Goal: Task Accomplishment & Management: Use online tool/utility

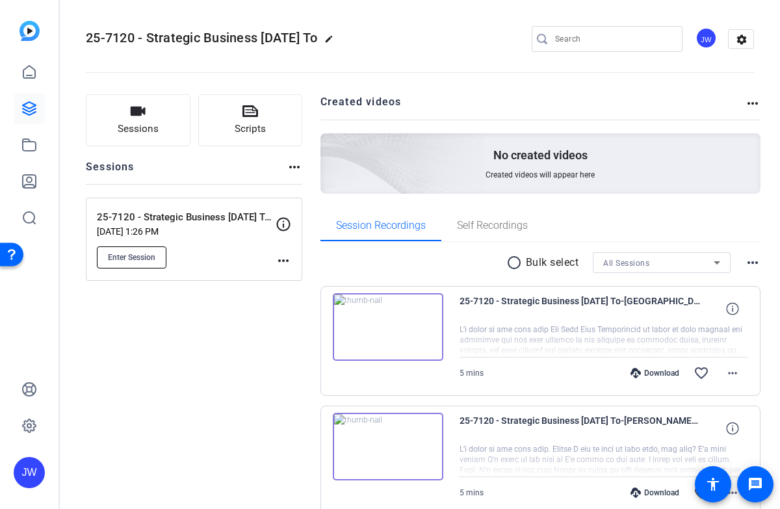
click at [135, 256] on span "Enter Session" at bounding box center [131, 257] width 47 height 10
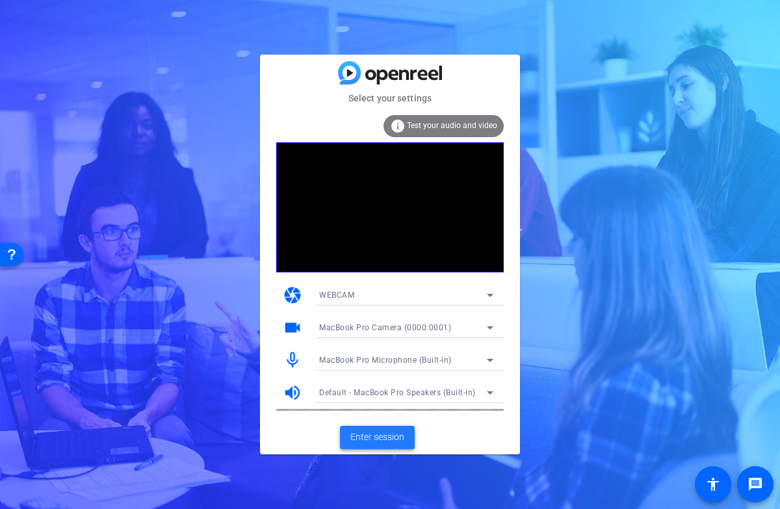
click at [368, 443] on span "Enter session" at bounding box center [377, 437] width 54 height 14
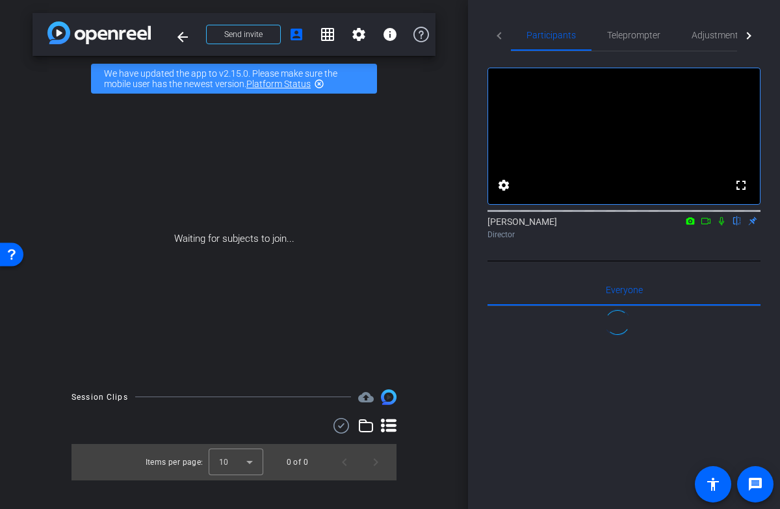
scroll to position [99, 0]
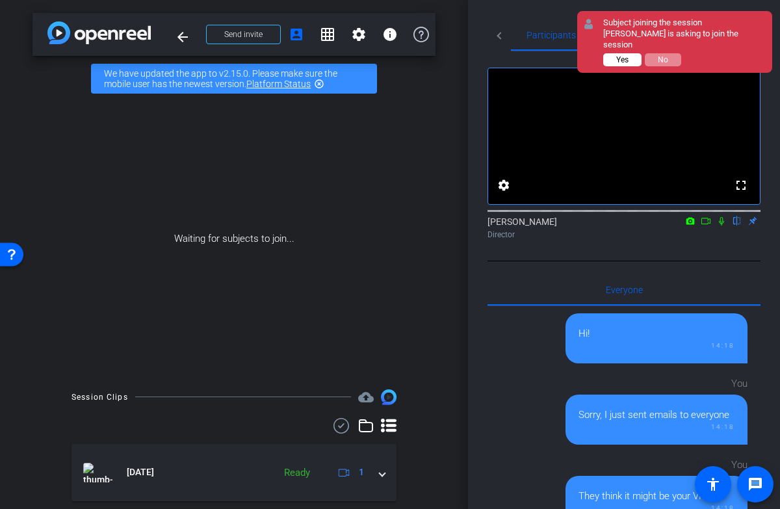
click at [627, 55] on span "Yes" at bounding box center [622, 59] width 12 height 9
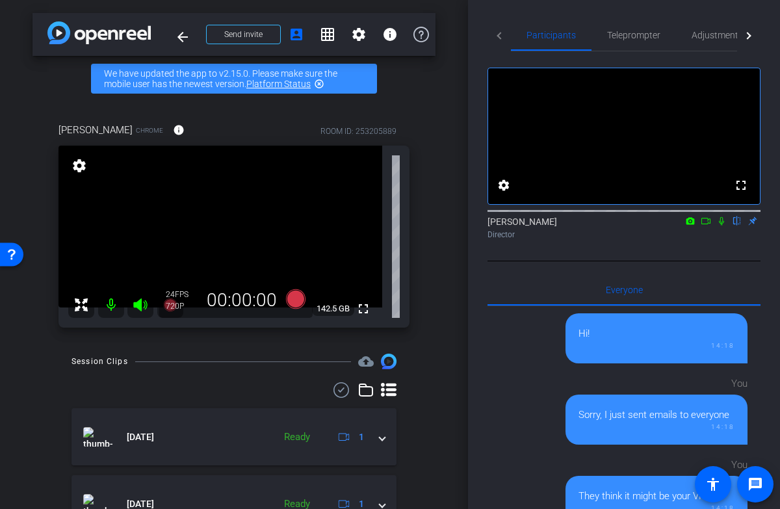
click at [439, 81] on div "arrow_back 25-7120 - Strategic Business Nov 2025 Town Hall video Back to projec…" at bounding box center [234, 254] width 468 height 509
click at [434, 217] on div "Rachel Paul Chrome info ROOM ID: 253205889 fullscreen settings 142.5 GB 24 FPS …" at bounding box center [233, 220] width 403 height 239
click at [704, 38] on span "Adjustments" at bounding box center [716, 35] width 51 height 9
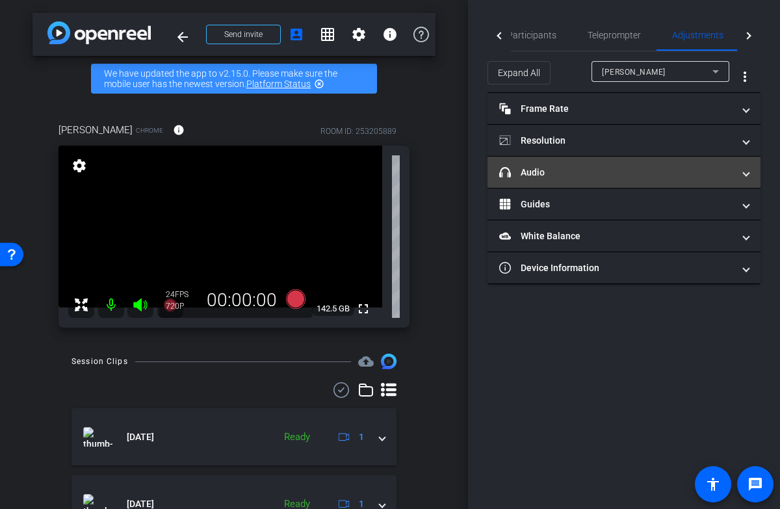
click at [552, 172] on mat-panel-title "headphone icon Audio" at bounding box center [616, 173] width 234 height 14
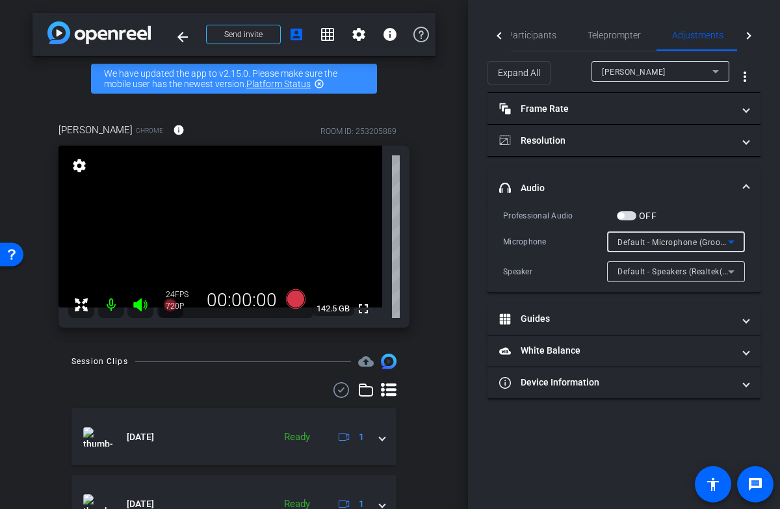
click at [715, 242] on span "Default - Microphone (Groov-e USB Camera) (328f:0072)" at bounding box center [724, 242] width 214 height 10
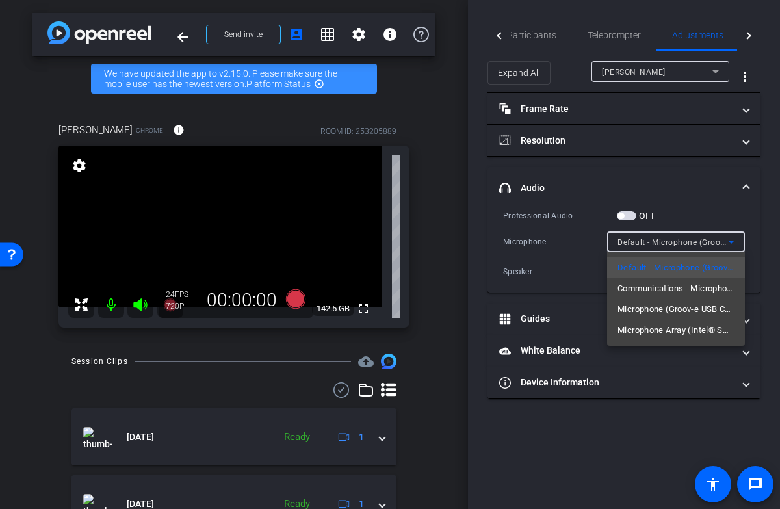
click at [660, 450] on div at bounding box center [390, 254] width 780 height 509
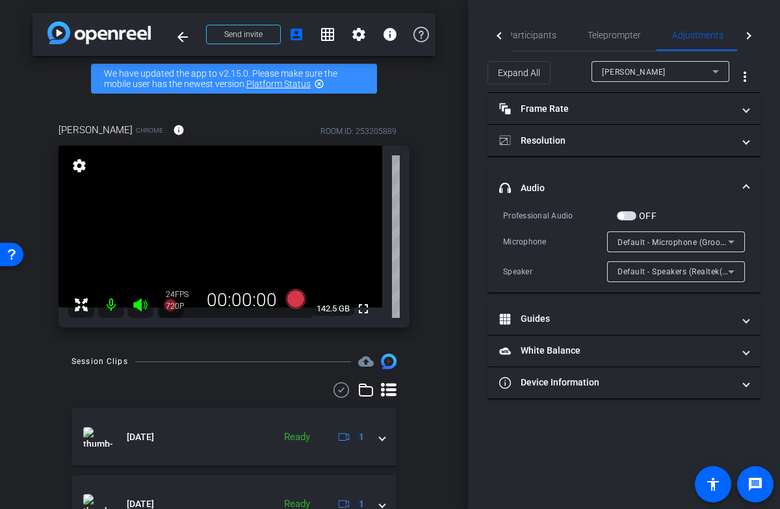
click at [691, 246] on span "Default - Microphone (Groov-e USB Camera) (328f:0072)" at bounding box center [724, 242] width 214 height 10
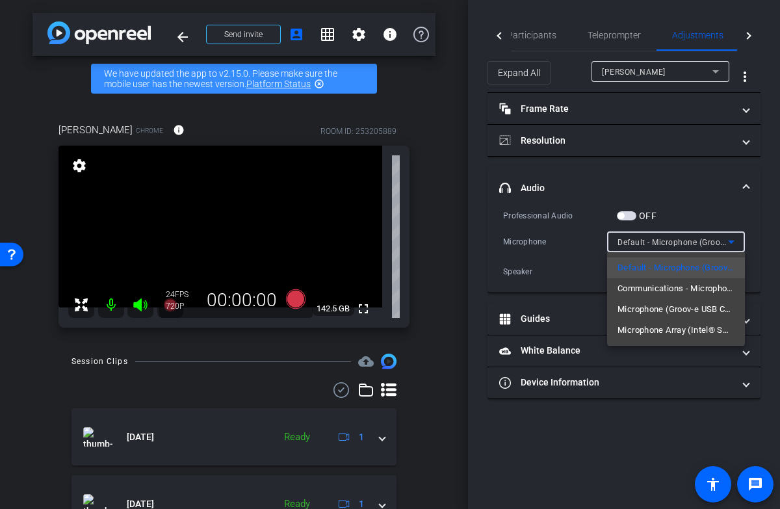
click at [572, 139] on div at bounding box center [390, 254] width 780 height 509
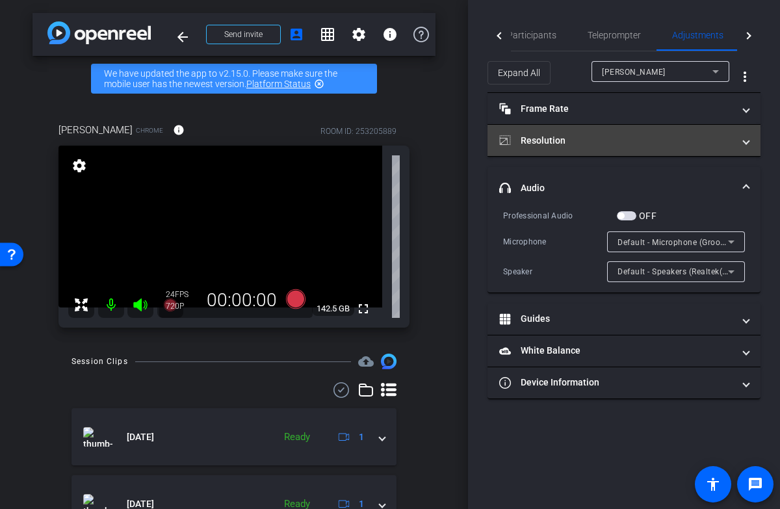
click at [554, 134] on mat-panel-title "Resolution" at bounding box center [616, 141] width 234 height 14
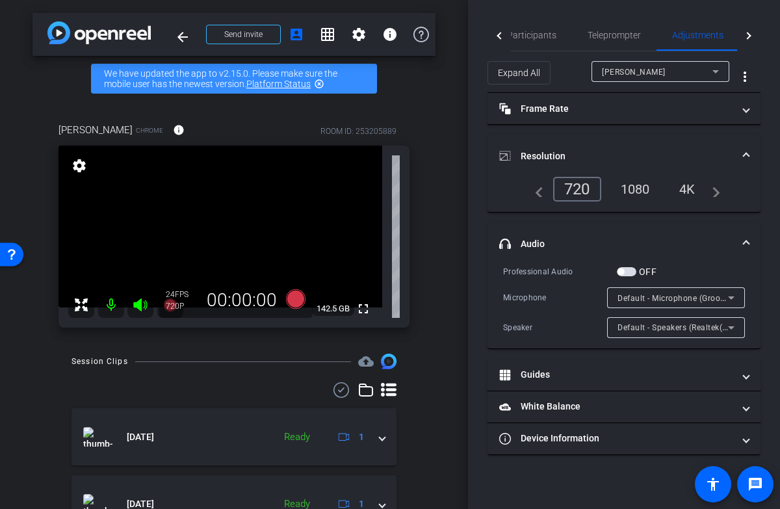
click at [635, 189] on div "1080" at bounding box center [635, 189] width 49 height 22
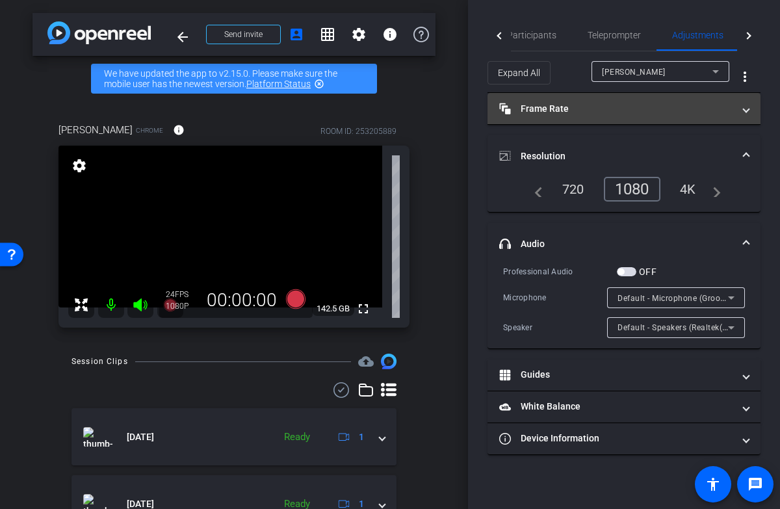
click at [587, 112] on mat-panel-title "Frame Rate Frame Rate" at bounding box center [616, 109] width 234 height 14
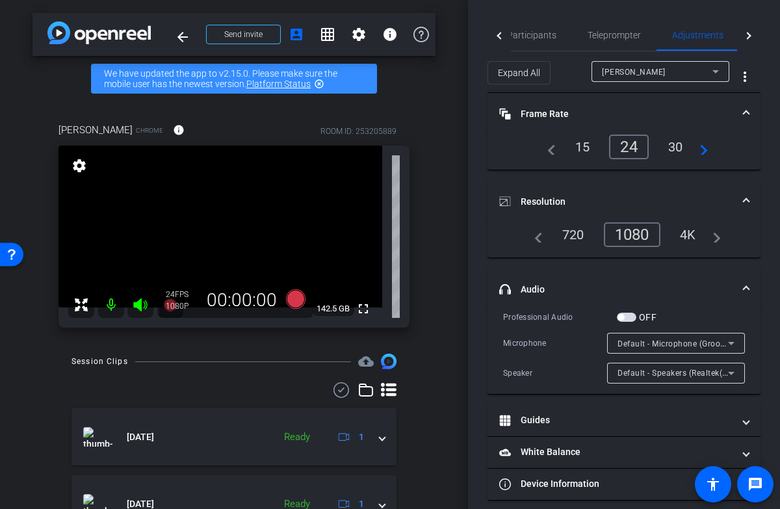
click at [677, 150] on div "30" at bounding box center [675, 147] width 34 height 22
click at [686, 237] on div "4K" at bounding box center [688, 235] width 36 height 22
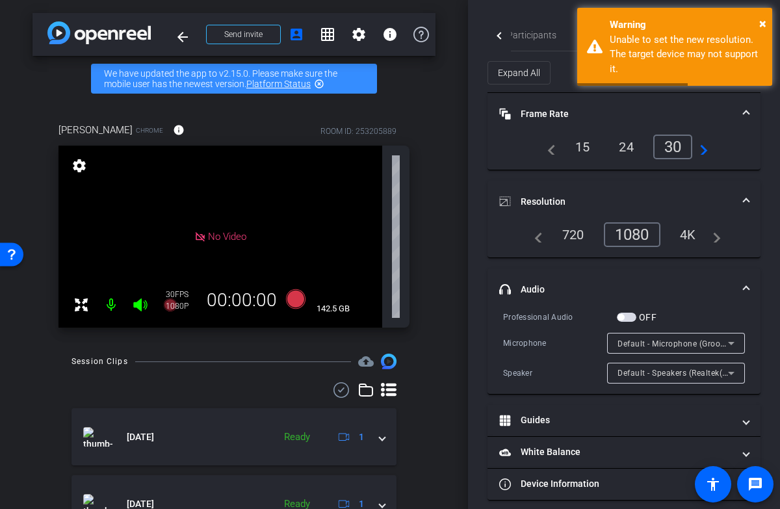
click at [629, 233] on div "1080" at bounding box center [632, 234] width 57 height 25
click at [681, 346] on span "Default - Microphone (Groov-e USB Camera) (328f:0072)" at bounding box center [724, 343] width 214 height 10
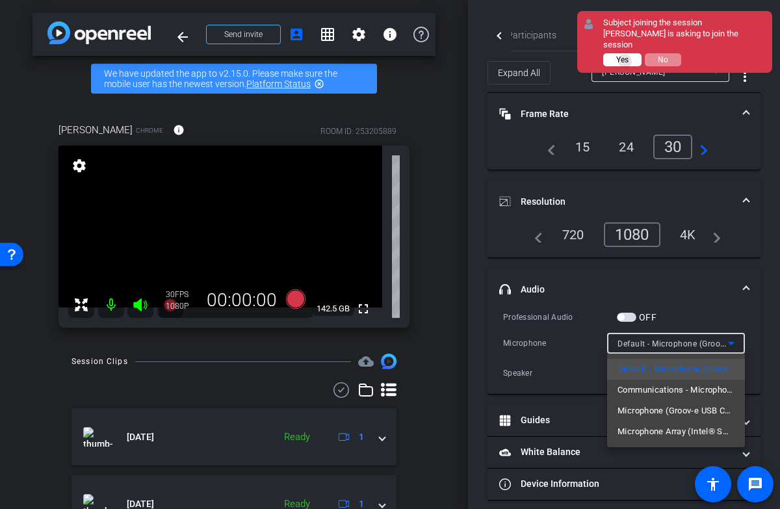
click at [625, 55] on span "Yes" at bounding box center [622, 59] width 12 height 9
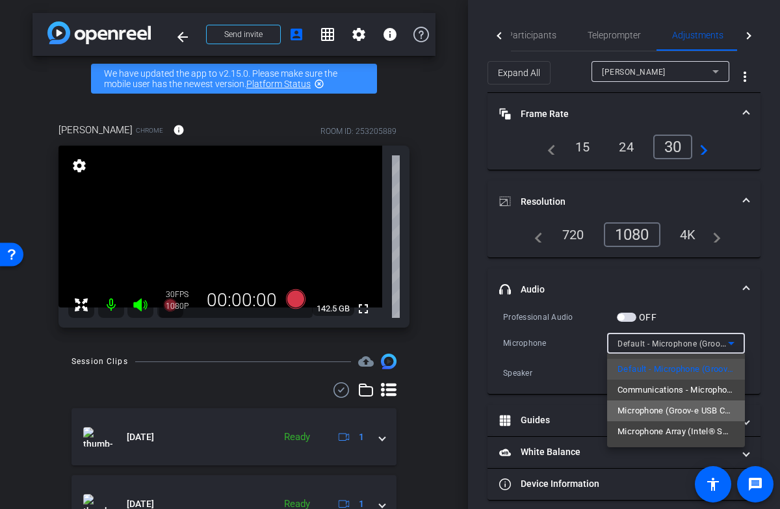
click at [685, 409] on span "Microphone (Groov-e USB Camera) (328f:0072)" at bounding box center [675, 411] width 117 height 16
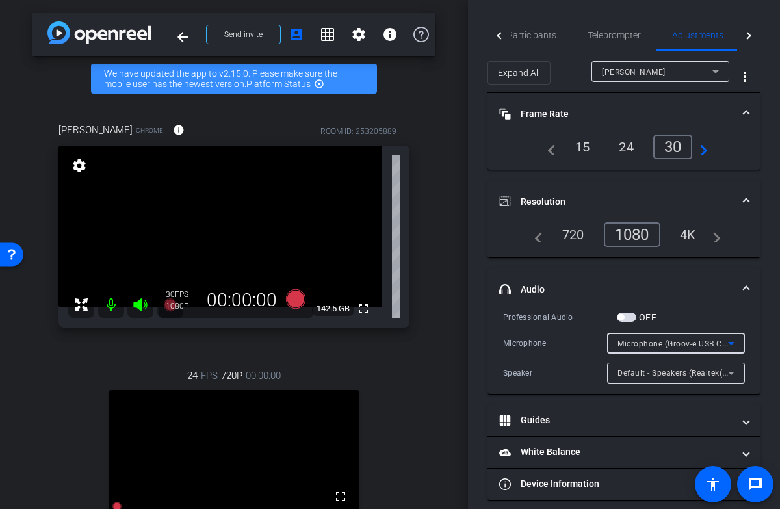
click at [683, 369] on span "Default - Speakers (Realtek(R) Audio)" at bounding box center [687, 372] width 140 height 10
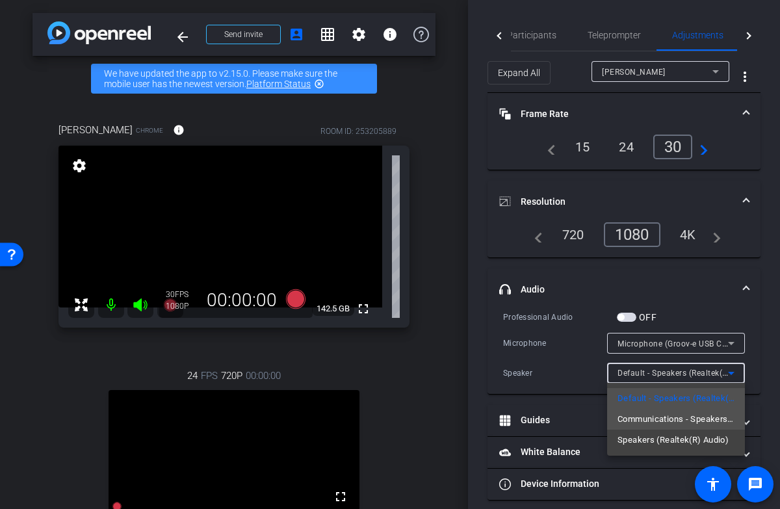
click at [701, 421] on span "Communications - Speakers (Realtek(R) Audio)" at bounding box center [675, 419] width 117 height 16
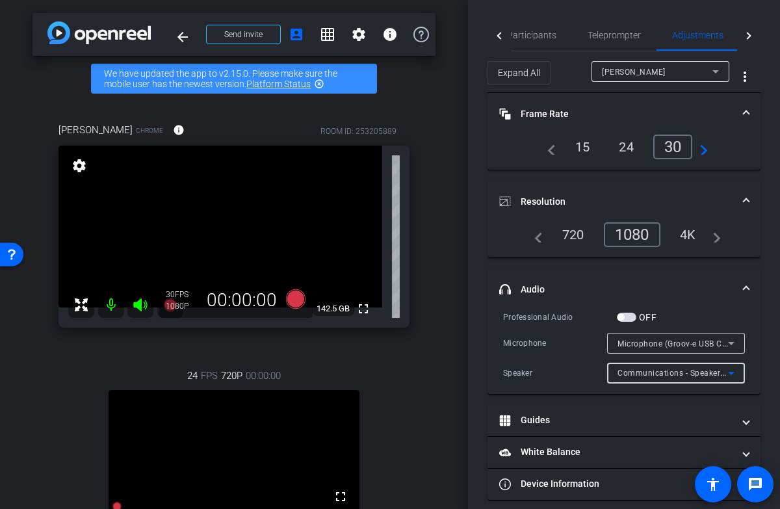
click at [652, 367] on div "Communications - Speakers (Realtek(R) Audio)" at bounding box center [672, 373] width 110 height 16
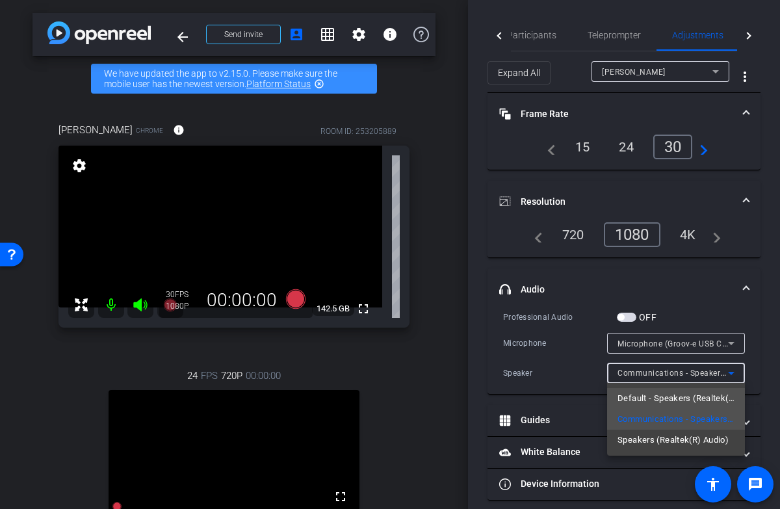
click at [658, 397] on span "Default - Speakers (Realtek(R) Audio)" at bounding box center [675, 399] width 117 height 16
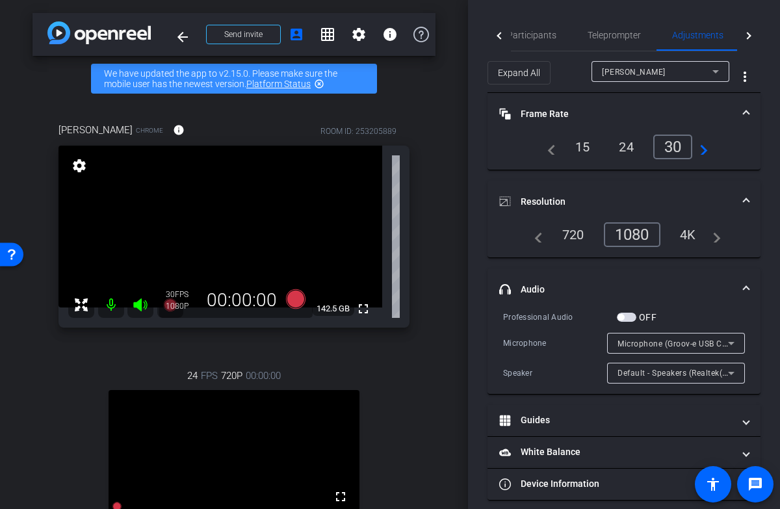
click at [415, 370] on div "Rachel Paul Chrome info ROOM ID: 253205889 fullscreen settings 142.5 GB 30 FPS …" at bounding box center [233, 364] width 403 height 527
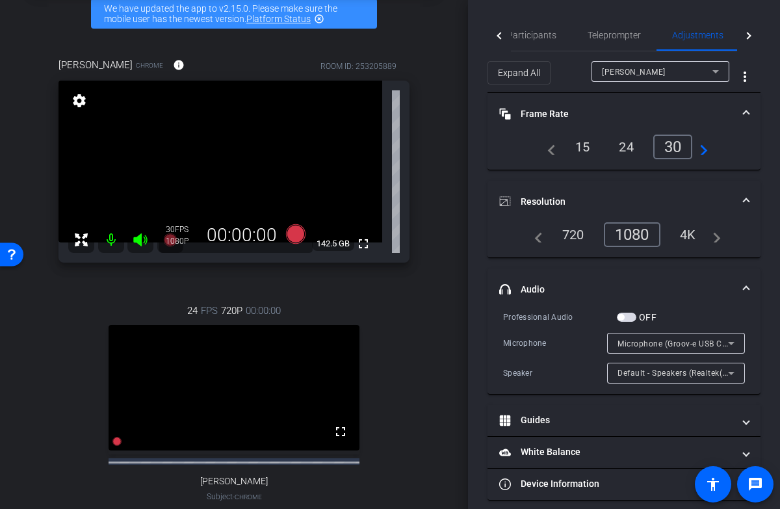
scroll to position [45, 0]
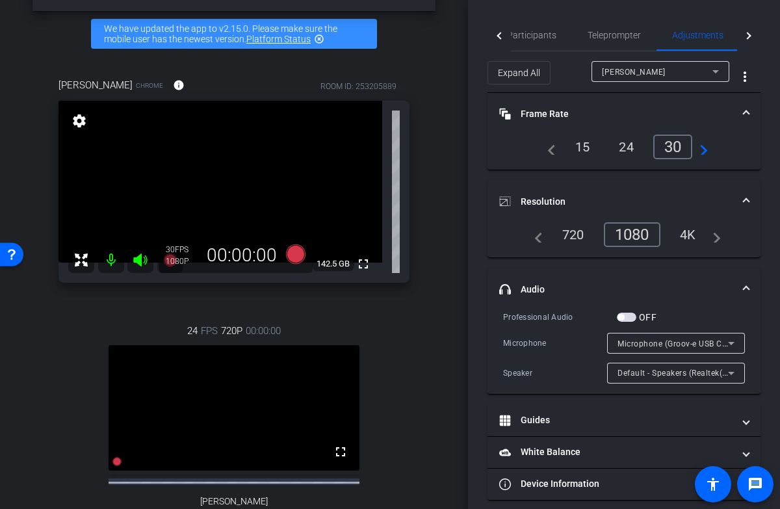
click at [749, 201] on mat-expansion-panel-header "Resolution" at bounding box center [623, 202] width 273 height 42
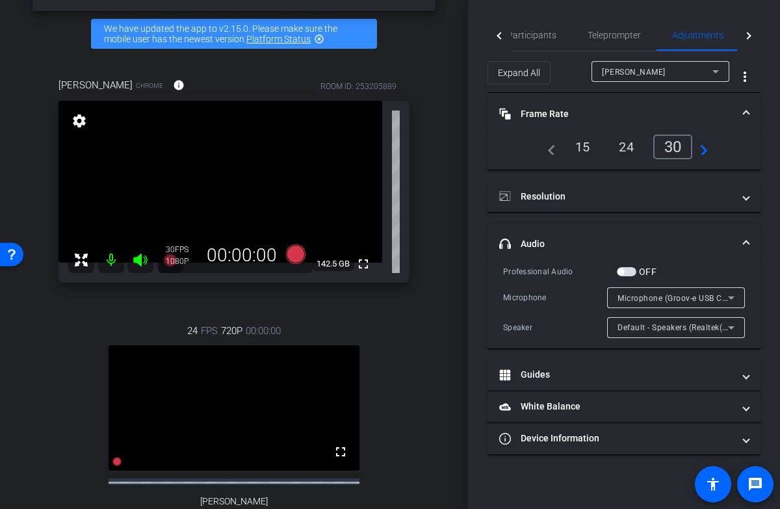
click at [749, 109] on mat-expansion-panel-header "Frame Rate Frame Rate" at bounding box center [623, 114] width 273 height 42
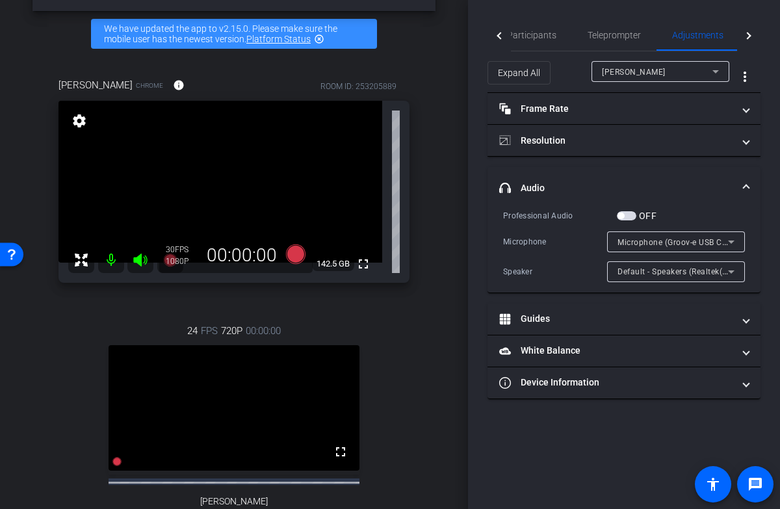
click at [747, 183] on span at bounding box center [745, 188] width 5 height 14
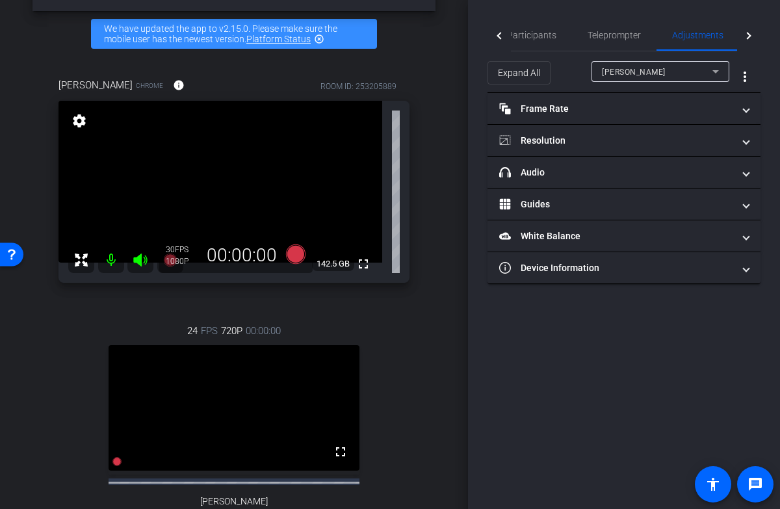
click at [437, 205] on div "arrow_back 25-7120 - Strategic Business Nov 2025 Town Hall video Back to projec…" at bounding box center [234, 209] width 468 height 509
click at [437, 188] on div "arrow_back 25-7120 - Strategic Business Nov 2025 Town Hall video Back to projec…" at bounding box center [234, 209] width 468 height 509
click at [363, 266] on mat-icon "fullscreen" at bounding box center [363, 264] width 16 height 16
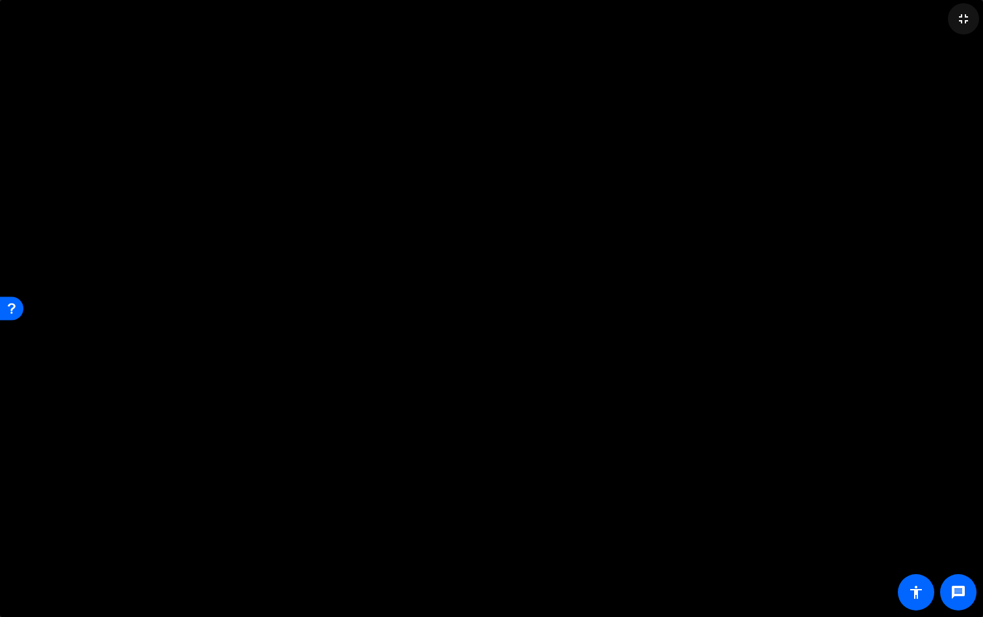
click at [779, 19] on mat-icon "fullscreen_exit" at bounding box center [963, 19] width 16 height 16
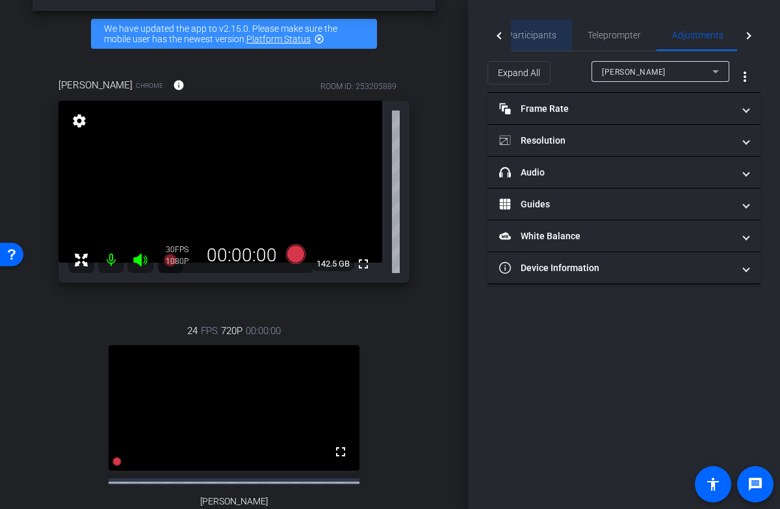
click at [538, 37] on span "Participants" at bounding box center [531, 35] width 49 height 9
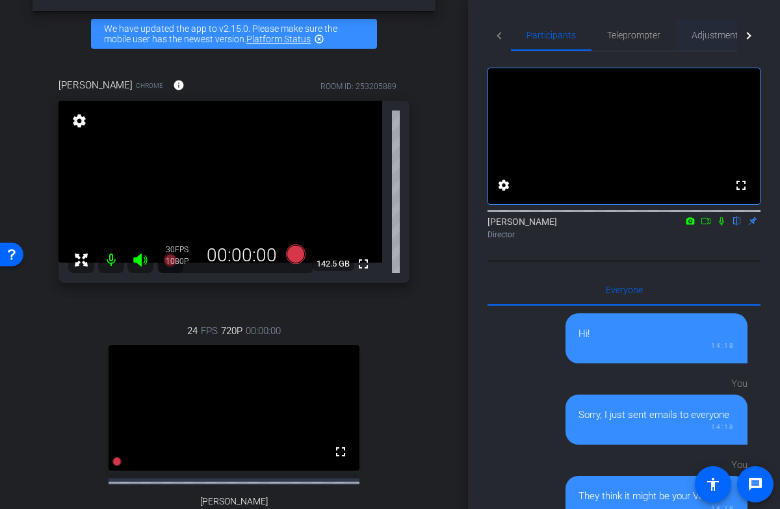
click at [725, 36] on span "Adjustments" at bounding box center [716, 35] width 51 height 9
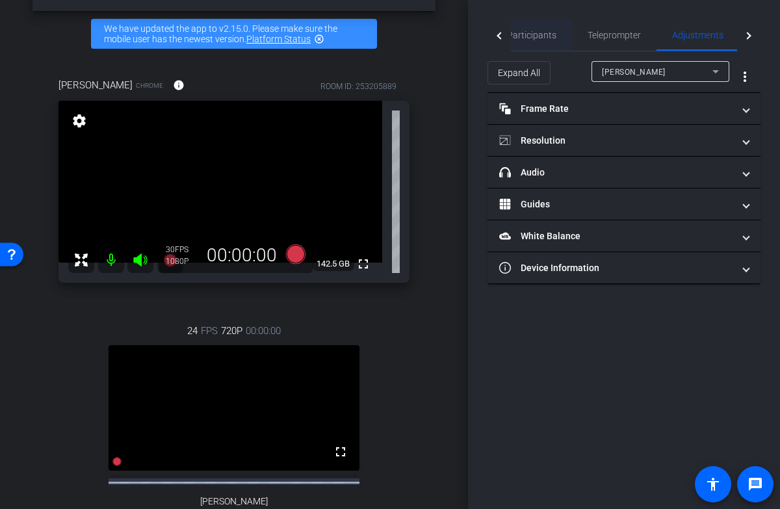
click at [534, 38] on span "Participants" at bounding box center [531, 35] width 49 height 9
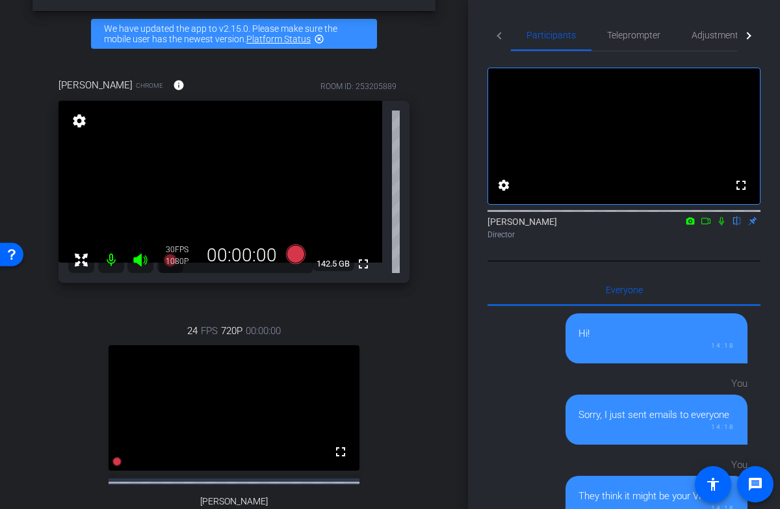
click at [741, 226] on mat-icon "flip" at bounding box center [737, 220] width 16 height 12
click at [699, 36] on span "Adjustments" at bounding box center [716, 35] width 51 height 9
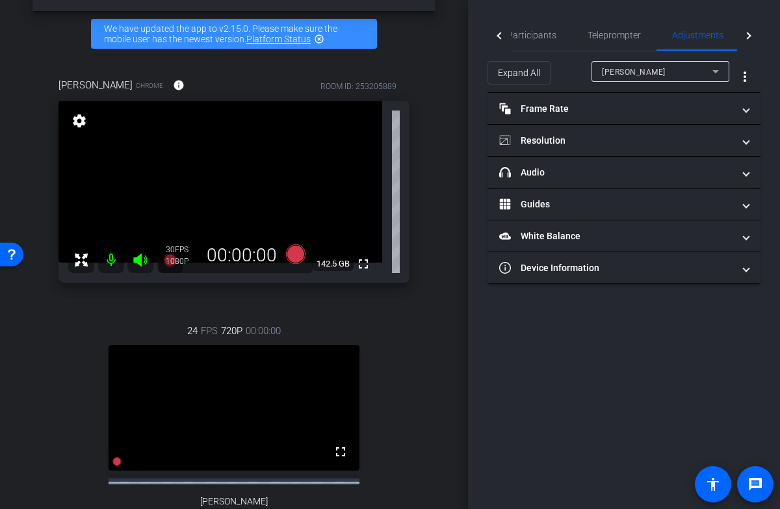
click at [426, 296] on div "Rachel Paul Chrome info ROOM ID: 253205889 fullscreen settings 142.5 GB 30 FPS …" at bounding box center [233, 320] width 403 height 527
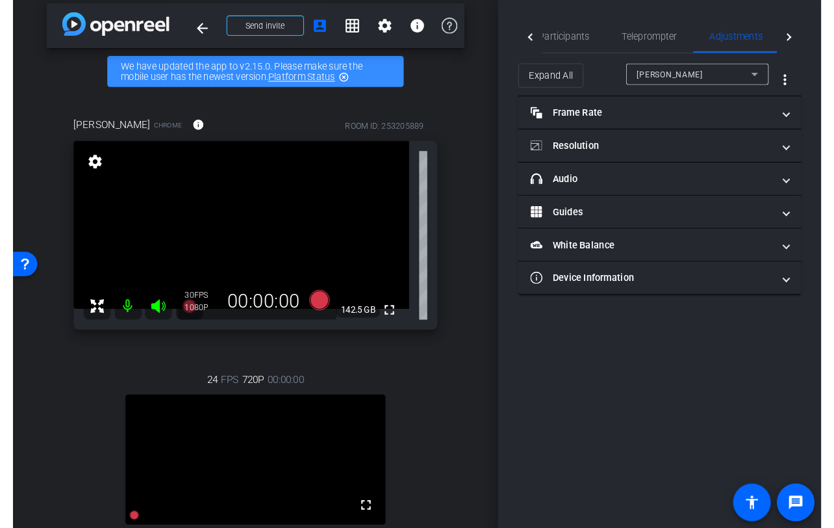
scroll to position [0, 0]
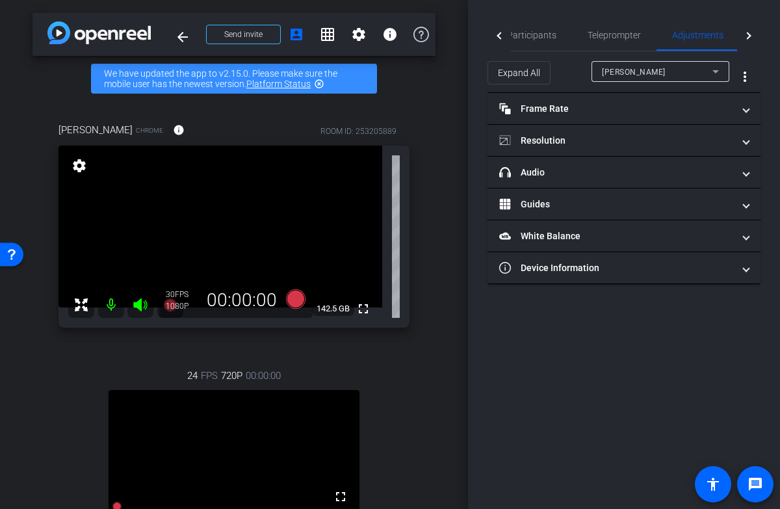
click at [320, 84] on mat-icon "highlight_off" at bounding box center [319, 84] width 10 height 10
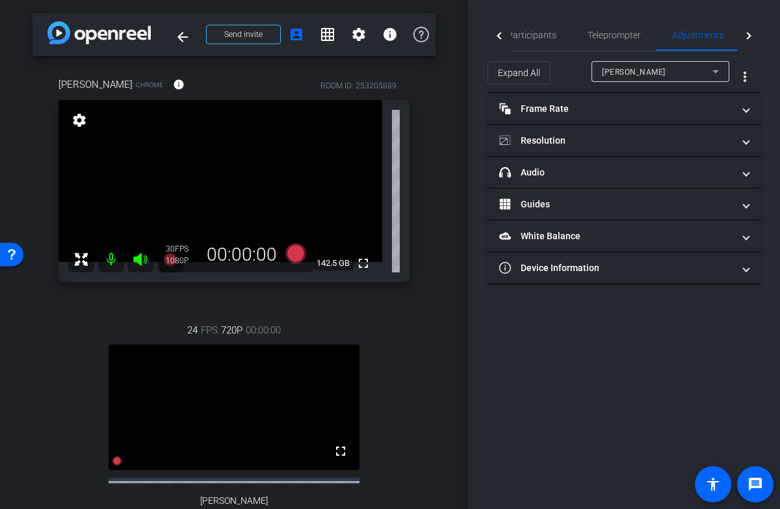
click at [454, 172] on div "arrow_back 25-7120 - Strategic Business Nov 2025 Town Hall video Back to projec…" at bounding box center [234, 254] width 468 height 509
click at [446, 388] on div "arrow_back 25-7120 - Strategic Business Nov 2025 Town Hall video Back to projec…" at bounding box center [234, 254] width 468 height 509
click at [427, 244] on div "Rachel Paul Chrome info ROOM ID: 253205889 fullscreen settings 142.5 GB 30 FPS …" at bounding box center [233, 319] width 403 height 527
click at [433, 300] on div "Rachel Paul Chrome info ROOM ID: 253205889 fullscreen settings 142.5 GB 30 FPS …" at bounding box center [233, 319] width 403 height 527
click at [432, 299] on div "Rachel Paul Chrome info ROOM ID: 253205889 fullscreen settings 142.5 GB 30 FPS …" at bounding box center [233, 319] width 403 height 527
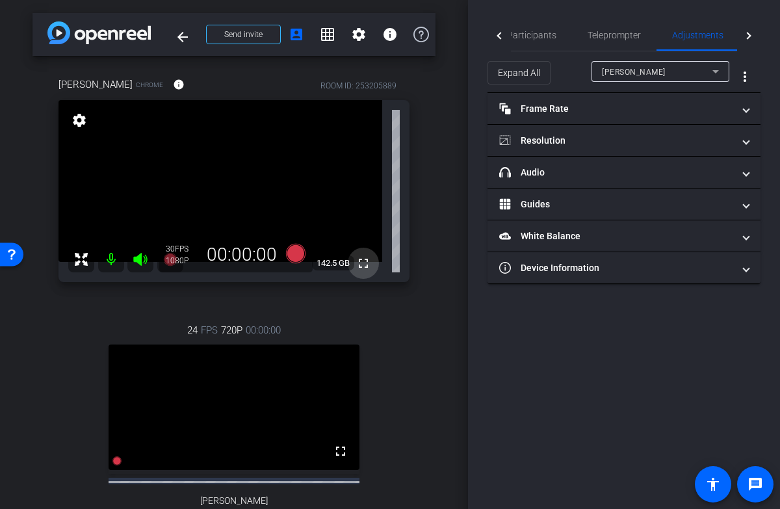
click at [366, 261] on mat-icon "fullscreen" at bounding box center [363, 263] width 16 height 16
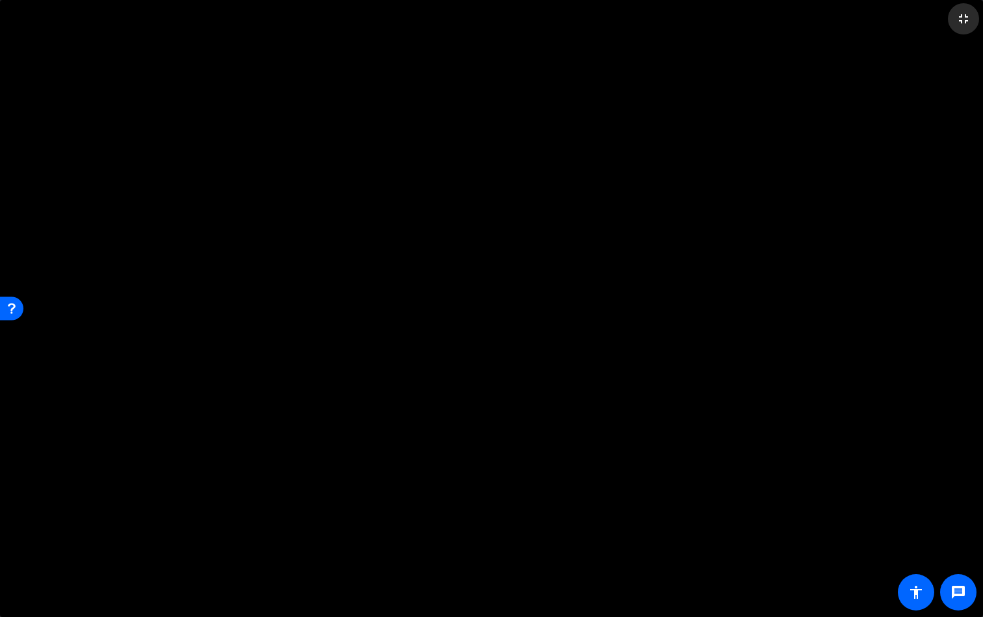
click at [779, 14] on mat-icon "fullscreen_exit" at bounding box center [963, 19] width 16 height 16
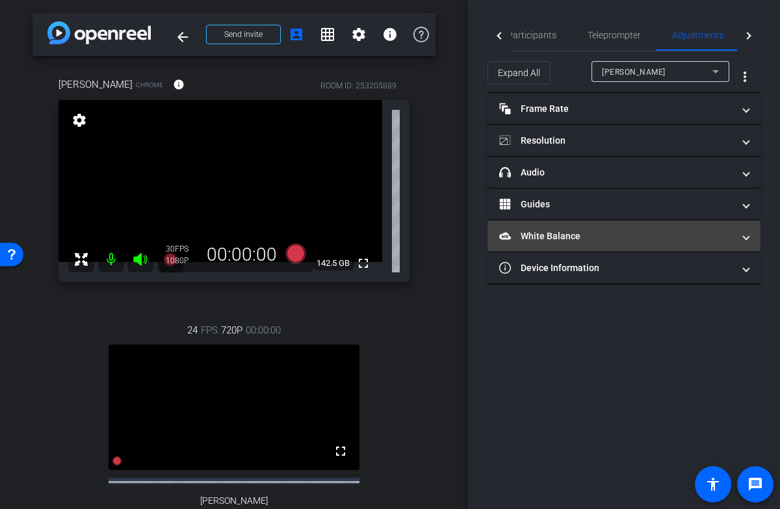
click at [586, 230] on mat-panel-title "White Balance White Balance" at bounding box center [616, 236] width 234 height 14
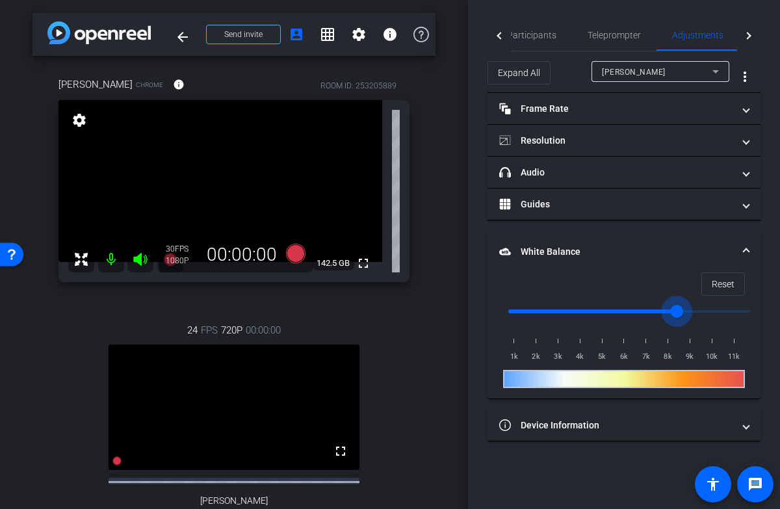
drag, startPoint x: 747, startPoint y: 312, endPoint x: 678, endPoint y: 312, distance: 68.9
click at [678, 312] on input "range" at bounding box center [629, 311] width 269 height 29
drag, startPoint x: 678, startPoint y: 312, endPoint x: 686, endPoint y: 312, distance: 8.4
type input "8500"
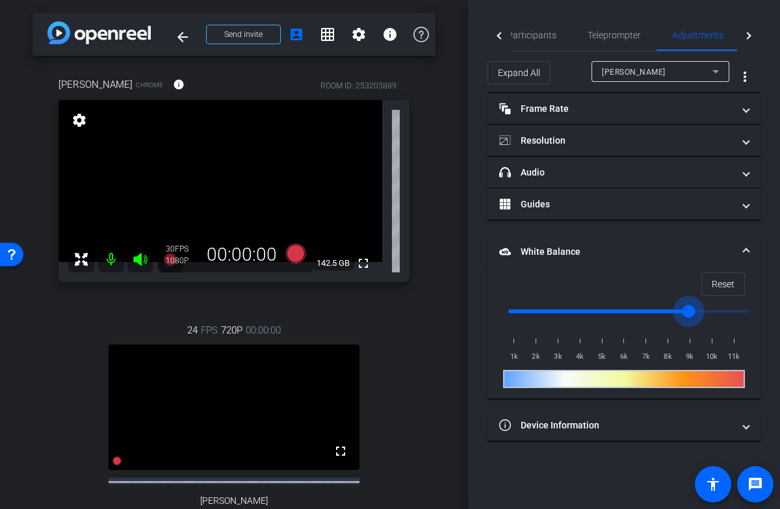
click at [686, 312] on input "range" at bounding box center [629, 311] width 269 height 29
click at [726, 284] on span "Reset" at bounding box center [723, 284] width 23 height 25
click at [688, 313] on input "range" at bounding box center [629, 311] width 269 height 29
click at [445, 314] on div "arrow_back 25-7120 - Strategic Business Nov 2025 Town Hall video Back to projec…" at bounding box center [234, 254] width 468 height 509
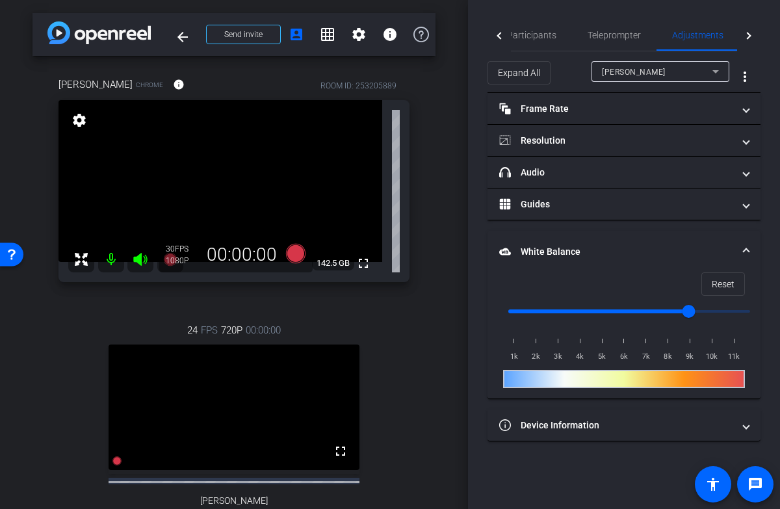
click at [428, 328] on div "Rachel Paul Chrome info ROOM ID: 253205889 fullscreen settings 142.5 GB 30 FPS …" at bounding box center [233, 319] width 403 height 527
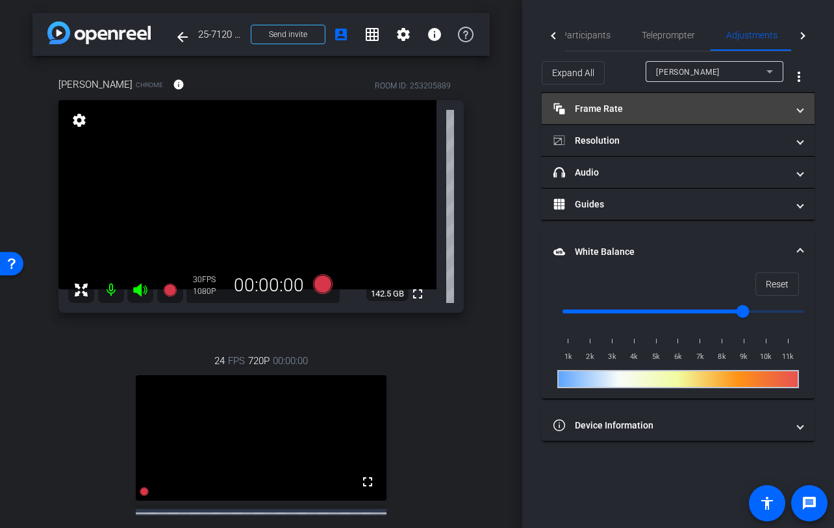
click at [675, 108] on mat-panel-title "Frame Rate Frame Rate" at bounding box center [671, 109] width 234 height 14
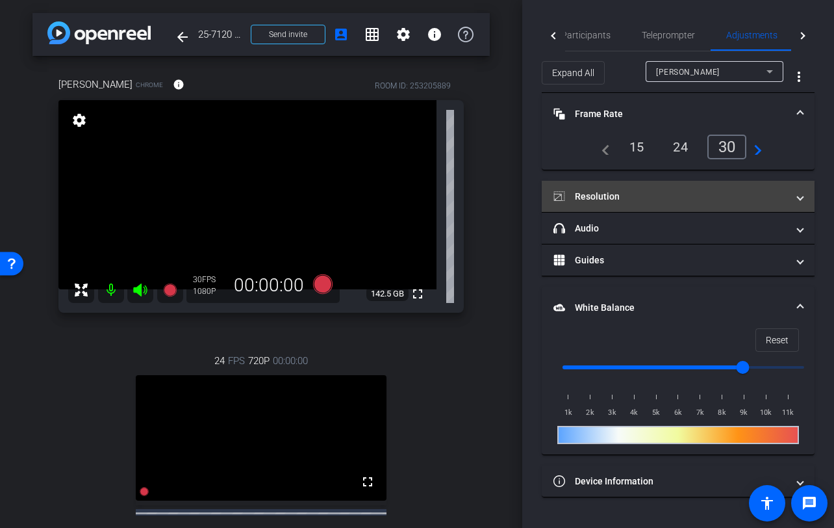
click at [672, 195] on mat-panel-title "Resolution" at bounding box center [671, 197] width 234 height 14
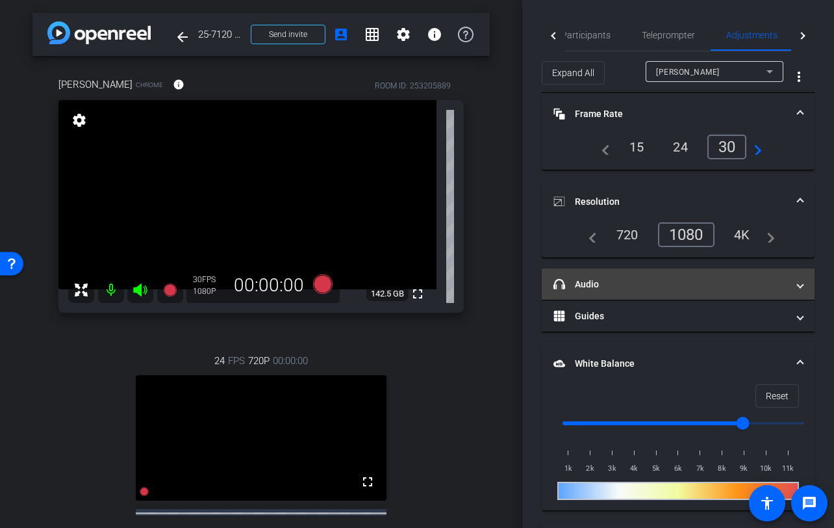
click at [667, 283] on mat-panel-title "headphone icon Audio" at bounding box center [671, 284] width 234 height 14
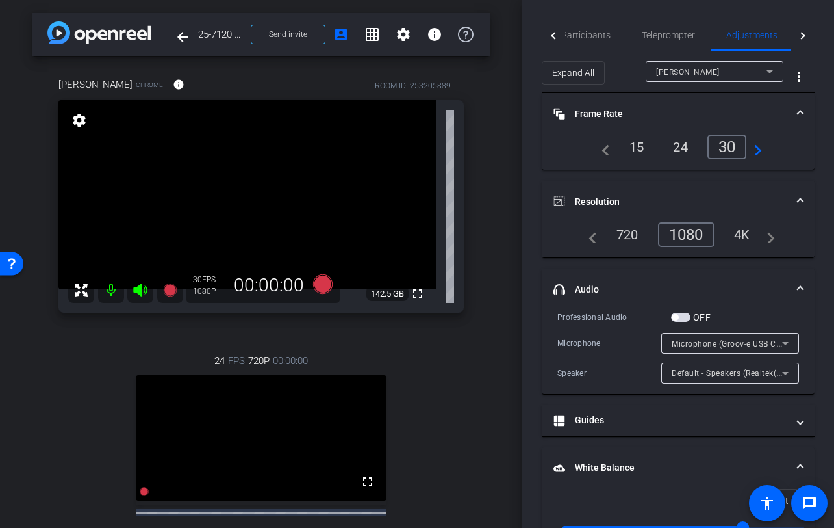
click at [695, 278] on mat-expansion-panel-header "headphone icon Audio" at bounding box center [678, 289] width 273 height 42
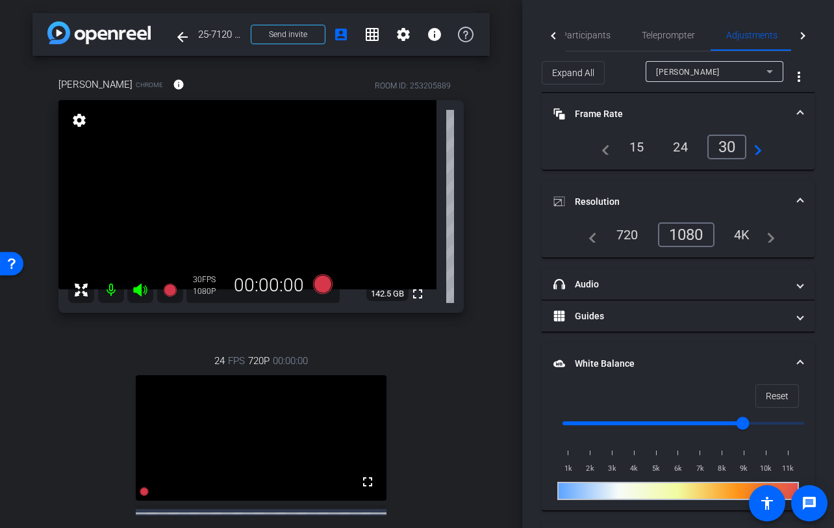
click at [691, 193] on mat-expansion-panel-header "Resolution" at bounding box center [678, 202] width 273 height 42
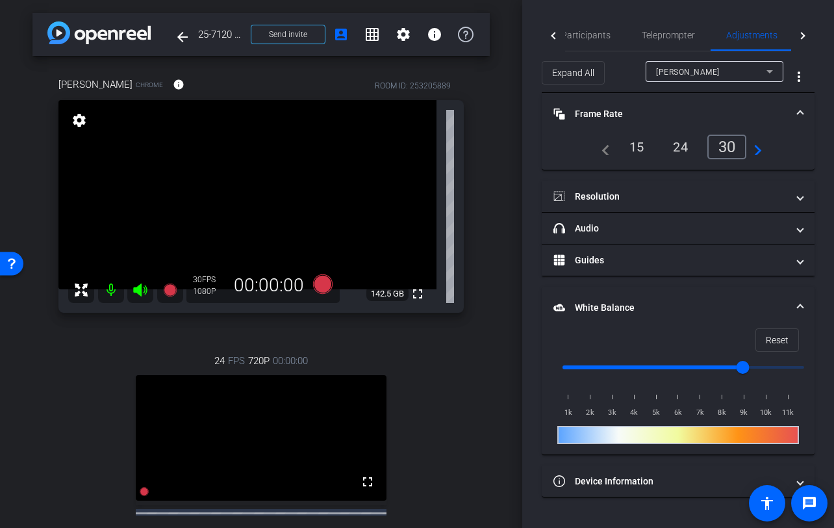
click at [680, 113] on mat-panel-title "Frame Rate Frame Rate" at bounding box center [671, 114] width 234 height 14
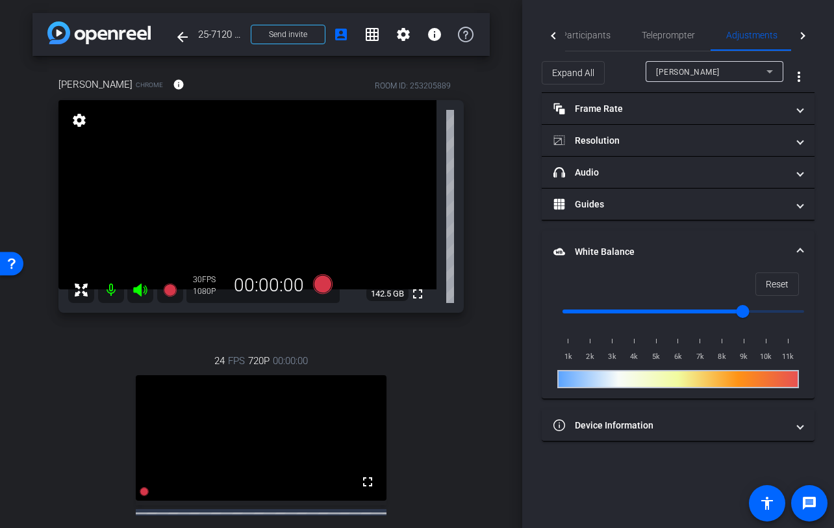
click at [504, 237] on div "arrow_back 25-7120 - Strategic Business Nov 2025 Town Hall video Back to projec…" at bounding box center [261, 264] width 522 height 528
click at [599, 36] on span "Participants" at bounding box center [585, 35] width 49 height 9
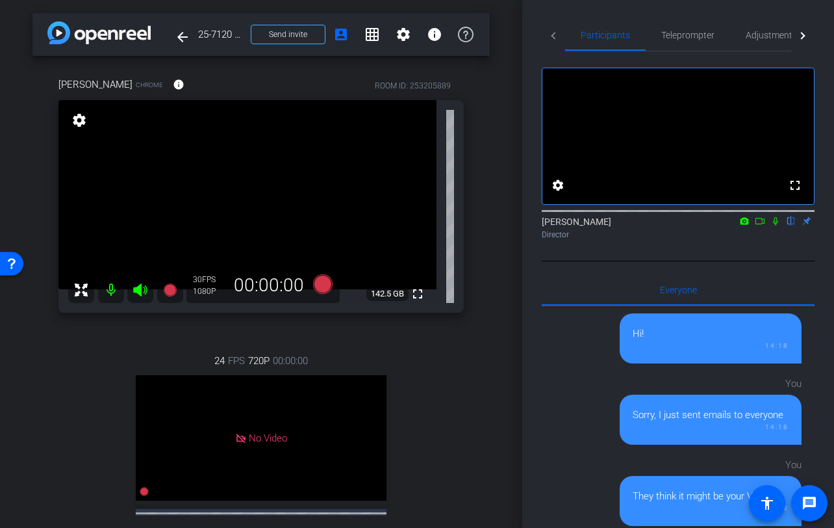
click at [760, 225] on icon at bounding box center [760, 220] width 10 height 9
click at [760, 238] on div "Jon Williams Director" at bounding box center [678, 227] width 273 height 25
click at [777, 225] on icon at bounding box center [776, 220] width 10 height 9
click at [779, 244] on div "Jon Williams flip Director" at bounding box center [678, 225] width 273 height 40
click at [488, 344] on div "Rachel Paul Chrome info ROOM ID: 253205889 fullscreen settings 142.5 GB 30 FPS …" at bounding box center [260, 335] width 457 height 558
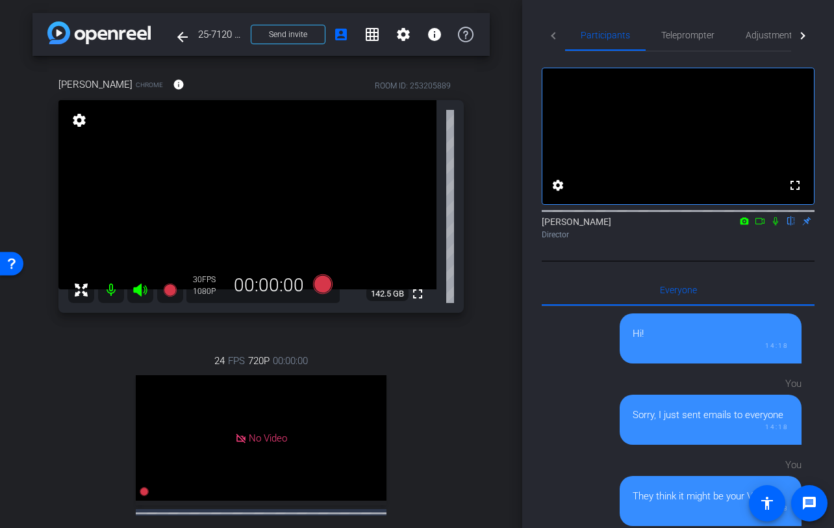
click at [493, 404] on div "arrow_back 25-7120 - Strategic Business Nov 2025 Town Hall video Back to projec…" at bounding box center [261, 264] width 522 height 528
click at [504, 391] on div "arrow_back 25-7120 - Strategic Business Nov 2025 Town Hall video Back to projec…" at bounding box center [261, 264] width 522 height 528
click at [764, 36] on span "Adjustments" at bounding box center [771, 35] width 51 height 9
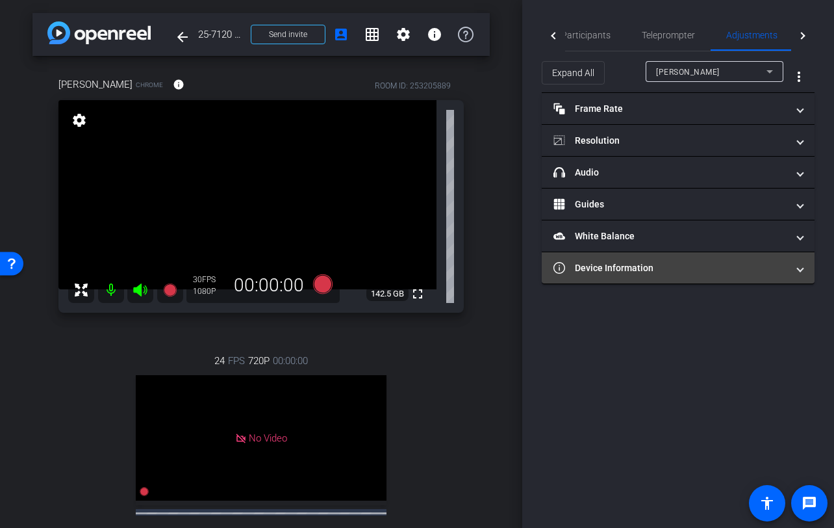
click at [612, 263] on mat-panel-title "Device Information" at bounding box center [671, 268] width 234 height 14
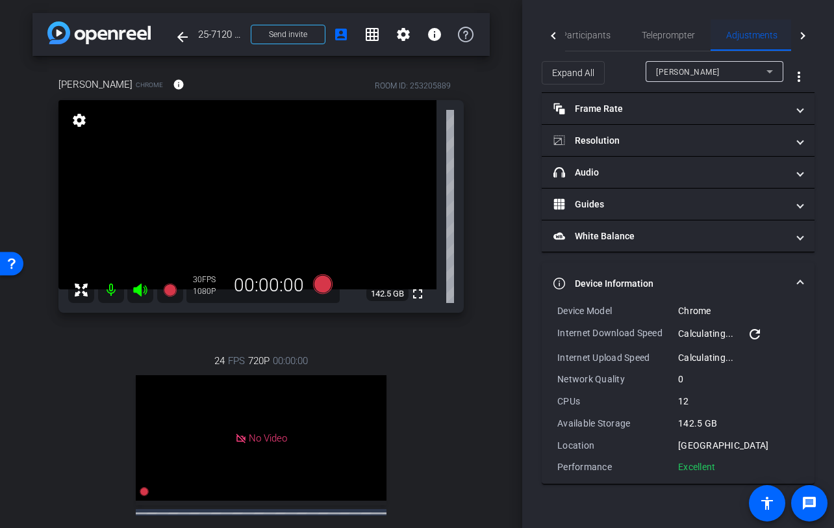
click at [756, 29] on span "Adjustments" at bounding box center [752, 34] width 51 height 31
click at [598, 33] on span "Participants" at bounding box center [585, 35] width 49 height 9
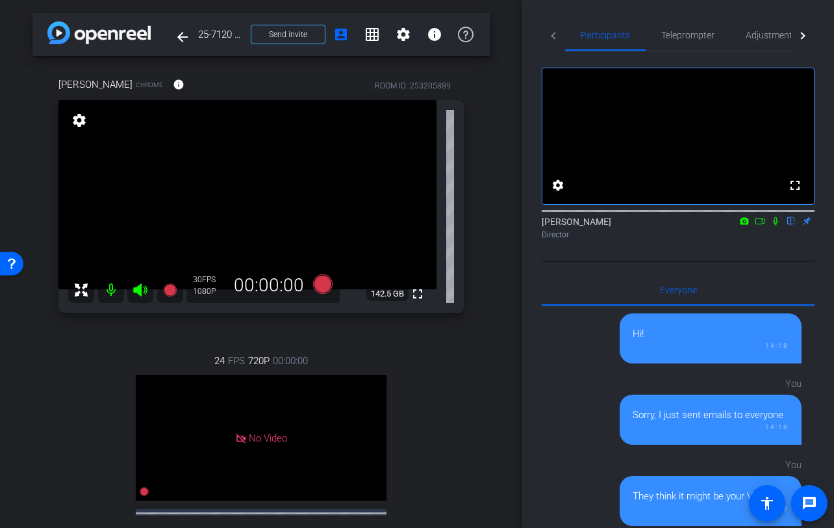
click at [504, 272] on div "arrow_back 25-7120 - Strategic Business Nov 2025 Town Hall video Back to projec…" at bounding box center [261, 264] width 522 height 528
click at [489, 274] on div "Rachel Paul Chrome info ROOM ID: 253205889 fullscreen settings 142.5 GB 30 FPS …" at bounding box center [260, 335] width 457 height 558
click at [172, 291] on icon at bounding box center [169, 289] width 13 height 13
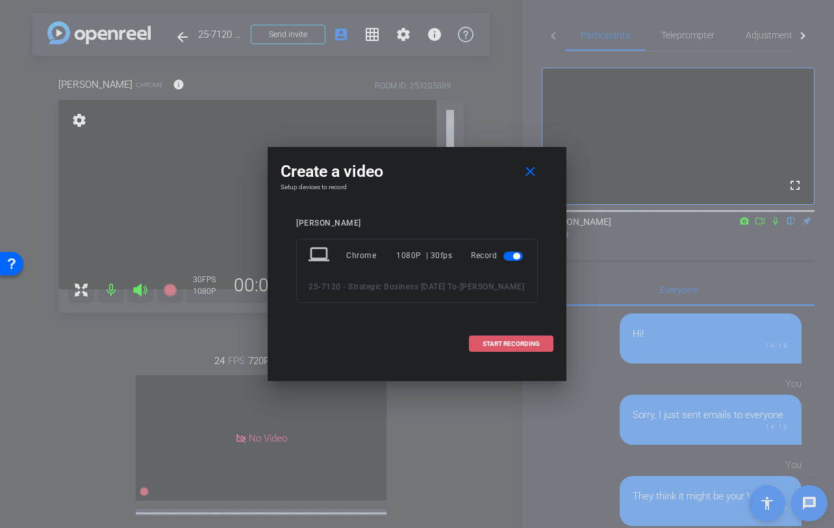
click at [506, 342] on span "START RECORDING" at bounding box center [511, 344] width 57 height 6
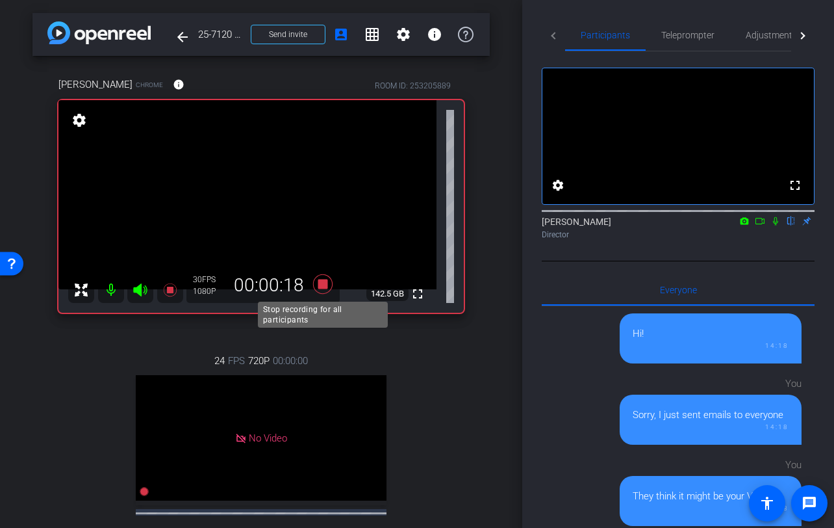
click at [329, 282] on icon at bounding box center [322, 283] width 31 height 23
click at [507, 198] on div "arrow_back 25-7120 - Strategic Business Nov 2025 Town Hall video Back to projec…" at bounding box center [261, 264] width 522 height 528
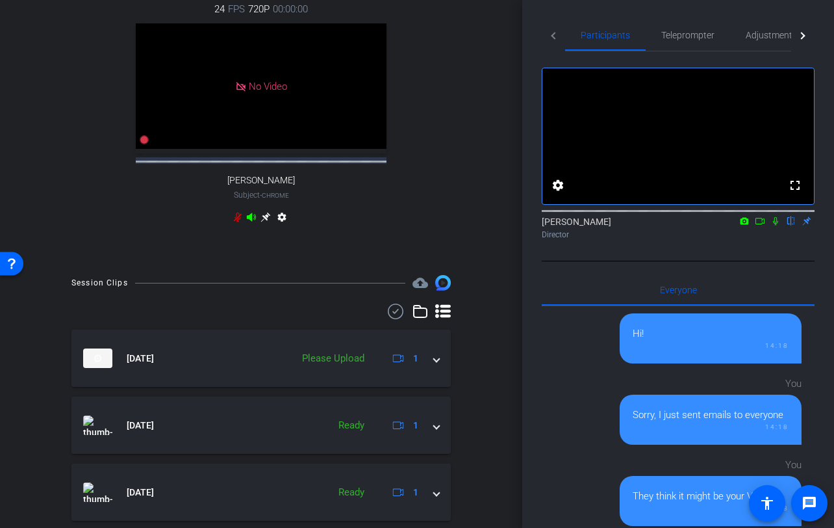
scroll to position [335, 0]
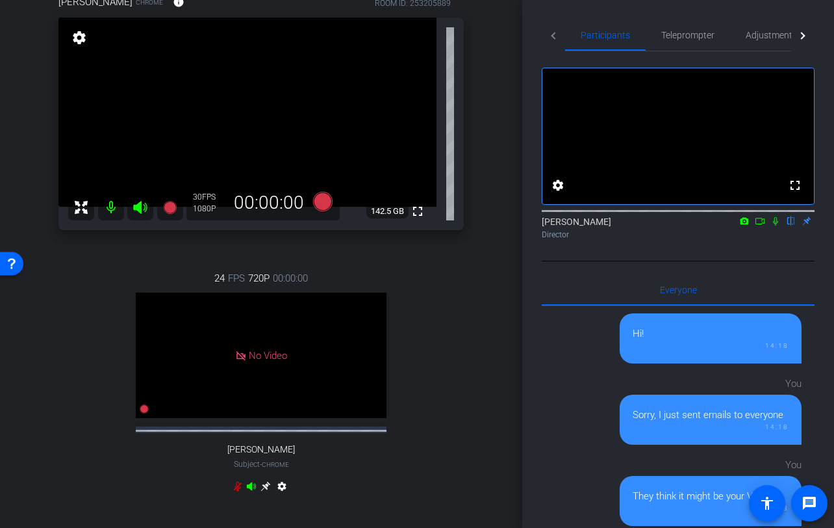
scroll to position [0, 0]
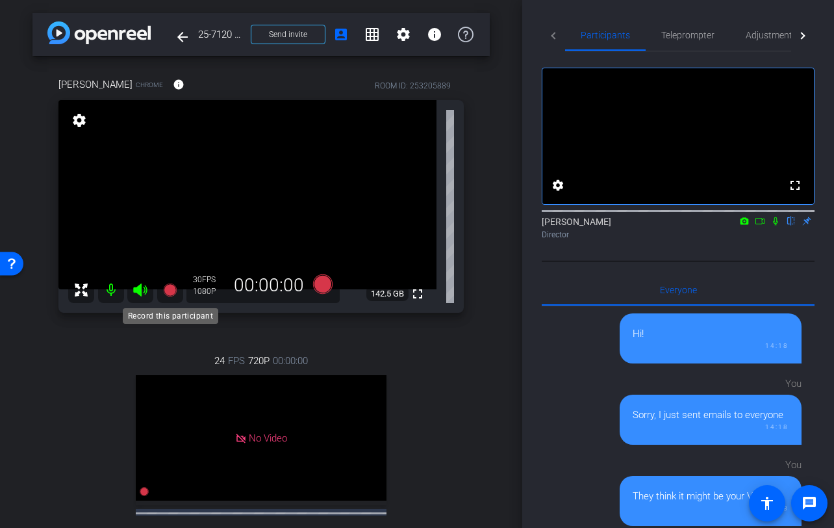
click at [166, 290] on icon at bounding box center [169, 289] width 13 height 13
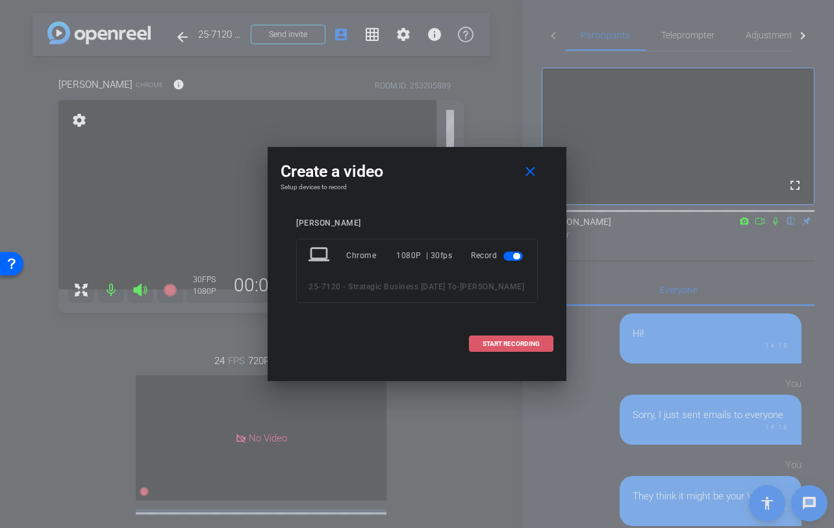
click at [484, 346] on span "START RECORDING" at bounding box center [511, 344] width 57 height 6
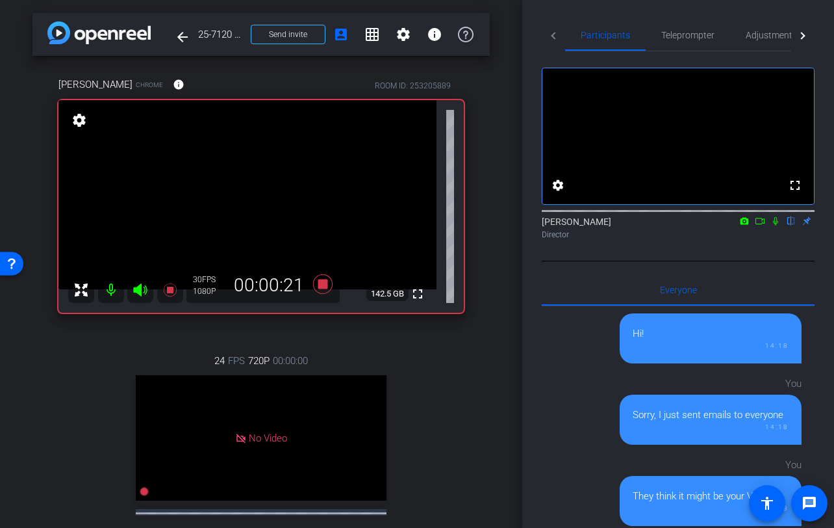
click at [779, 225] on icon at bounding box center [776, 220] width 10 height 9
click at [777, 225] on icon at bounding box center [776, 221] width 7 height 8
click at [323, 287] on icon at bounding box center [322, 283] width 19 height 19
click at [474, 354] on div "Rachel Paul Chrome info ROOM ID: 253205889 fullscreen settings 142.5 GB 30 FPS …" at bounding box center [260, 335] width 457 height 558
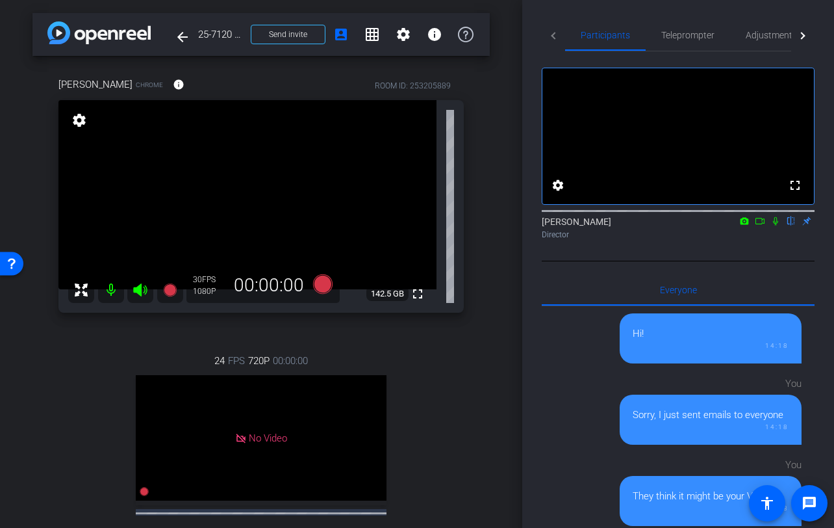
click at [459, 353] on div "24 FPS 720P 00:00:00 No Video Tiffany Hawks Subject - Chrome settings" at bounding box center [261, 466] width 406 height 268
click at [162, 300] on mat-icon at bounding box center [170, 290] width 26 height 26
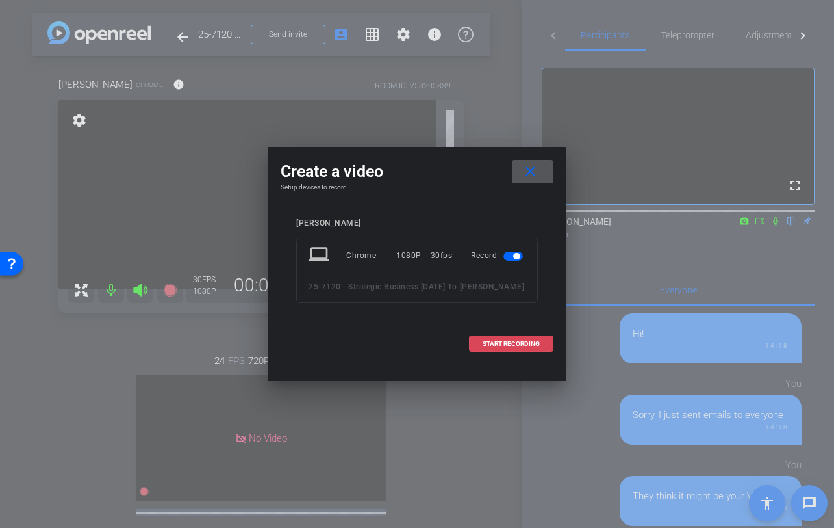
click at [509, 341] on span "START RECORDING" at bounding box center [511, 344] width 57 height 6
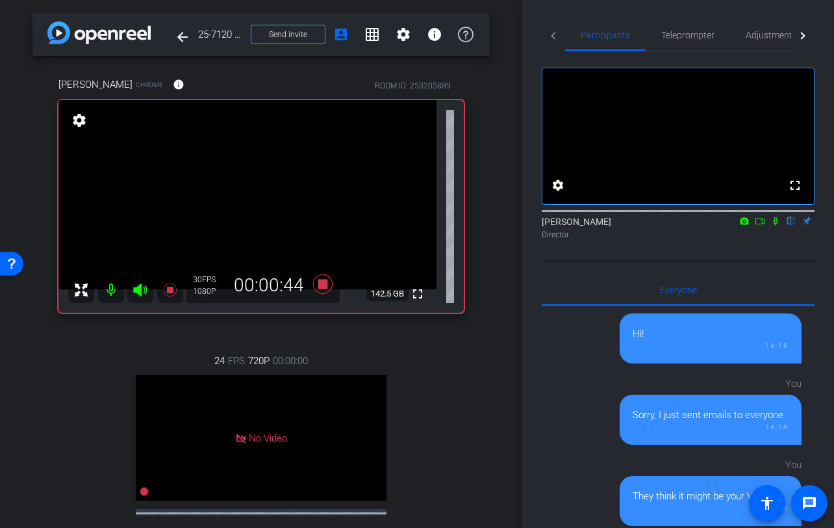
click at [519, 277] on div "arrow_back 25-7120 - Strategic Business Nov 2025 Town Hall video Back to projec…" at bounding box center [261, 264] width 522 height 528
click at [482, 292] on div "Rachel Paul Chrome info ROOM ID: 253205889 fullscreen settings 142.5 GB 30 FPS …" at bounding box center [260, 335] width 457 height 558
click at [324, 284] on icon at bounding box center [322, 283] width 19 height 19
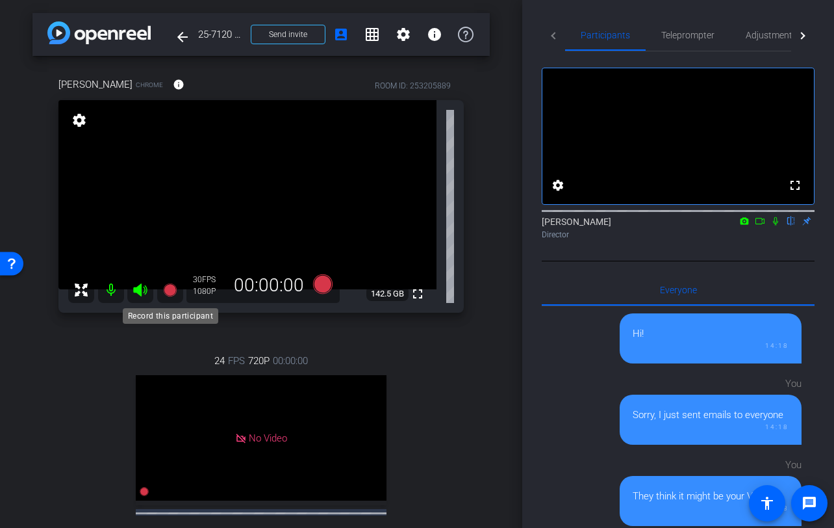
click at [169, 292] on icon at bounding box center [169, 289] width 13 height 13
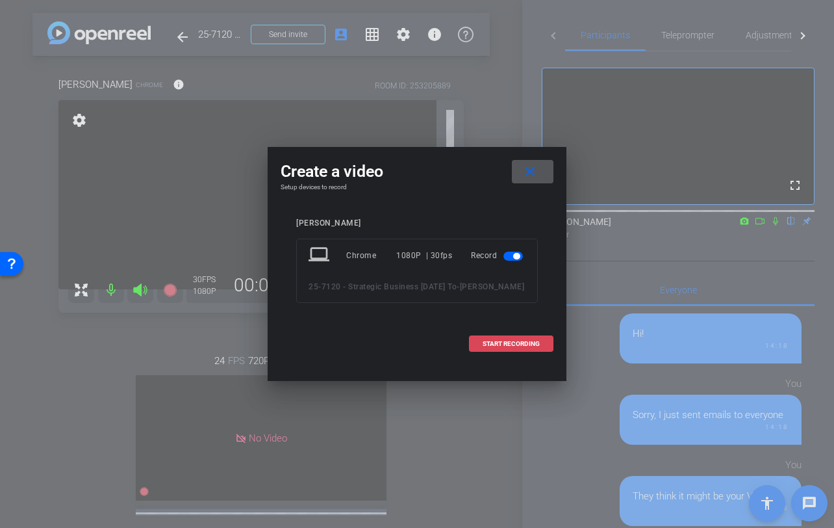
click at [486, 344] on span "START RECORDING" at bounding box center [511, 344] width 57 height 6
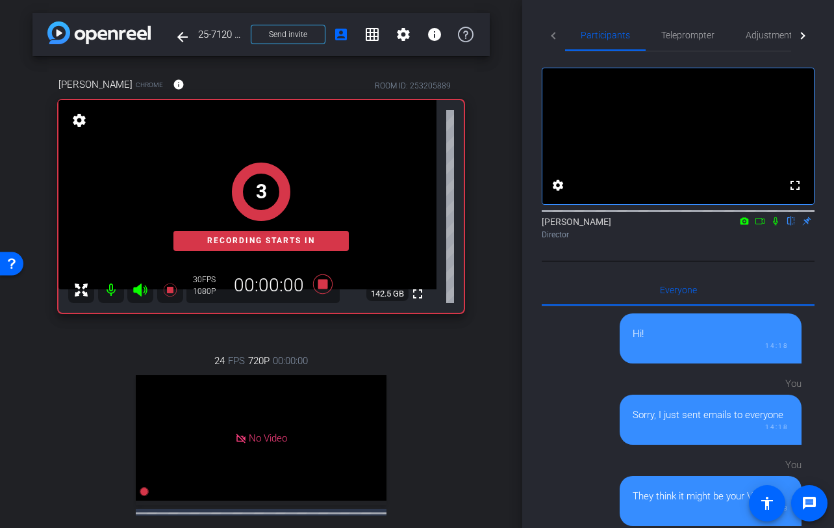
click at [515, 349] on div "arrow_back 25-7120 - Strategic Business Nov 2025 Town Hall video Back to projec…" at bounding box center [261, 264] width 522 height 528
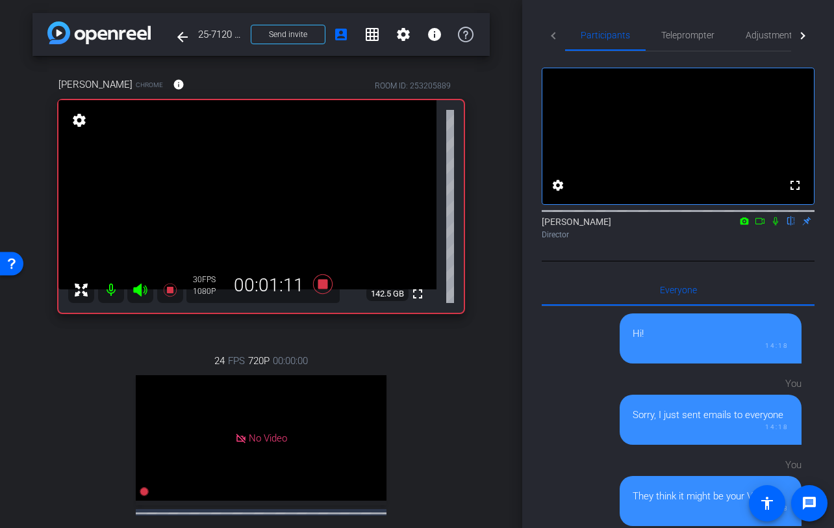
click at [470, 410] on div "Rachel Paul Chrome info ROOM ID: 253205889 fullscreen settings 142.5 GB 30 FPS …" at bounding box center [260, 335] width 457 height 558
click at [505, 278] on div "arrow_back 25-7120 - Strategic Business Nov 2025 Town Hall video Back to projec…" at bounding box center [261, 264] width 522 height 528
click at [774, 225] on icon at bounding box center [776, 220] width 10 height 9
click at [774, 225] on icon at bounding box center [776, 221] width 7 height 8
click at [491, 272] on div "arrow_back 25-7120 - Strategic Business Nov 2025 Town Hall video Back to projec…" at bounding box center [261, 264] width 522 height 528
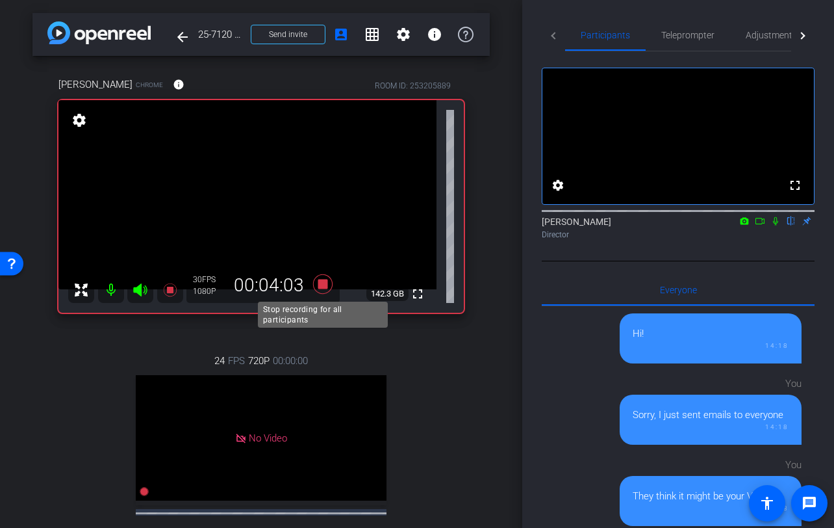
click at [318, 287] on icon at bounding box center [322, 283] width 31 height 23
click at [489, 313] on div "Rachel Paul Chrome info ROOM ID: 253205889 fullscreen settings 142.3 GB 30 FPS …" at bounding box center [260, 335] width 457 height 558
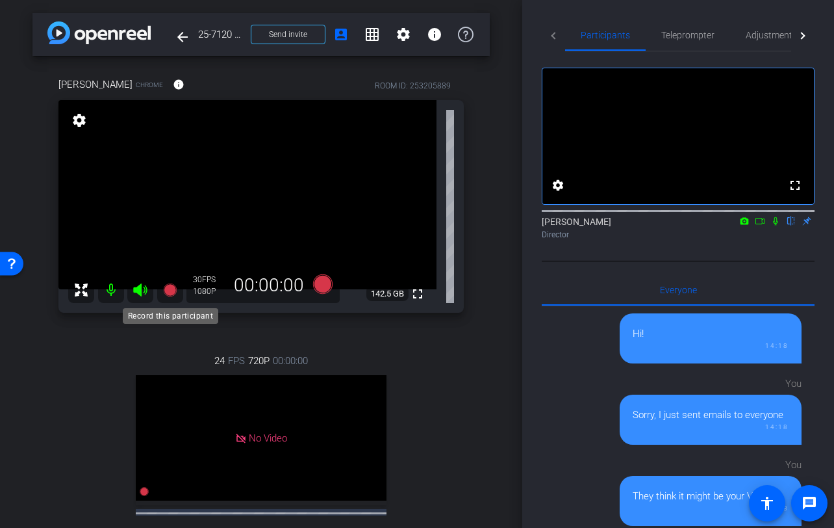
click at [170, 292] on icon at bounding box center [169, 289] width 13 height 13
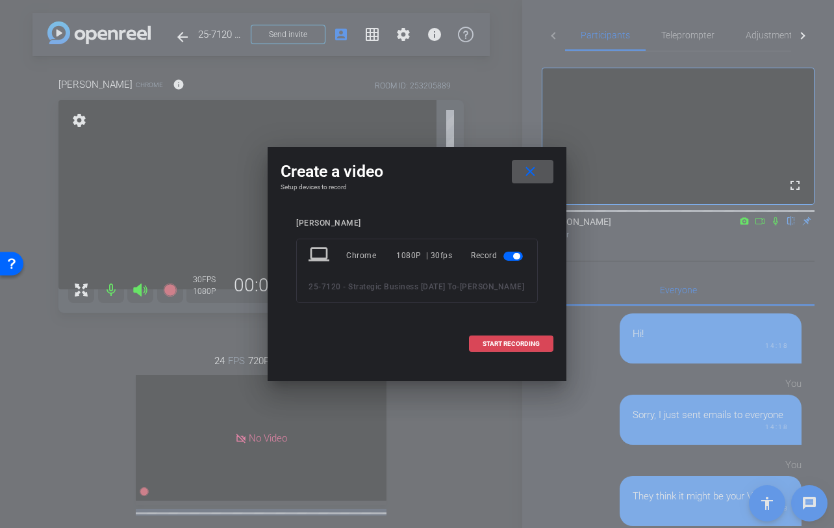
click at [492, 348] on span at bounding box center [511, 343] width 83 height 31
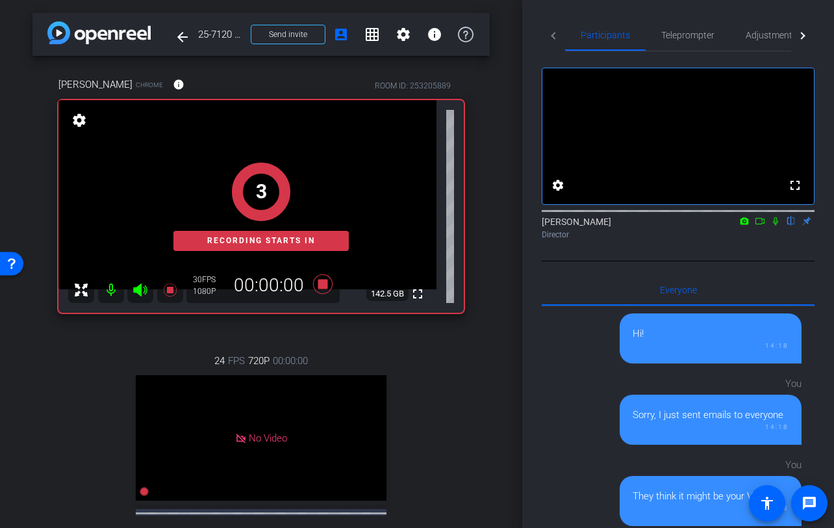
click at [472, 396] on div "Rachel Paul Chrome info ROOM ID: 253205889 fullscreen 3 Recording starts in set…" at bounding box center [260, 335] width 457 height 558
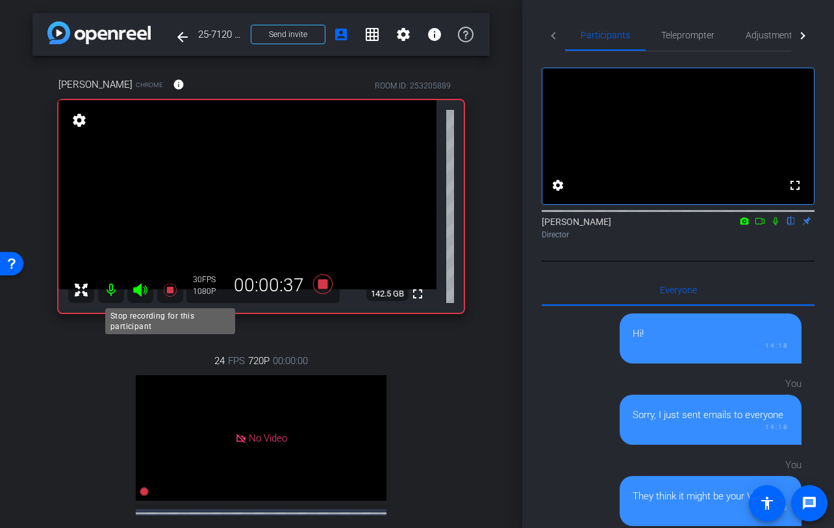
click at [170, 291] on icon at bounding box center [169, 289] width 13 height 13
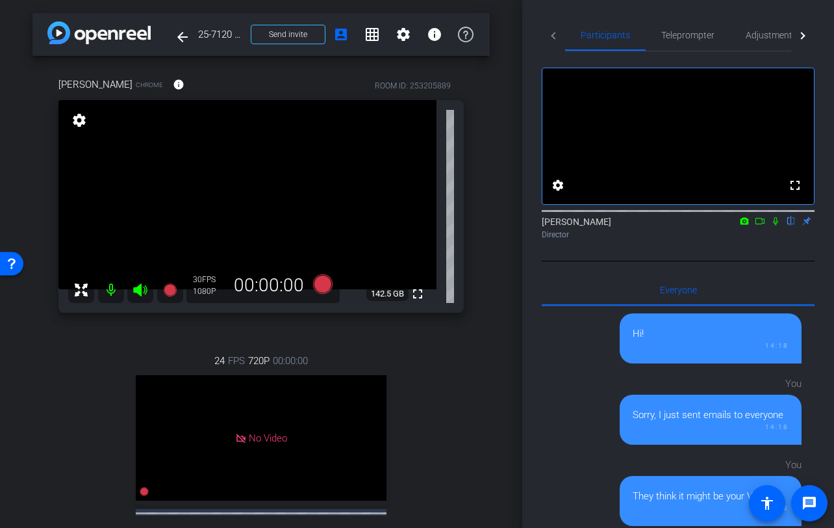
click at [482, 259] on div "Rachel Paul Chrome info ROOM ID: 253205889 fullscreen settings 142.5 GB 30 FPS …" at bounding box center [260, 335] width 457 height 558
click at [355, 349] on div "24 FPS 720P 00:00:00 No Video Tiffany Hawks Subject - Chrome settings" at bounding box center [261, 466] width 406 height 268
click at [168, 287] on icon at bounding box center [169, 289] width 13 height 13
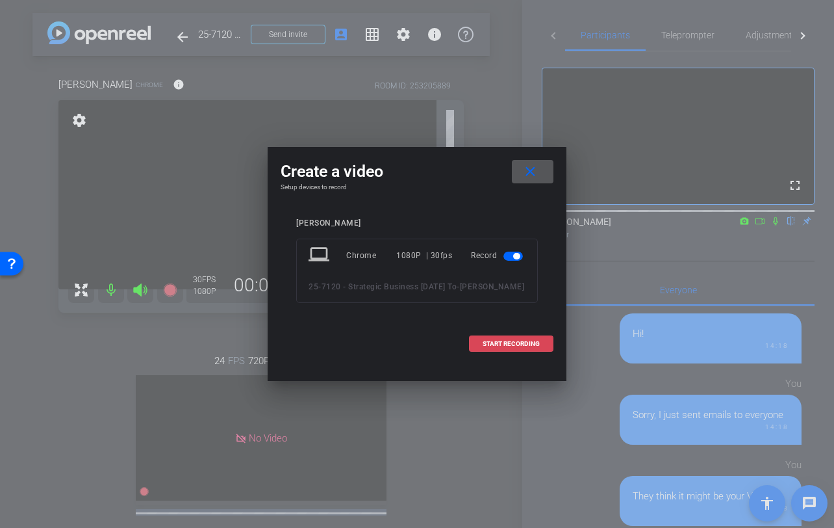
click at [499, 349] on span at bounding box center [511, 343] width 83 height 31
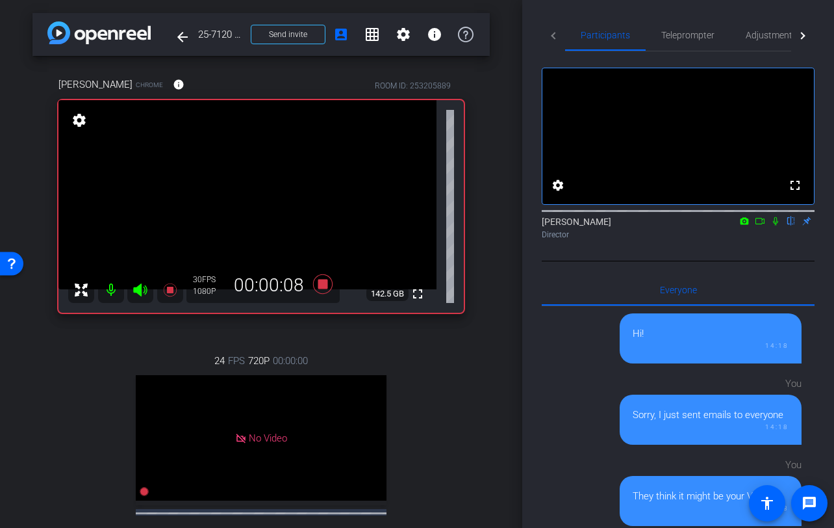
click at [776, 225] on icon at bounding box center [776, 220] width 10 height 9
click at [172, 293] on icon at bounding box center [169, 289] width 13 height 13
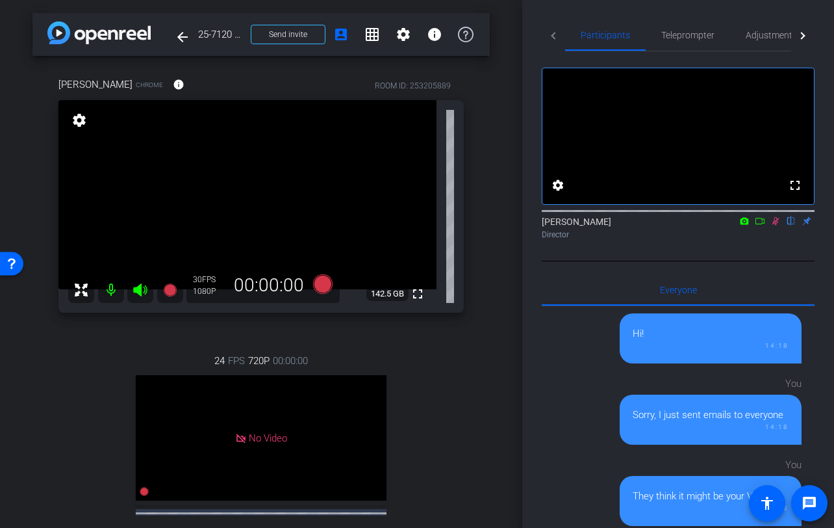
click at [775, 225] on icon at bounding box center [776, 221] width 7 height 8
click at [487, 332] on div "Rachel Paul Chrome info ROOM ID: 253205889 fullscreen settings 142.5 GB 30 FPS …" at bounding box center [260, 335] width 457 height 558
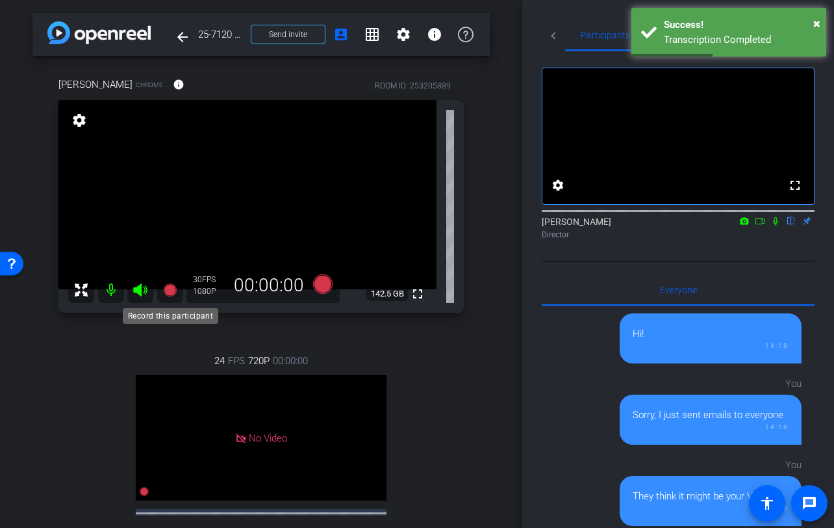
click at [170, 289] on icon at bounding box center [169, 289] width 13 height 13
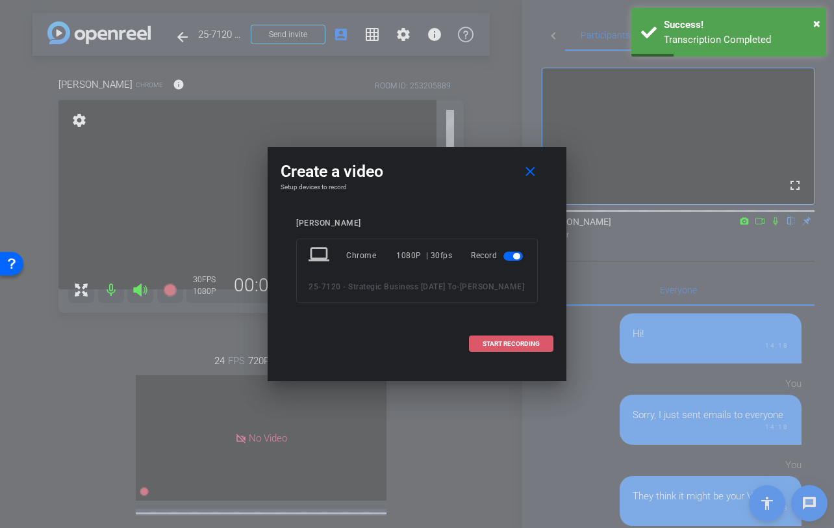
click at [478, 337] on span at bounding box center [511, 343] width 83 height 31
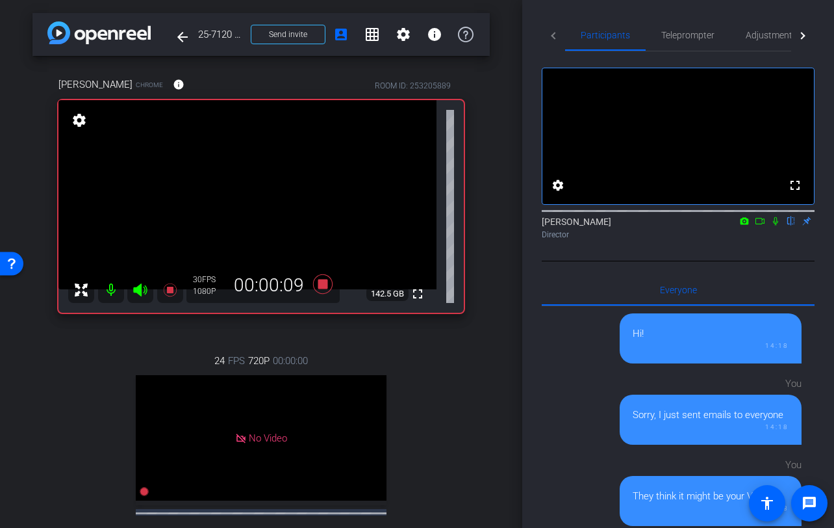
click at [776, 225] on icon at bounding box center [776, 220] width 10 height 9
click at [779, 226] on mat-icon "flip" at bounding box center [792, 220] width 16 height 12
click at [779, 225] on icon at bounding box center [776, 220] width 10 height 9
click at [774, 225] on icon at bounding box center [776, 220] width 10 height 9
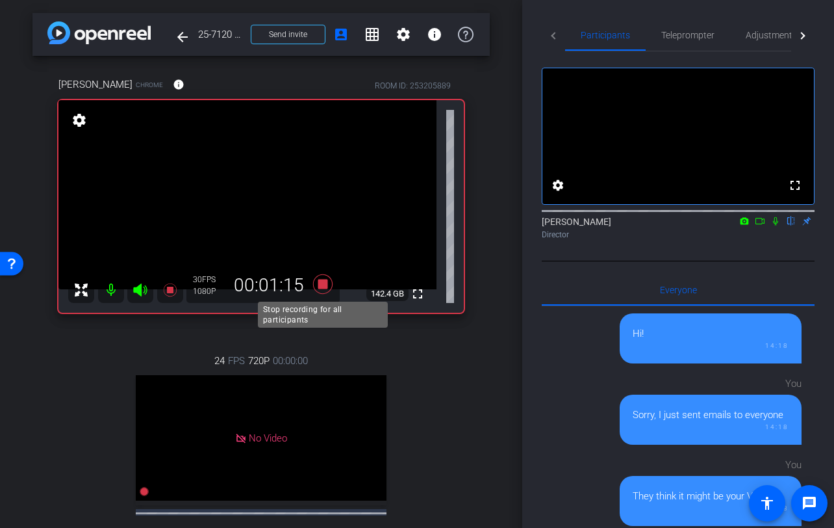
click at [324, 283] on icon at bounding box center [322, 283] width 19 height 19
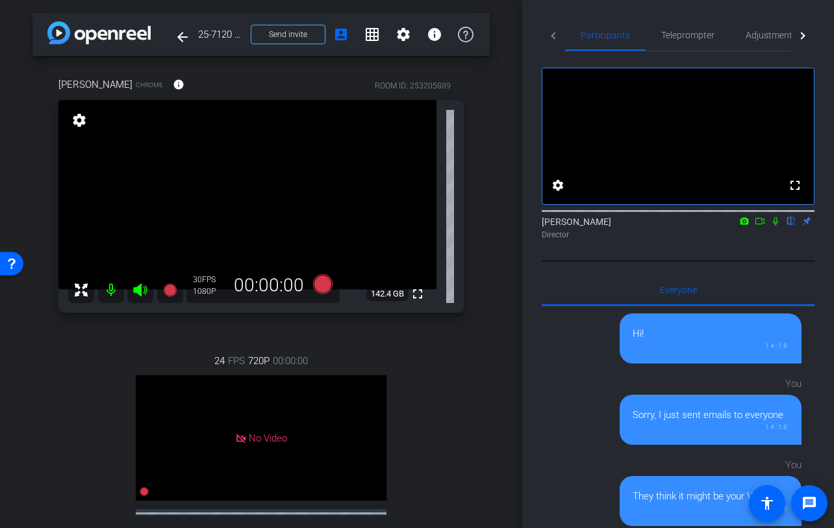
click at [170, 292] on icon at bounding box center [169, 289] width 13 height 13
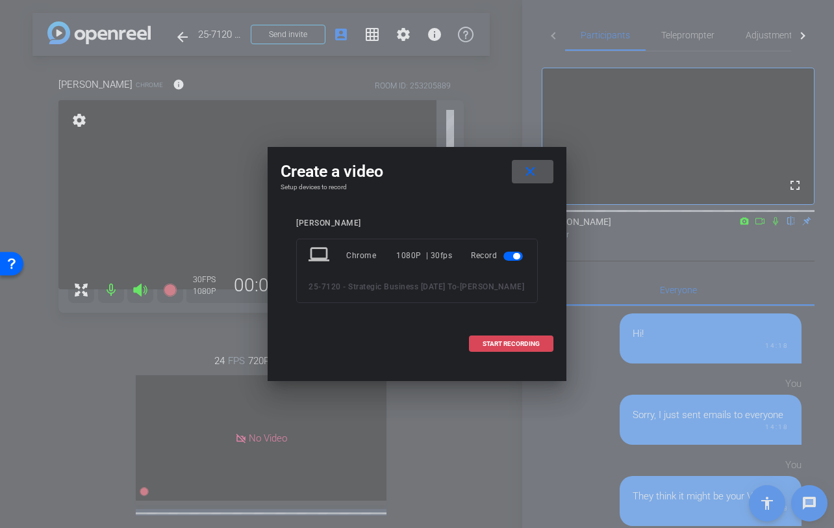
click at [502, 348] on span at bounding box center [511, 343] width 83 height 31
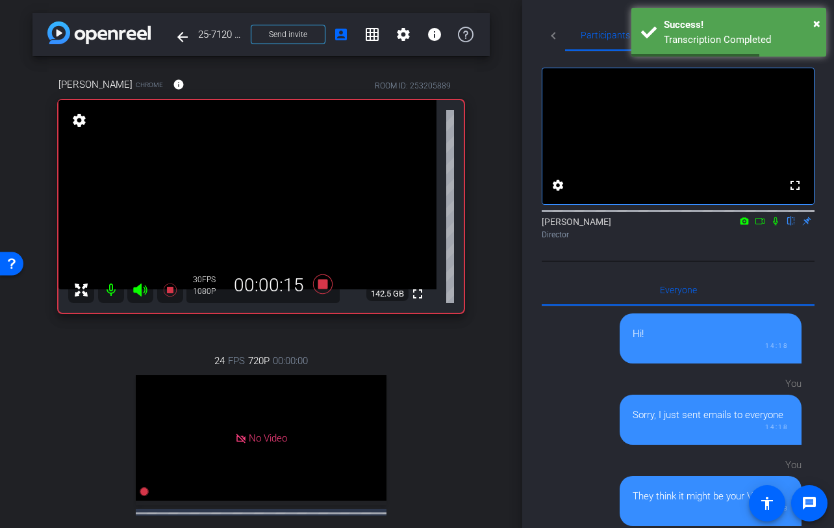
click at [777, 225] on icon at bounding box center [776, 220] width 10 height 9
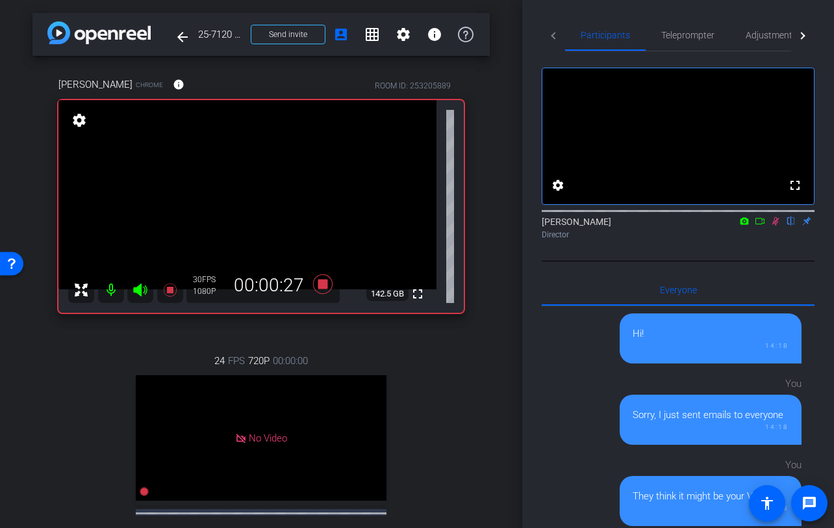
click at [777, 225] on icon at bounding box center [776, 221] width 7 height 8
click at [777, 225] on icon at bounding box center [775, 221] width 5 height 8
click at [777, 225] on icon at bounding box center [776, 221] width 7 height 8
click at [777, 225] on icon at bounding box center [775, 221] width 5 height 8
click at [777, 225] on icon at bounding box center [776, 221] width 7 height 8
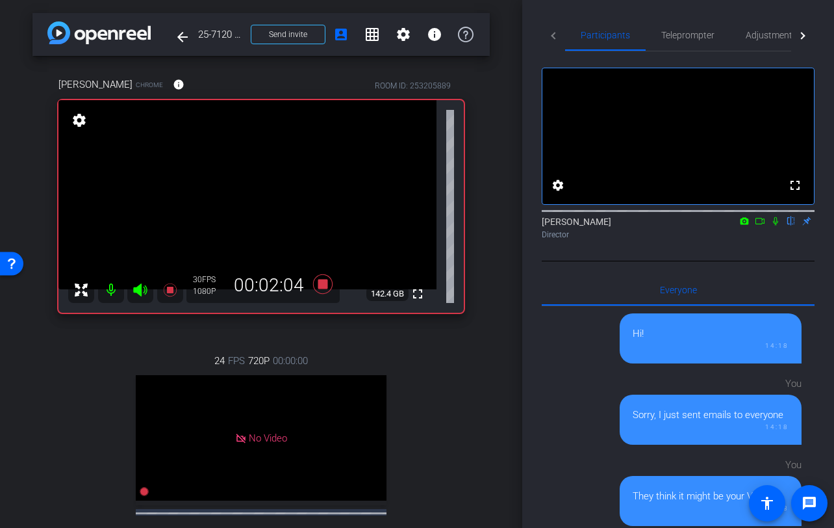
click at [775, 225] on icon at bounding box center [775, 221] width 5 height 8
click at [775, 225] on icon at bounding box center [776, 221] width 7 height 8
click at [775, 225] on icon at bounding box center [775, 221] width 5 height 8
click at [775, 225] on icon at bounding box center [776, 221] width 7 height 8
click at [506, 372] on div "arrow_back 25-7120 - Strategic Business Nov 2025 Town Hall video Back to projec…" at bounding box center [261, 264] width 522 height 528
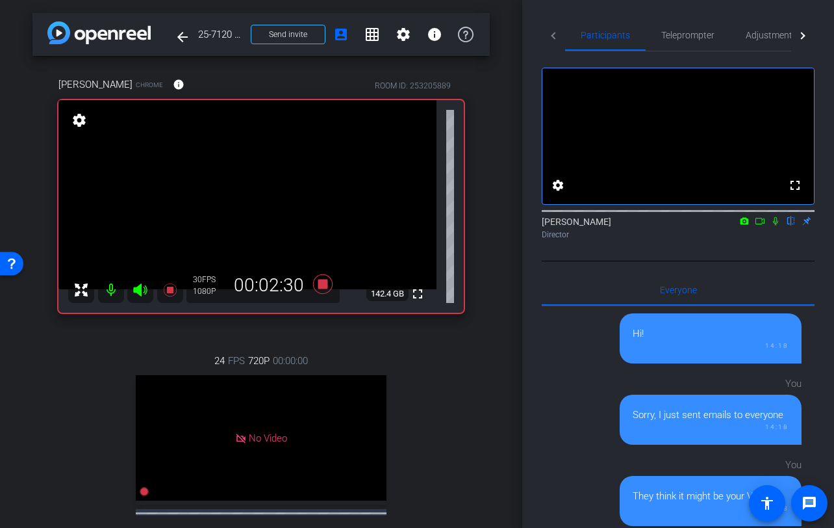
click at [324, 284] on icon at bounding box center [322, 283] width 19 height 19
click at [503, 315] on div "arrow_back 25-7120 - Strategic Business Nov 2025 Town Hall video Back to projec…" at bounding box center [261, 264] width 522 height 528
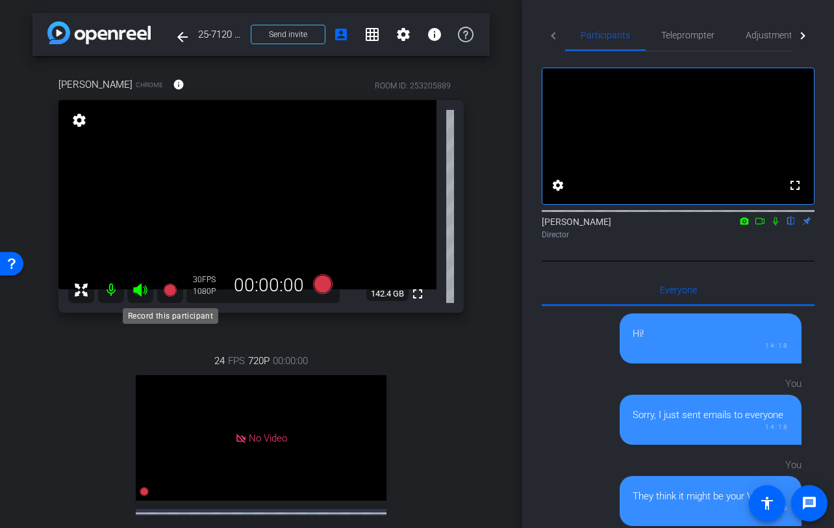
click at [165, 288] on icon at bounding box center [169, 289] width 13 height 13
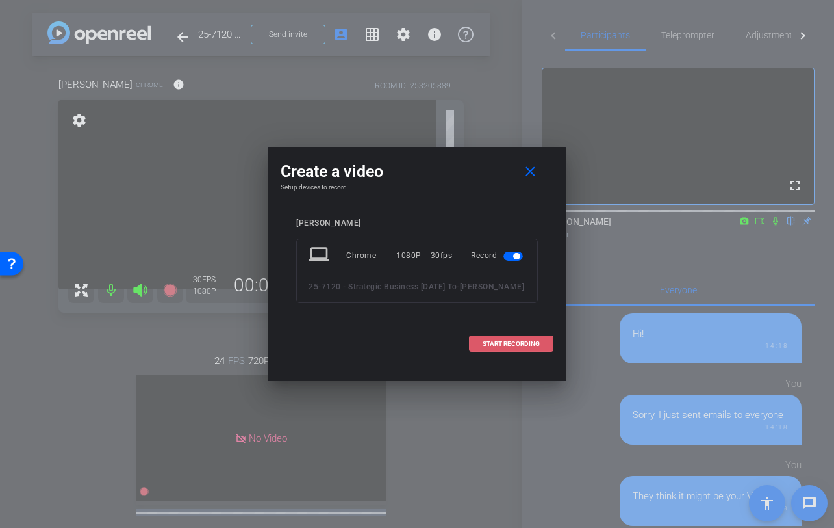
click at [488, 345] on span "START RECORDING" at bounding box center [511, 344] width 57 height 6
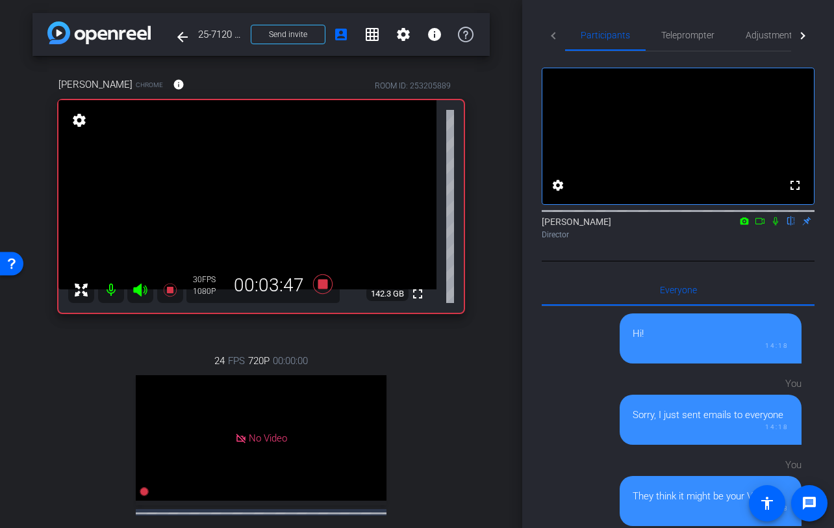
click at [775, 225] on icon at bounding box center [775, 221] width 5 height 8
click at [775, 225] on icon at bounding box center [776, 220] width 10 height 9
click at [519, 268] on div "arrow_back 25-7120 - Strategic Business Nov 2025 Town Hall video Back to projec…" at bounding box center [261, 264] width 522 height 528
click at [776, 225] on icon at bounding box center [776, 220] width 10 height 9
click at [776, 225] on icon at bounding box center [776, 221] width 7 height 8
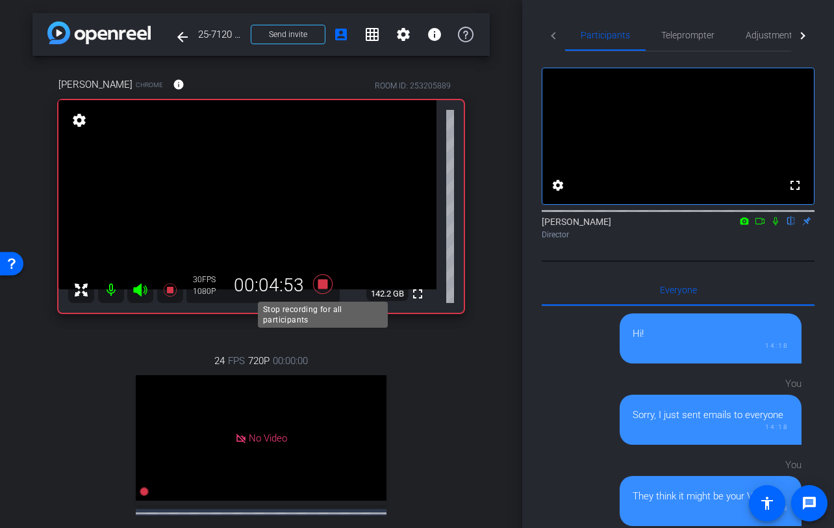
click at [322, 287] on icon at bounding box center [322, 283] width 19 height 19
click at [491, 318] on div "arrow_back 25-7120 - Strategic Business Nov 2025 Town Hall video Back to projec…" at bounding box center [261, 264] width 522 height 528
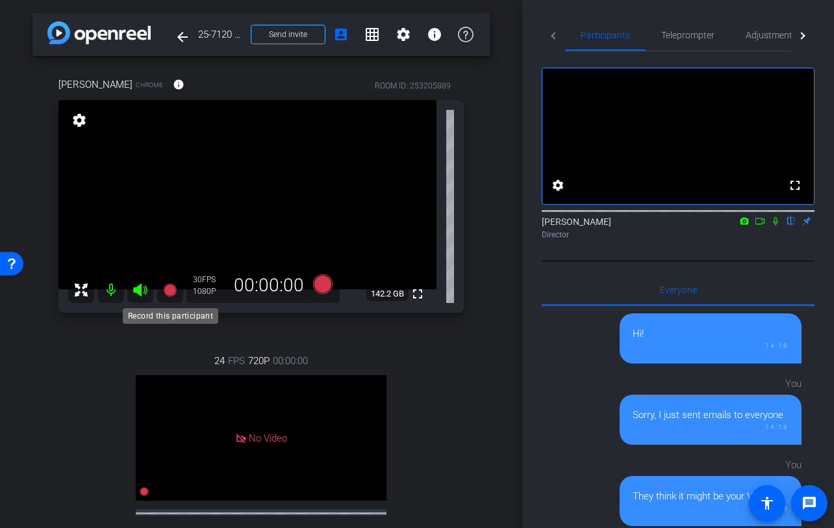
click at [172, 290] on icon at bounding box center [169, 289] width 13 height 13
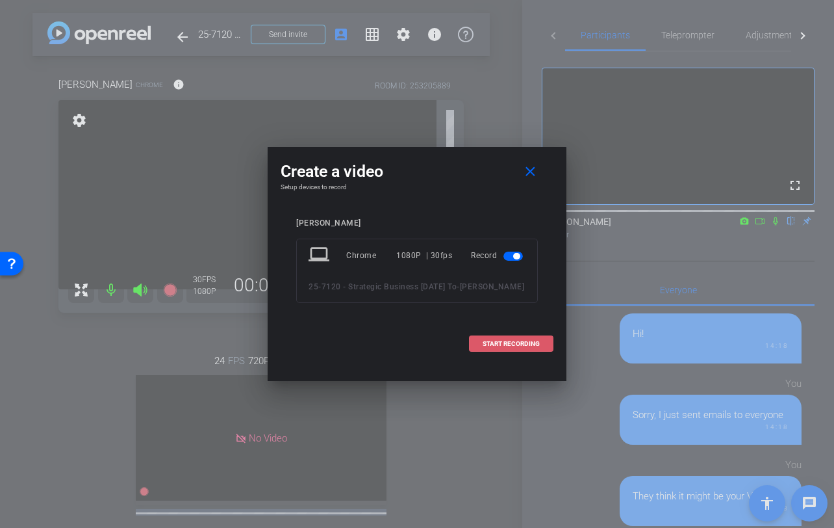
click at [489, 337] on span at bounding box center [511, 343] width 83 height 31
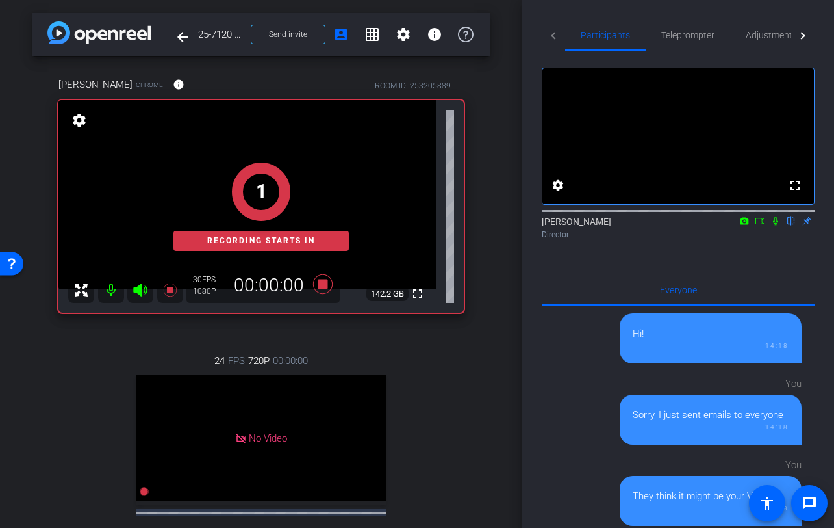
click at [495, 283] on div "arrow_back 25-7120 - Strategic Business Nov 2025 Town Hall video Back to projec…" at bounding box center [261, 264] width 522 height 528
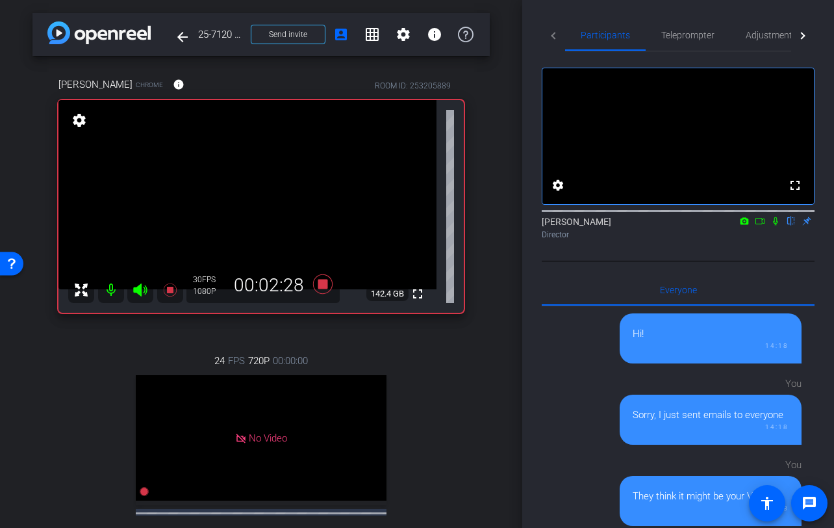
click at [777, 225] on icon at bounding box center [775, 221] width 5 height 8
click at [769, 240] on div "Director" at bounding box center [678, 235] width 273 height 12
click at [779, 215] on div at bounding box center [678, 210] width 273 height 10
click at [778, 225] on icon at bounding box center [776, 220] width 10 height 9
click at [485, 176] on div "Rachel Paul Chrome info ROOM ID: 253205889 fullscreen settings 142.3 GB 30 FPS …" at bounding box center [260, 335] width 457 height 558
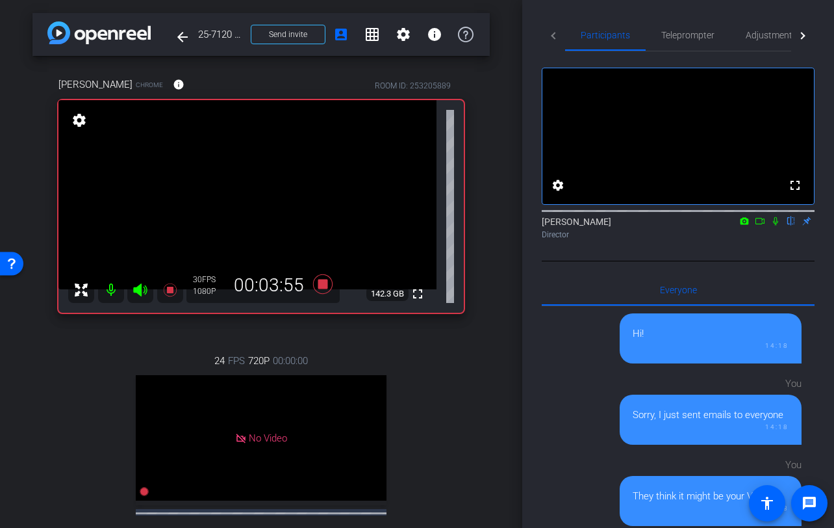
click at [512, 306] on div "arrow_back 25-7120 - Strategic Business Nov 2025 Town Hall video Back to projec…" at bounding box center [261, 264] width 522 height 528
click at [779, 225] on icon at bounding box center [776, 220] width 10 height 9
click at [777, 225] on icon at bounding box center [776, 221] width 7 height 8
click at [776, 225] on icon at bounding box center [776, 220] width 10 height 9
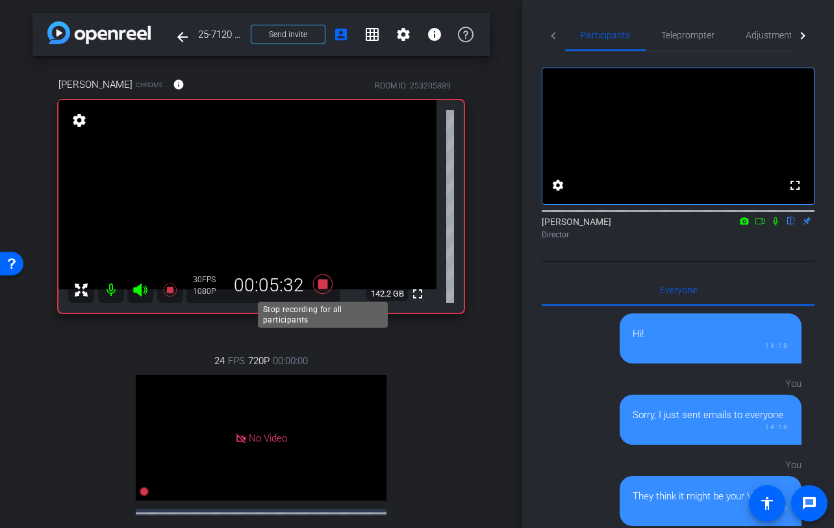
click at [323, 286] on icon at bounding box center [322, 283] width 19 height 19
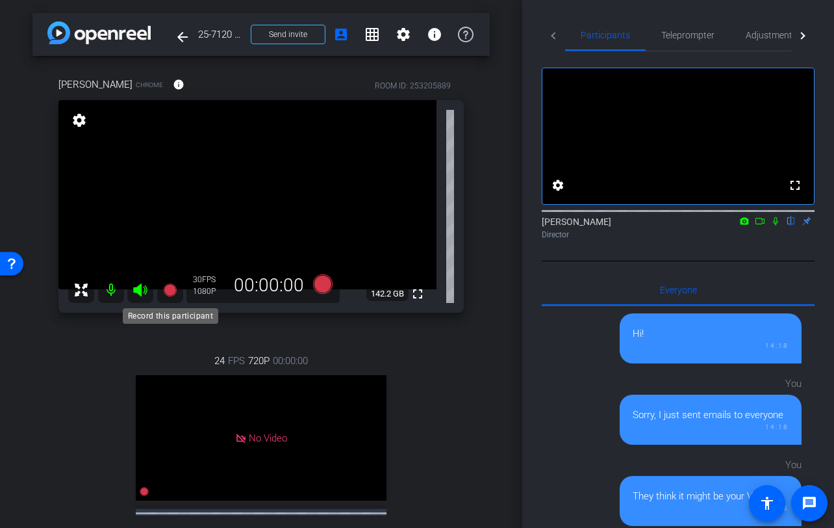
click at [174, 291] on icon at bounding box center [169, 289] width 13 height 13
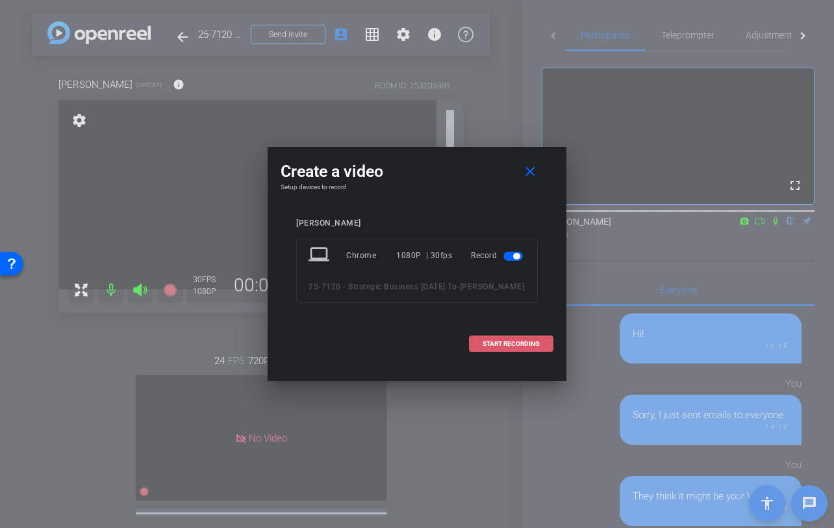
click at [489, 344] on span "START RECORDING" at bounding box center [511, 344] width 57 height 6
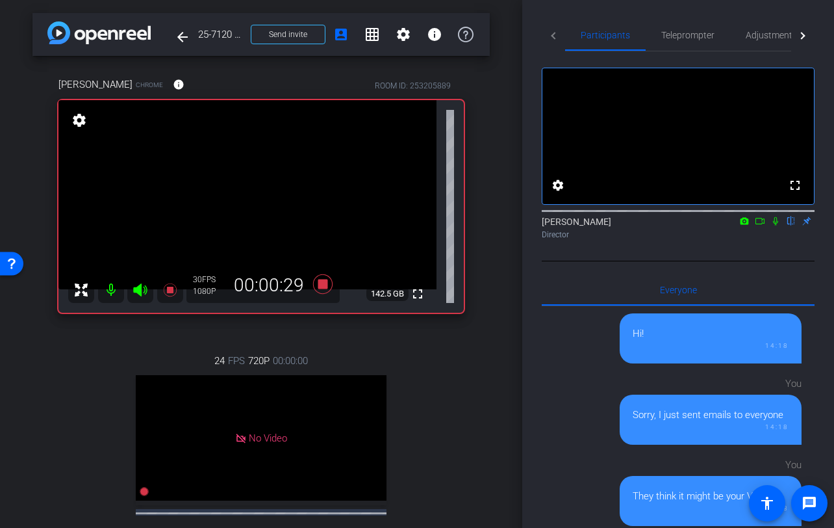
click at [773, 225] on icon at bounding box center [776, 220] width 10 height 9
click at [518, 378] on div "arrow_back 25-7120 - Strategic Business Nov 2025 Town Hall video Back to projec…" at bounding box center [261, 264] width 522 height 528
click at [773, 225] on icon at bounding box center [776, 220] width 10 height 9
click at [776, 225] on icon at bounding box center [776, 220] width 10 height 9
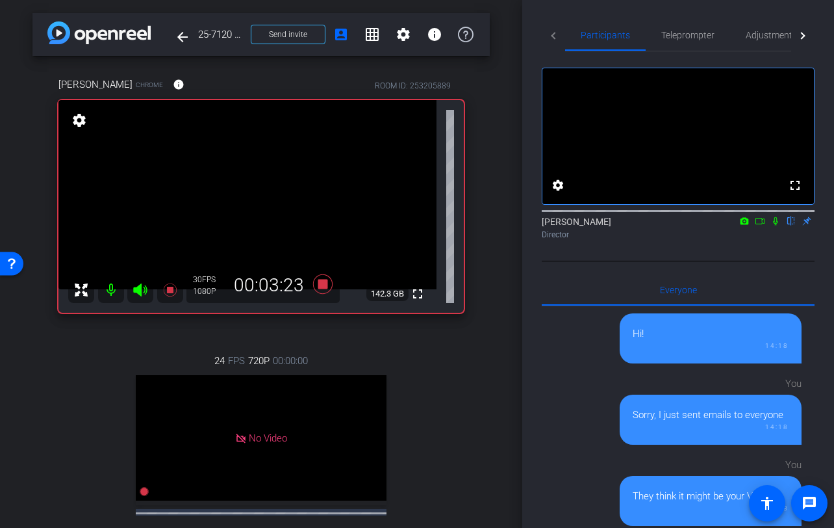
click at [777, 225] on icon at bounding box center [775, 221] width 5 height 8
click at [325, 283] on icon at bounding box center [322, 283] width 19 height 19
click at [775, 225] on icon at bounding box center [776, 220] width 10 height 9
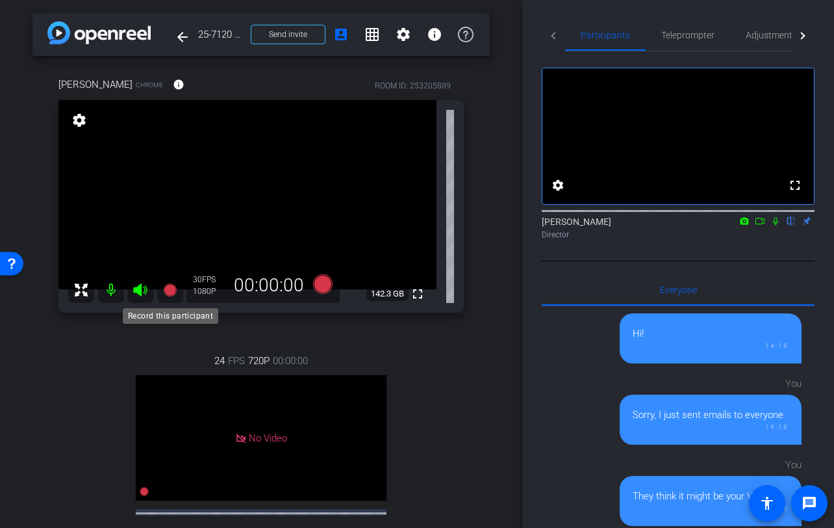
click at [168, 290] on icon at bounding box center [169, 289] width 13 height 13
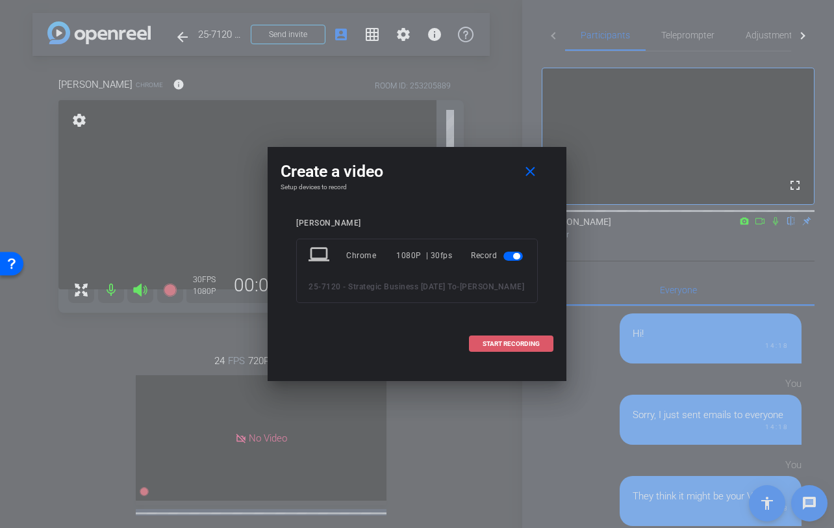
click at [504, 347] on span at bounding box center [511, 343] width 83 height 31
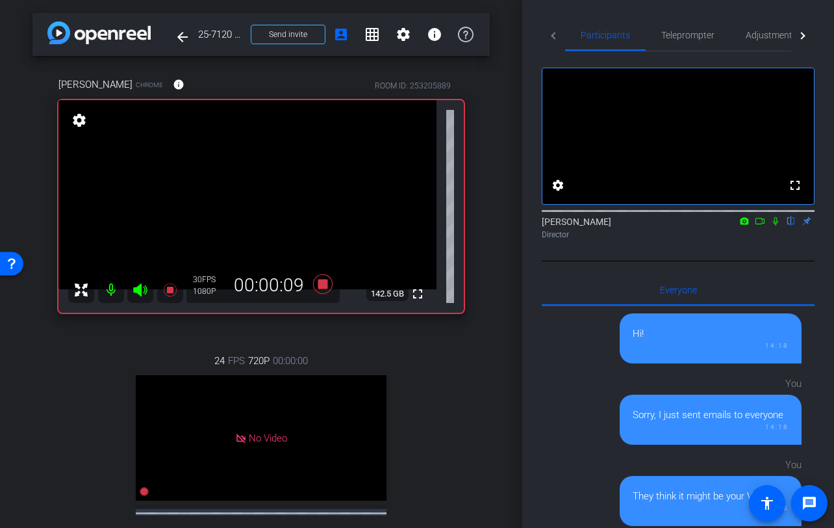
click at [775, 225] on icon at bounding box center [775, 221] width 5 height 8
click at [775, 225] on icon at bounding box center [776, 220] width 10 height 9
click at [776, 240] on div "Jon Williams flip Director" at bounding box center [678, 227] width 273 height 25
click at [774, 261] on div "fullscreen settings Jon Williams flip Director" at bounding box center [678, 156] width 273 height 210
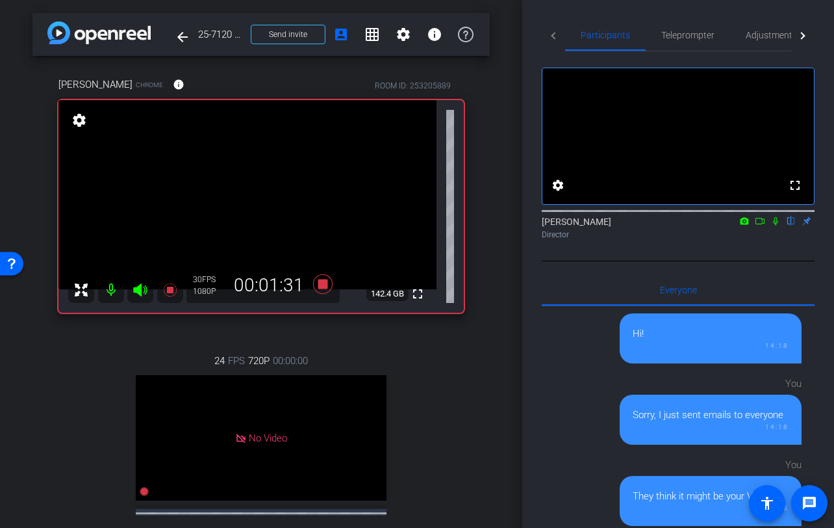
click at [772, 225] on icon at bounding box center [776, 220] width 10 height 9
click at [777, 225] on icon at bounding box center [775, 221] width 5 height 8
click at [777, 227] on mat-icon at bounding box center [776, 221] width 16 height 12
click at [472, 341] on div "Rachel Paul Chrome info ROOM ID: 253205889 fullscreen settings 142.4 GB 30 FPS …" at bounding box center [260, 335] width 457 height 558
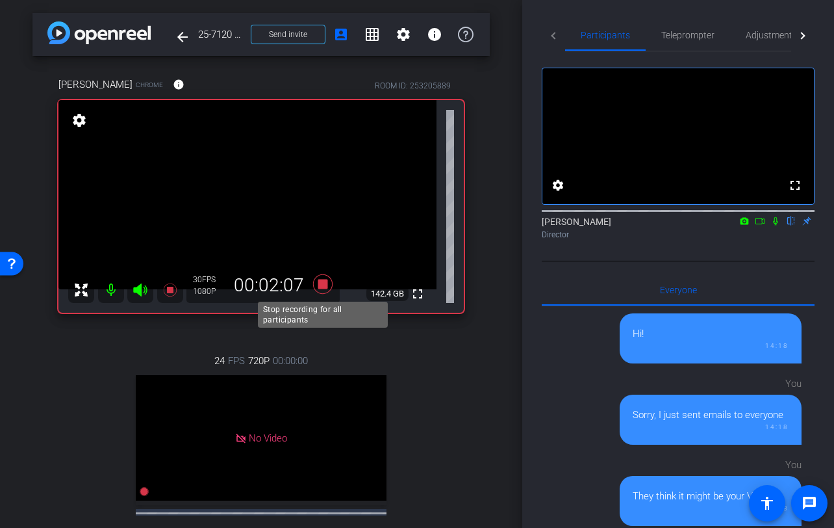
click at [325, 286] on icon at bounding box center [322, 283] width 19 height 19
click at [455, 365] on div "24 FPS 720P 00:00:00 No Video Tiffany Hawks Subject - Chrome settings" at bounding box center [261, 466] width 406 height 268
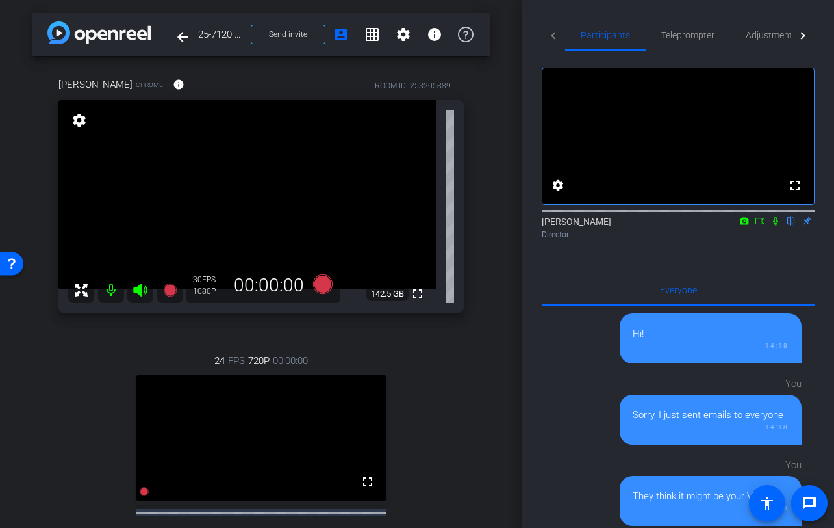
click at [524, 443] on div "Participants Teleprompter Adjustments Live fullscreen settings Jon Williams fli…" at bounding box center [678, 264] width 312 height 528
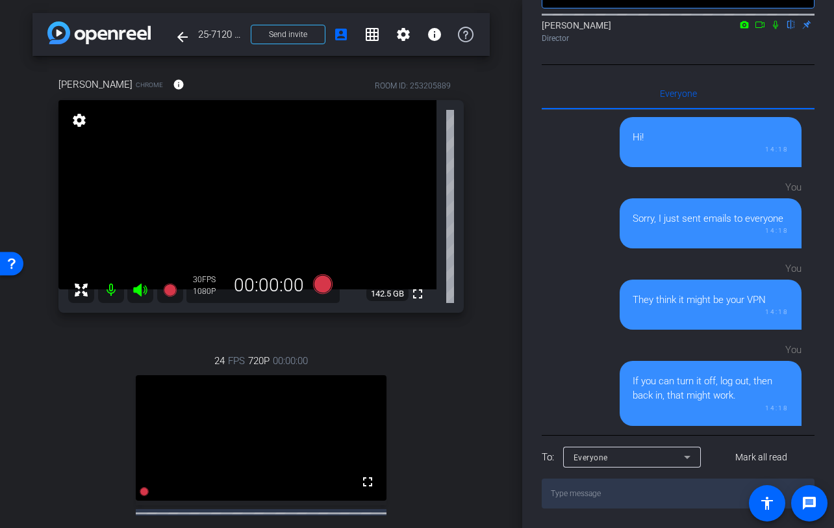
click at [483, 417] on div "Rachel Paul Chrome info ROOM ID: 253205889 fullscreen settings 142.5 GB 30 FPS …" at bounding box center [260, 335] width 457 height 558
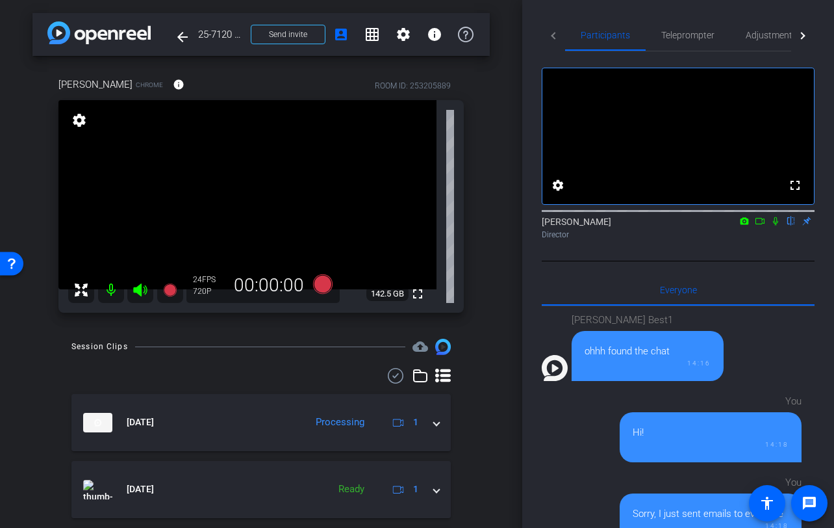
click at [497, 465] on div "arrow_back 25-7120 - Strategic Business Nov 2025 Town Hall video Back to projec…" at bounding box center [261, 264] width 522 height 528
click at [729, 261] on div "fullscreen settings Jon Williams flip Director" at bounding box center [678, 156] width 273 height 210
click at [775, 225] on icon at bounding box center [776, 220] width 10 height 9
click at [761, 225] on icon at bounding box center [760, 220] width 10 height 9
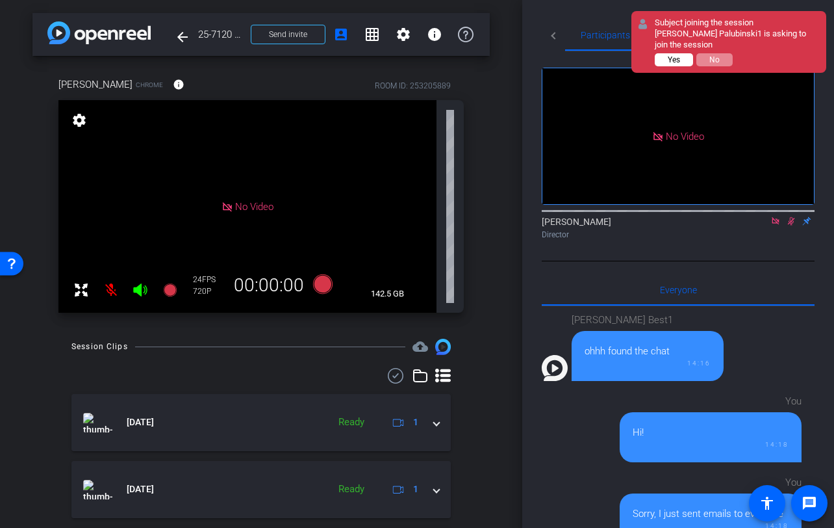
click at [673, 62] on span "Yes" at bounding box center [674, 59] width 12 height 9
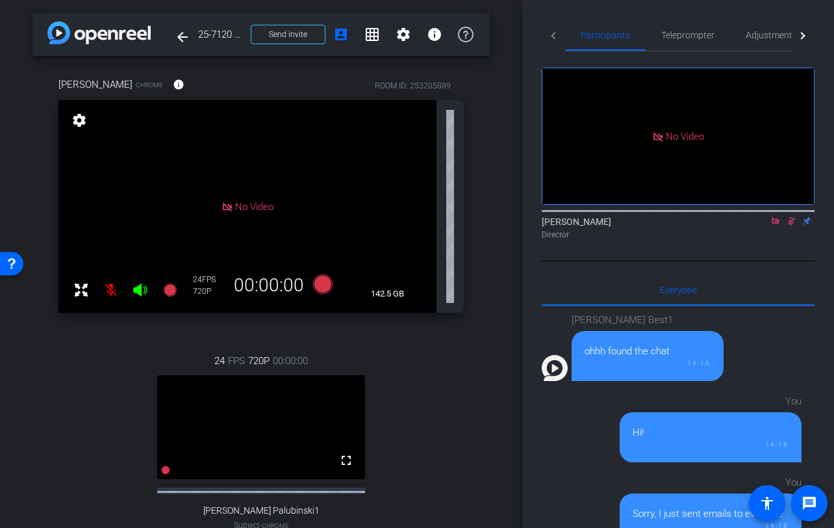
click at [775, 225] on icon at bounding box center [776, 220] width 10 height 9
click at [776, 225] on icon at bounding box center [776, 220] width 10 height 9
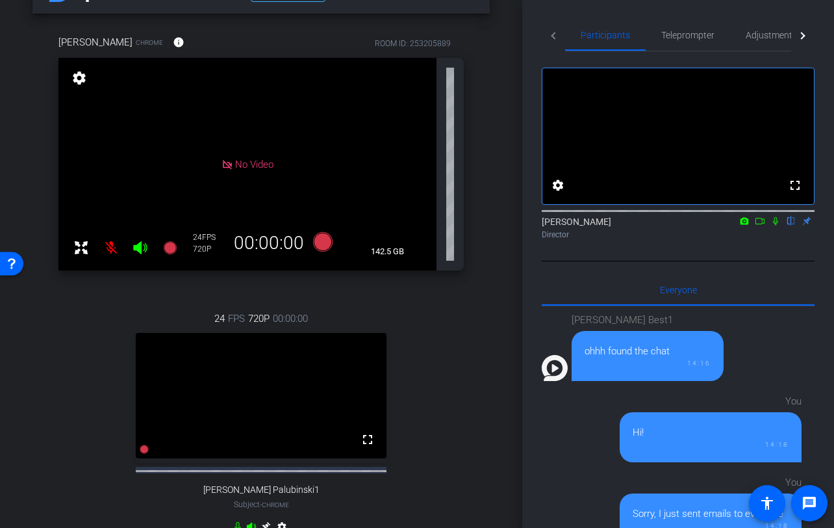
scroll to position [43, 0]
click at [767, 43] on span "Adjustments" at bounding box center [771, 34] width 51 height 31
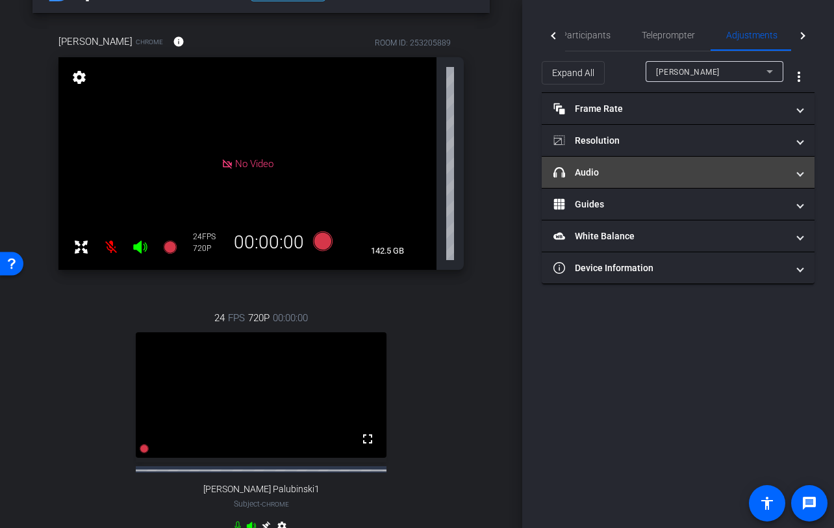
click at [664, 167] on mat-panel-title "headphone icon Audio" at bounding box center [671, 173] width 234 height 14
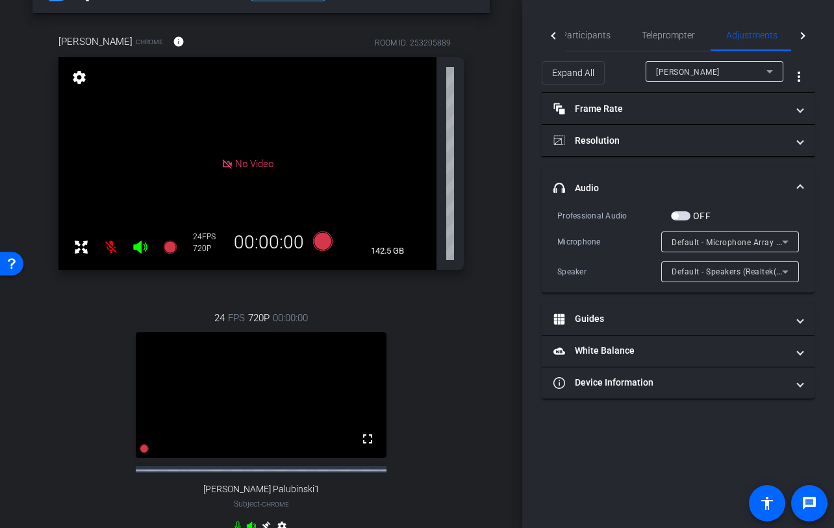
click at [727, 275] on span "Default - Speakers (Realtek(R) Audio)" at bounding box center [742, 271] width 140 height 10
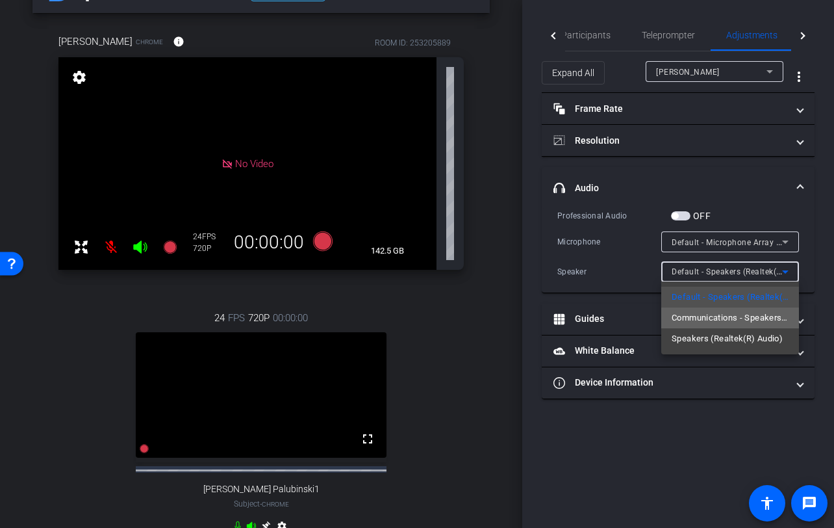
click at [745, 322] on span "Communications - Speakers (Realtek(R) Audio)" at bounding box center [730, 318] width 117 height 16
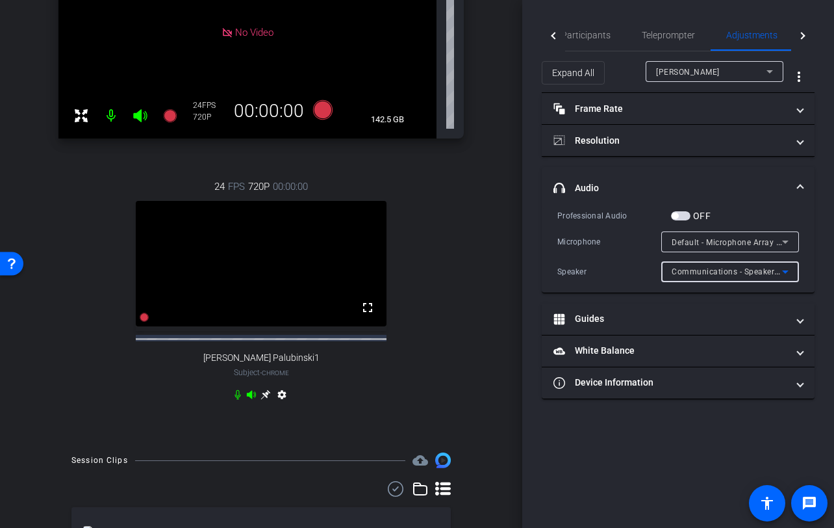
scroll to position [185, 0]
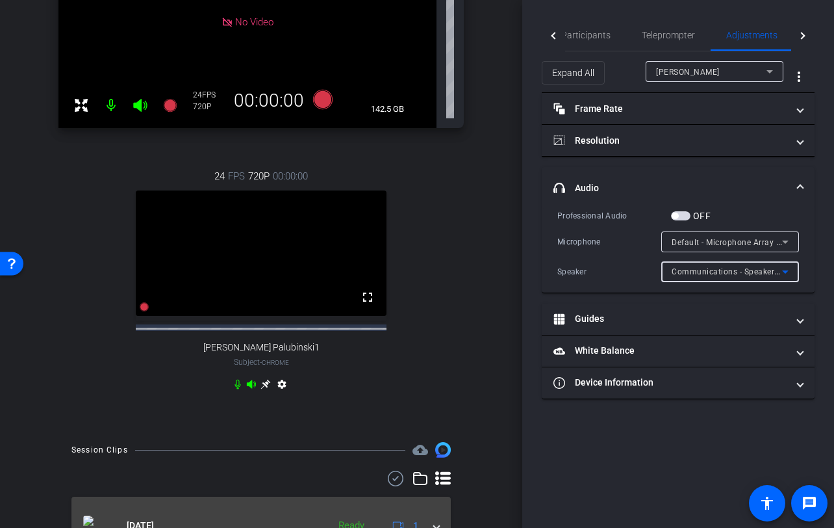
click at [266, 343] on div "arrow_back 25-7120 - Strategic Business Nov 2025 Town Hall video Back to projec…" at bounding box center [261, 79] width 522 height 528
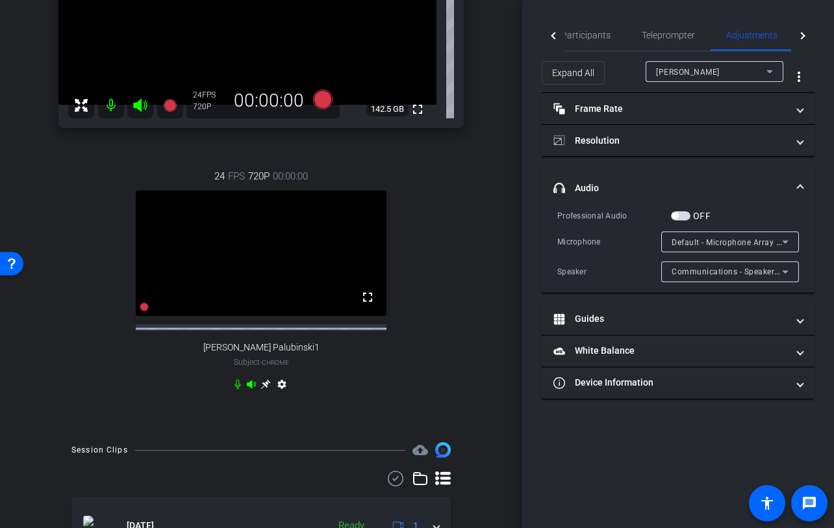
click at [265, 389] on icon at bounding box center [266, 385] width 10 height 10
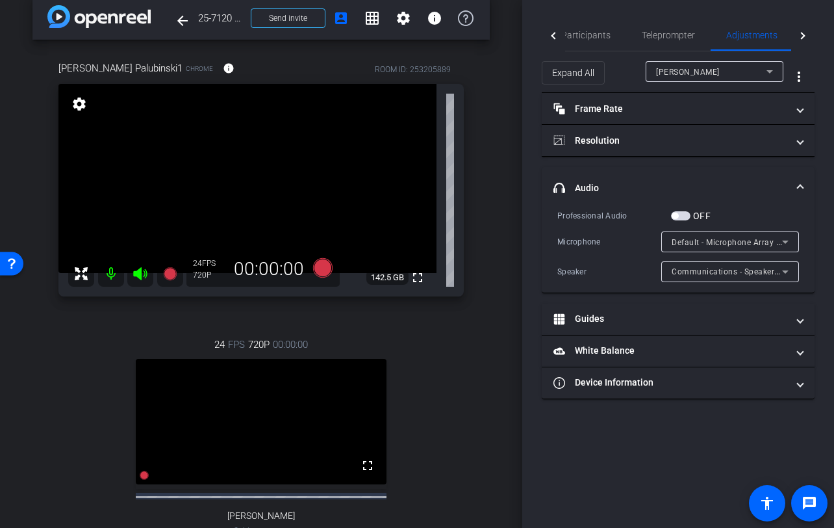
scroll to position [16, 0]
click at [749, 270] on span "Communications - Speakers (Realtek(R) Audio)" at bounding box center [761, 271] width 178 height 10
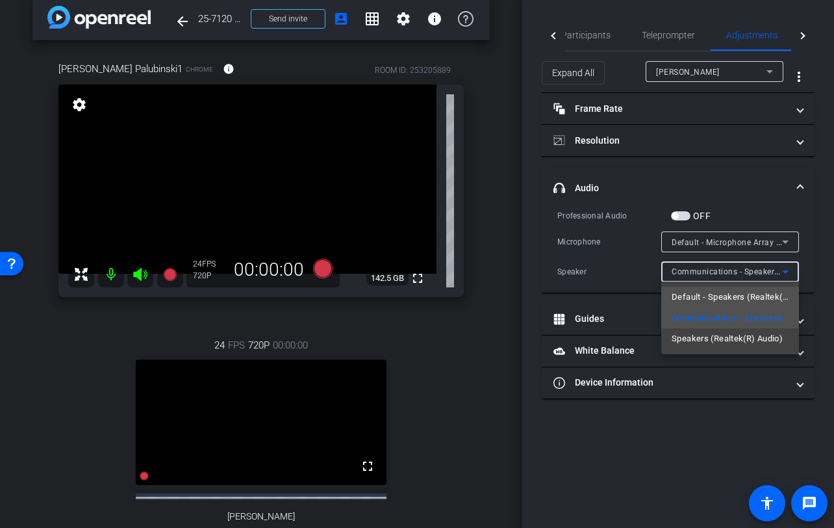
click at [750, 296] on span "Default - Speakers (Realtek(R) Audio)" at bounding box center [730, 297] width 117 height 16
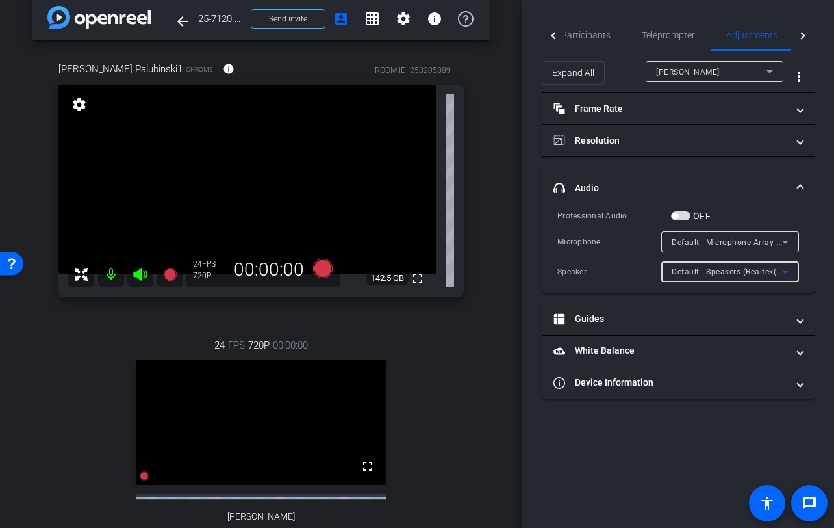
scroll to position [0, 0]
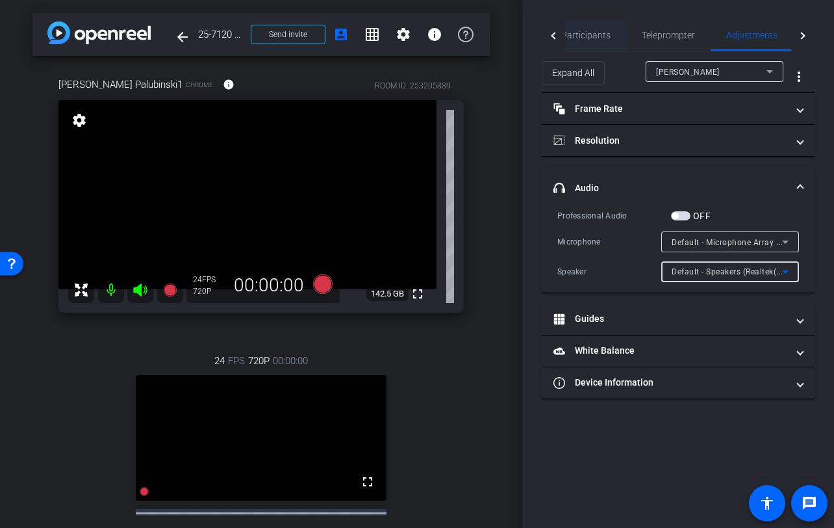
click at [600, 34] on span "Participants" at bounding box center [585, 35] width 49 height 9
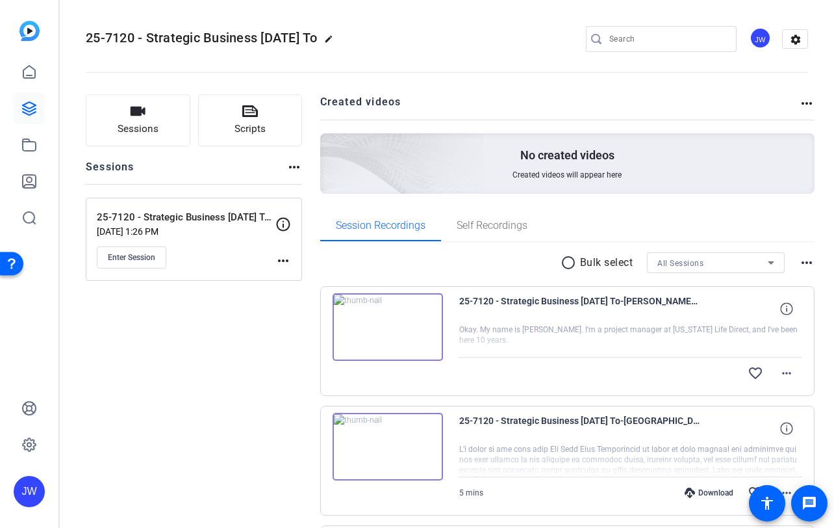
click at [428, 349] on img at bounding box center [388, 327] width 110 height 68
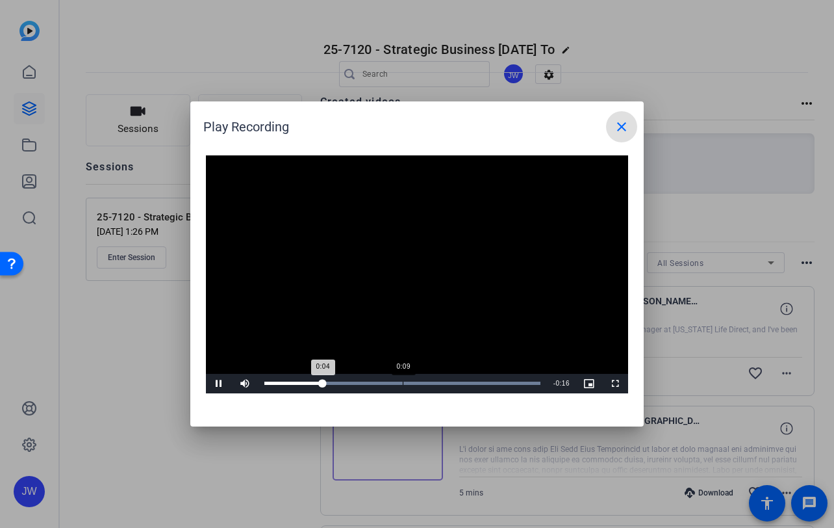
click at [402, 382] on div "Loaded : 100.00% 0:09 0:04" at bounding box center [402, 382] width 276 height 3
click at [613, 383] on span "Video Player" at bounding box center [615, 383] width 26 height 0
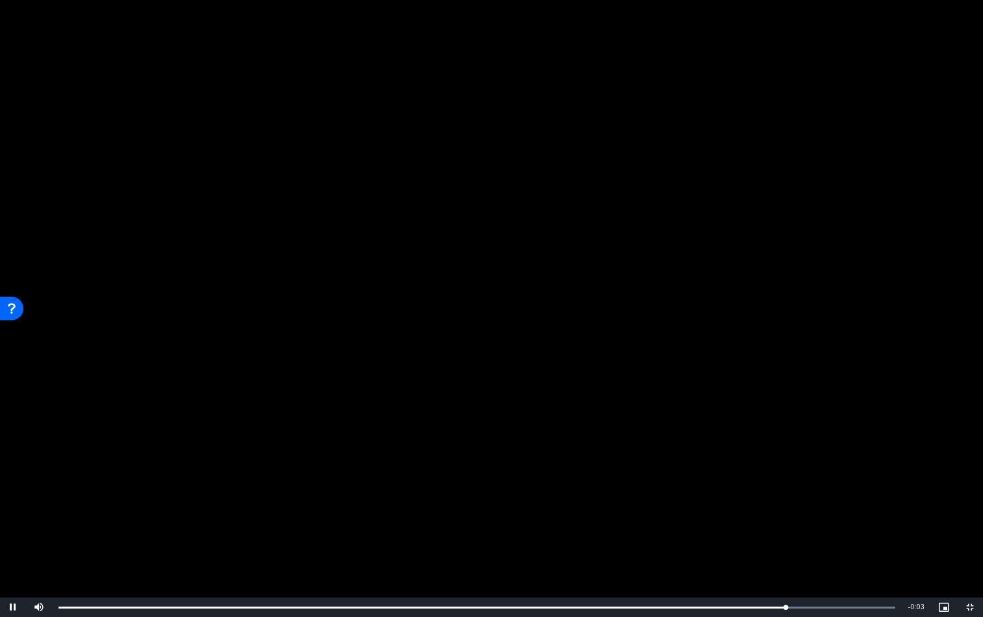
click at [592, 407] on video "Video Player" at bounding box center [491, 308] width 983 height 617
click at [834, 527] on span "Video Player" at bounding box center [970, 607] width 26 height 0
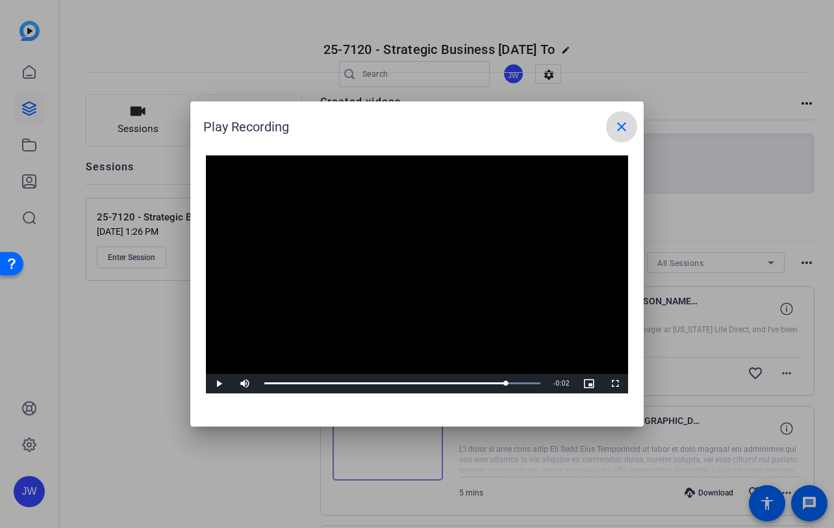
click at [630, 127] on span at bounding box center [621, 126] width 31 height 31
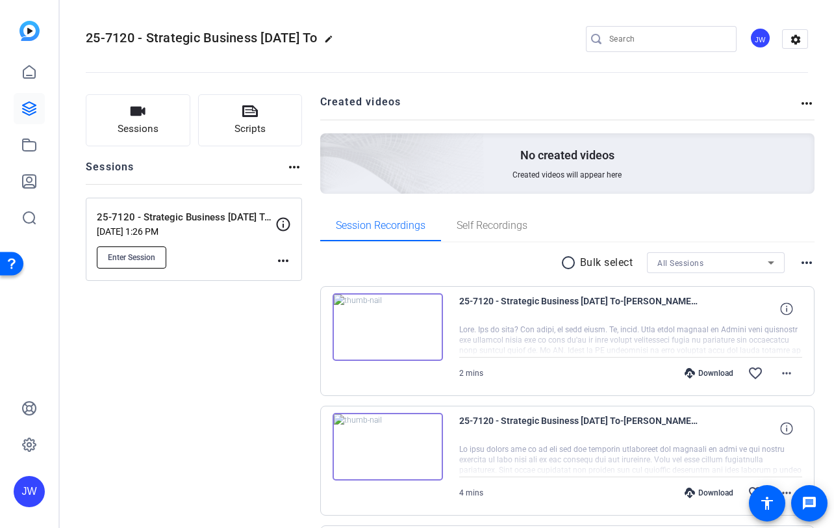
click at [138, 257] on span "Enter Session" at bounding box center [131, 257] width 47 height 10
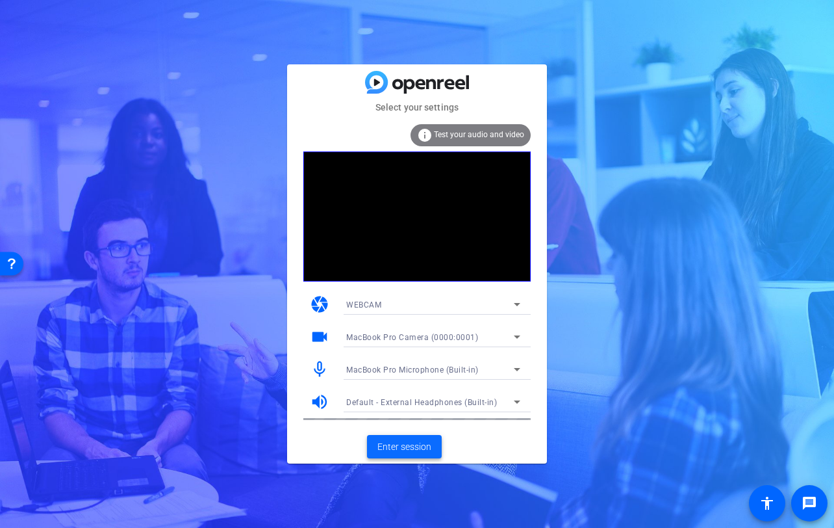
click at [403, 443] on span "Enter session" at bounding box center [405, 447] width 54 height 14
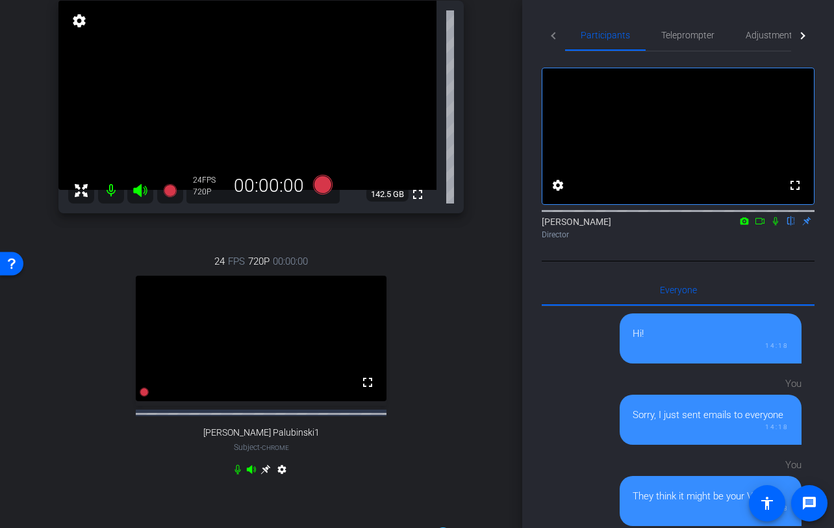
scroll to position [117, 0]
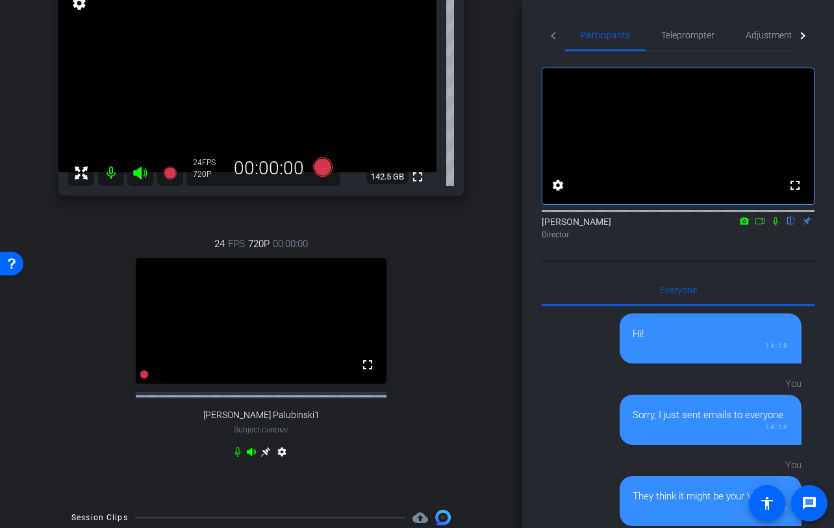
click at [266, 457] on icon at bounding box center [266, 452] width 10 height 10
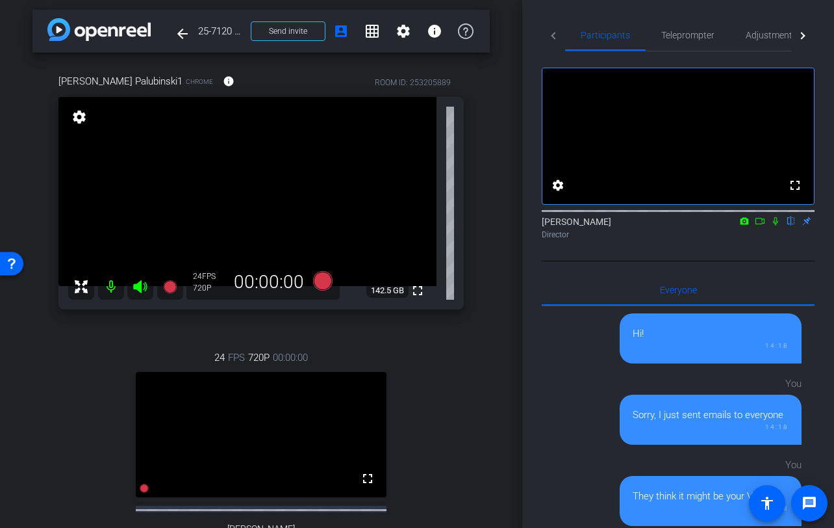
scroll to position [0, 0]
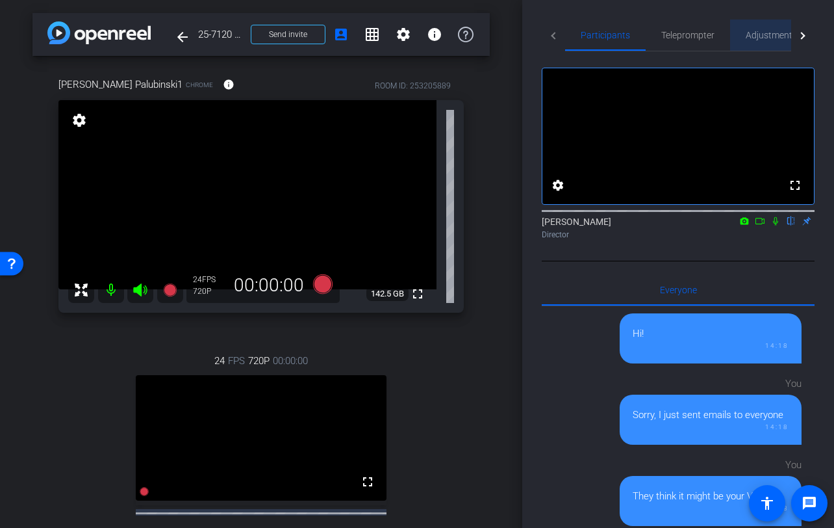
click at [767, 34] on span "Adjustments" at bounding box center [771, 35] width 51 height 9
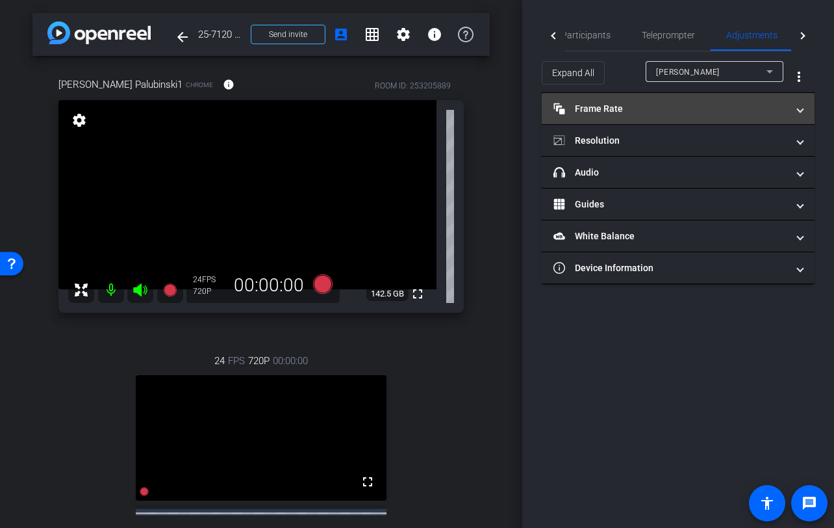
click at [710, 113] on mat-panel-title "Frame Rate Frame Rate" at bounding box center [671, 109] width 234 height 14
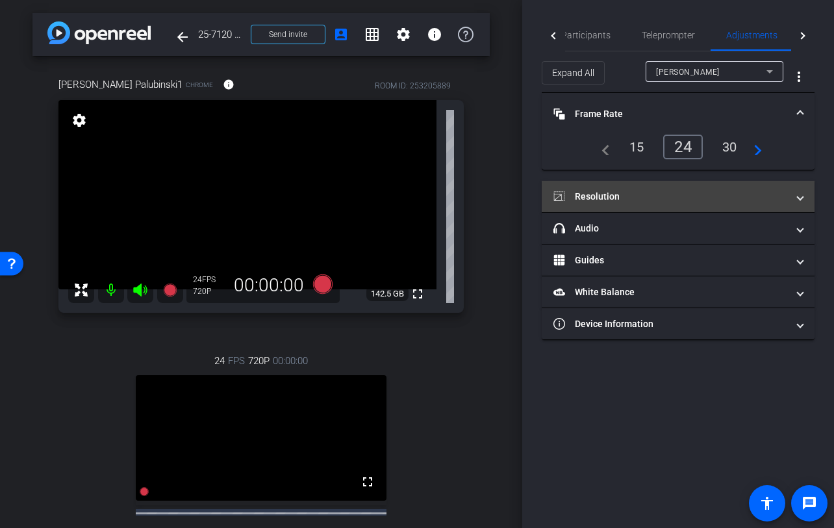
click at [688, 190] on mat-panel-title "Resolution" at bounding box center [671, 197] width 234 height 14
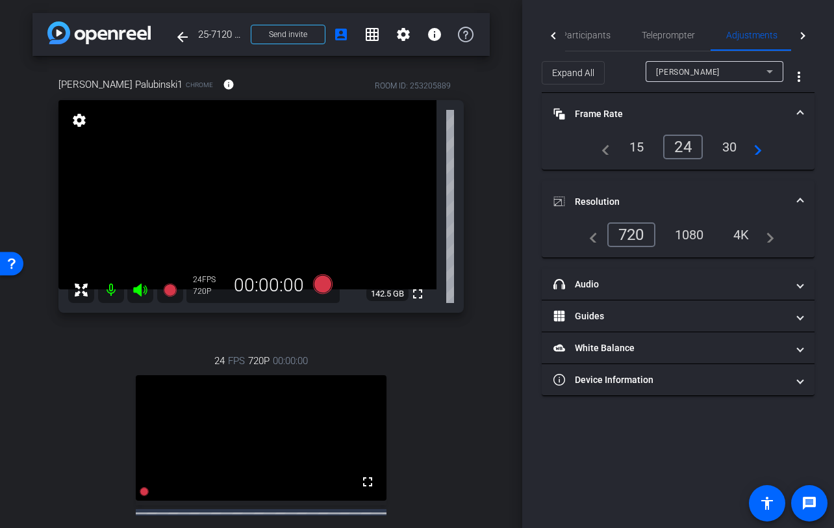
click at [691, 237] on div "1080" at bounding box center [689, 235] width 49 height 22
click at [728, 73] on div "Tiffany Hawks" at bounding box center [711, 72] width 110 height 16
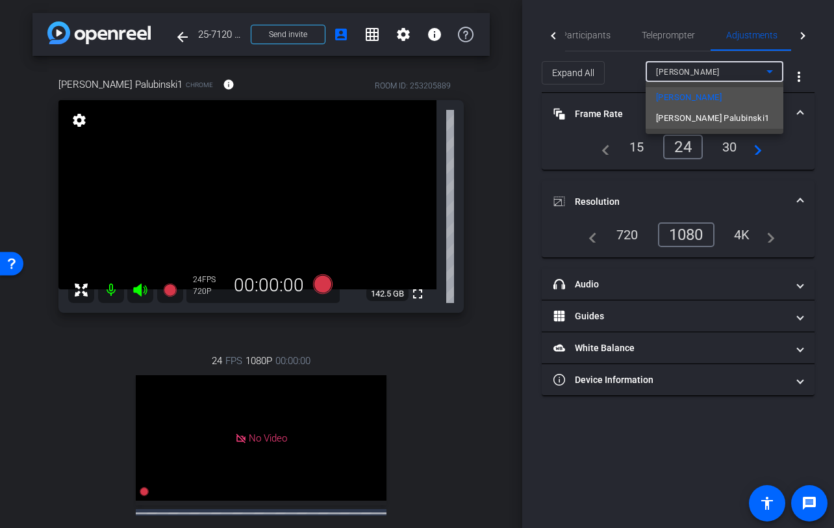
click at [703, 122] on span "Emily Palubinski1" at bounding box center [712, 118] width 113 height 16
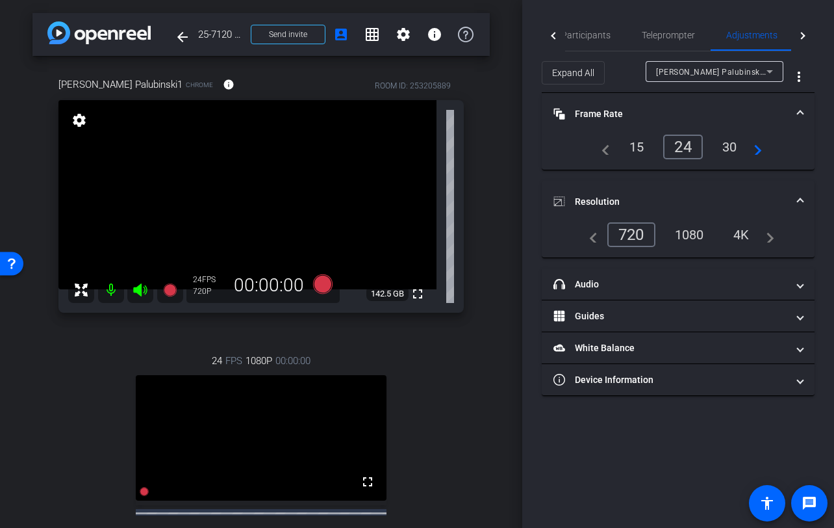
click at [691, 234] on div "1080" at bounding box center [689, 235] width 49 height 22
click at [730, 144] on div "30" at bounding box center [730, 147] width 34 height 22
click at [744, 235] on div "4K" at bounding box center [743, 235] width 36 height 22
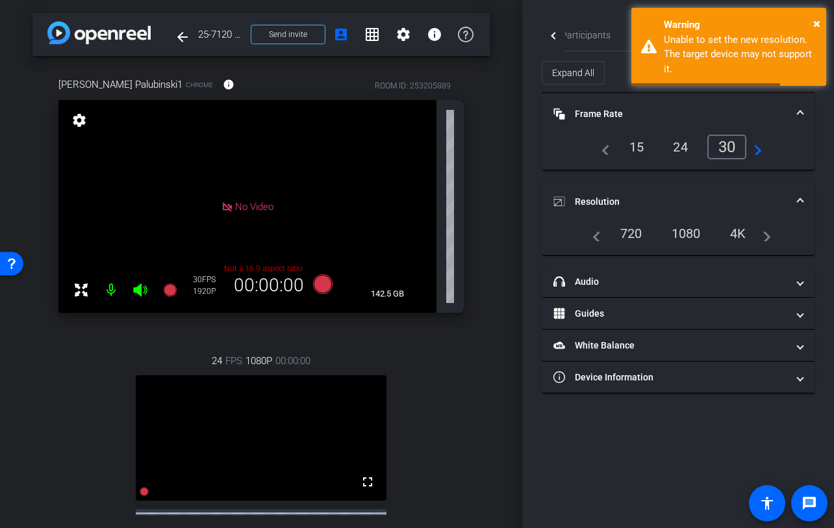
click at [696, 235] on div "1080" at bounding box center [686, 233] width 49 height 22
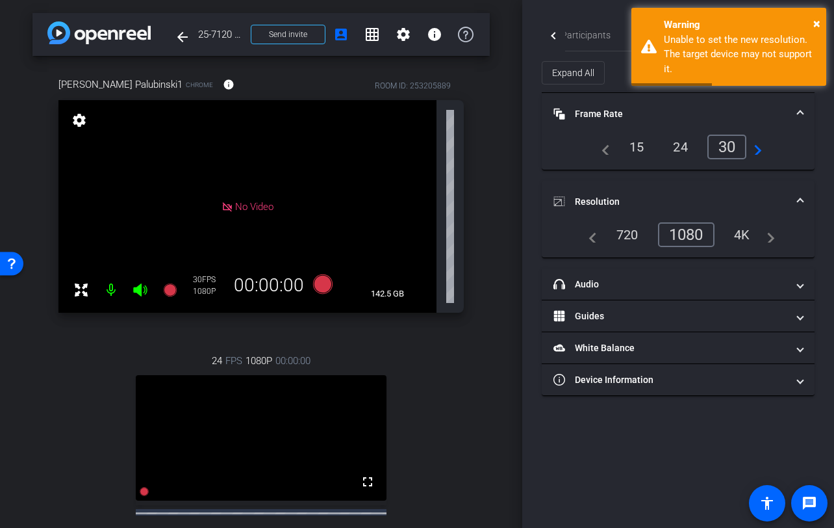
click at [696, 235] on div "1080" at bounding box center [686, 234] width 57 height 25
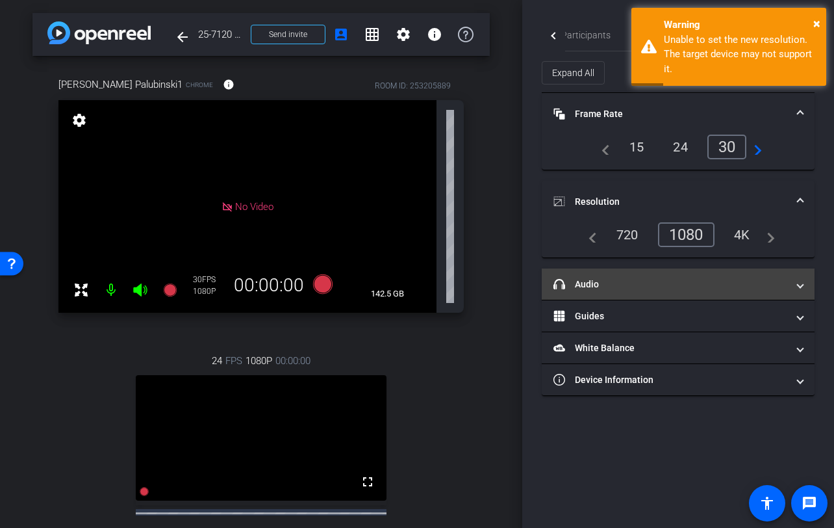
click at [728, 285] on mat-panel-title "headphone icon Audio" at bounding box center [671, 284] width 234 height 14
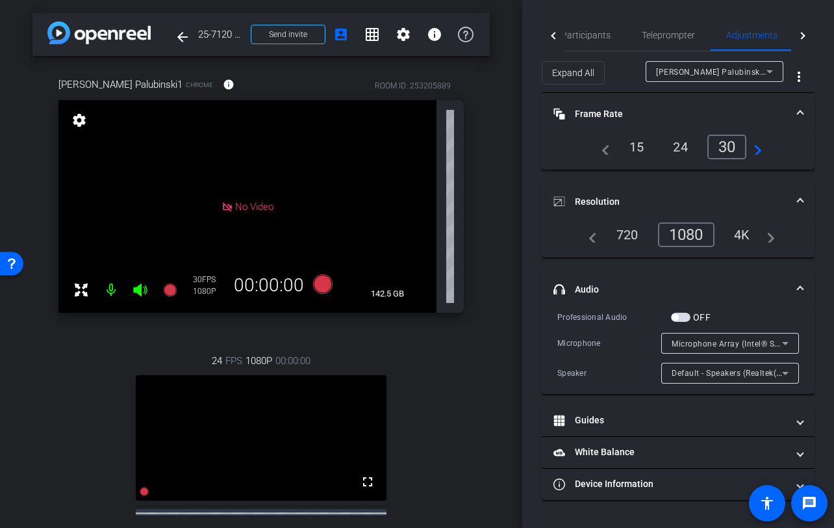
click at [720, 340] on span "Microphone Array (Intel® Smart Sound Technology for Digital Microphones)" at bounding box center [816, 343] width 288 height 10
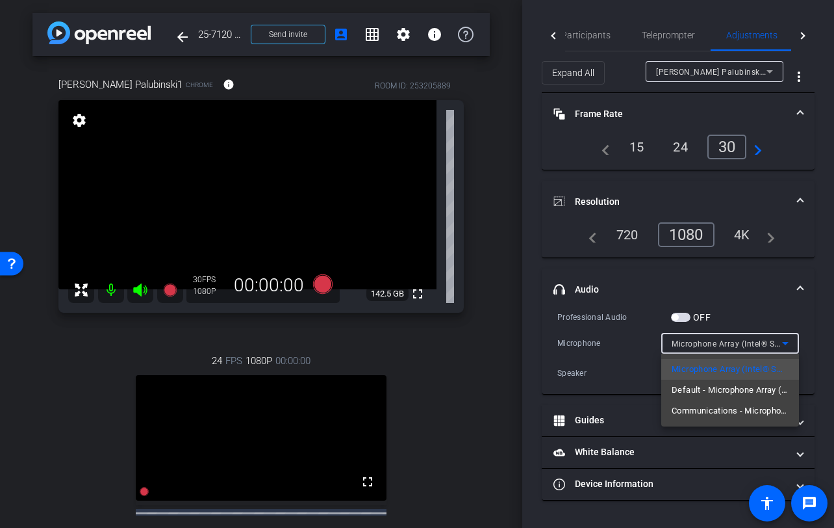
click at [506, 309] on div at bounding box center [417, 264] width 834 height 528
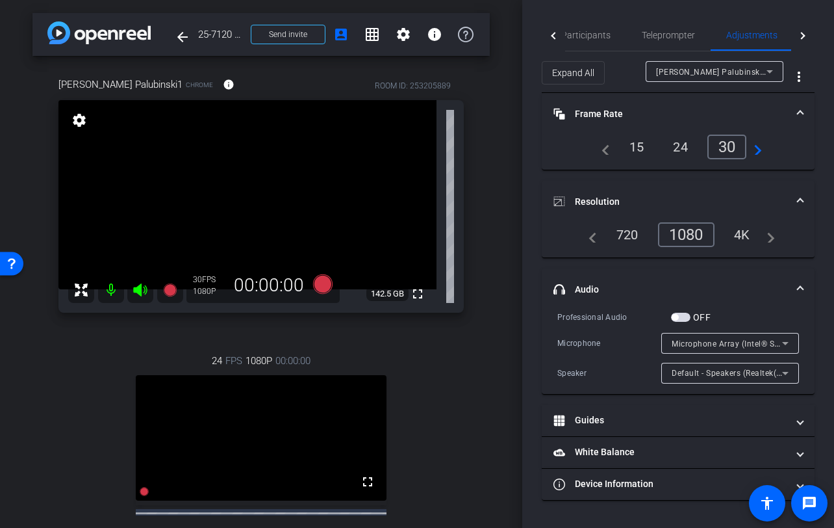
click at [506, 309] on div "arrow_back 25-7120 - Strategic Business Nov 2025 Town Hall video Back to projec…" at bounding box center [261, 264] width 522 height 528
click at [446, 357] on div "24 FPS 1080P 00:00:00 fullscreen Tiffany Hawks Subject - Chrome settings" at bounding box center [261, 466] width 406 height 268
click at [757, 289] on mat-panel-title "headphone icon Audio" at bounding box center [671, 290] width 234 height 14
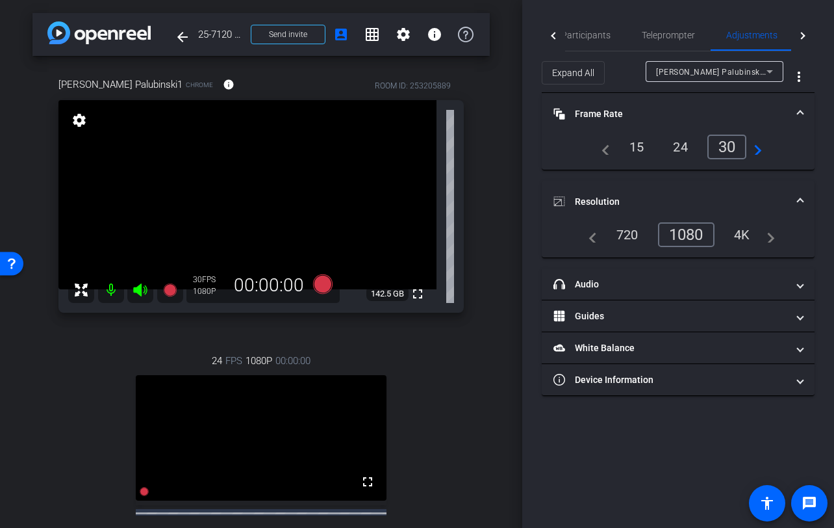
click at [715, 187] on mat-expansion-panel-header "Resolution" at bounding box center [678, 202] width 273 height 42
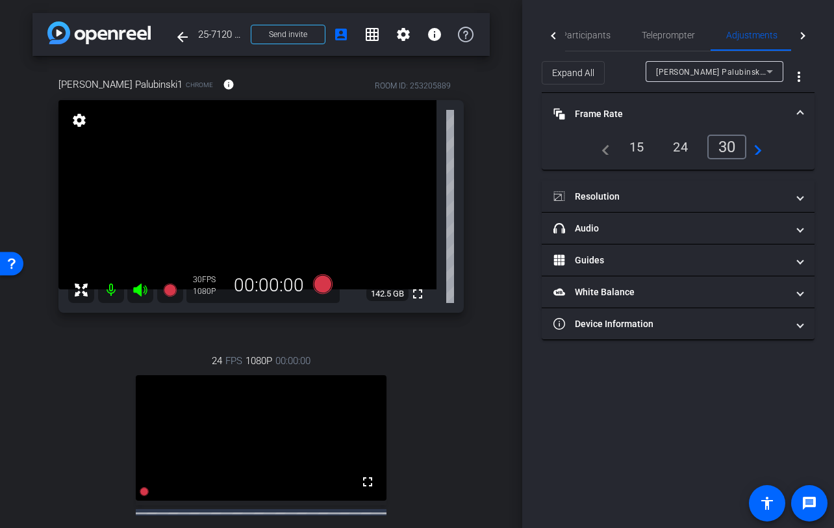
click at [687, 109] on mat-panel-title "Frame Rate Frame Rate" at bounding box center [671, 114] width 234 height 14
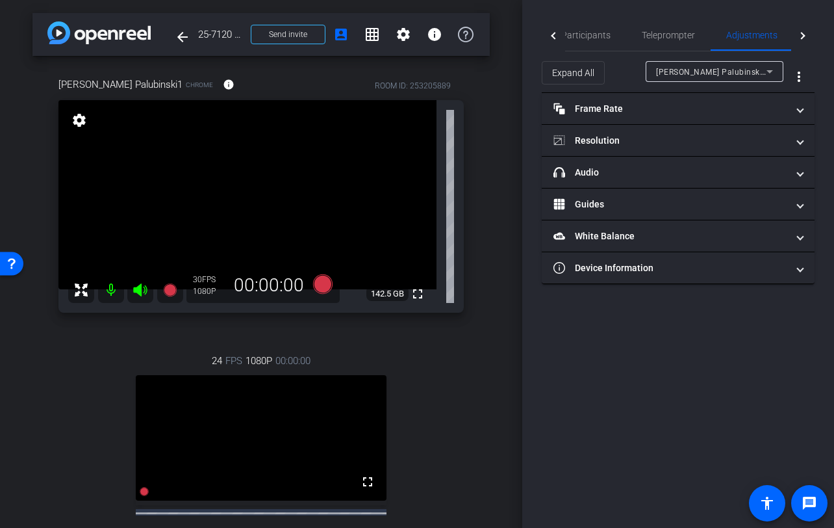
click at [492, 346] on div "arrow_back 25-7120 - Strategic Business Nov 2025 Town Hall video Back to projec…" at bounding box center [261, 264] width 522 height 528
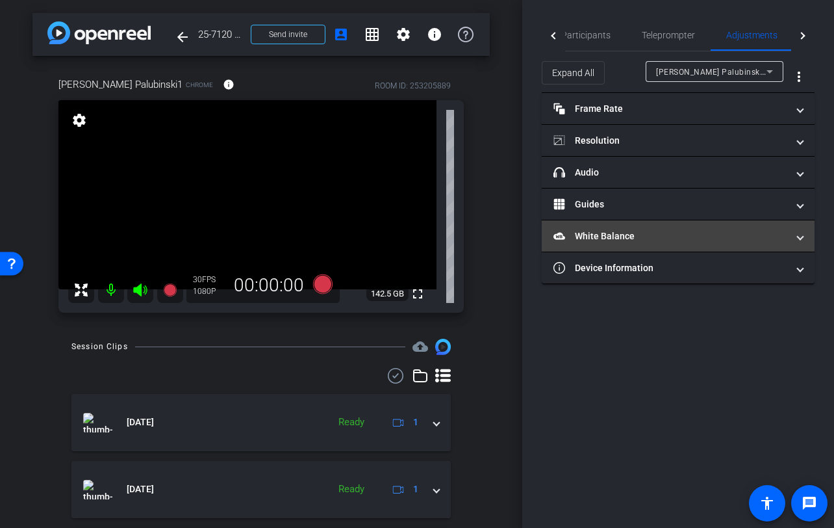
click at [614, 238] on mat-panel-title "White Balance White Balance" at bounding box center [671, 236] width 234 height 14
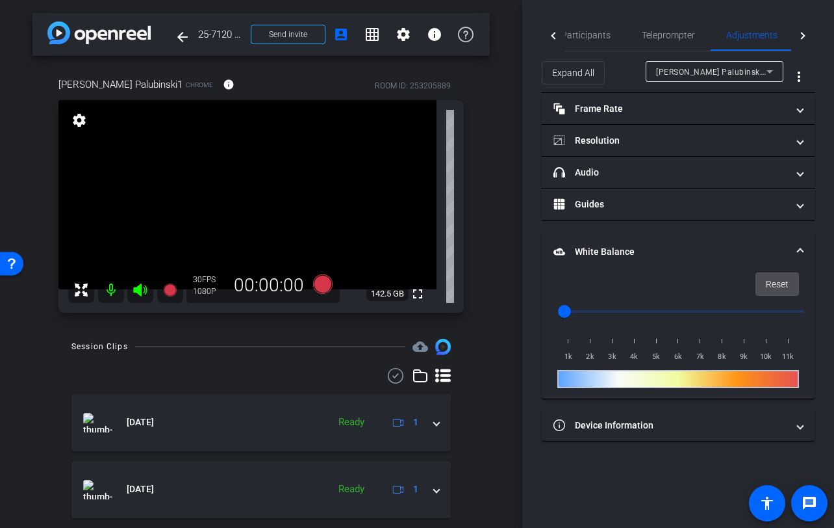
click at [780, 290] on span "Reset" at bounding box center [777, 284] width 23 height 25
click at [697, 381] on div at bounding box center [679, 379] width 242 height 18
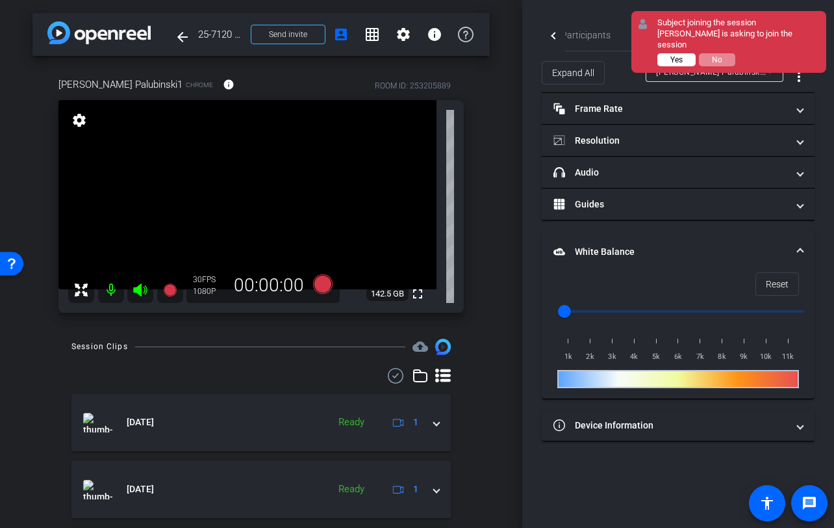
click at [684, 53] on button "Yes" at bounding box center [677, 59] width 38 height 13
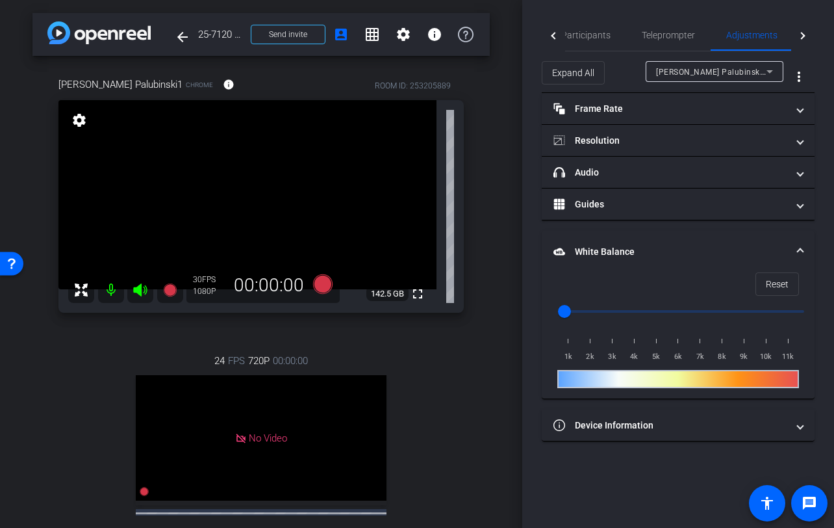
click at [700, 381] on div at bounding box center [679, 379] width 242 height 18
click at [723, 380] on div at bounding box center [679, 379] width 242 height 18
click at [727, 377] on div at bounding box center [679, 379] width 242 height 18
drag, startPoint x: 580, startPoint y: 305, endPoint x: 682, endPoint y: 314, distance: 102.4
click at [682, 314] on input "range" at bounding box center [683, 311] width 269 height 29
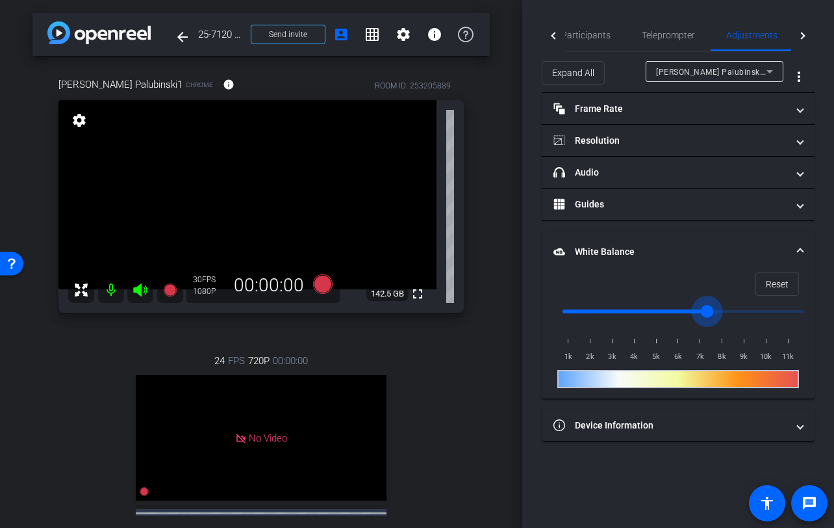
drag, startPoint x: 690, startPoint y: 314, endPoint x: 709, endPoint y: 315, distance: 18.9
click at [709, 315] on input "range" at bounding box center [683, 311] width 269 height 29
type input "7500"
click at [714, 312] on input "range" at bounding box center [683, 311] width 269 height 29
click at [798, 251] on span at bounding box center [800, 252] width 5 height 14
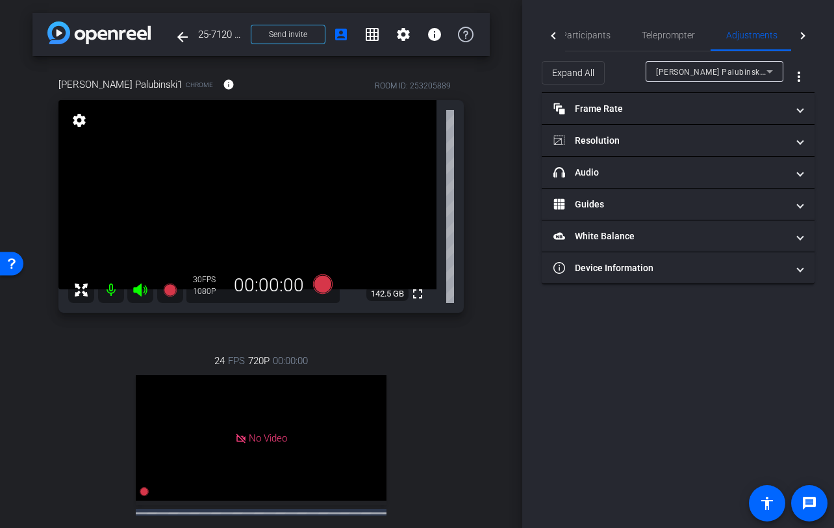
click at [489, 393] on div "Emily Palubinski1 Chrome info ROOM ID: 253205889 fullscreen settings 142.5 GB 3…" at bounding box center [260, 335] width 457 height 558
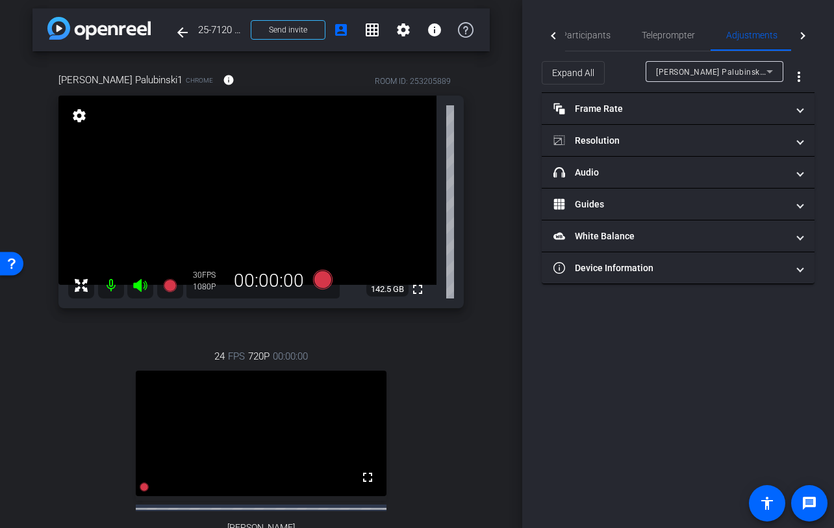
scroll to position [5, 0]
click at [484, 380] on div "Emily Palubinski1 Chrome info ROOM ID: 253205889 fullscreen settings 142.5 GB 3…" at bounding box center [260, 330] width 457 height 558
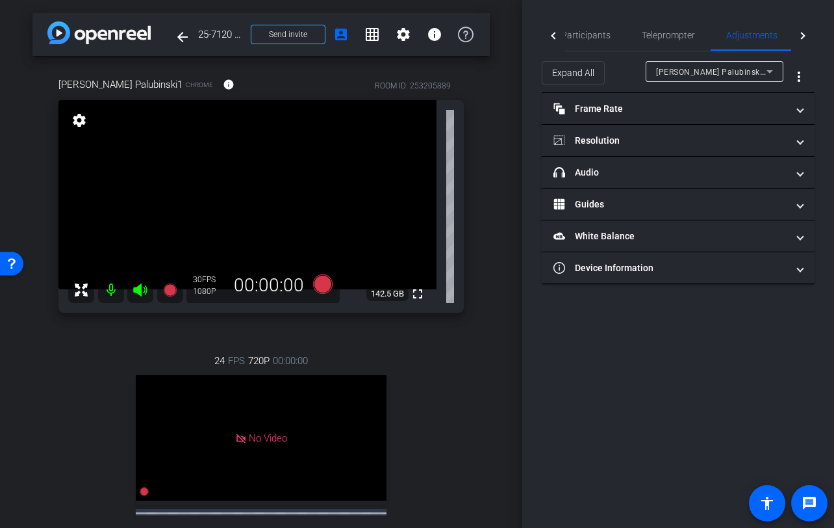
click at [495, 350] on div "arrow_back 25-7120 - Strategic Business Nov 2025 Town Hall video Back to projec…" at bounding box center [261, 264] width 522 height 528
click at [398, 429] on div "24 FPS 720P 00:00:00 No Video Tiffany Hawks Subject - Chrome settings" at bounding box center [261, 466] width 406 height 268
click at [170, 292] on icon at bounding box center [169, 289] width 13 height 13
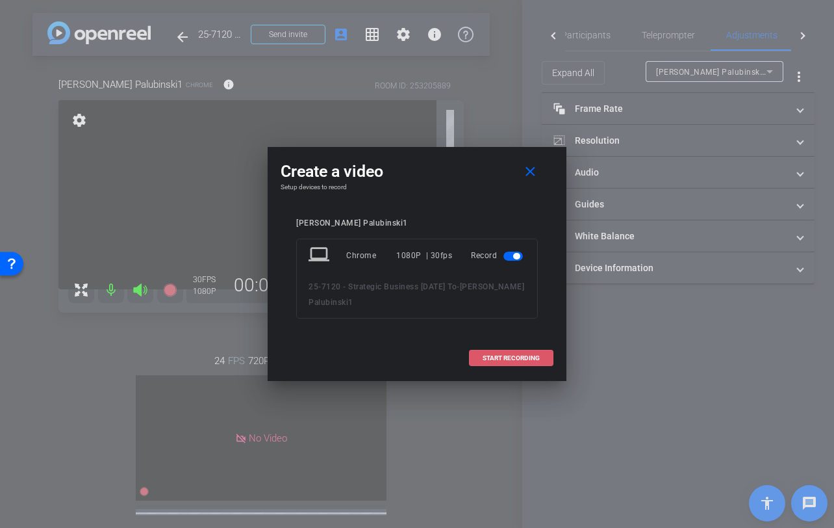
click at [507, 361] on span "START RECORDING" at bounding box center [511, 358] width 57 height 6
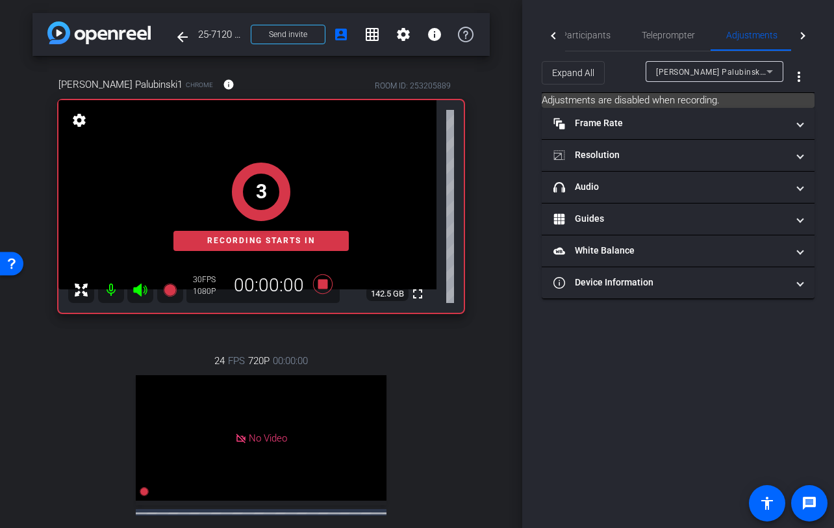
click at [496, 417] on div "arrow_back 25-7120 - Strategic Business Nov 2025 Town Hall video Back to projec…" at bounding box center [261, 264] width 522 height 528
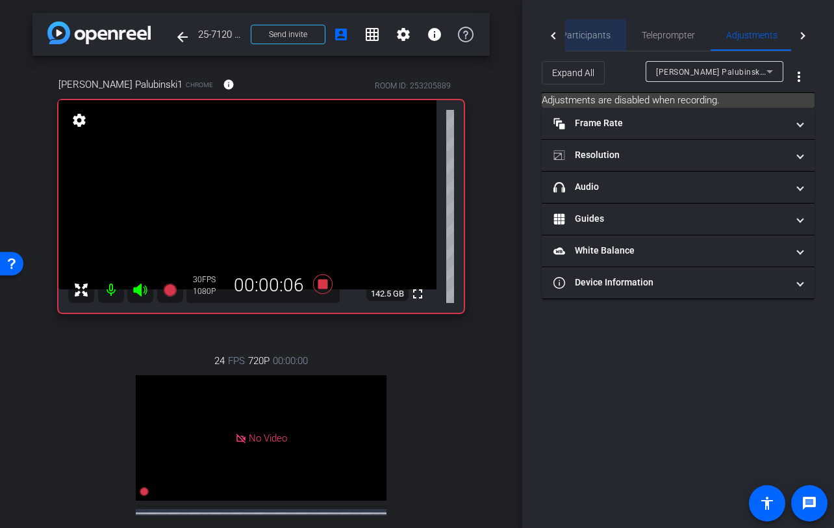
click at [591, 26] on span "Participants" at bounding box center [585, 34] width 49 height 31
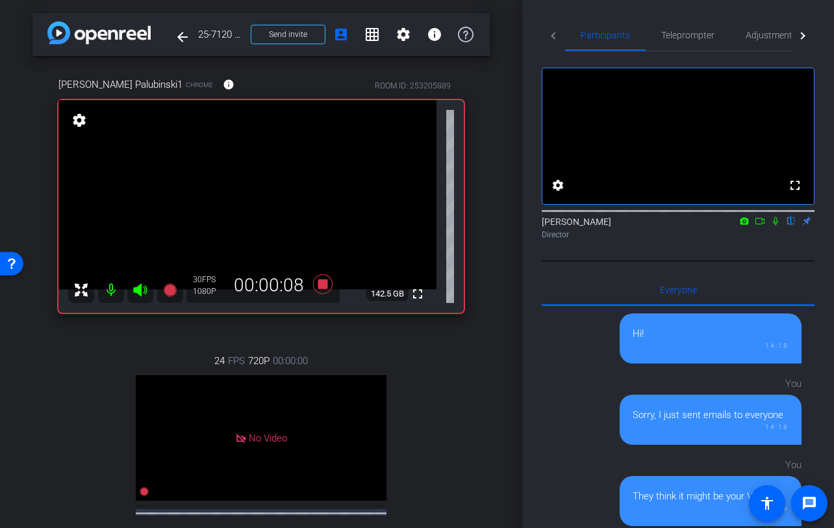
click at [775, 225] on icon at bounding box center [776, 220] width 10 height 9
click at [777, 225] on icon at bounding box center [776, 221] width 7 height 8
click at [777, 225] on icon at bounding box center [775, 221] width 5 height 8
click at [777, 225] on icon at bounding box center [776, 221] width 7 height 8
click at [777, 225] on icon at bounding box center [775, 221] width 5 height 8
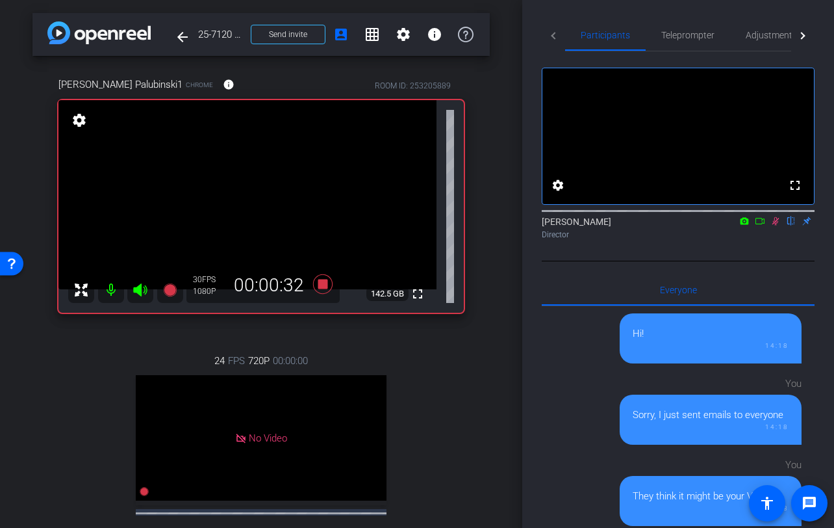
click at [777, 225] on icon at bounding box center [776, 221] width 7 height 8
click at [777, 225] on icon at bounding box center [775, 221] width 5 height 8
click at [777, 225] on icon at bounding box center [776, 221] width 7 height 8
click at [318, 286] on icon at bounding box center [322, 283] width 19 height 19
click at [500, 254] on div "arrow_back 25-7120 - Strategic Business Nov 2025 Town Hall video Back to projec…" at bounding box center [261, 264] width 522 height 528
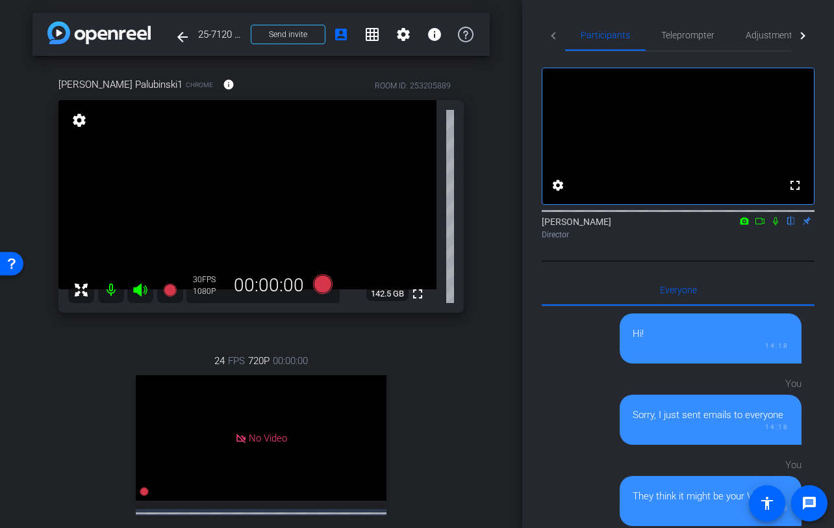
click at [516, 112] on div "arrow_back 25-7120 - Strategic Business Nov 2025 Town Hall video Back to projec…" at bounding box center [261, 264] width 522 height 528
click at [169, 288] on icon at bounding box center [169, 289] width 13 height 13
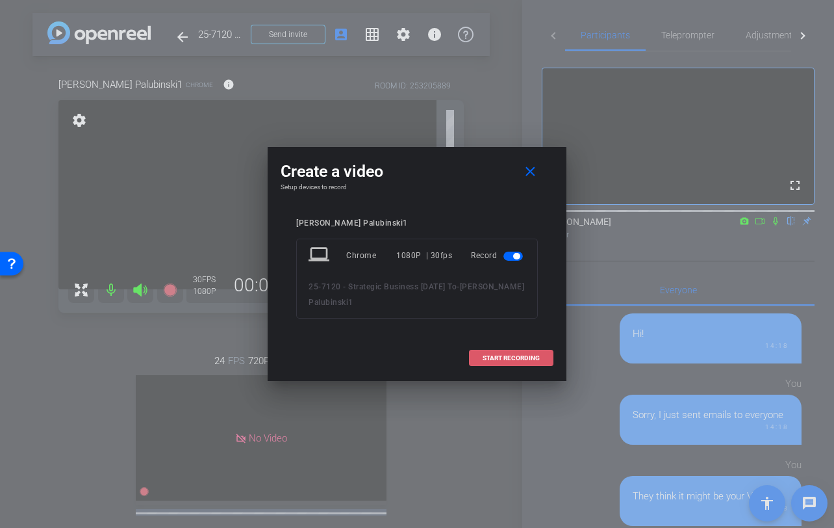
click at [516, 360] on span "START RECORDING" at bounding box center [511, 358] width 57 height 6
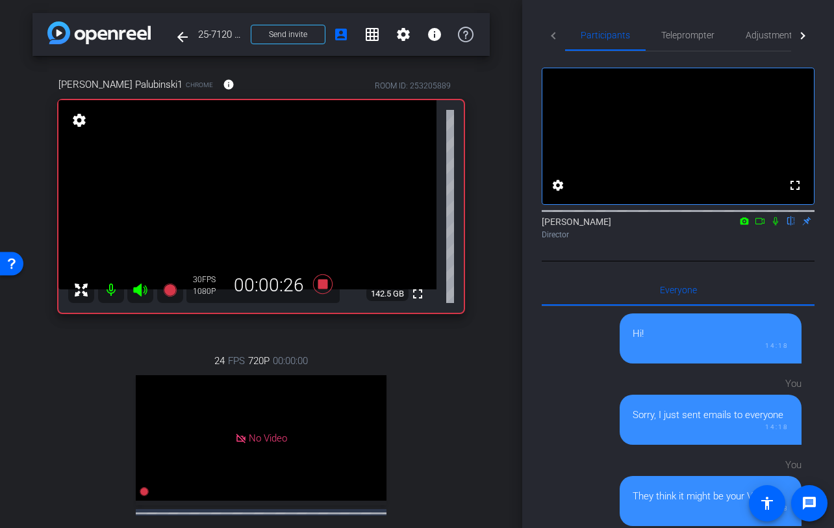
click at [777, 225] on icon at bounding box center [775, 221] width 5 height 8
click at [777, 225] on icon at bounding box center [776, 221] width 7 height 8
click at [773, 225] on icon at bounding box center [776, 220] width 10 height 9
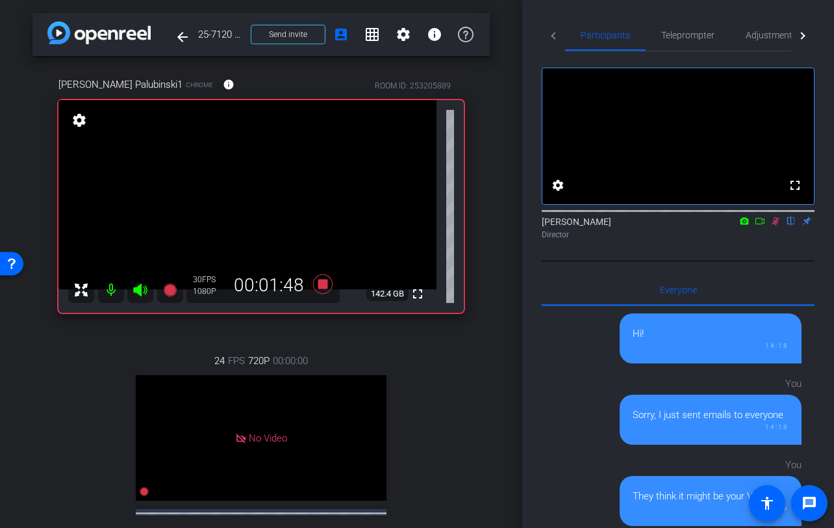
click at [773, 225] on icon at bounding box center [776, 220] width 10 height 9
click at [775, 225] on icon at bounding box center [775, 221] width 5 height 8
click at [775, 225] on icon at bounding box center [776, 221] width 7 height 8
click at [775, 225] on icon at bounding box center [775, 221] width 5 height 8
click at [775, 225] on icon at bounding box center [776, 221] width 7 height 8
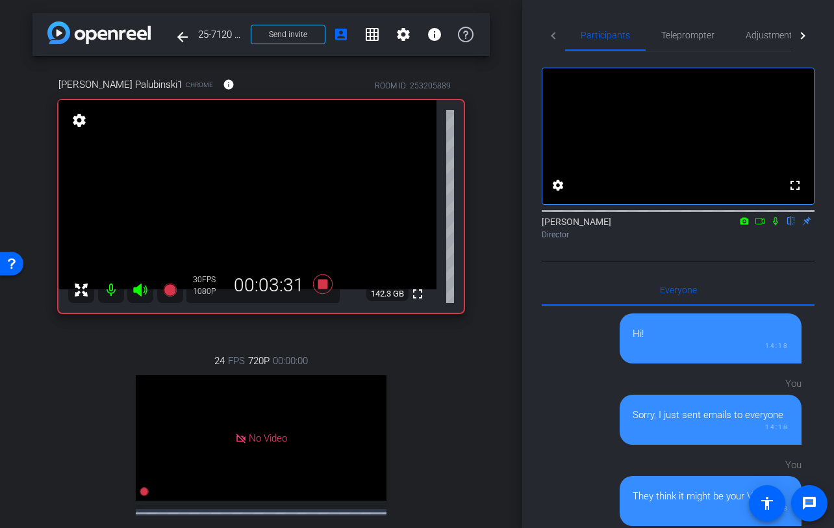
click at [773, 225] on icon at bounding box center [775, 221] width 5 height 8
click at [778, 225] on icon at bounding box center [776, 220] width 10 height 9
click at [324, 289] on icon at bounding box center [322, 283] width 19 height 19
click at [478, 326] on div "Emily Palubinski1 Chrome info ROOM ID: 253205889 fullscreen settings 142.3 GB 3…" at bounding box center [260, 335] width 457 height 558
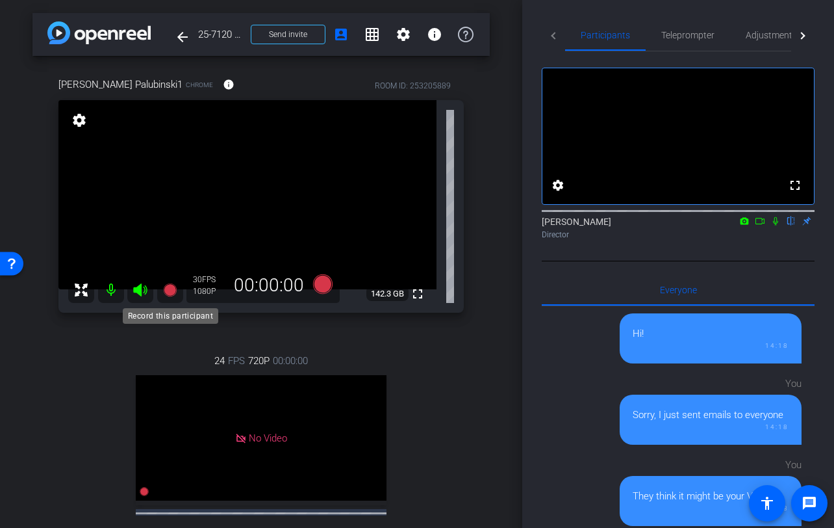
click at [174, 291] on icon at bounding box center [169, 289] width 13 height 13
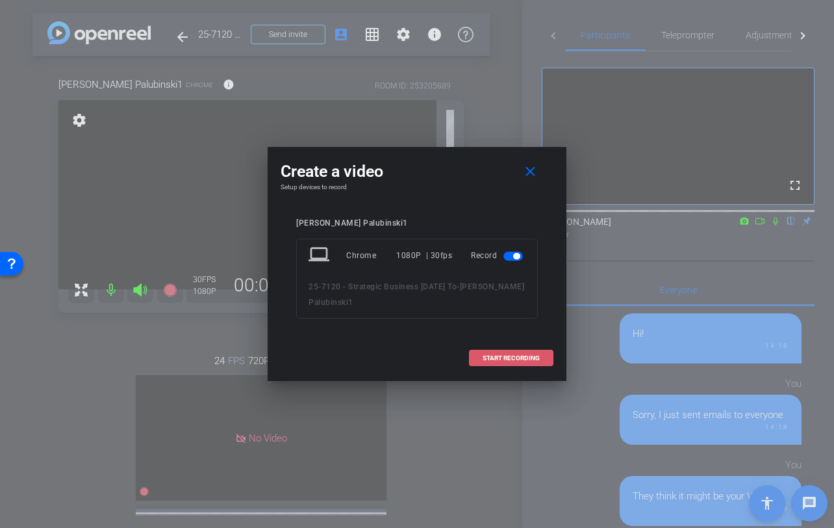
click at [496, 357] on span "START RECORDING" at bounding box center [511, 358] width 57 height 6
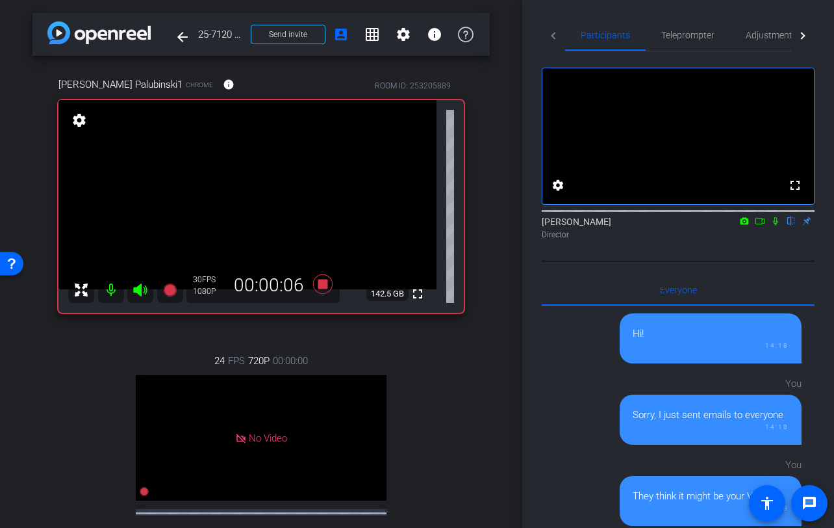
click at [779, 225] on icon at bounding box center [776, 220] width 10 height 9
click at [777, 225] on icon at bounding box center [776, 220] width 10 height 9
click at [777, 225] on icon at bounding box center [775, 221] width 5 height 8
click at [777, 225] on icon at bounding box center [776, 221] width 7 height 8
click at [774, 225] on icon at bounding box center [776, 220] width 10 height 9
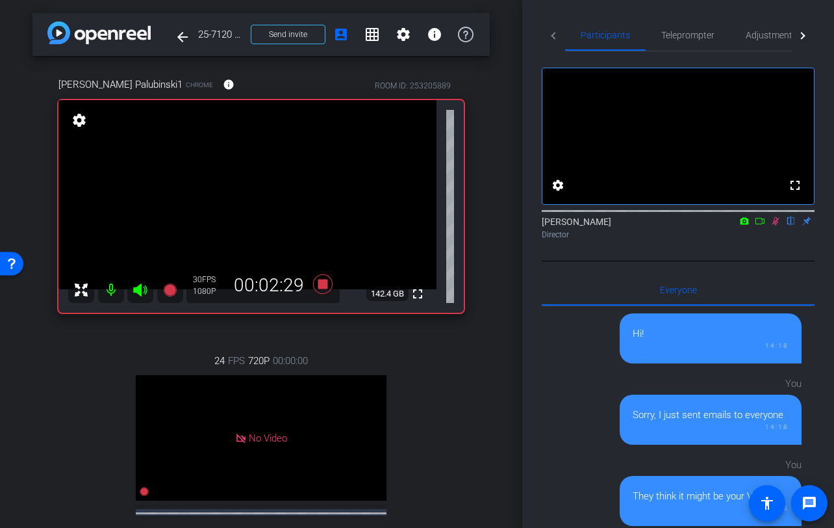
click at [774, 225] on icon at bounding box center [776, 221] width 7 height 8
click at [776, 225] on icon at bounding box center [775, 221] width 5 height 8
click at [776, 225] on icon at bounding box center [776, 221] width 7 height 8
click at [779, 225] on icon at bounding box center [776, 220] width 10 height 9
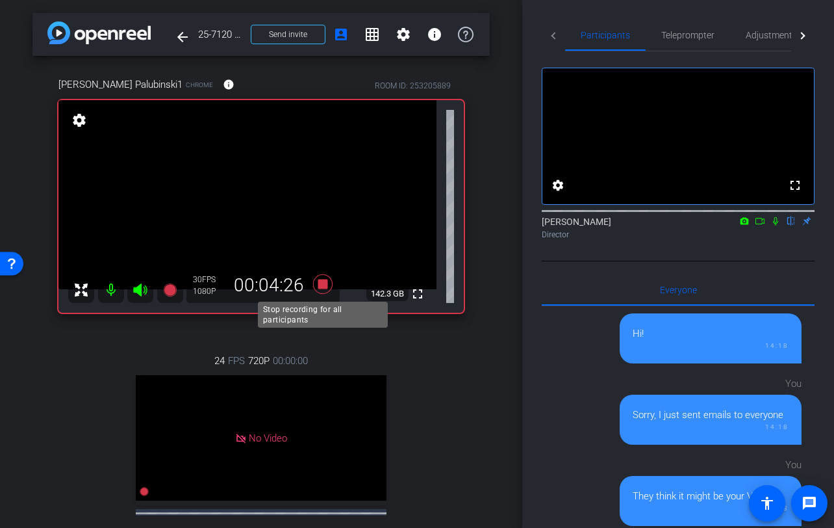
click at [322, 286] on icon at bounding box center [322, 283] width 19 height 19
click at [446, 357] on div "24 FPS 720P 00:00:00 No Video Tiffany Hawks Subject - Chrome settings" at bounding box center [261, 466] width 406 height 268
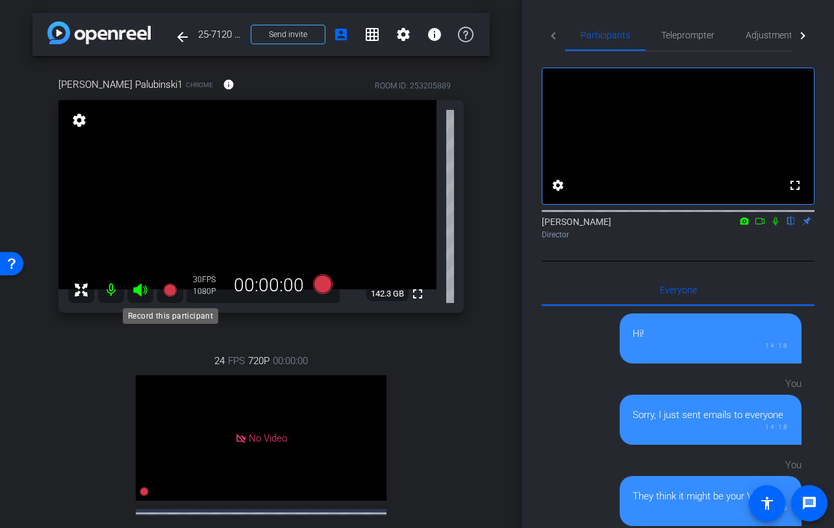
click at [166, 292] on icon at bounding box center [169, 289] width 13 height 13
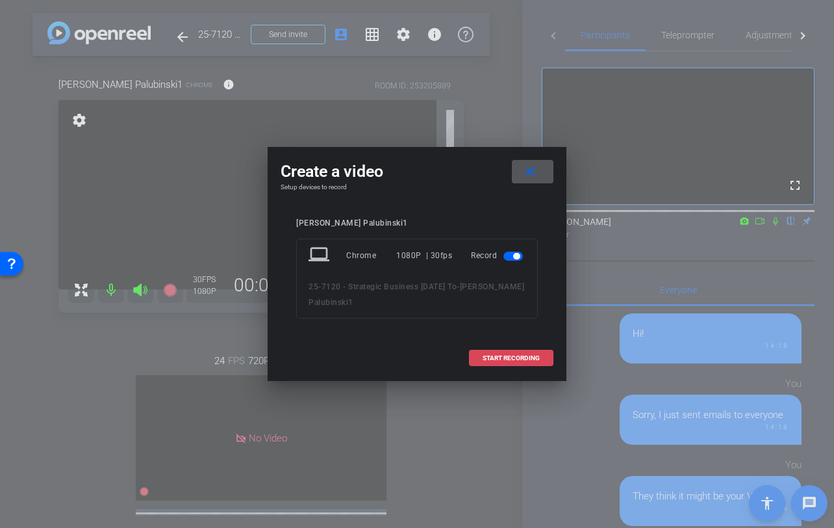
click at [475, 358] on span at bounding box center [511, 357] width 83 height 31
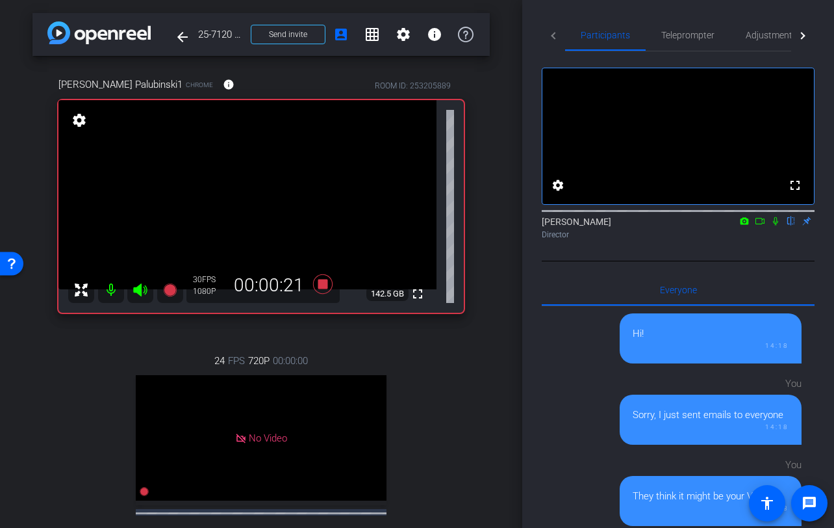
click at [775, 225] on icon at bounding box center [776, 220] width 10 height 9
click at [780, 225] on icon at bounding box center [776, 220] width 10 height 9
click at [775, 225] on icon at bounding box center [776, 220] width 10 height 9
click at [417, 358] on div "24 FPS 720P 00:00:00 No Video Tiffany Hawks Subject - Chrome settings" at bounding box center [261, 466] width 406 height 268
click at [775, 215] on div at bounding box center [678, 210] width 273 height 10
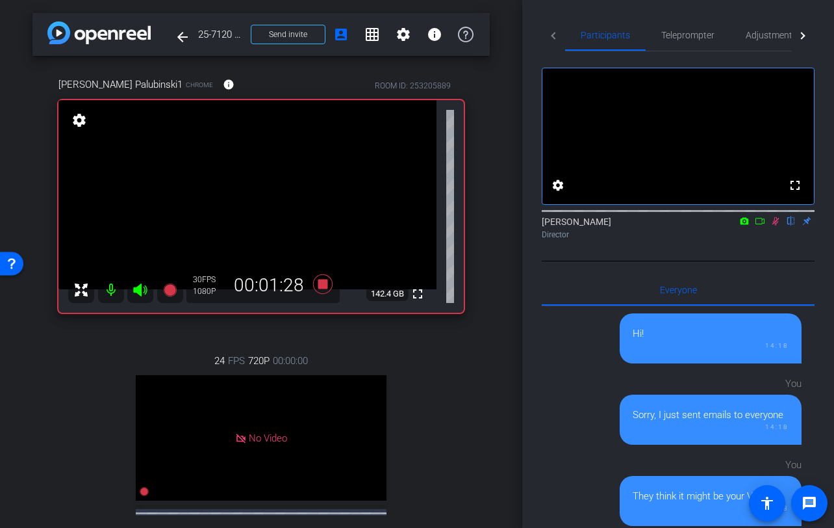
click at [775, 227] on mat-icon at bounding box center [776, 221] width 16 height 12
click at [777, 225] on icon at bounding box center [776, 220] width 10 height 9
click at [778, 225] on icon at bounding box center [776, 220] width 10 height 9
click at [326, 285] on icon at bounding box center [322, 283] width 19 height 19
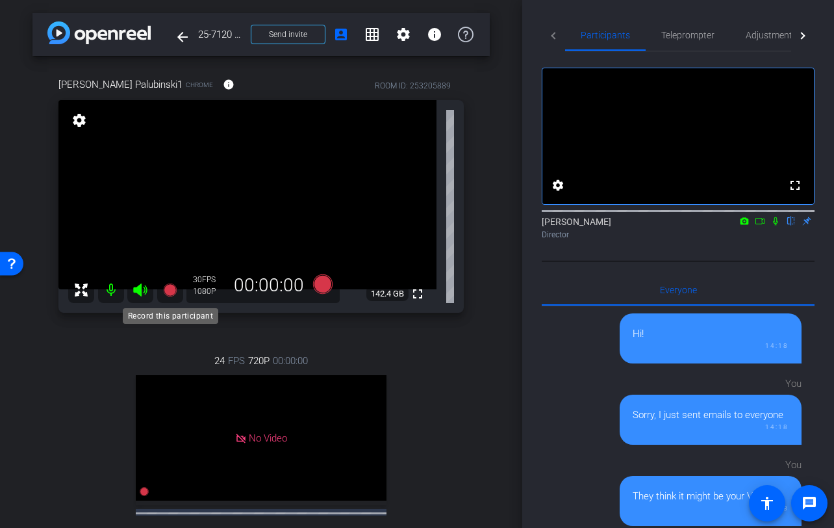
click at [169, 291] on icon at bounding box center [169, 289] width 13 height 13
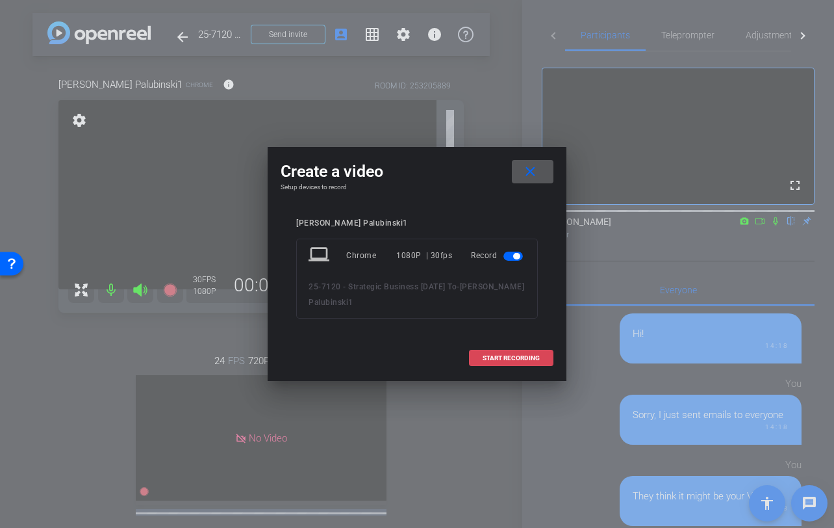
click at [493, 364] on span at bounding box center [511, 357] width 83 height 31
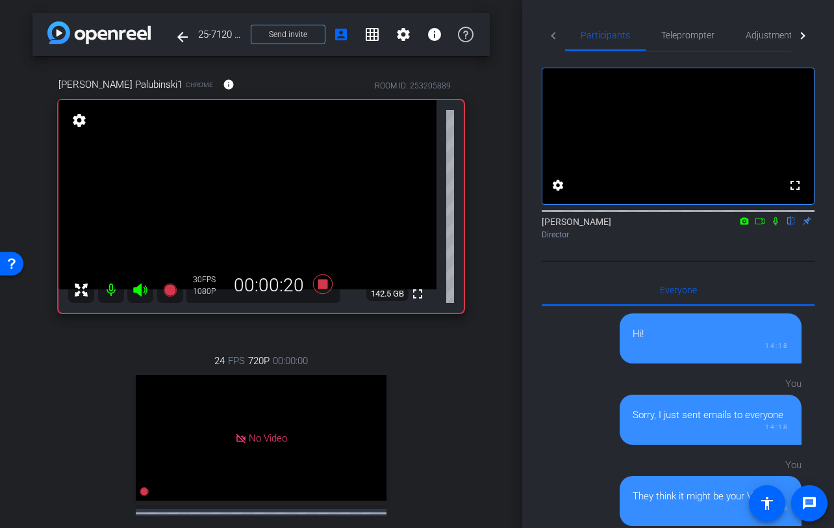
click at [777, 225] on icon at bounding box center [776, 220] width 10 height 9
click at [777, 225] on icon at bounding box center [776, 221] width 7 height 8
click at [777, 225] on icon at bounding box center [776, 220] width 10 height 9
click at [777, 225] on icon at bounding box center [776, 221] width 7 height 8
click at [777, 225] on icon at bounding box center [776, 220] width 10 height 9
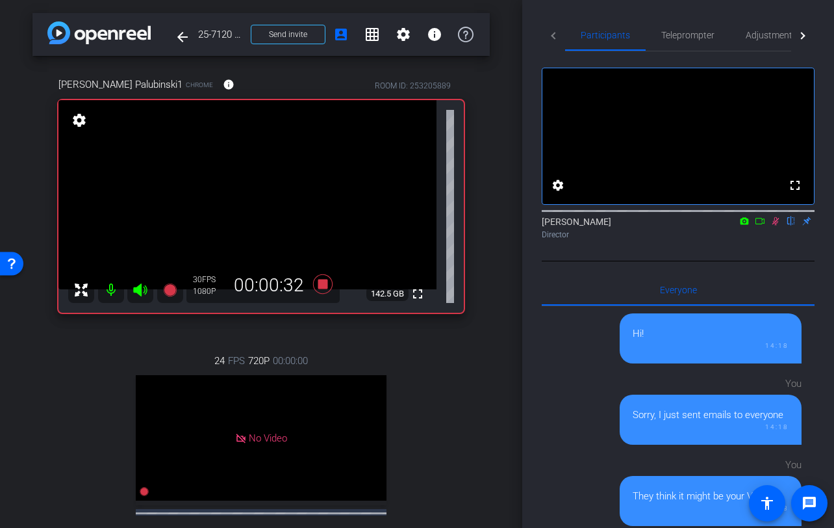
click at [777, 225] on icon at bounding box center [776, 221] width 7 height 8
click at [777, 225] on icon at bounding box center [776, 220] width 10 height 9
click at [777, 225] on icon at bounding box center [776, 221] width 7 height 8
click at [777, 225] on icon at bounding box center [776, 220] width 10 height 9
click at [777, 225] on icon at bounding box center [776, 221] width 7 height 8
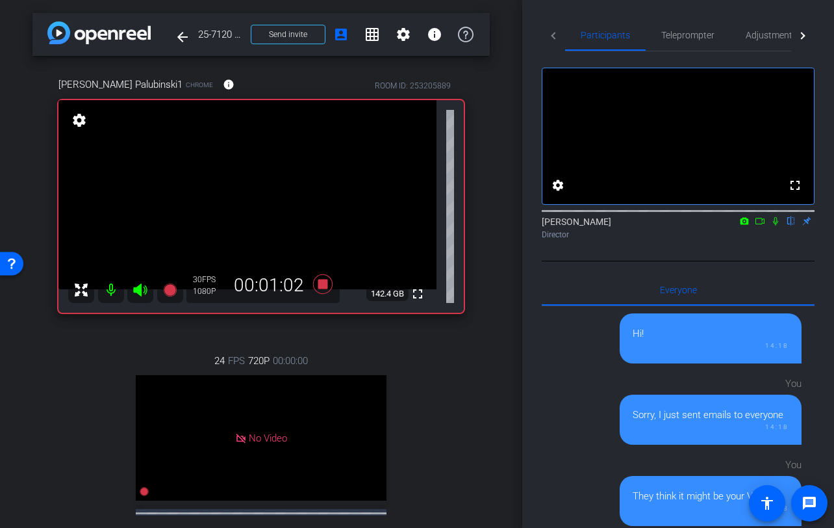
click at [777, 225] on icon at bounding box center [776, 220] width 10 height 9
click at [777, 225] on icon at bounding box center [776, 221] width 7 height 8
click at [777, 225] on icon at bounding box center [775, 221] width 5 height 8
click at [777, 225] on icon at bounding box center [776, 221] width 7 height 8
click at [777, 225] on icon at bounding box center [775, 221] width 5 height 8
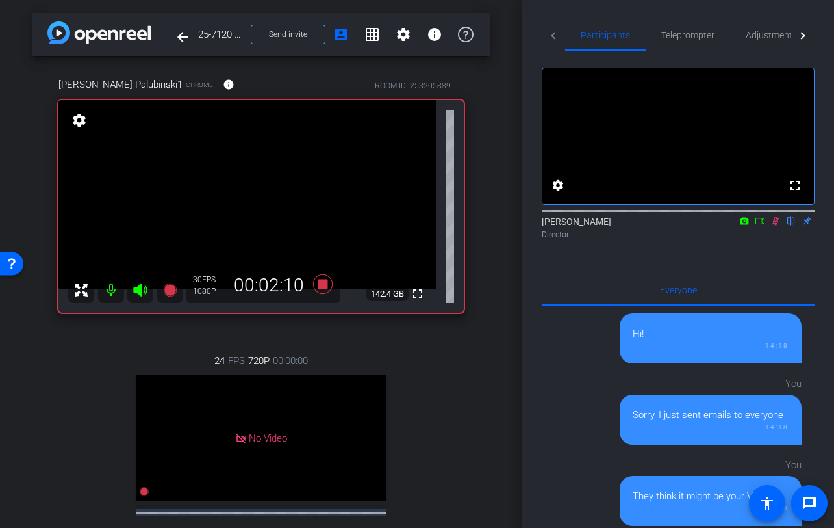
click at [777, 225] on icon at bounding box center [776, 220] width 10 height 9
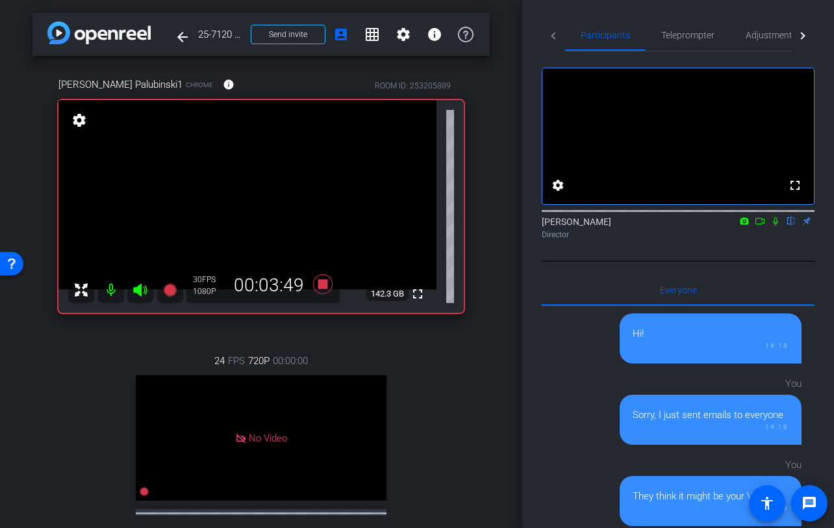
click at [777, 225] on icon at bounding box center [776, 220] width 10 height 9
click at [775, 225] on icon at bounding box center [775, 221] width 5 height 8
click at [775, 225] on icon at bounding box center [776, 221] width 7 height 8
click at [777, 225] on icon at bounding box center [775, 221] width 5 height 8
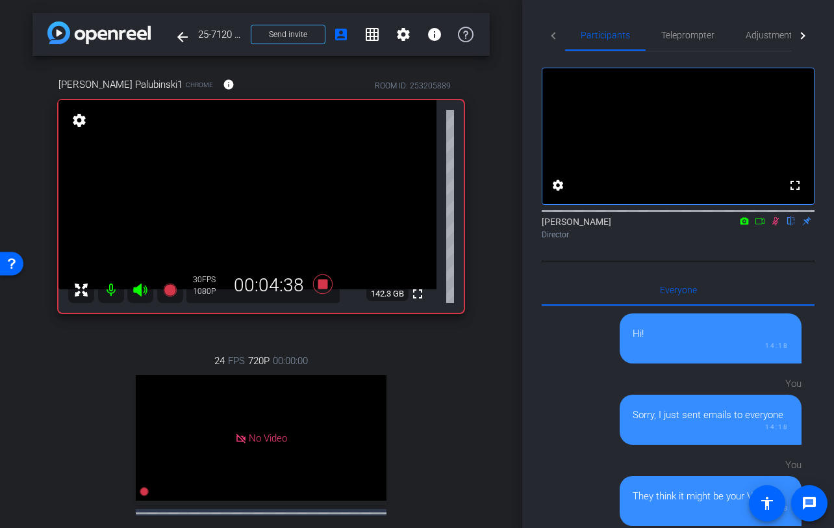
click at [777, 225] on icon at bounding box center [776, 221] width 7 height 8
click at [777, 225] on icon at bounding box center [775, 221] width 5 height 8
click at [777, 225] on icon at bounding box center [776, 221] width 7 height 8
click at [777, 225] on icon at bounding box center [775, 221] width 5 height 8
click at [773, 225] on icon at bounding box center [776, 220] width 10 height 9
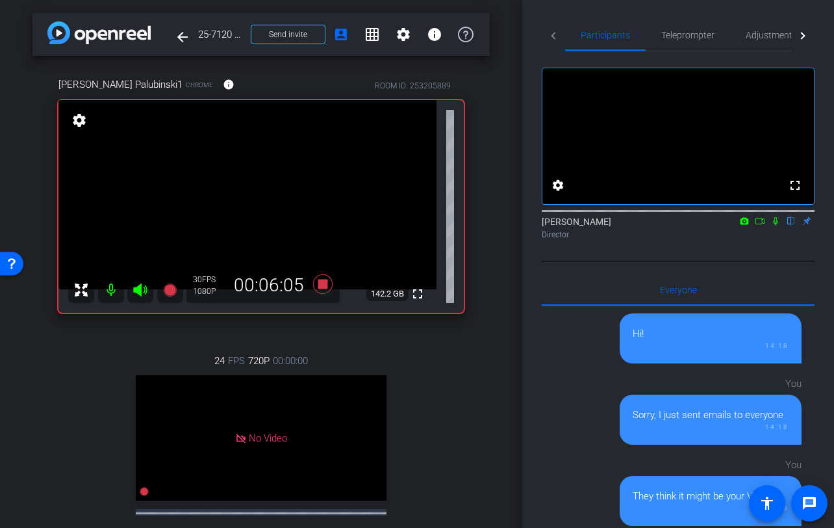
click at [517, 304] on div "arrow_back 25-7120 - Strategic Business Nov 2025 Town Hall video Back to projec…" at bounding box center [261, 264] width 522 height 528
click at [776, 225] on icon at bounding box center [775, 221] width 5 height 8
click at [776, 225] on icon at bounding box center [776, 221] width 7 height 8
click at [320, 288] on icon at bounding box center [322, 283] width 19 height 19
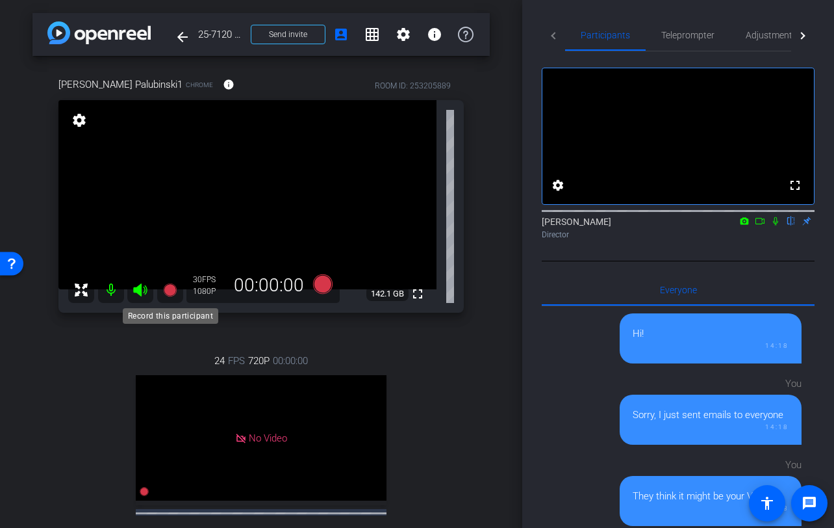
click at [171, 290] on icon at bounding box center [169, 289] width 13 height 13
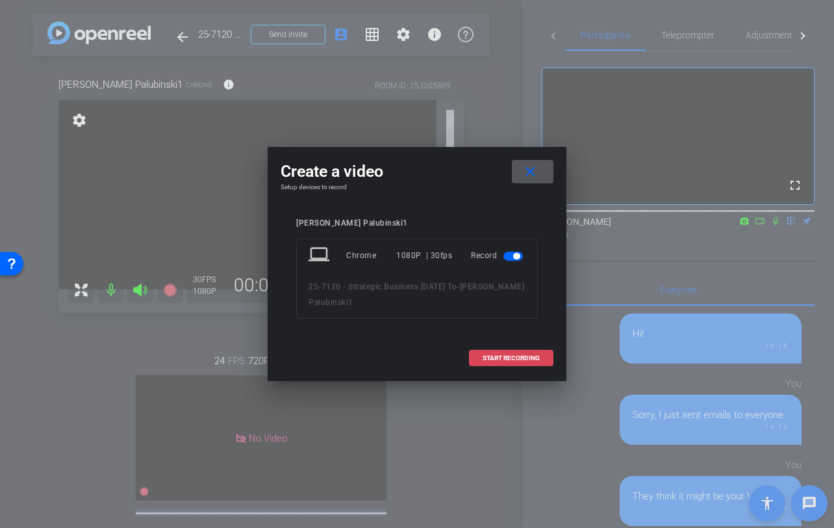
click at [474, 354] on span at bounding box center [511, 357] width 83 height 31
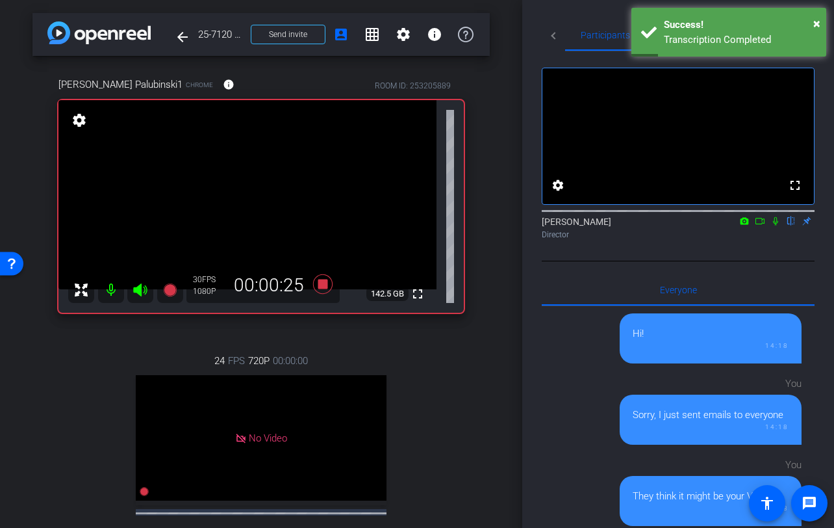
click at [779, 225] on icon at bounding box center [776, 220] width 10 height 9
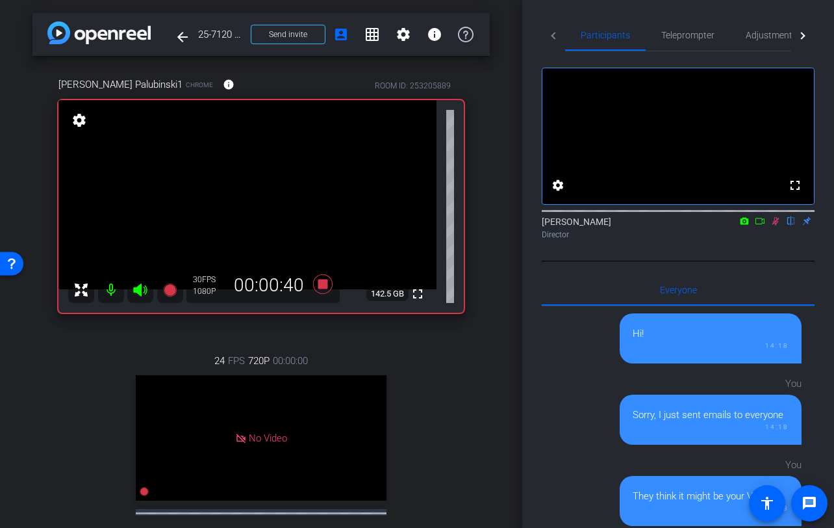
click at [779, 225] on icon at bounding box center [776, 220] width 10 height 9
click at [776, 225] on icon at bounding box center [776, 220] width 10 height 9
click at [773, 225] on icon at bounding box center [776, 220] width 10 height 9
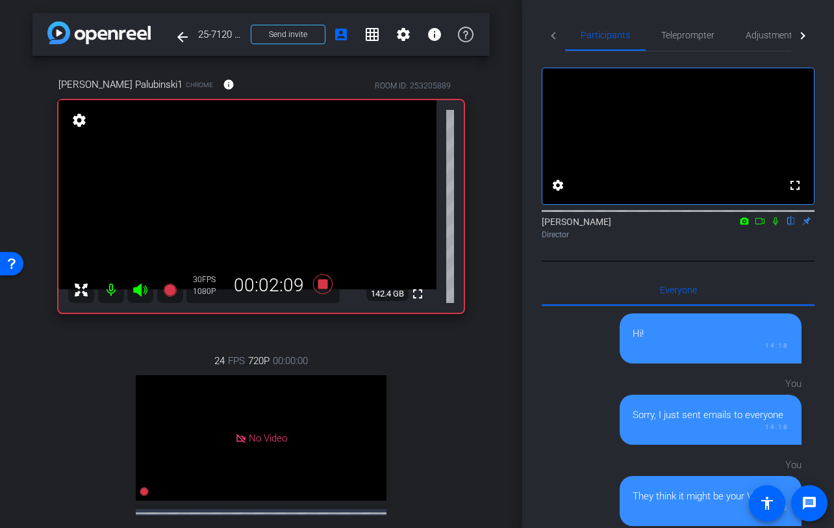
click at [773, 225] on icon at bounding box center [776, 220] width 10 height 9
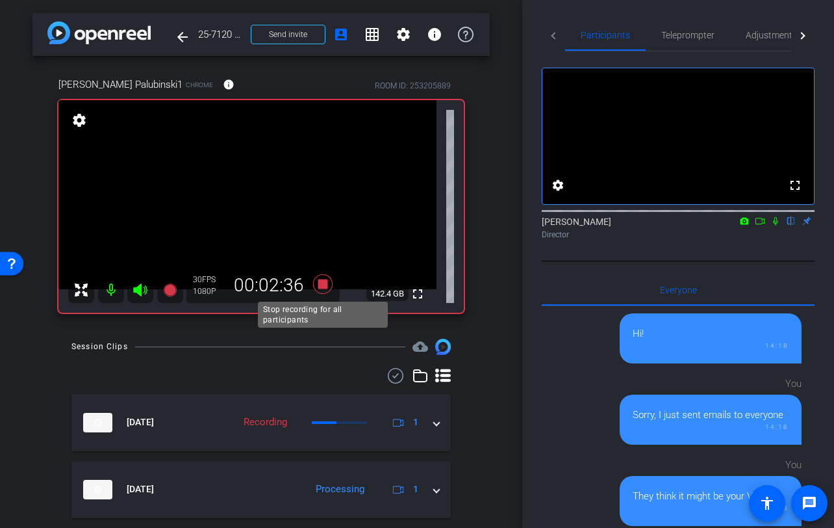
click at [322, 283] on icon at bounding box center [322, 283] width 19 height 19
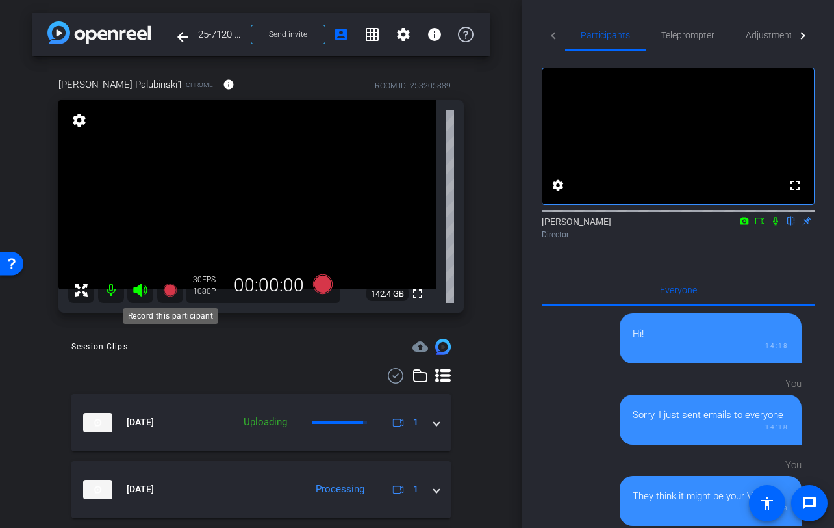
click at [170, 290] on icon at bounding box center [169, 289] width 13 height 13
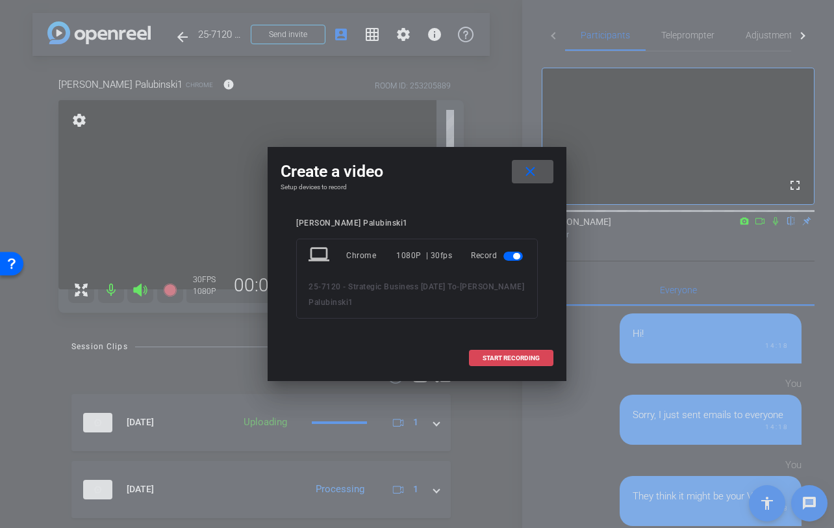
click at [482, 362] on span at bounding box center [511, 357] width 83 height 31
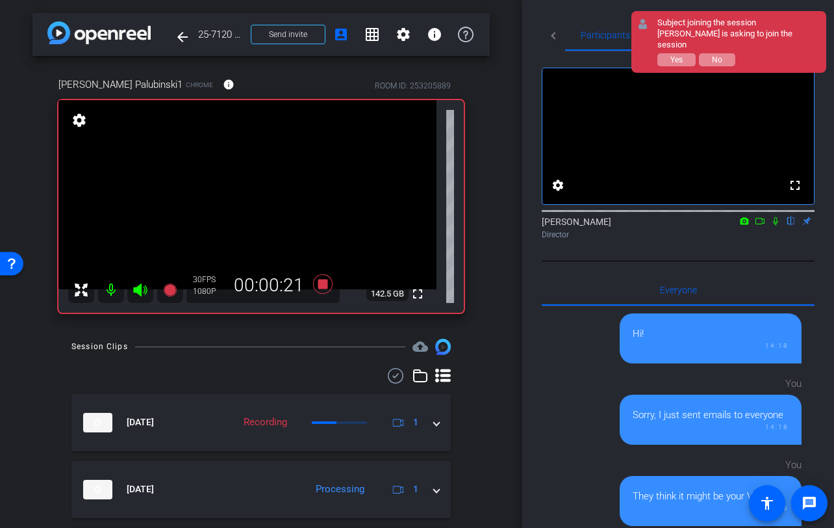
click at [778, 225] on icon at bounding box center [776, 220] width 10 height 9
click at [687, 53] on button "Yes" at bounding box center [677, 59] width 38 height 13
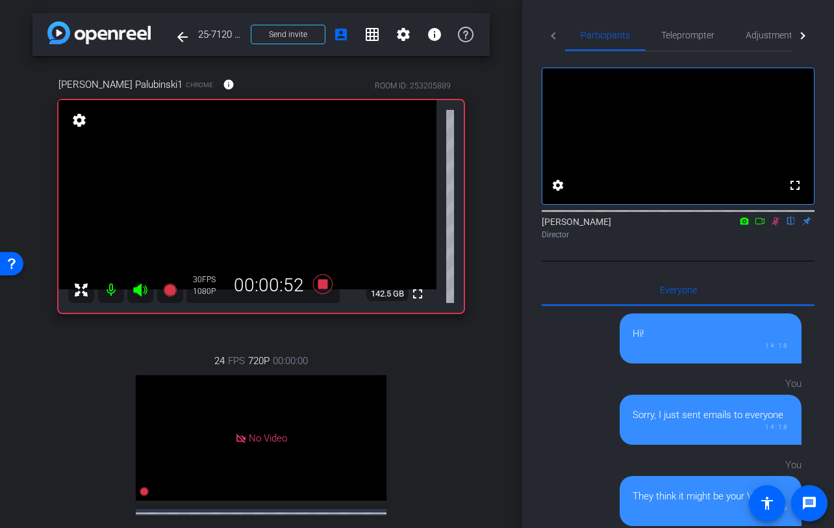
click at [775, 225] on icon at bounding box center [776, 220] width 10 height 9
click at [515, 315] on div "arrow_back 25-7120 - Strategic Business Nov 2025 Town Hall video Back to projec…" at bounding box center [261, 264] width 522 height 528
click at [771, 225] on icon at bounding box center [776, 220] width 10 height 9
click at [773, 225] on icon at bounding box center [776, 221] width 7 height 8
click at [773, 225] on icon at bounding box center [775, 221] width 5 height 8
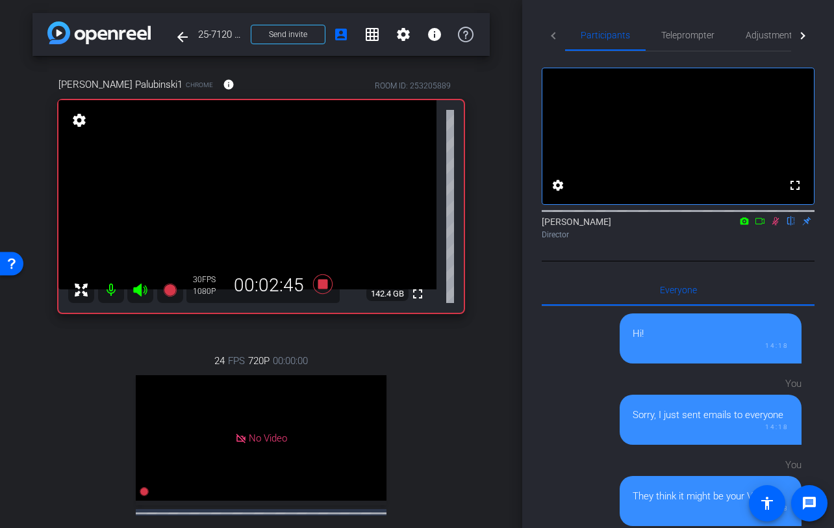
click at [773, 225] on icon at bounding box center [776, 221] width 7 height 8
click at [776, 225] on icon at bounding box center [776, 220] width 10 height 9
click at [776, 225] on icon at bounding box center [776, 221] width 7 height 8
click at [776, 225] on icon at bounding box center [776, 220] width 10 height 9
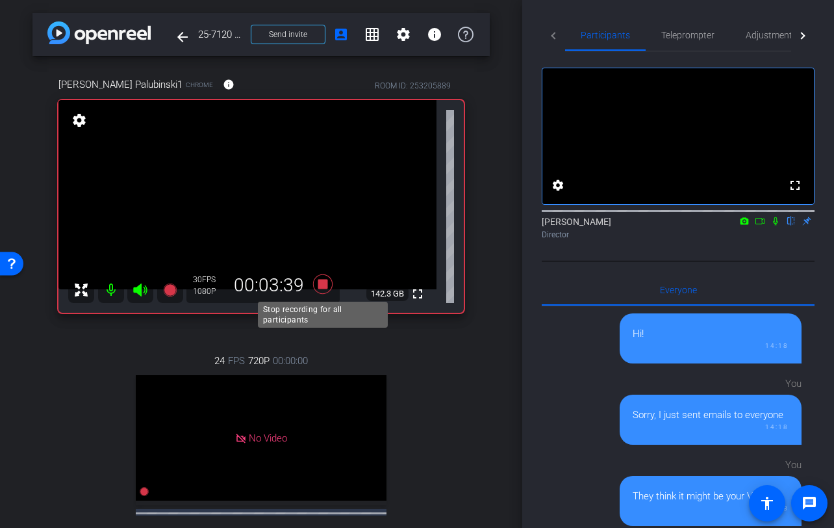
click at [322, 285] on icon at bounding box center [322, 283] width 19 height 19
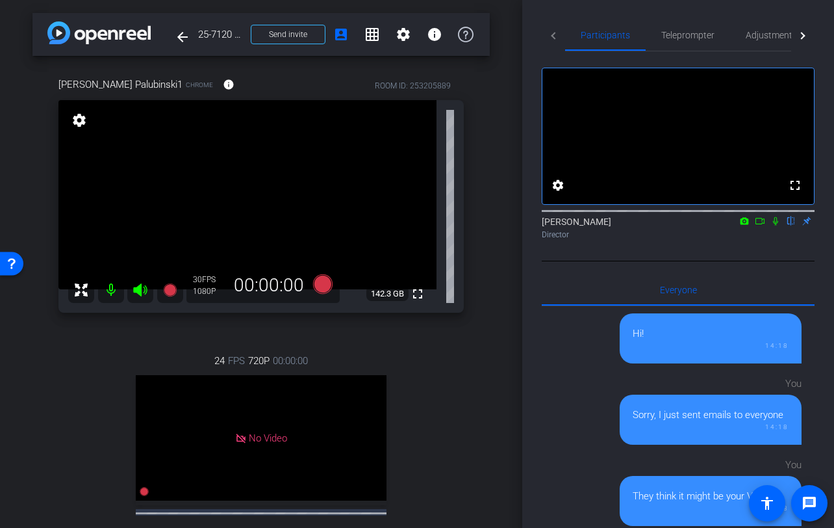
click at [166, 288] on icon at bounding box center [169, 289] width 13 height 13
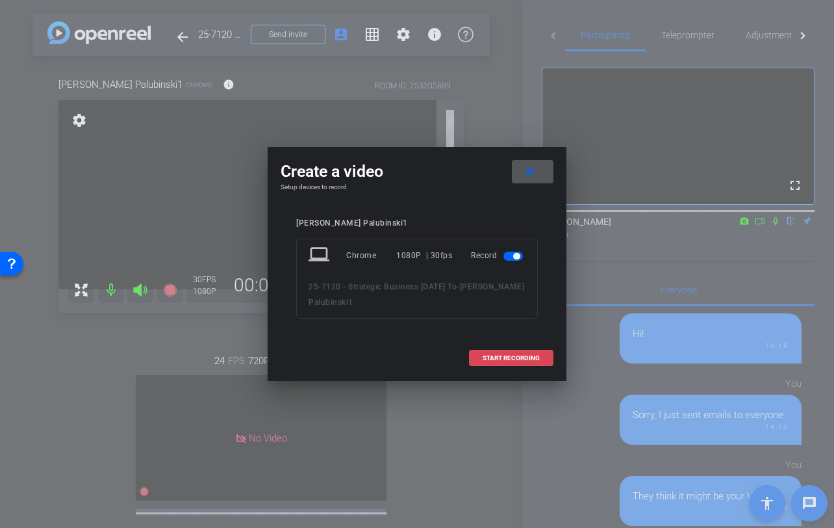
click at [522, 355] on span "START RECORDING" at bounding box center [511, 358] width 57 height 6
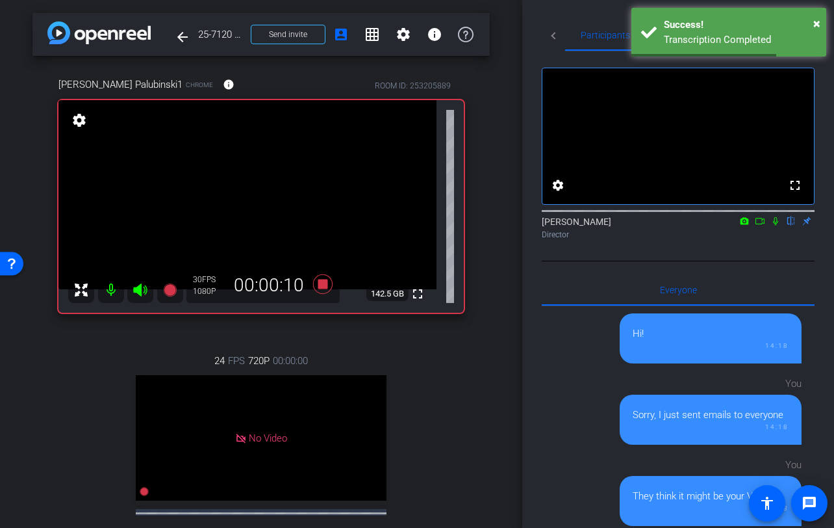
click at [778, 225] on icon at bounding box center [775, 221] width 5 height 8
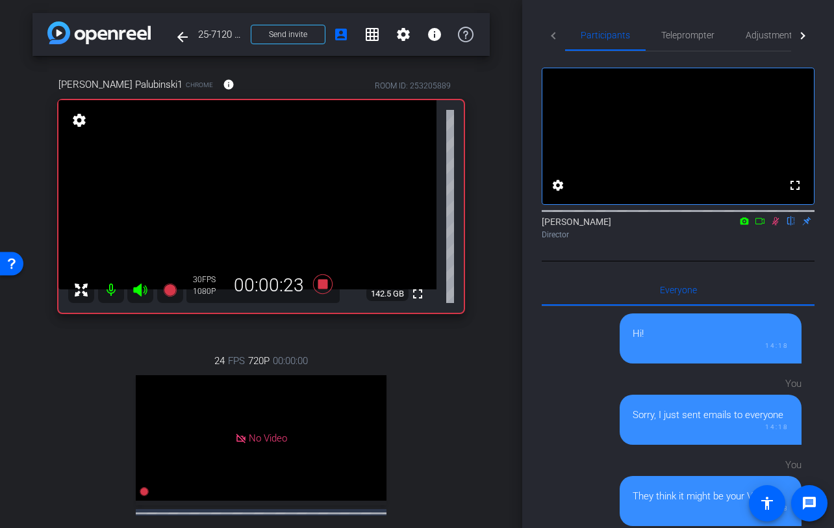
click at [778, 225] on icon at bounding box center [776, 221] width 7 height 8
click at [778, 225] on icon at bounding box center [775, 221] width 5 height 8
click at [779, 225] on icon at bounding box center [776, 220] width 10 height 9
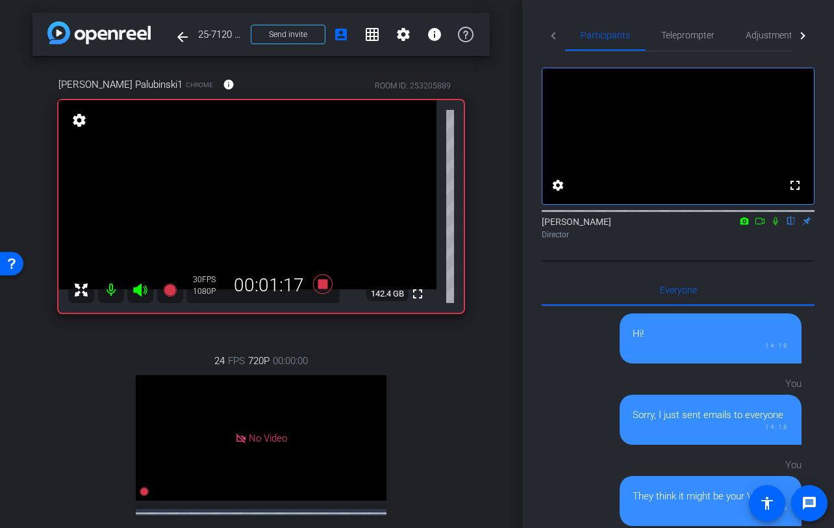
click at [521, 342] on div "arrow_back 25-7120 - Strategic Business Nov 2025 Town Hall video Back to projec…" at bounding box center [261, 264] width 522 height 528
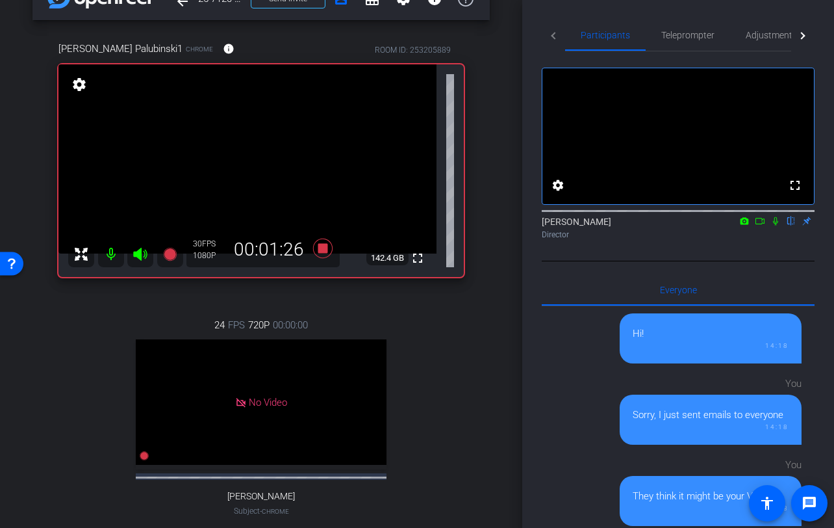
scroll to position [31, 0]
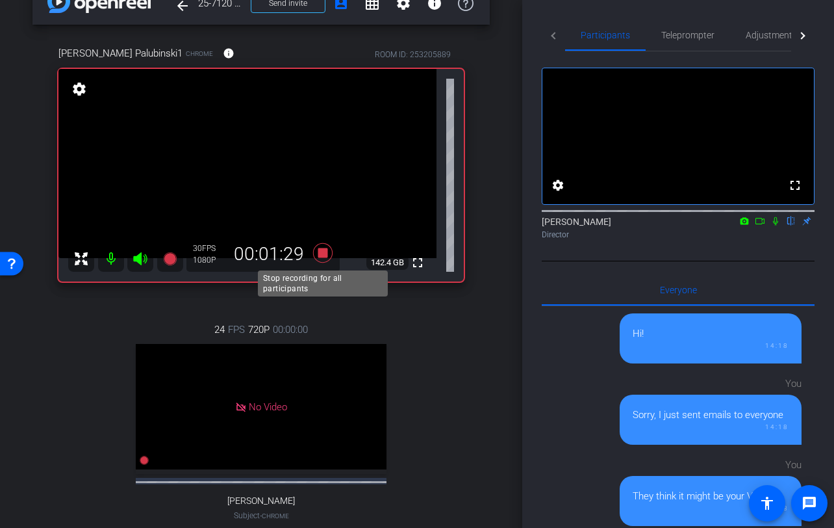
click at [324, 257] on icon at bounding box center [322, 252] width 19 height 19
click at [467, 368] on div "Emily Palubinski1 Chrome info ROOM ID: 253205889 fullscreen settings 142.4 GB 3…" at bounding box center [260, 304] width 457 height 558
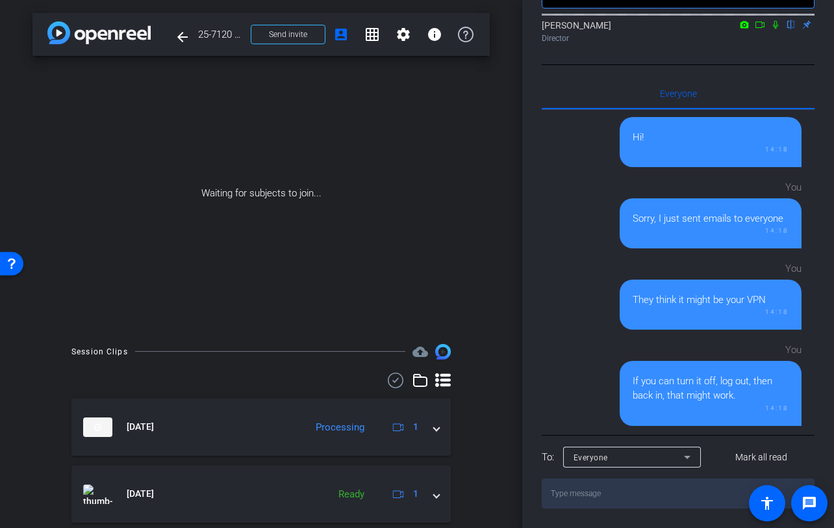
scroll to position [213, 0]
click at [631, 459] on div "Everyone" at bounding box center [629, 457] width 110 height 16
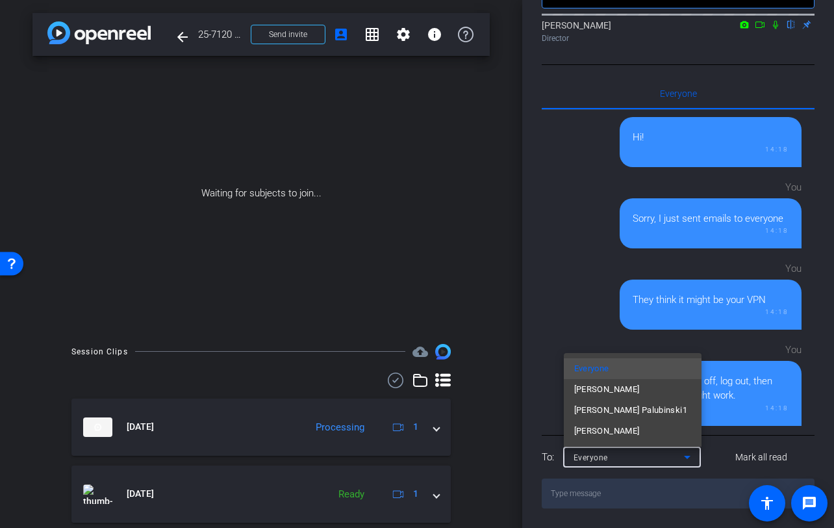
click at [540, 454] on div at bounding box center [417, 264] width 834 height 528
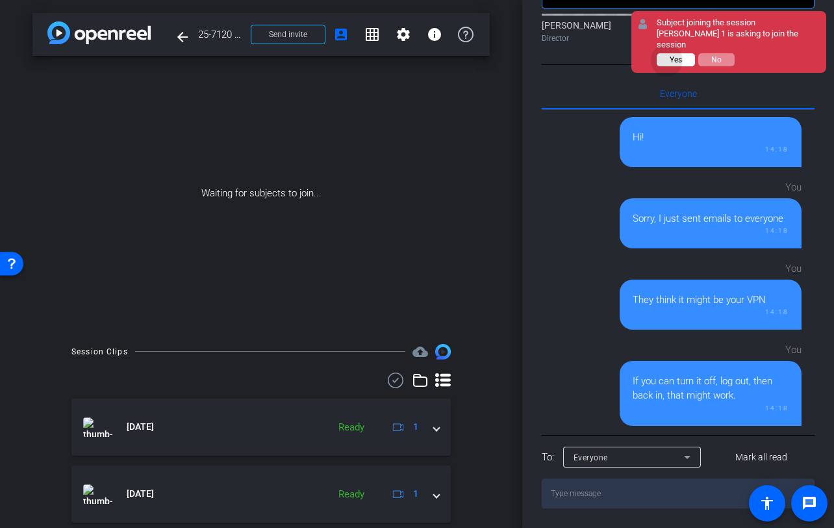
click at [668, 53] on button "Yes" at bounding box center [676, 59] width 38 height 13
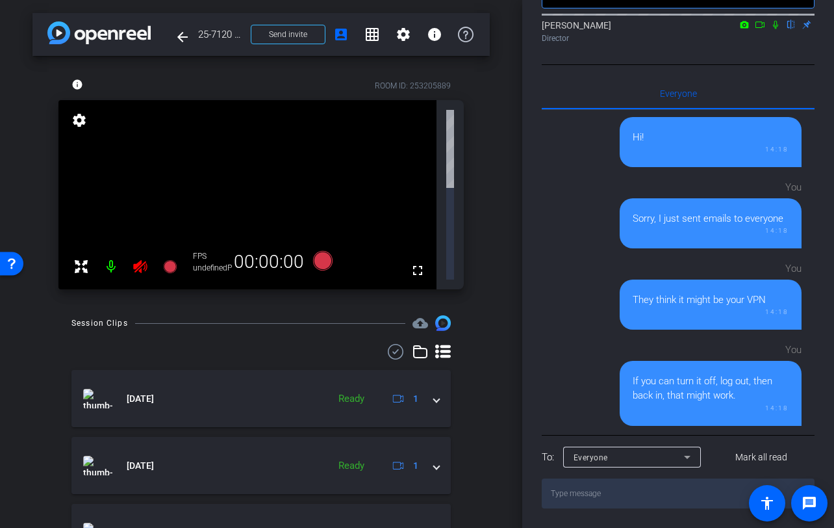
scroll to position [0, 0]
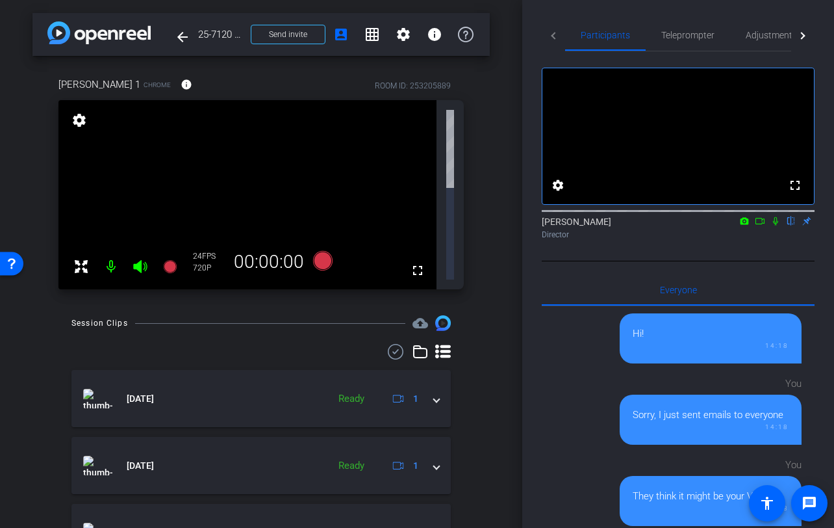
click at [510, 222] on div "arrow_back 25-7120 - Strategic Business Nov 2025 Town Hall video Back to projec…" at bounding box center [261, 264] width 522 height 528
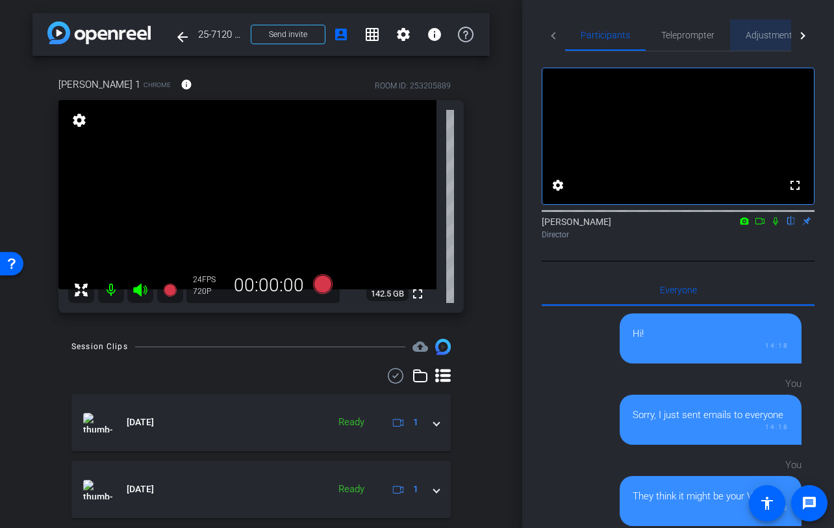
click at [778, 34] on span "Adjustments" at bounding box center [771, 35] width 51 height 9
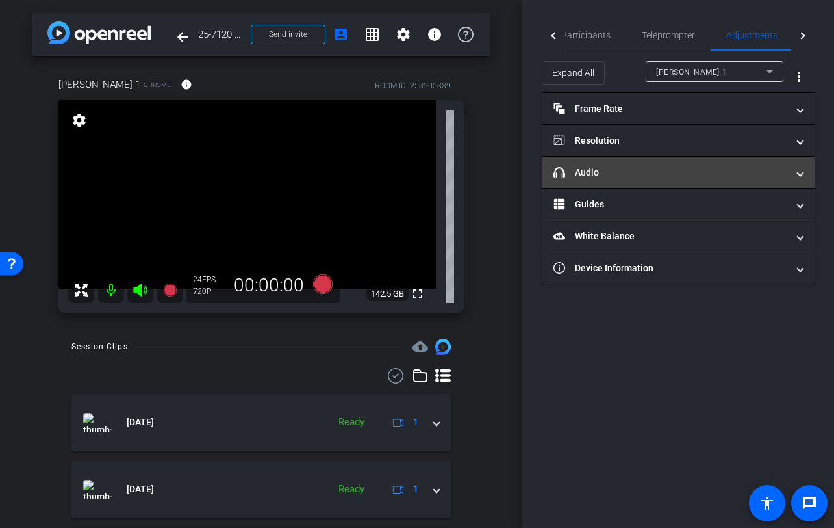
click at [638, 172] on mat-panel-title "headphone icon Audio" at bounding box center [671, 173] width 234 height 14
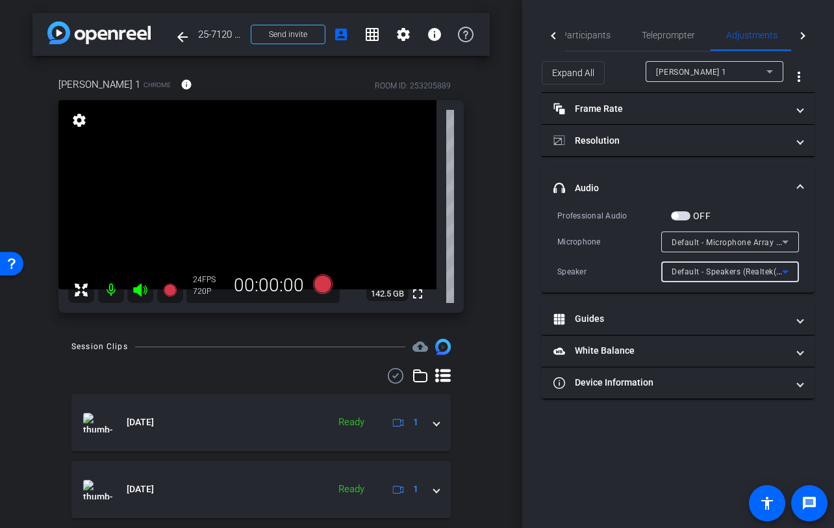
click at [769, 275] on span "Default - Speakers (Realtek(R) Audio)" at bounding box center [742, 271] width 140 height 10
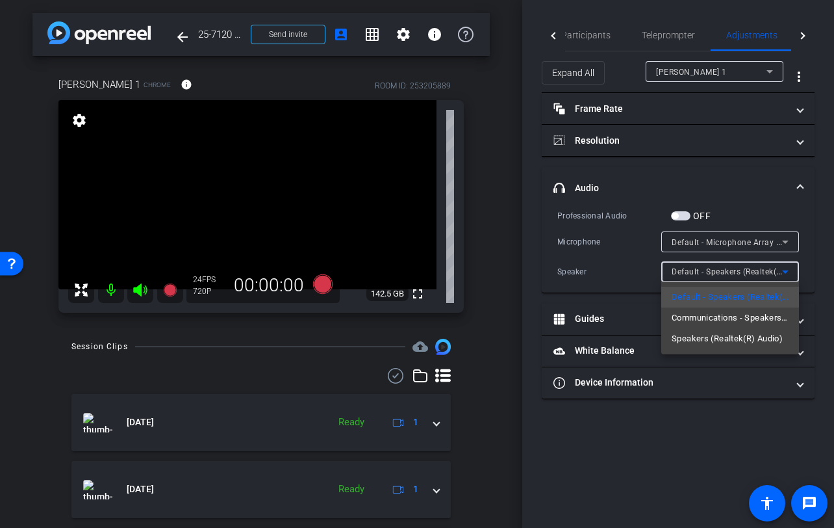
click at [689, 450] on div at bounding box center [417, 264] width 834 height 528
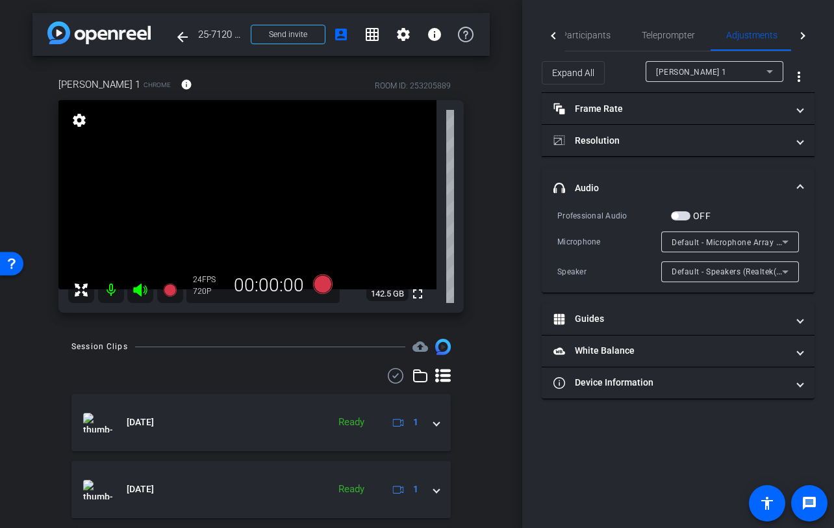
click at [502, 413] on div "arrow_back 25-7120 - Strategic Business Nov 2025 Town Hall video Back to projec…" at bounding box center [261, 264] width 522 height 528
click at [599, 38] on span "Participants" at bounding box center [585, 35] width 49 height 9
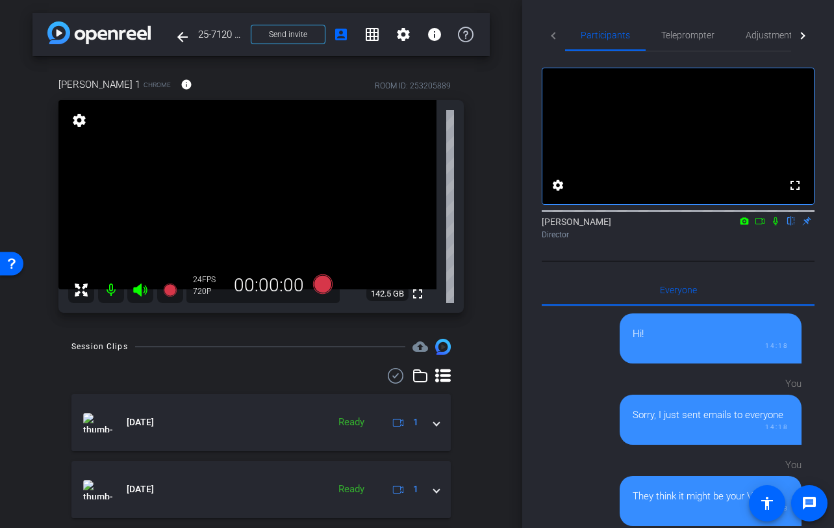
click at [706, 240] on div "Director" at bounding box center [678, 235] width 273 height 12
click at [783, 240] on div "Director" at bounding box center [678, 235] width 273 height 12
click at [775, 240] on div "Director" at bounding box center [678, 235] width 273 height 12
click at [777, 225] on icon at bounding box center [776, 220] width 10 height 9
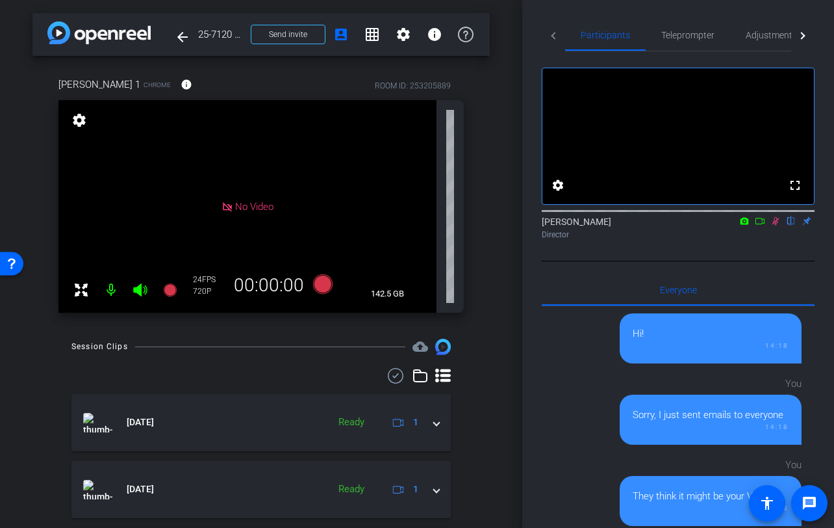
click at [759, 225] on icon at bounding box center [760, 220] width 10 height 9
click at [483, 131] on div "Tiffany 1 Chrome info ROOM ID: 253205889 No Video settings 142.5 GB 24 FPS 720P…" at bounding box center [260, 191] width 457 height 270
click at [503, 199] on div "arrow_back 25-7120 - Strategic Business Nov 2025 Town Hall video Back to projec…" at bounding box center [261, 264] width 522 height 528
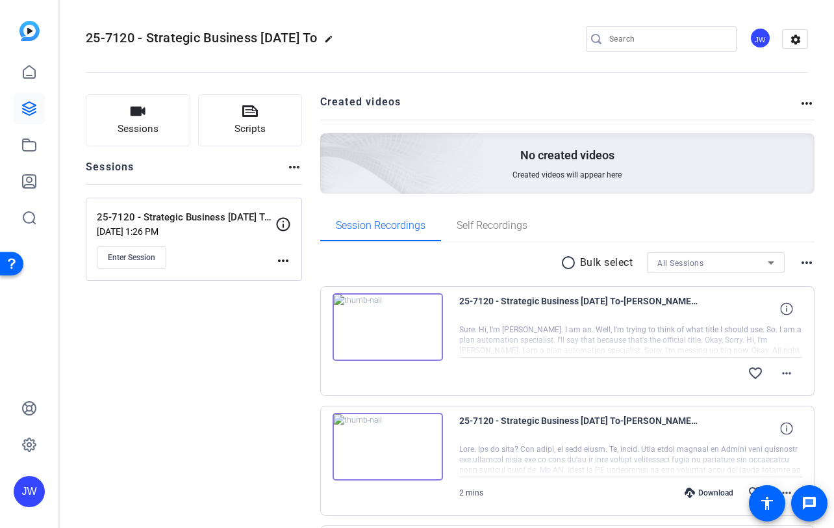
click at [407, 355] on img at bounding box center [388, 327] width 110 height 68
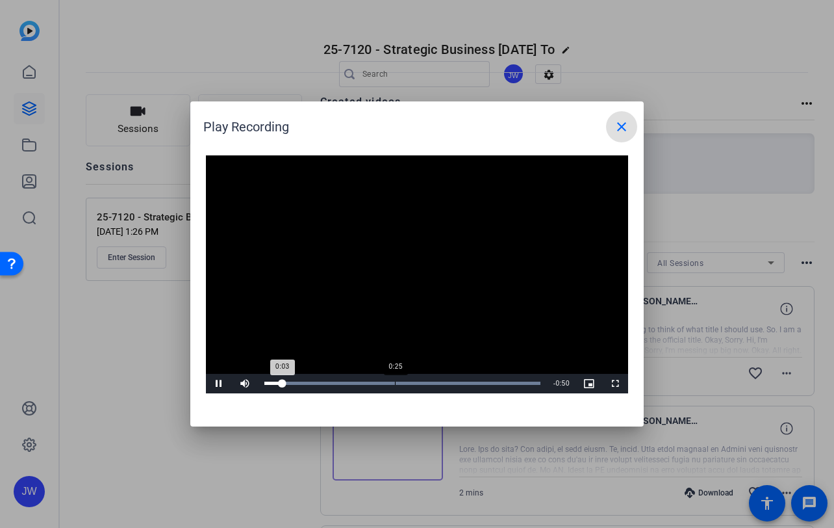
click at [394, 383] on div "Loaded : 100.00% 0:25 0:03" at bounding box center [402, 382] width 276 height 3
click at [613, 383] on span "Video Player" at bounding box center [615, 383] width 26 height 0
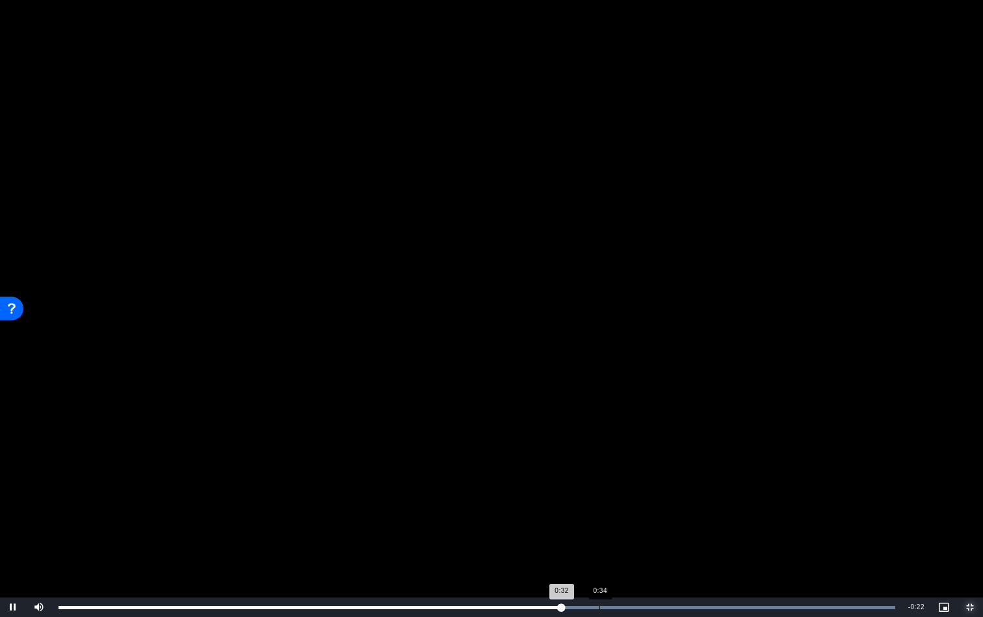
click at [599, 527] on div "Loaded : 100.00% 0:34 0:32" at bounding box center [476, 607] width 836 height 3
click at [693, 527] on div "Loaded : 100.00% 0:40 0:40" at bounding box center [476, 607] width 836 height 3
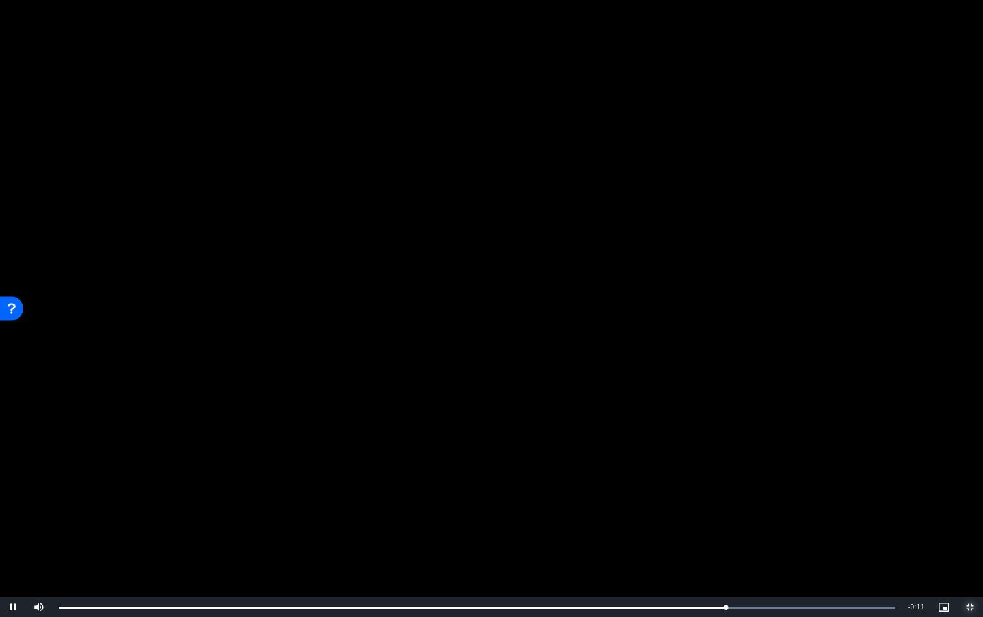
click at [834, 527] on span "Video Player" at bounding box center [970, 607] width 26 height 0
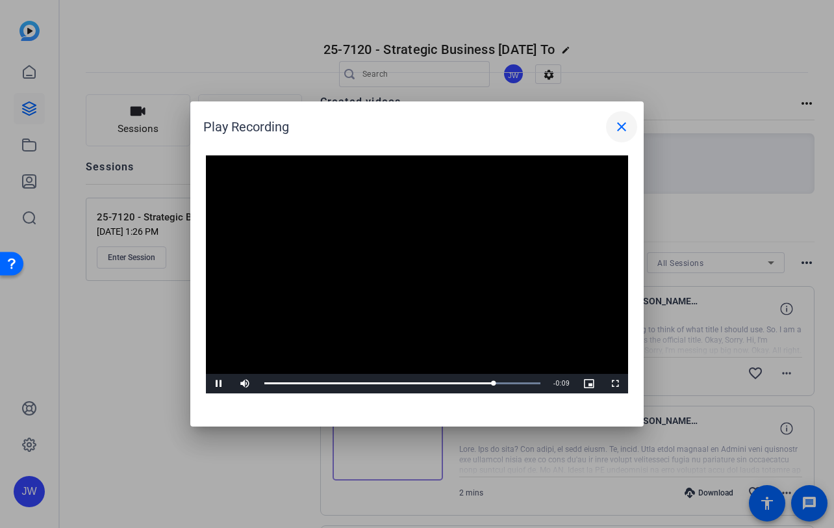
click at [619, 125] on mat-icon "close" at bounding box center [622, 127] width 16 height 16
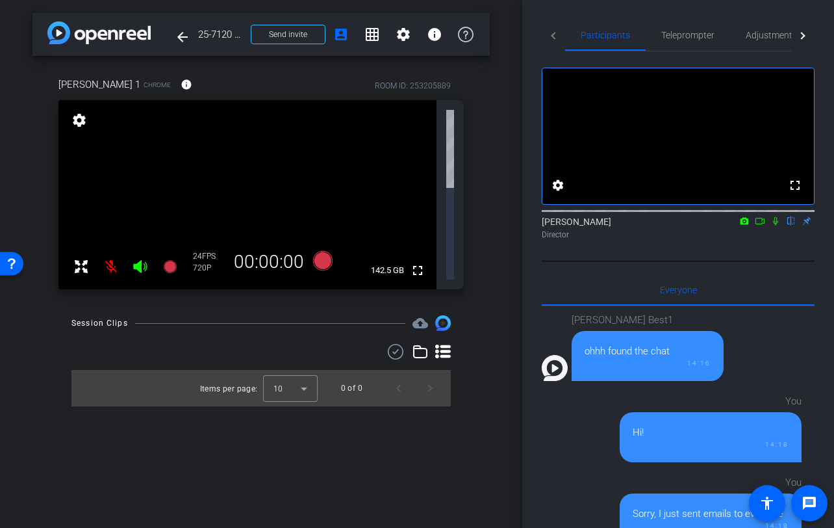
scroll to position [99, 0]
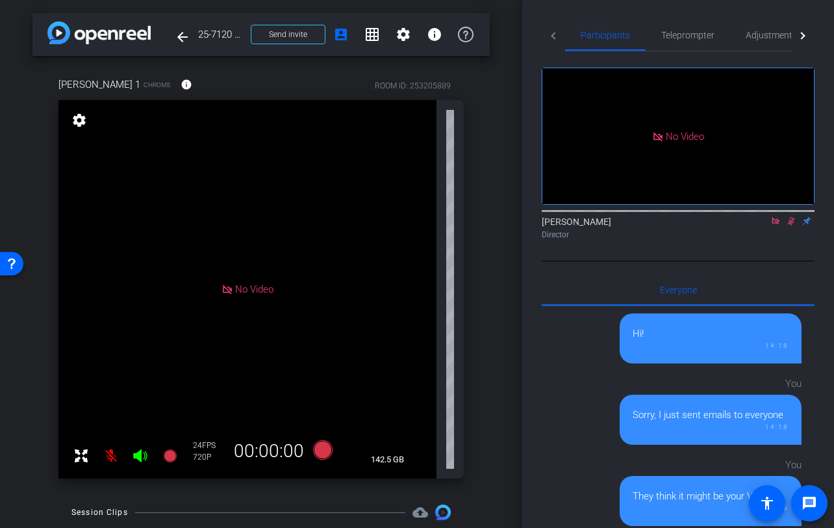
click at [503, 186] on div "arrow_back 25-7120 - Strategic Business [DATE] Town Hall video Back to project …" at bounding box center [261, 264] width 522 height 528
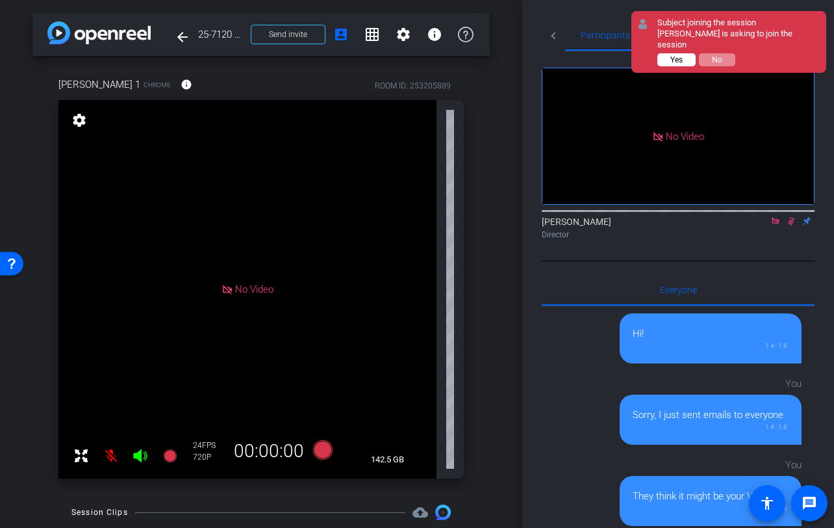
click at [676, 62] on span "Yes" at bounding box center [677, 59] width 12 height 9
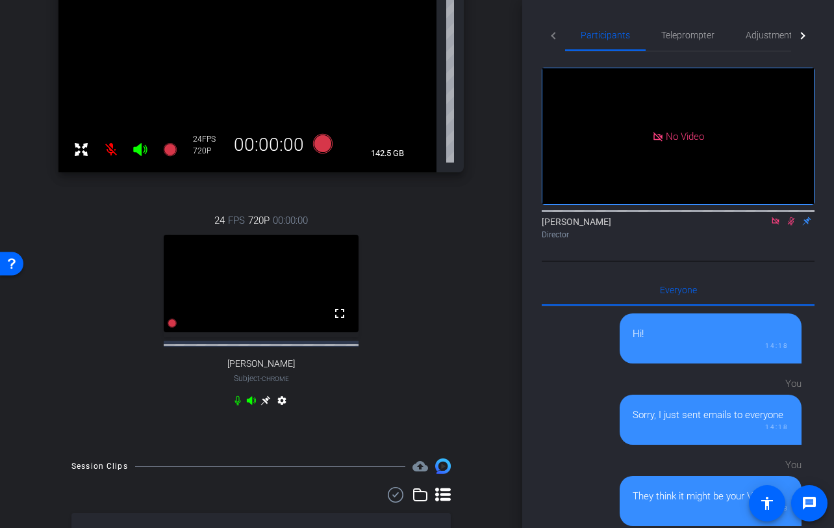
scroll to position [316, 0]
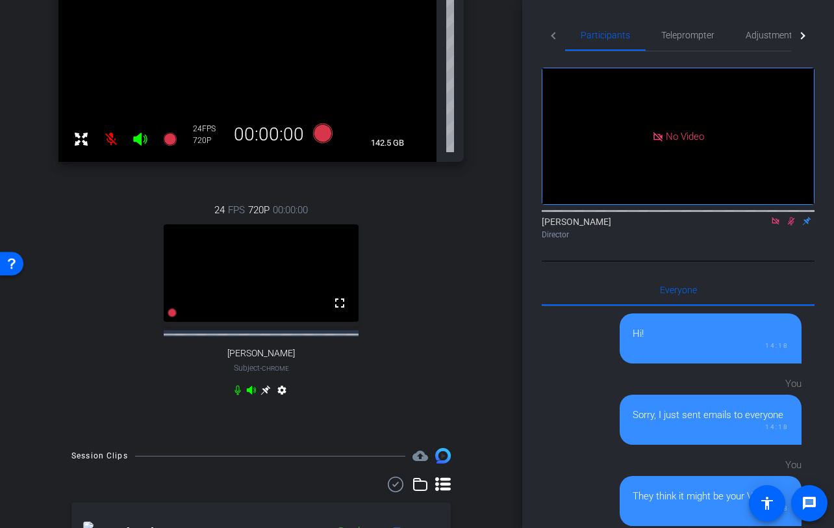
click at [266, 389] on icon at bounding box center [266, 390] width 10 height 10
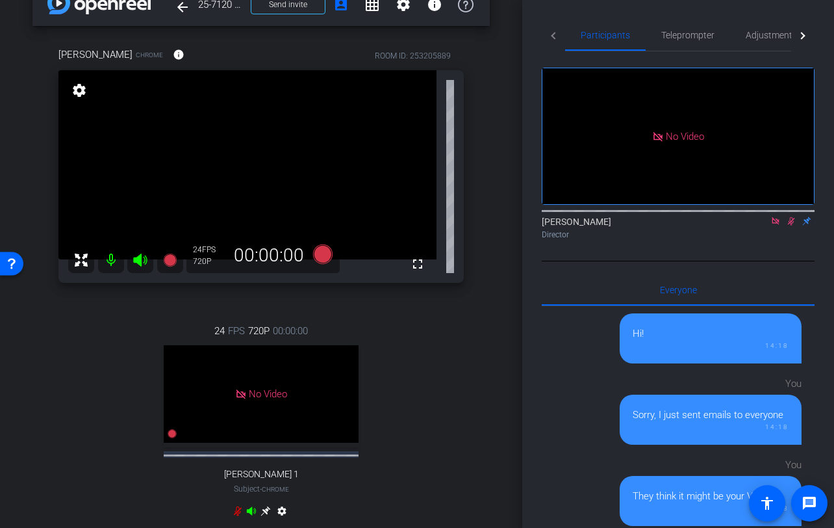
scroll to position [9, 0]
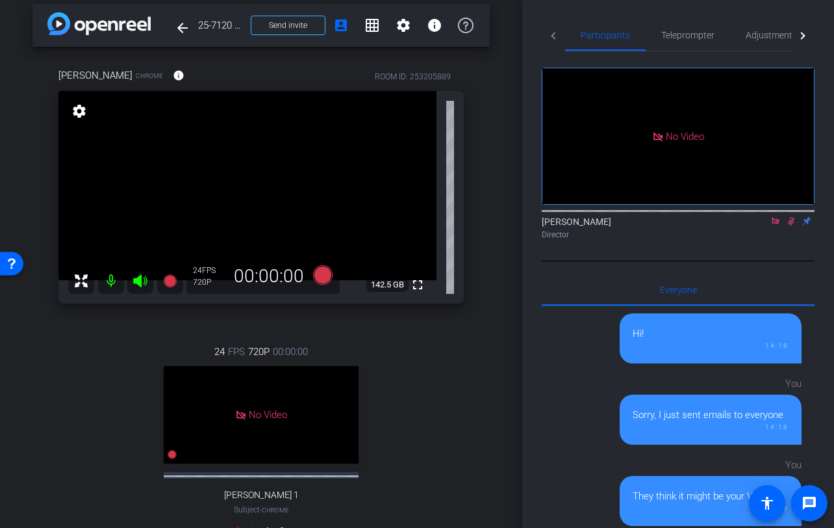
click at [790, 225] on icon at bounding box center [791, 220] width 10 height 9
click at [777, 225] on icon at bounding box center [776, 220] width 10 height 9
click at [514, 103] on div "arrow_back 25-7120 - Strategic Business [DATE] Town Hall video Back to project …" at bounding box center [261, 255] width 522 height 528
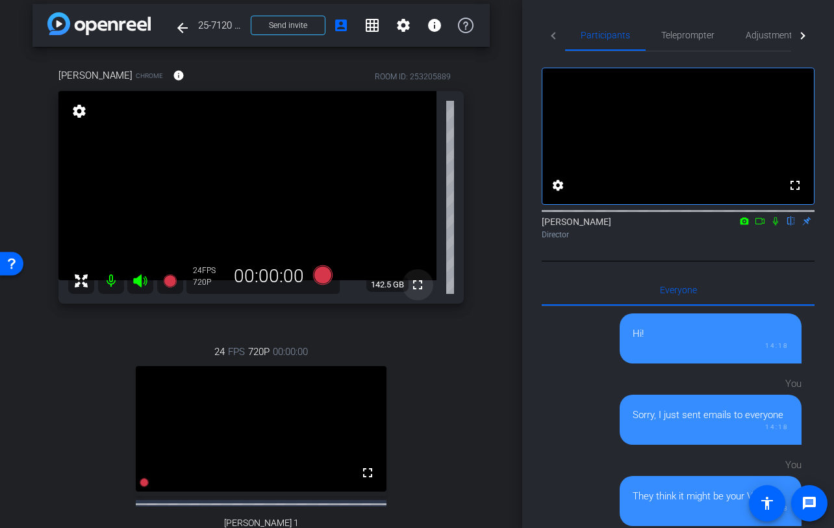
click at [418, 289] on mat-icon "fullscreen" at bounding box center [418, 285] width 16 height 16
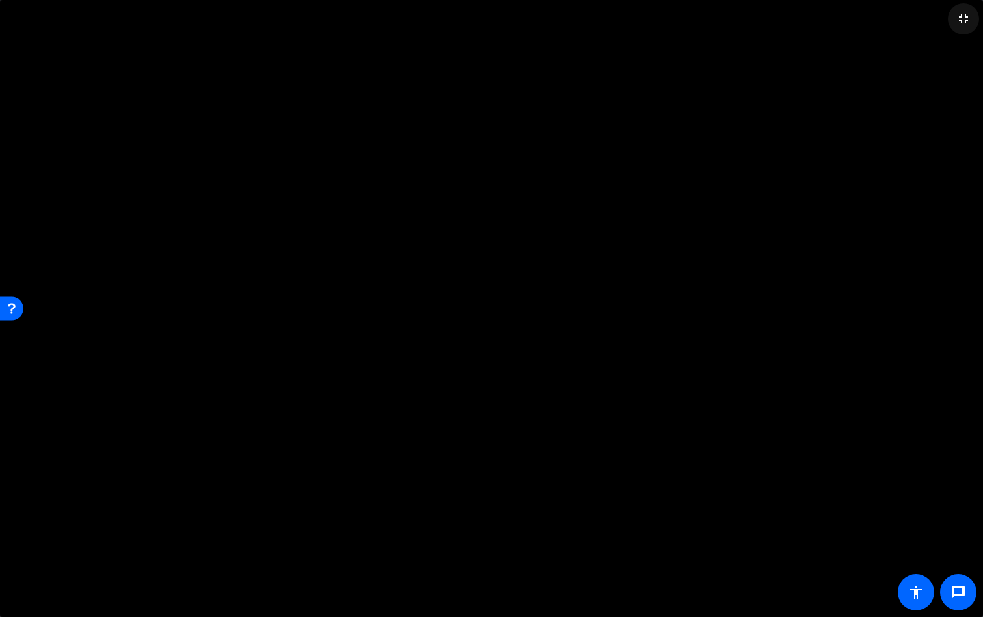
click at [834, 14] on mat-icon "fullscreen_exit" at bounding box center [963, 19] width 16 height 16
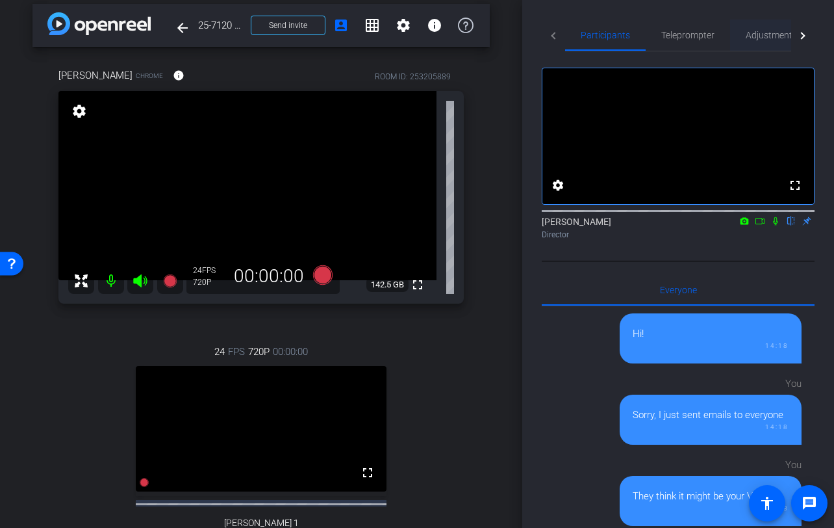
click at [772, 38] on span "Adjustments" at bounding box center [771, 35] width 51 height 9
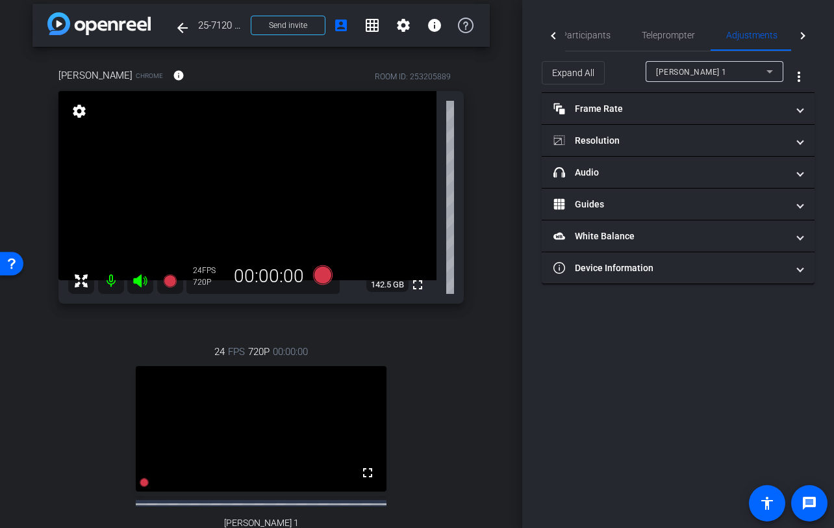
click at [712, 72] on div "[PERSON_NAME] 1" at bounding box center [711, 72] width 110 height 16
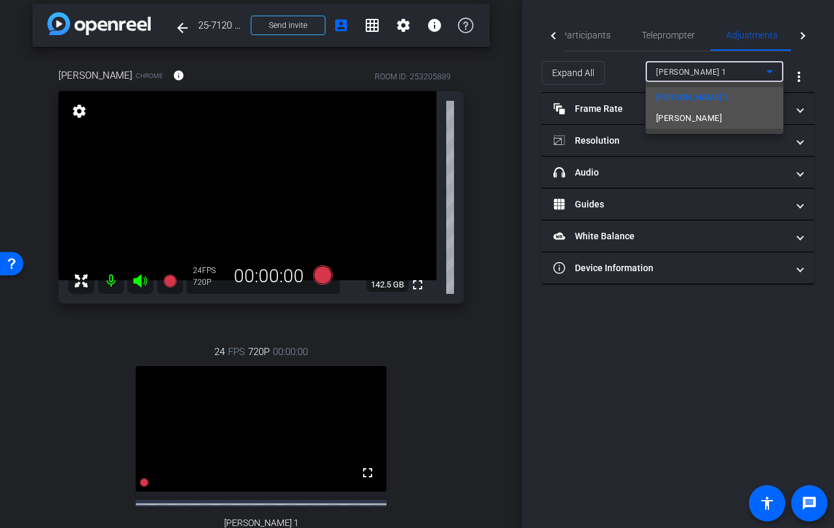
click at [702, 120] on span "[PERSON_NAME]" at bounding box center [689, 118] width 66 height 16
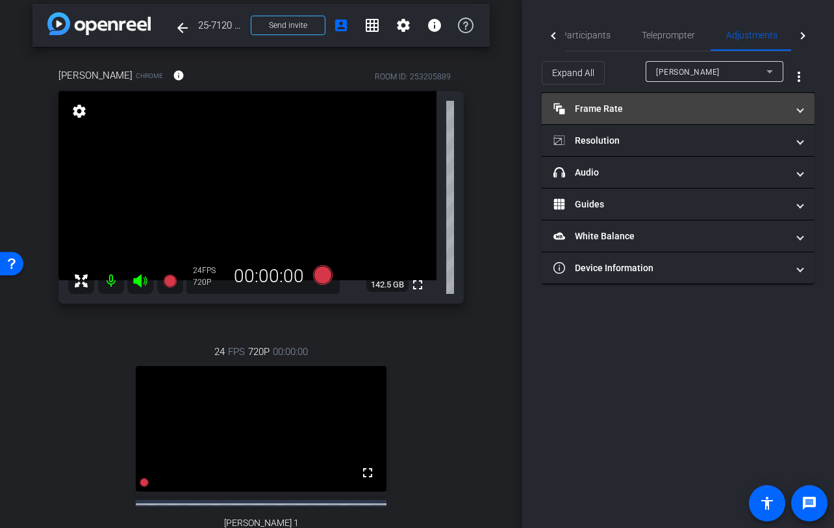
click at [650, 112] on mat-panel-title "Frame Rate Frame Rate" at bounding box center [671, 109] width 234 height 14
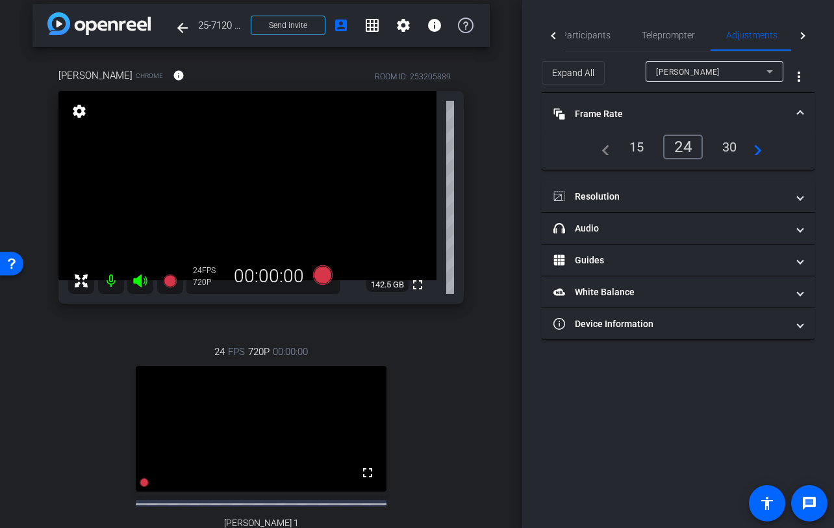
click at [730, 151] on div "30" at bounding box center [730, 147] width 34 height 22
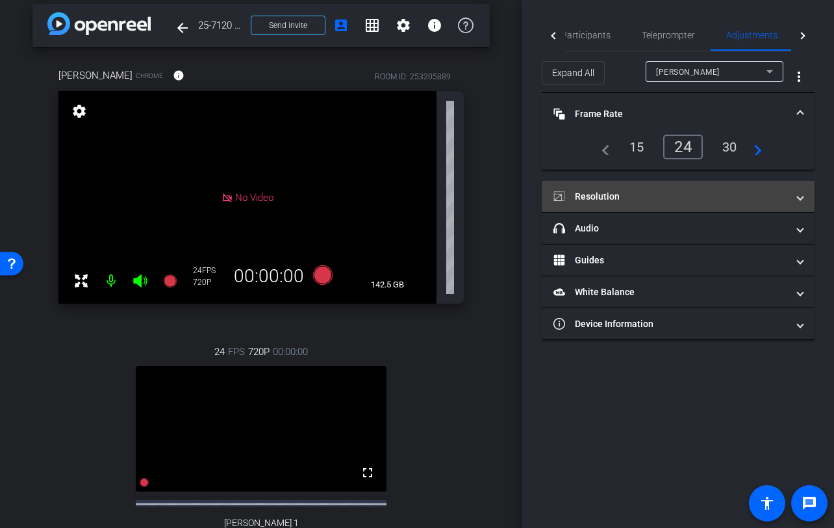
click at [692, 202] on mat-panel-title "Resolution" at bounding box center [671, 197] width 234 height 14
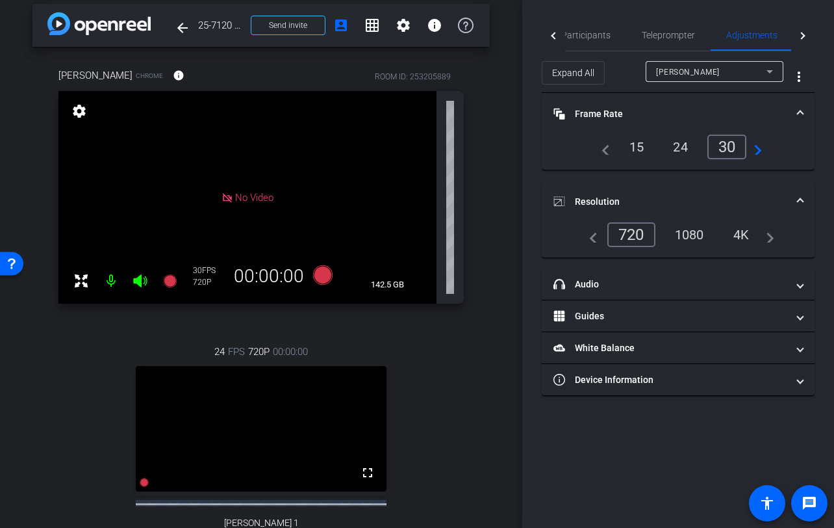
click at [697, 234] on div "1080" at bounding box center [689, 235] width 49 height 22
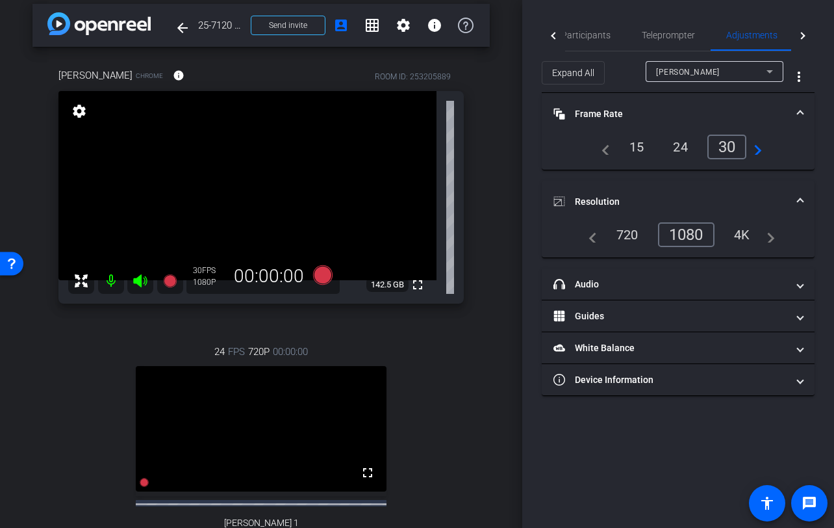
click at [744, 233] on div "4K" at bounding box center [743, 235] width 36 height 22
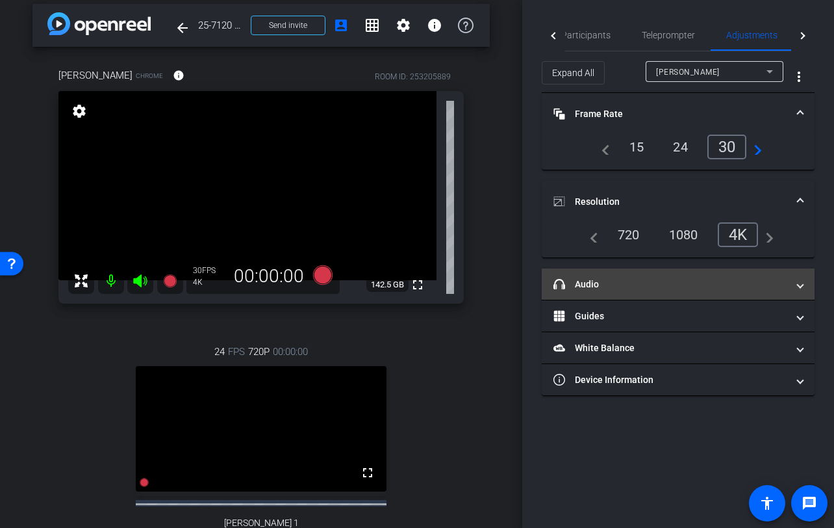
click at [598, 282] on mat-panel-title "headphone icon Audio" at bounding box center [671, 284] width 234 height 14
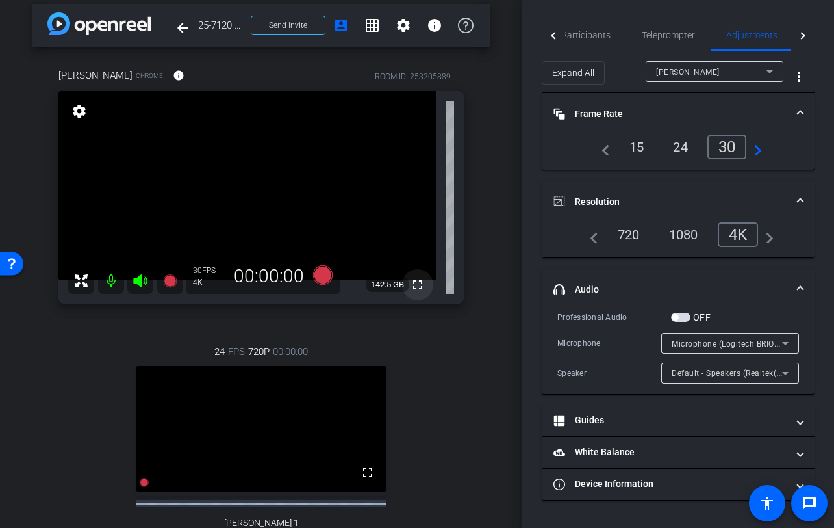
click at [416, 282] on mat-icon "fullscreen" at bounding box center [418, 285] width 16 height 16
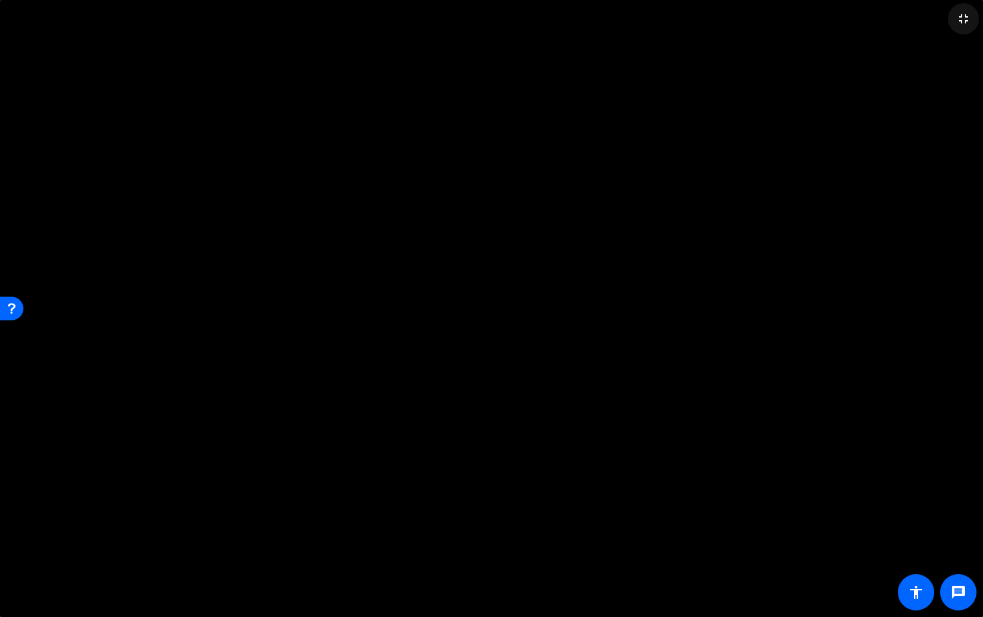
click at [834, 18] on mat-icon "fullscreen_exit" at bounding box center [963, 19] width 16 height 16
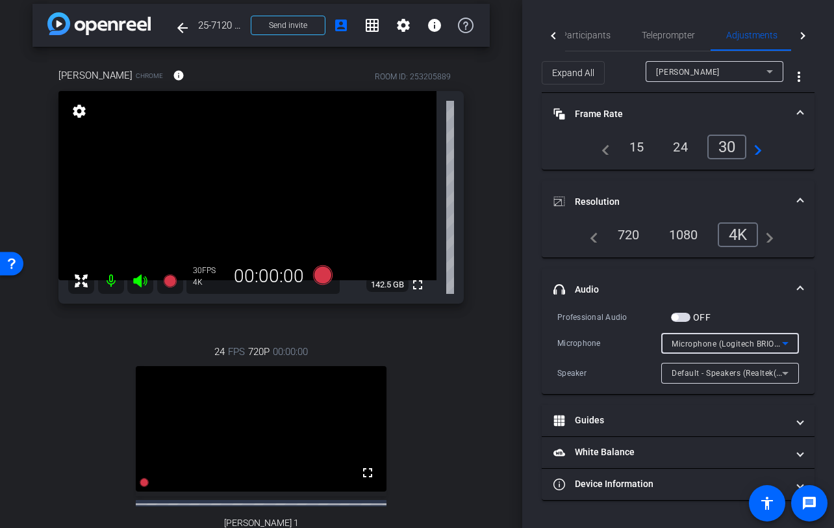
click at [715, 344] on span "Microphone (Logitech BRIO) (046d:085e)" at bounding box center [749, 343] width 154 height 10
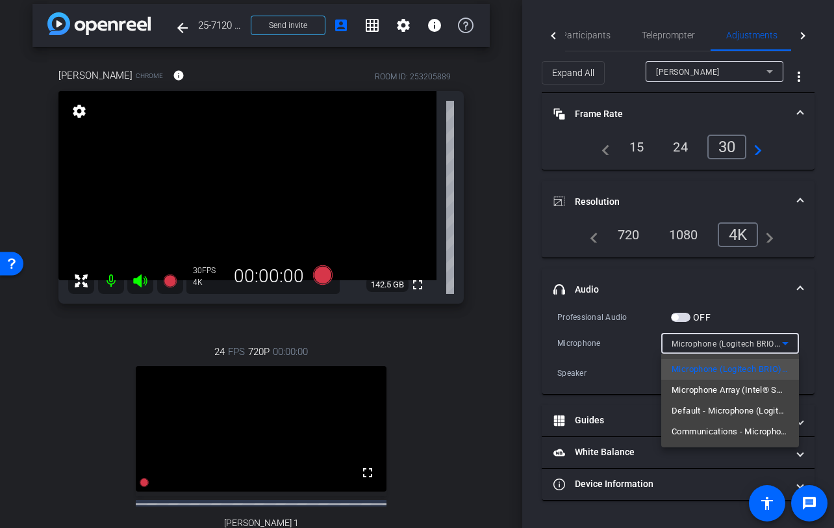
click at [516, 385] on div at bounding box center [417, 264] width 834 height 528
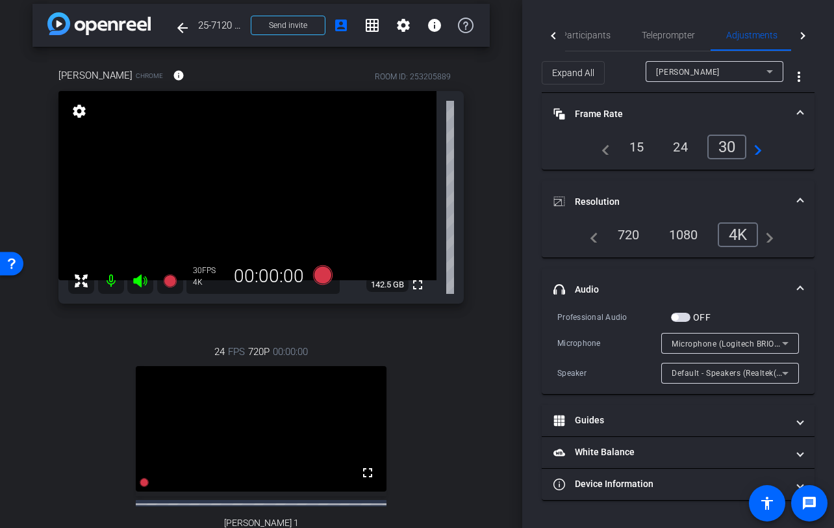
click at [723, 370] on span "Default - Speakers (Realtek(R) Audio)" at bounding box center [742, 372] width 140 height 10
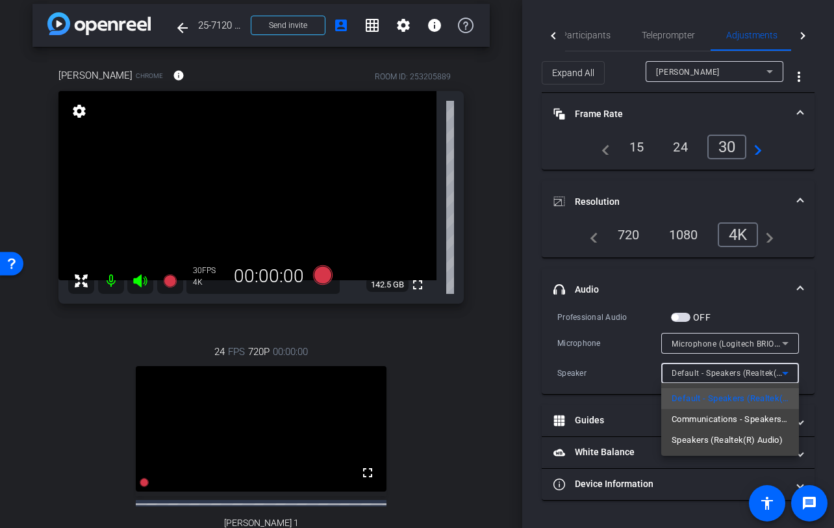
click at [501, 372] on div at bounding box center [417, 264] width 834 height 528
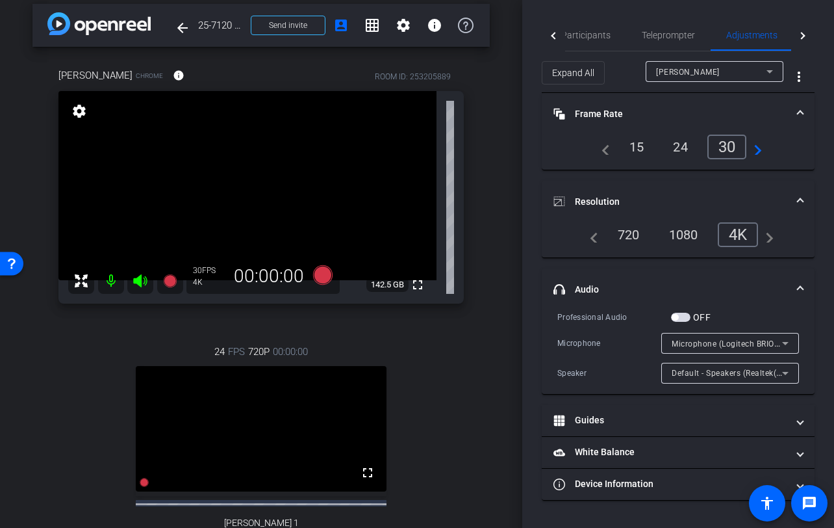
click at [688, 290] on mat-panel-title "headphone icon Audio" at bounding box center [671, 290] width 234 height 14
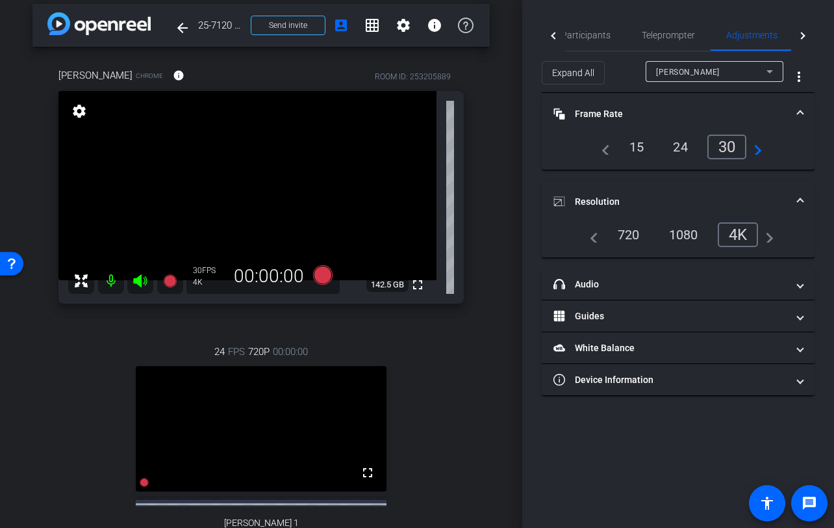
click at [678, 198] on mat-panel-title "Resolution" at bounding box center [671, 202] width 234 height 14
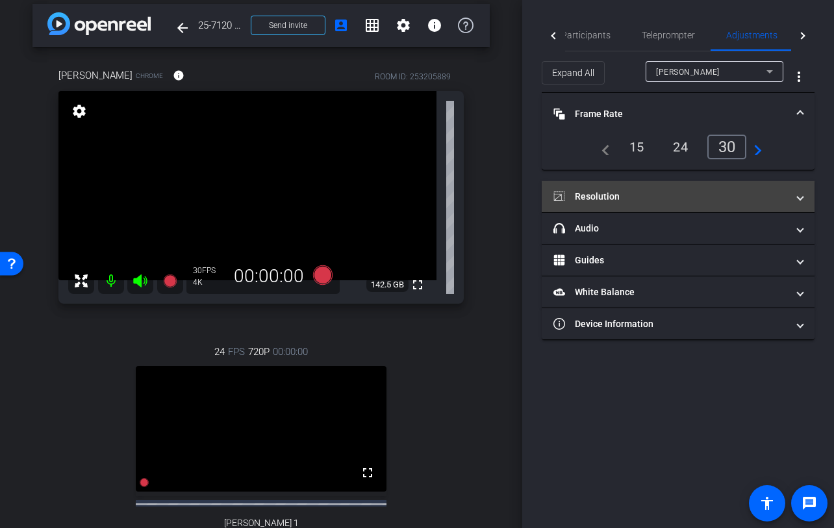
click at [607, 192] on mat-panel-title "Resolution" at bounding box center [671, 197] width 234 height 14
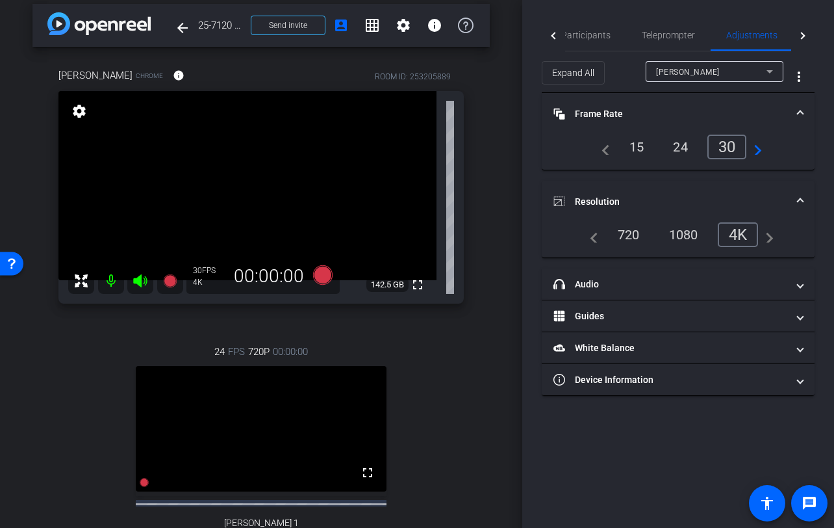
click at [607, 192] on mat-expansion-panel-header "Resolution" at bounding box center [678, 202] width 273 height 42
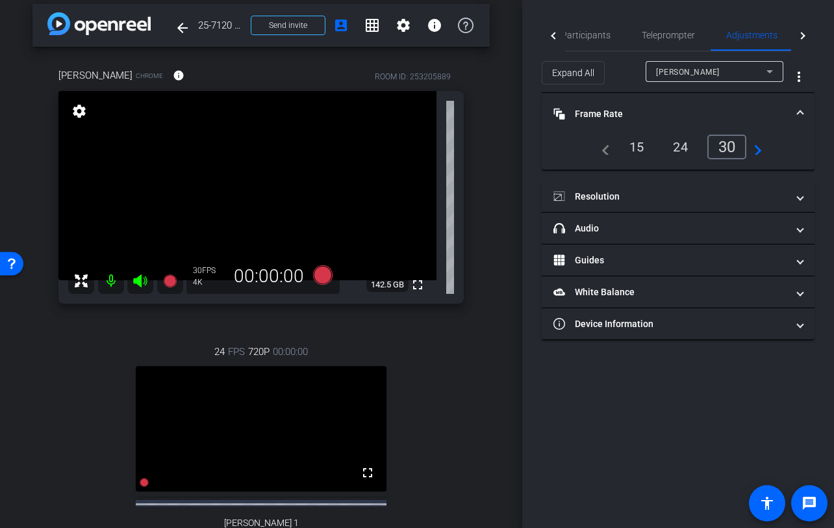
click at [606, 112] on mat-panel-title "Frame Rate Frame Rate" at bounding box center [671, 114] width 234 height 14
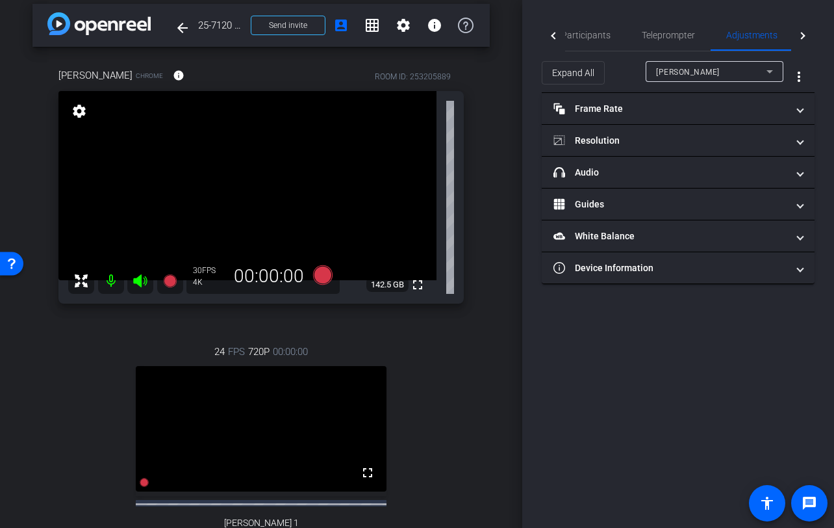
click at [502, 229] on div "arrow_back 25-7120 - Strategic Business [DATE] Town Hall video Back to project …" at bounding box center [261, 255] width 522 height 528
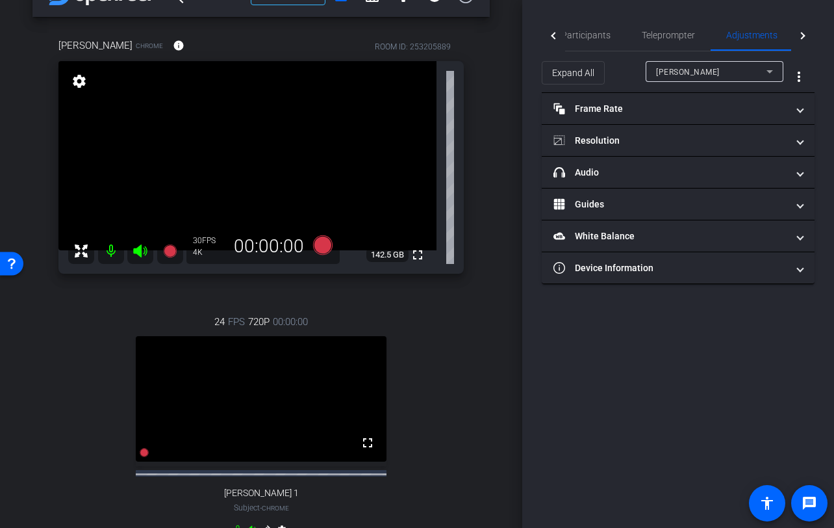
scroll to position [0, 0]
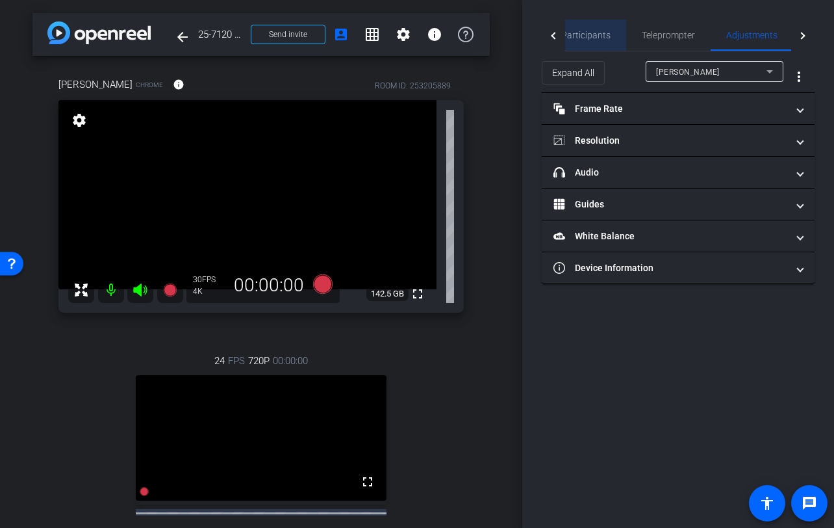
click at [592, 40] on span "Participants" at bounding box center [585, 34] width 49 height 31
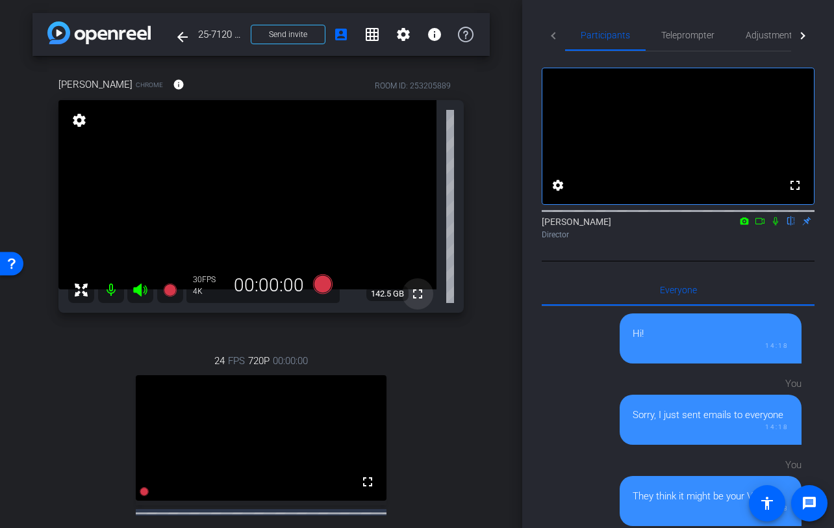
drag, startPoint x: 419, startPoint y: 291, endPoint x: 417, endPoint y: 372, distance: 80.6
click at [419, 292] on mat-icon "fullscreen" at bounding box center [418, 294] width 16 height 16
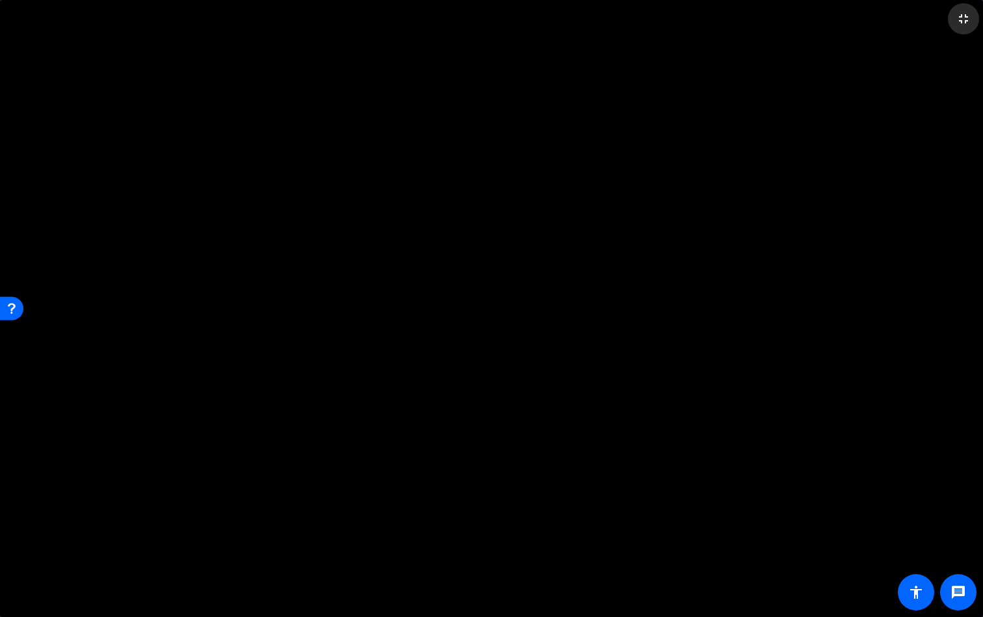
click at [834, 15] on mat-icon "fullscreen_exit" at bounding box center [963, 19] width 16 height 16
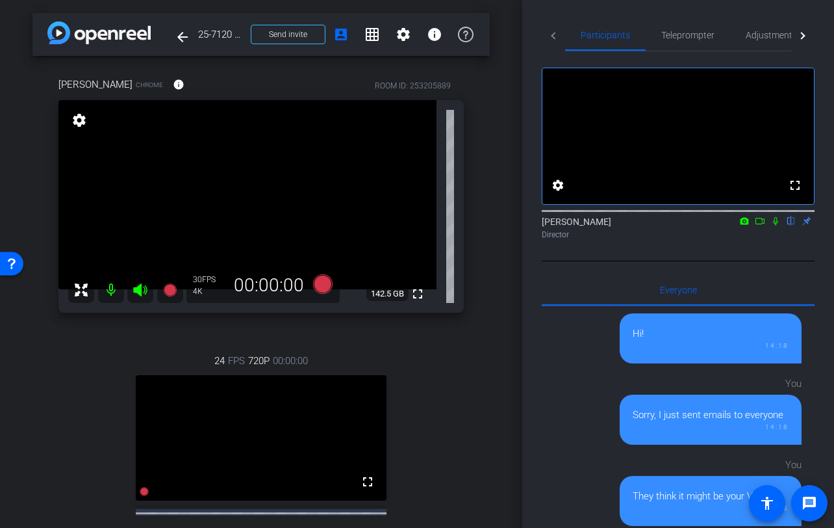
click at [513, 268] on div "arrow_back 25-7120 - Strategic Business [DATE] Town Hall video Back to project …" at bounding box center [261, 264] width 522 height 528
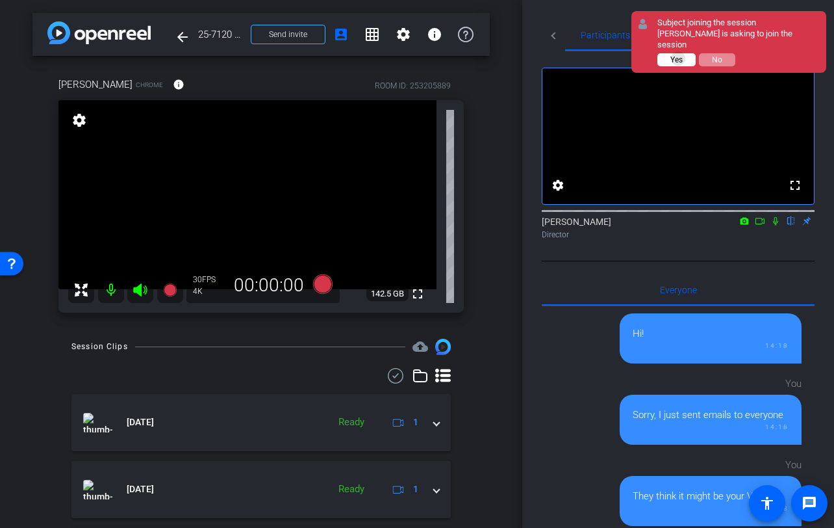
click at [679, 55] on span "Yes" at bounding box center [677, 59] width 12 height 9
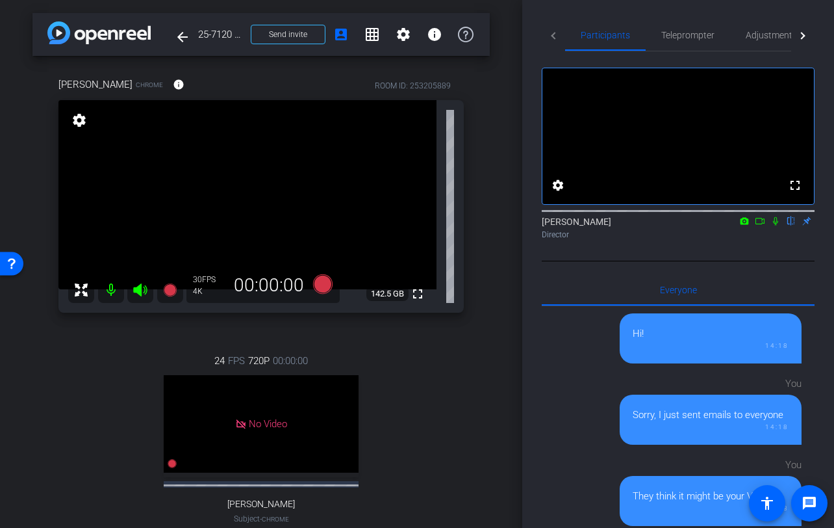
click at [532, 110] on div "Participants Teleprompter Adjustments Live fullscreen settings [PERSON_NAME] fl…" at bounding box center [678, 264] width 312 height 528
click at [170, 294] on icon at bounding box center [169, 289] width 13 height 13
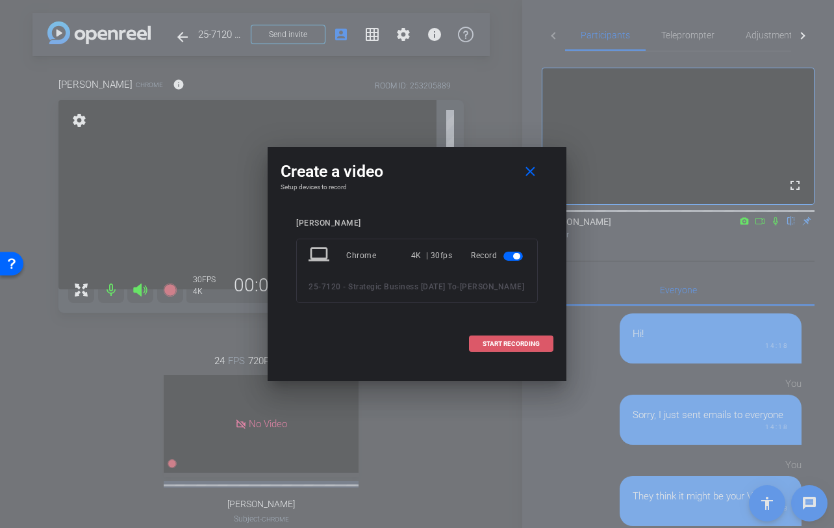
click at [493, 359] on span at bounding box center [511, 343] width 83 height 31
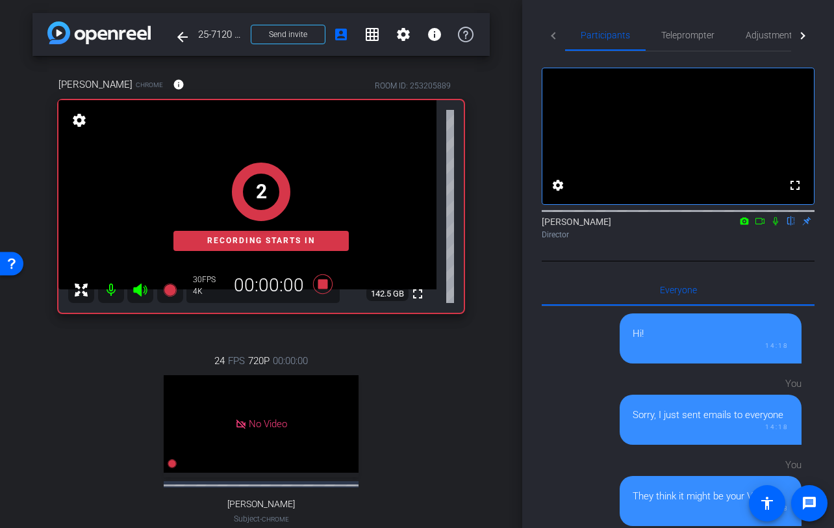
click at [493, 339] on div "arrow_back 25-7120 - Strategic Business Nov 2025 Town Hall video Back to projec…" at bounding box center [261, 264] width 522 height 528
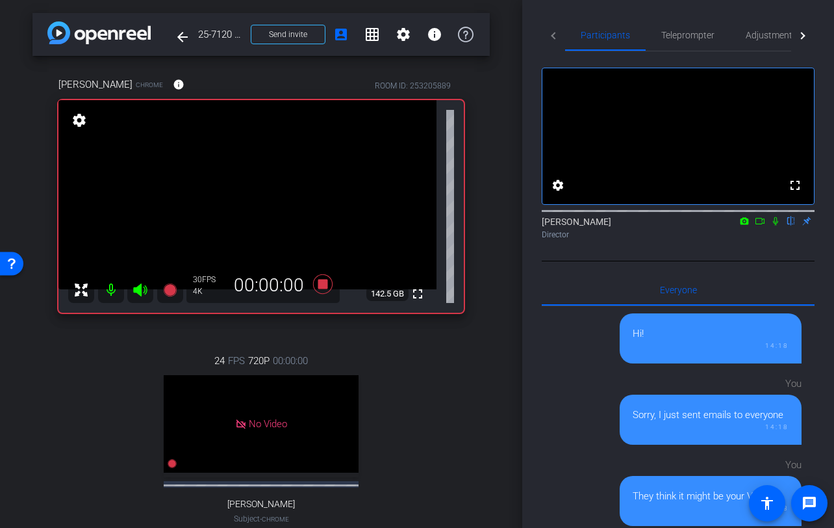
click at [496, 338] on div "arrow_back 25-7120 - Strategic Business Nov 2025 Town Hall video Back to projec…" at bounding box center [261, 264] width 522 height 528
click at [493, 317] on div "arrow_back 25-7120 - Strategic Business Nov 2025 Town Hall video Back to projec…" at bounding box center [261, 264] width 522 height 528
drag, startPoint x: 771, startPoint y: 37, endPoint x: 761, endPoint y: 49, distance: 15.7
click at [771, 36] on span "Adjustments" at bounding box center [771, 35] width 51 height 9
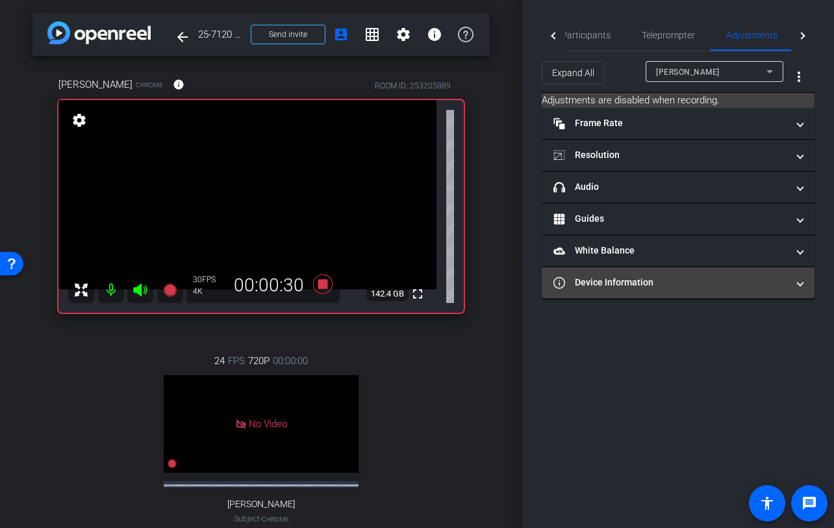
click at [638, 283] on mat-panel-title "Device Information" at bounding box center [671, 283] width 234 height 14
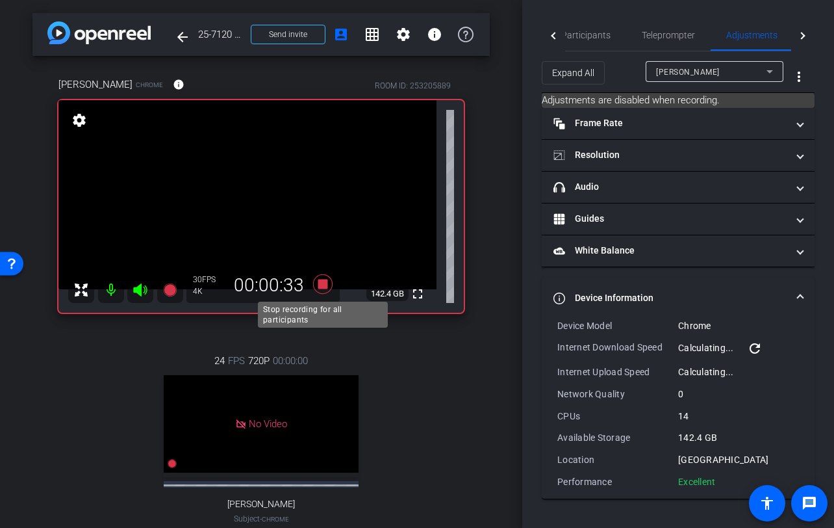
click at [322, 284] on icon at bounding box center [322, 283] width 19 height 19
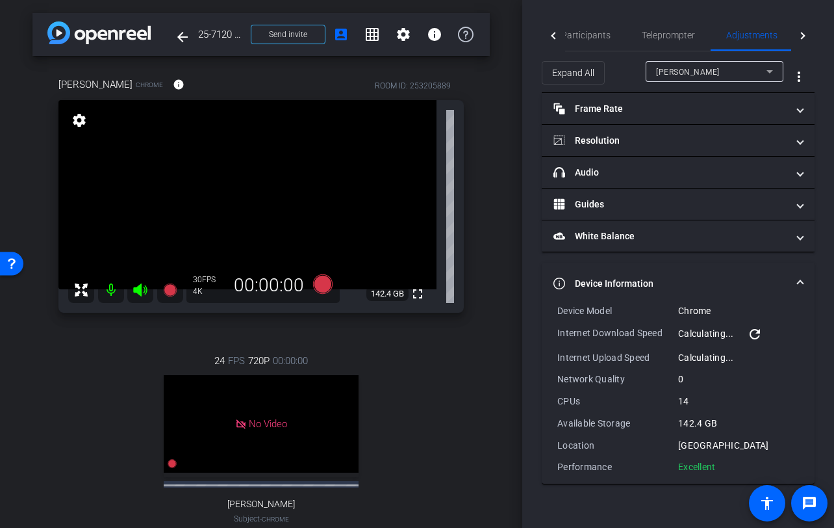
click at [479, 296] on div "Ajinkya Raulkar Chrome info ROOM ID: 253205889 fullscreen settings 142.4 GB 30 …" at bounding box center [260, 321] width 457 height 530
drag, startPoint x: 503, startPoint y: 251, endPoint x: 526, endPoint y: 229, distance: 31.7
click at [503, 251] on div "arrow_back 25-7120 - Strategic Business Nov 2025 Town Hall video Back to projec…" at bounding box center [261, 264] width 522 height 528
drag, startPoint x: 587, startPoint y: 38, endPoint x: 576, endPoint y: 47, distance: 13.9
click at [587, 38] on span "Participants" at bounding box center [585, 35] width 49 height 9
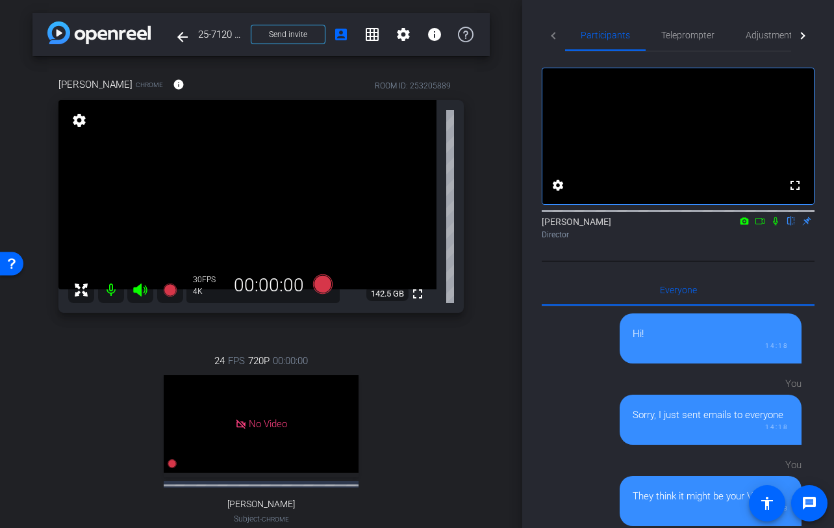
click at [500, 250] on div "arrow_back 25-7120 - Strategic Business Nov 2025 Town Hall video Back to projec…" at bounding box center [261, 264] width 522 height 528
drag, startPoint x: 452, startPoint y: 345, endPoint x: 402, endPoint y: 354, distance: 50.9
click at [453, 344] on div "24 FPS 720P 00:00:00 No Video Tiffany Subject - Chrome settings" at bounding box center [261, 452] width 406 height 240
click at [174, 286] on icon at bounding box center [170, 290] width 16 height 16
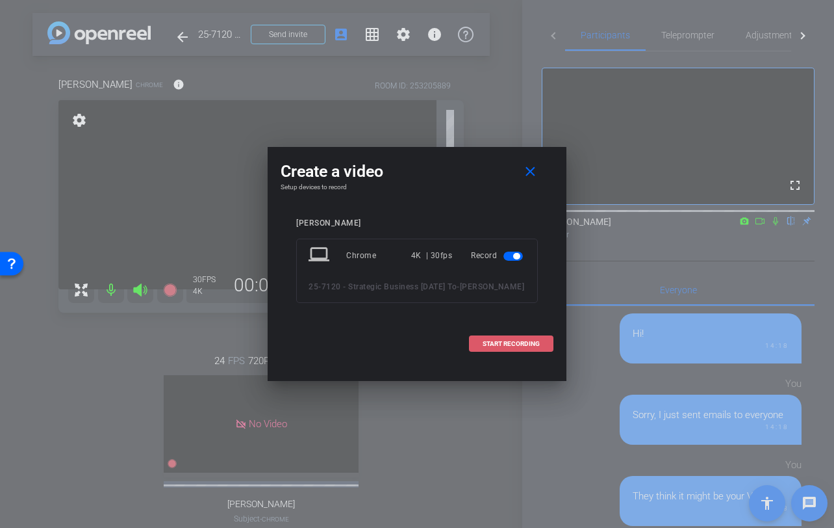
drag, startPoint x: 484, startPoint y: 354, endPoint x: 513, endPoint y: 367, distance: 32.0
click at [485, 347] on span "START RECORDING" at bounding box center [511, 344] width 57 height 6
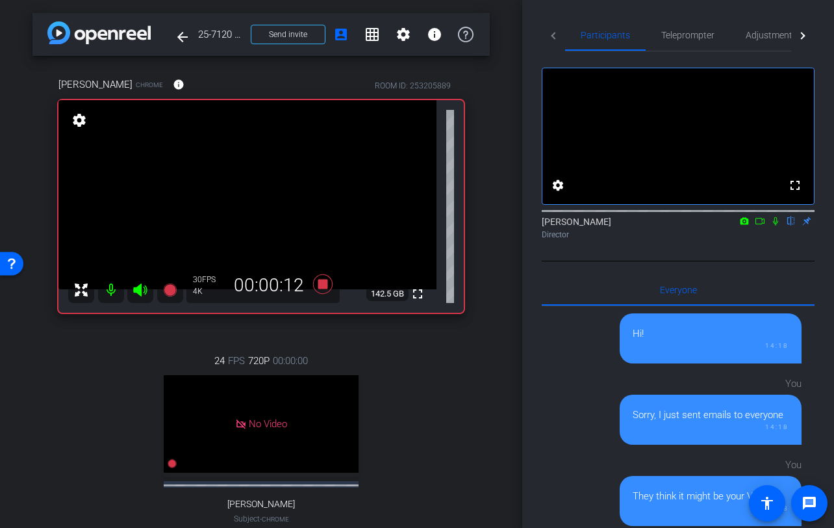
click at [777, 225] on icon at bounding box center [775, 221] width 5 height 8
click at [775, 225] on icon at bounding box center [776, 221] width 7 height 8
click at [776, 225] on icon at bounding box center [776, 220] width 10 height 9
click at [775, 225] on icon at bounding box center [776, 220] width 10 height 9
click at [776, 225] on icon at bounding box center [775, 221] width 5 height 8
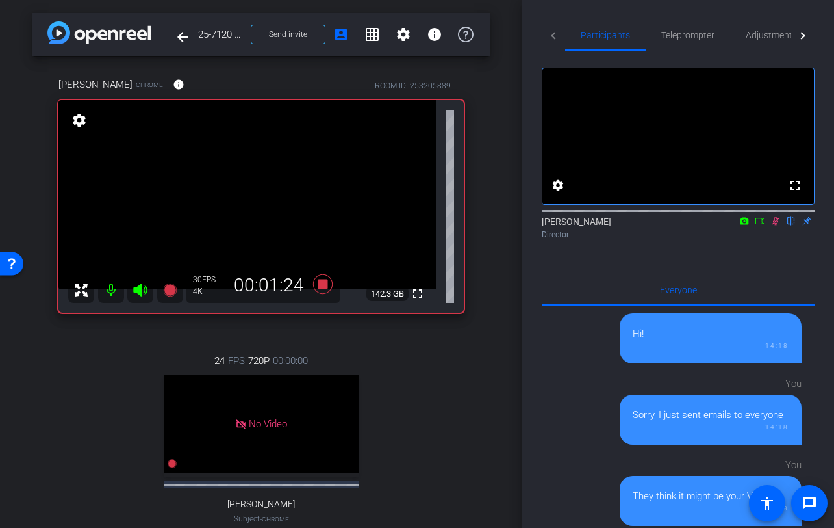
click at [775, 225] on icon at bounding box center [776, 221] width 7 height 8
click at [777, 225] on icon at bounding box center [775, 221] width 5 height 8
click at [779, 225] on icon at bounding box center [776, 220] width 10 height 9
click at [482, 354] on div "Ajinkya Raulkar Chrome info ROOM ID: 253205889 fullscreen settings 142.2 GB 30 …" at bounding box center [260, 321] width 457 height 530
click at [321, 285] on icon at bounding box center [322, 283] width 19 height 19
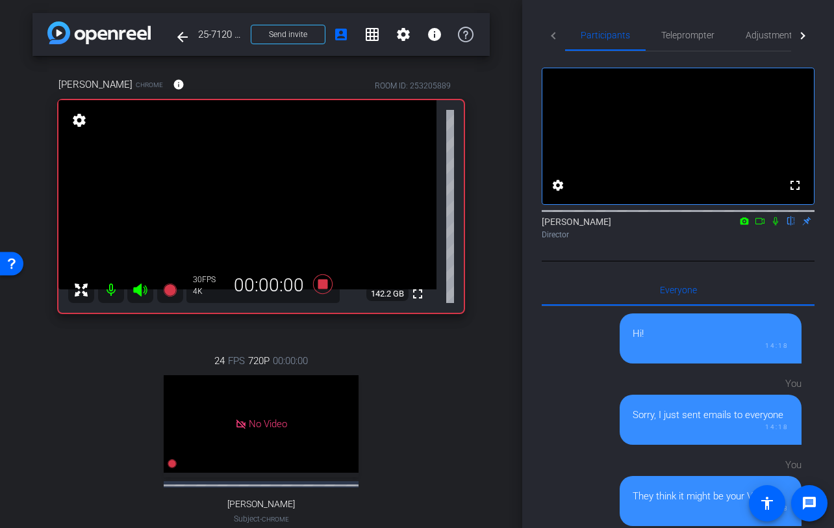
click at [411, 354] on div "24 FPS 720P 00:00:00 No Video Tiffany Subject - Chrome settings" at bounding box center [261, 452] width 406 height 240
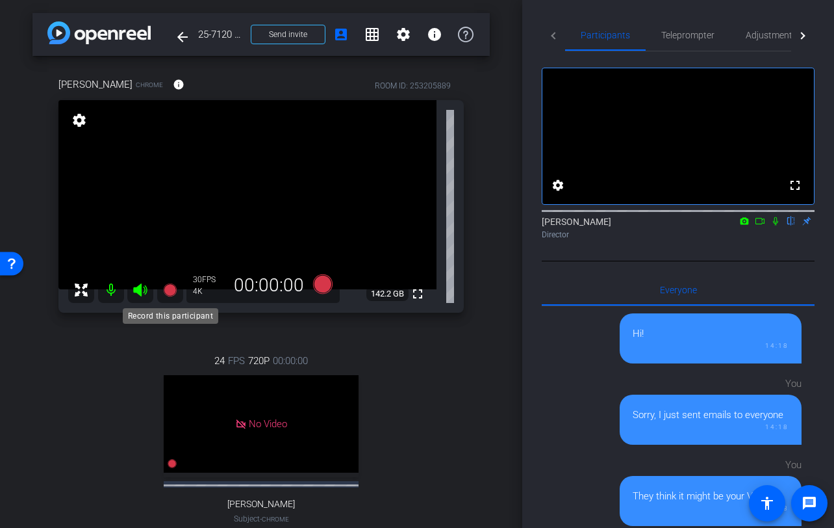
click at [163, 289] on icon at bounding box center [170, 290] width 16 height 16
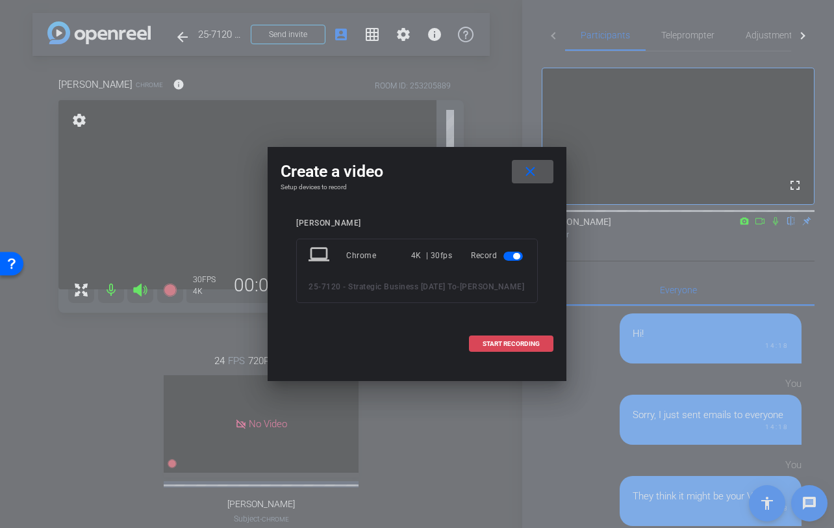
click at [497, 359] on span at bounding box center [511, 343] width 83 height 31
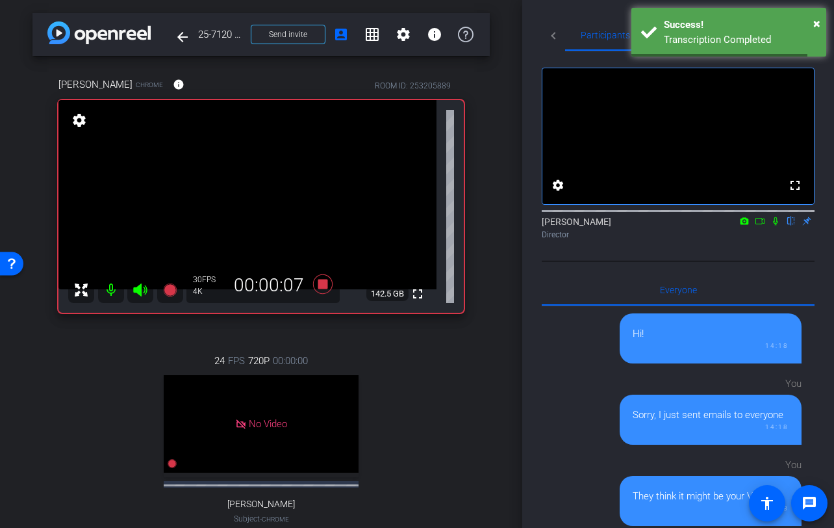
click at [775, 225] on icon at bounding box center [776, 220] width 10 height 9
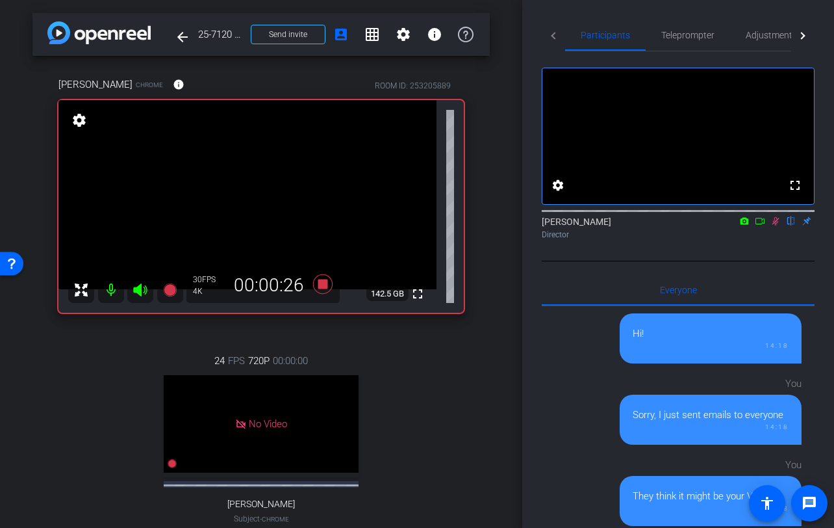
click at [777, 225] on icon at bounding box center [776, 221] width 7 height 8
click at [778, 225] on icon at bounding box center [776, 220] width 10 height 9
click at [777, 225] on icon at bounding box center [776, 220] width 10 height 9
drag, startPoint x: 515, startPoint y: 332, endPoint x: 486, endPoint y: 329, distance: 28.8
click at [513, 332] on div "arrow_back 25-7120 - Strategic Business Nov 2025 Town Hall video Back to projec…" at bounding box center [261, 264] width 522 height 528
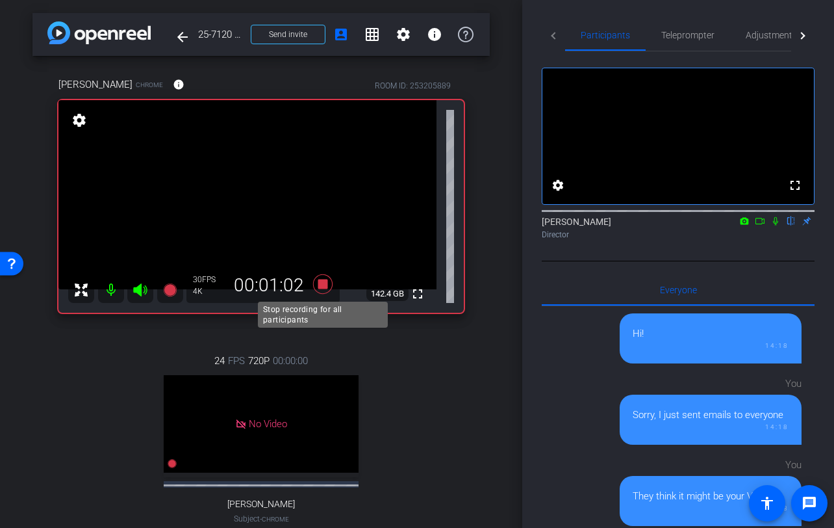
click at [322, 284] on icon at bounding box center [322, 283] width 19 height 19
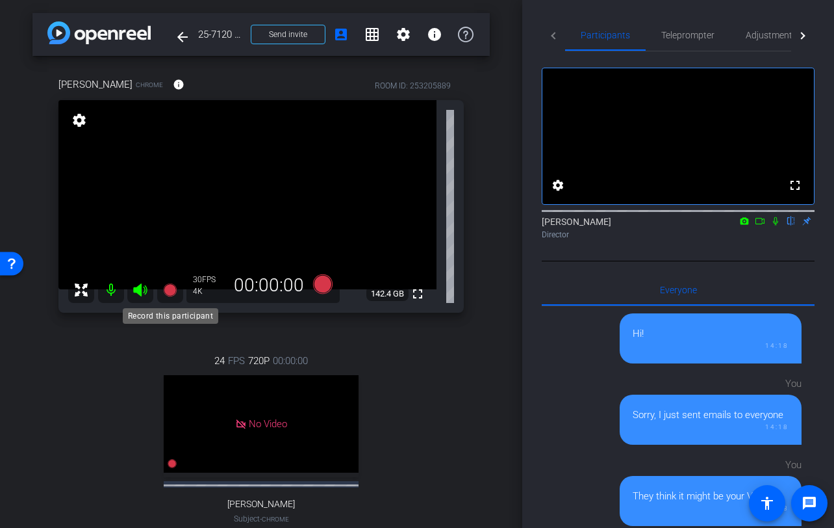
click at [169, 289] on icon at bounding box center [169, 289] width 13 height 13
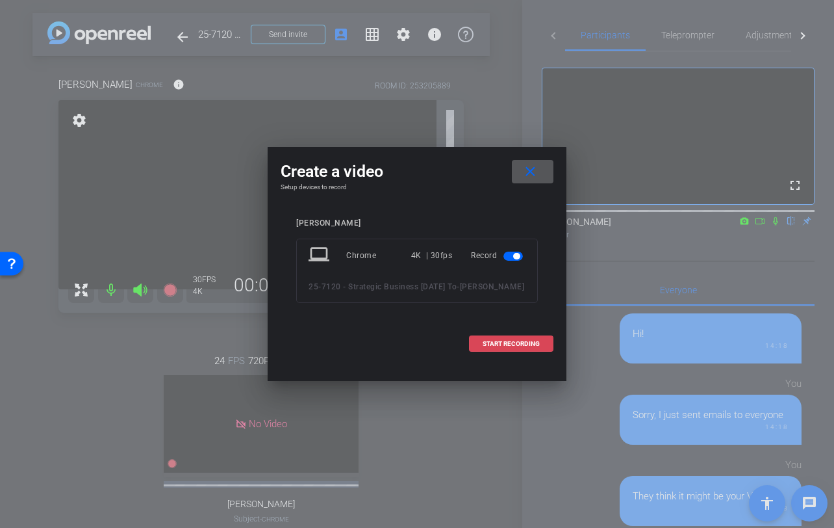
click at [477, 356] on span at bounding box center [511, 343] width 83 height 31
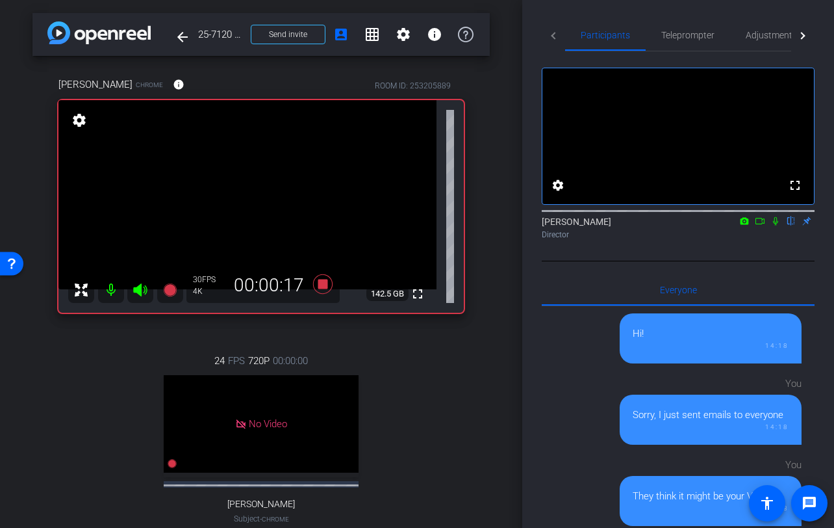
click at [774, 225] on icon at bounding box center [776, 220] width 10 height 9
click at [775, 225] on icon at bounding box center [776, 220] width 10 height 9
click at [776, 225] on icon at bounding box center [776, 220] width 10 height 9
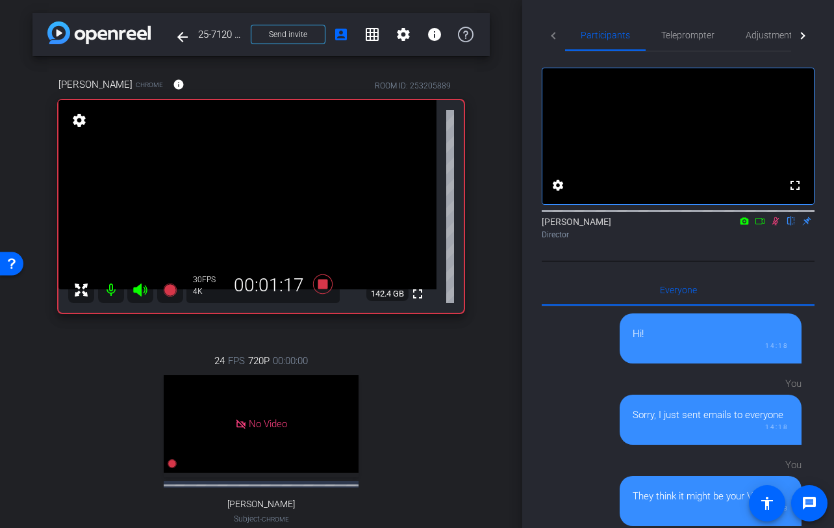
click at [775, 225] on icon at bounding box center [776, 221] width 7 height 8
click at [519, 328] on div "arrow_back 25-7120 - Strategic Business Nov 2025 Town Hall video Back to projec…" at bounding box center [261, 264] width 522 height 528
click at [776, 225] on icon at bounding box center [776, 220] width 10 height 9
click at [775, 225] on icon at bounding box center [776, 220] width 10 height 9
click at [775, 225] on icon at bounding box center [775, 221] width 5 height 8
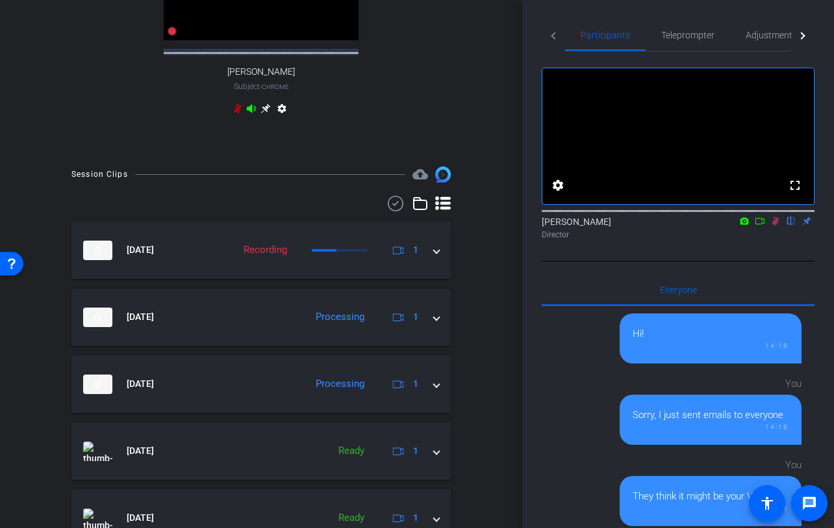
scroll to position [395, 0]
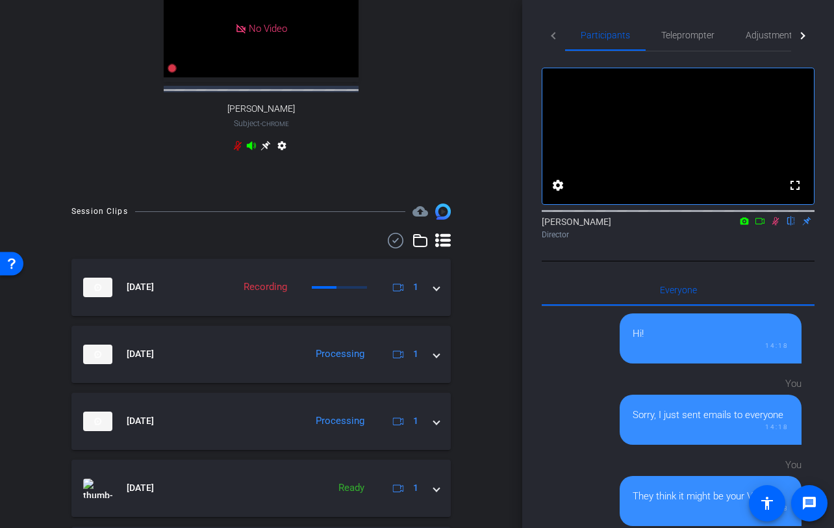
click at [778, 225] on icon at bounding box center [776, 220] width 10 height 9
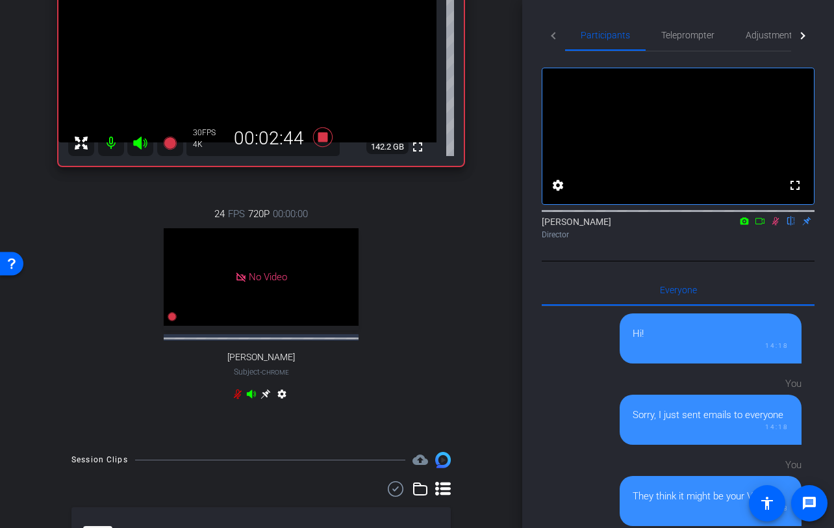
scroll to position [0, 0]
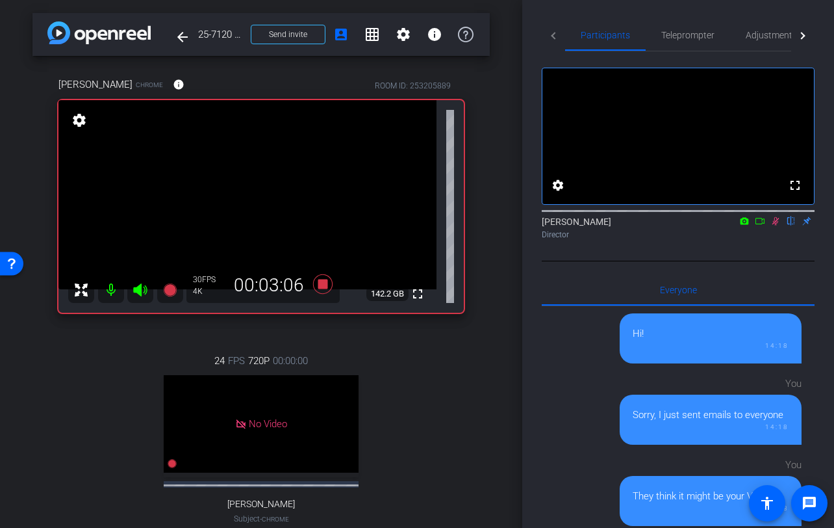
drag, startPoint x: 777, startPoint y: 237, endPoint x: 773, endPoint y: 249, distance: 13.2
click at [777, 225] on icon at bounding box center [776, 220] width 10 height 9
click at [326, 283] on icon at bounding box center [322, 283] width 19 height 19
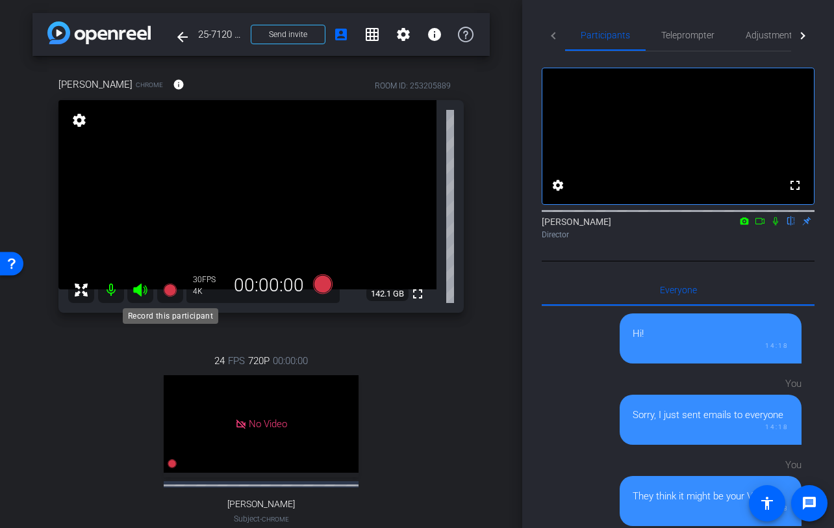
click at [174, 291] on icon at bounding box center [169, 289] width 13 height 13
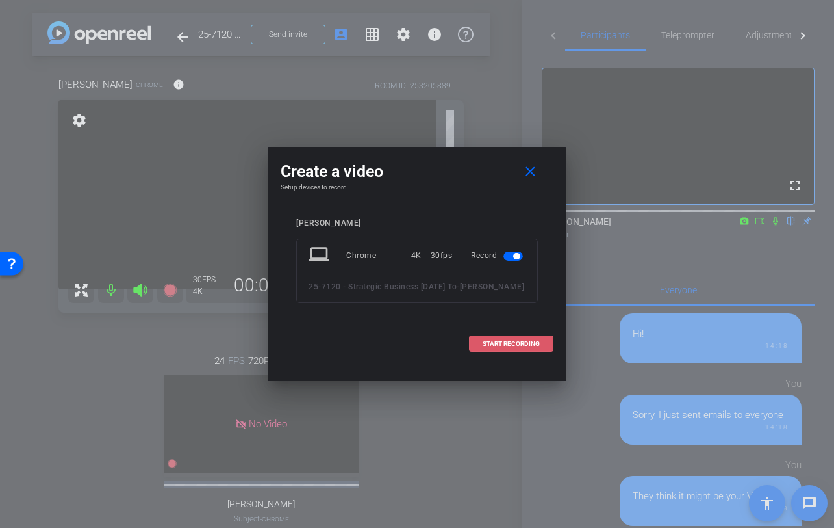
drag, startPoint x: 479, startPoint y: 361, endPoint x: 534, endPoint y: 351, distance: 55.5
click at [485, 352] on button "START RECORDING" at bounding box center [511, 343] width 84 height 16
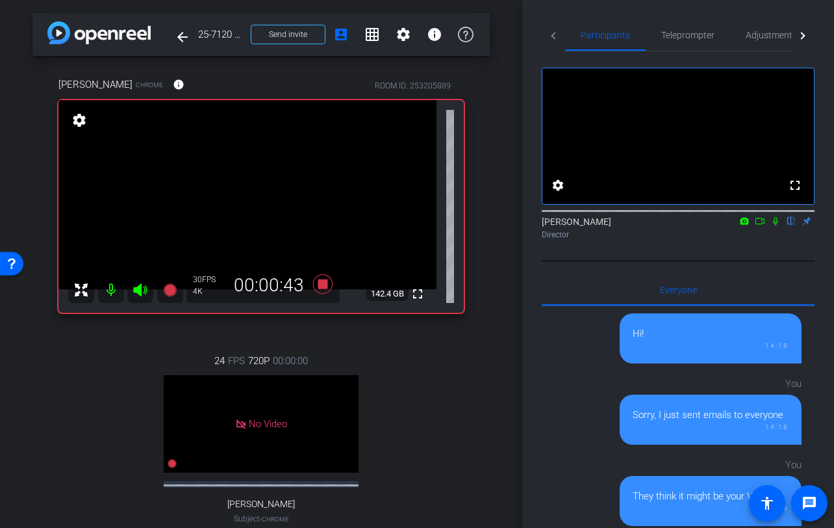
click at [774, 225] on icon at bounding box center [776, 220] width 10 height 9
click at [778, 225] on icon at bounding box center [776, 220] width 10 height 9
click at [325, 285] on icon at bounding box center [322, 283] width 19 height 19
drag, startPoint x: 465, startPoint y: 351, endPoint x: 481, endPoint y: 346, distance: 16.4
click at [465, 348] on div "Ajinkya Raulkar Chrome info ROOM ID: 253205889 fullscreen settings 142.4 GB 30 …" at bounding box center [260, 321] width 457 height 530
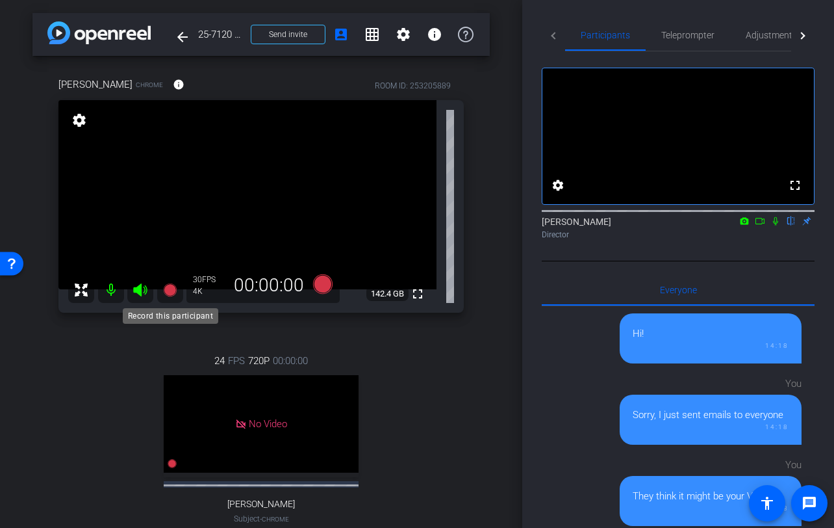
click at [176, 289] on icon at bounding box center [170, 290] width 16 height 16
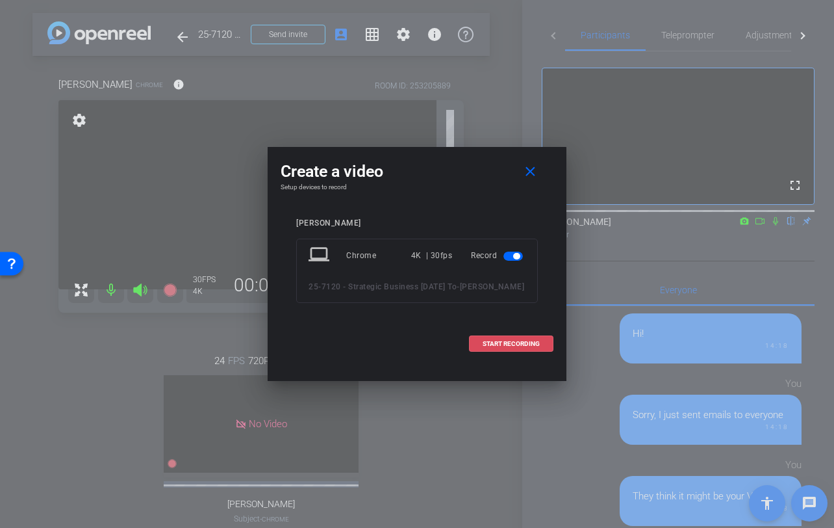
drag, startPoint x: 513, startPoint y: 358, endPoint x: 534, endPoint y: 356, distance: 21.5
click at [513, 347] on span "START RECORDING" at bounding box center [511, 344] width 57 height 6
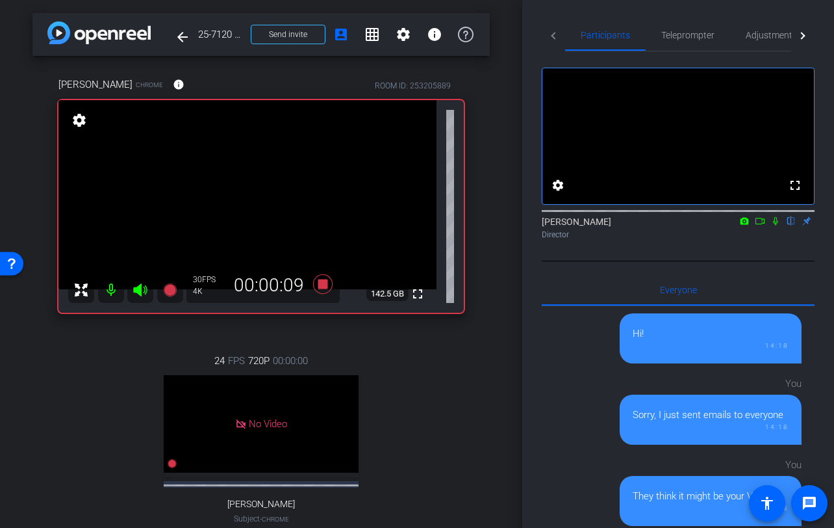
click at [772, 225] on icon at bounding box center [776, 220] width 10 height 9
click at [775, 225] on icon at bounding box center [776, 220] width 10 height 9
click at [777, 225] on icon at bounding box center [776, 220] width 10 height 9
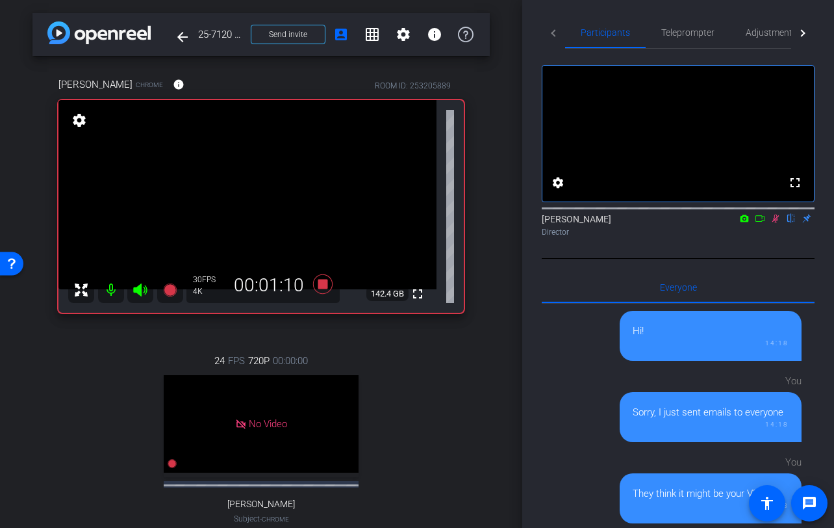
click at [777, 223] on icon at bounding box center [776, 218] width 10 height 9
drag, startPoint x: 775, startPoint y: 237, endPoint x: 830, endPoint y: 246, distance: 56.0
click at [776, 223] on icon at bounding box center [776, 218] width 10 height 9
click at [779, 223] on icon at bounding box center [776, 218] width 10 height 9
click at [777, 223] on icon at bounding box center [776, 218] width 10 height 9
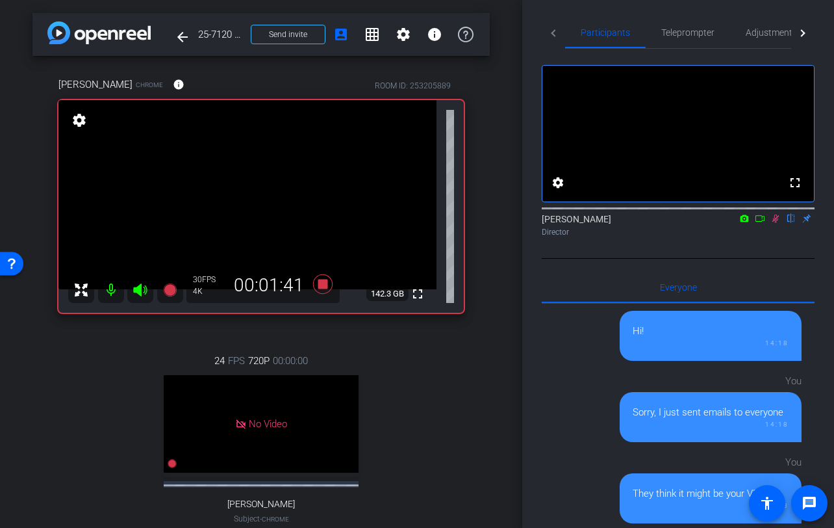
click at [775, 223] on icon at bounding box center [776, 218] width 7 height 8
click at [326, 285] on icon at bounding box center [322, 283] width 19 height 19
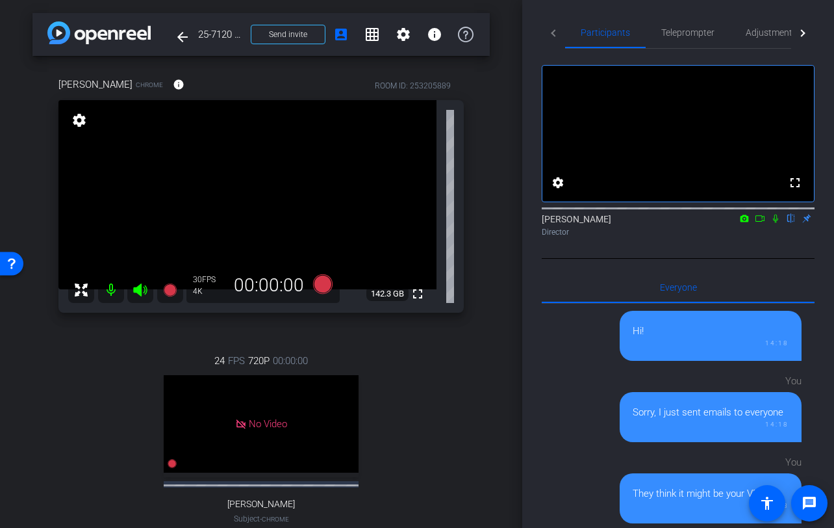
click at [429, 359] on div "24 FPS 720P 00:00:00 No Video Tiffany Subject - Chrome settings" at bounding box center [261, 452] width 406 height 240
click at [167, 292] on icon at bounding box center [169, 289] width 13 height 13
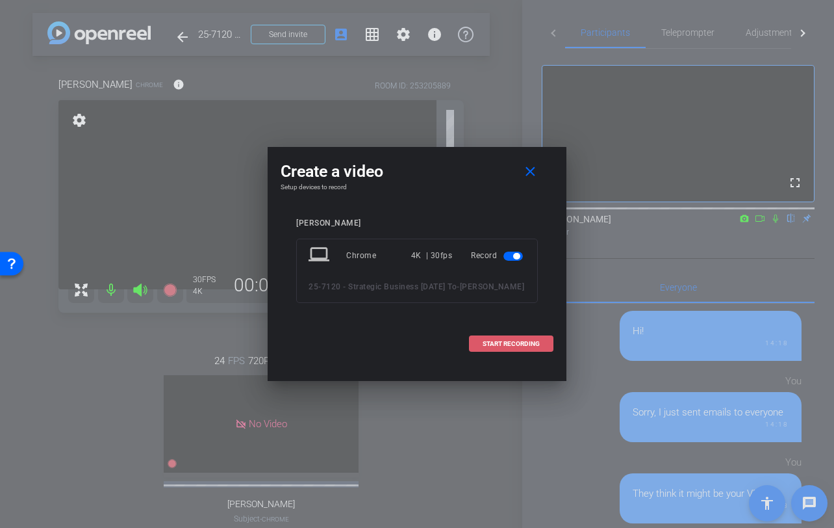
click at [494, 347] on span "START RECORDING" at bounding box center [511, 344] width 57 height 6
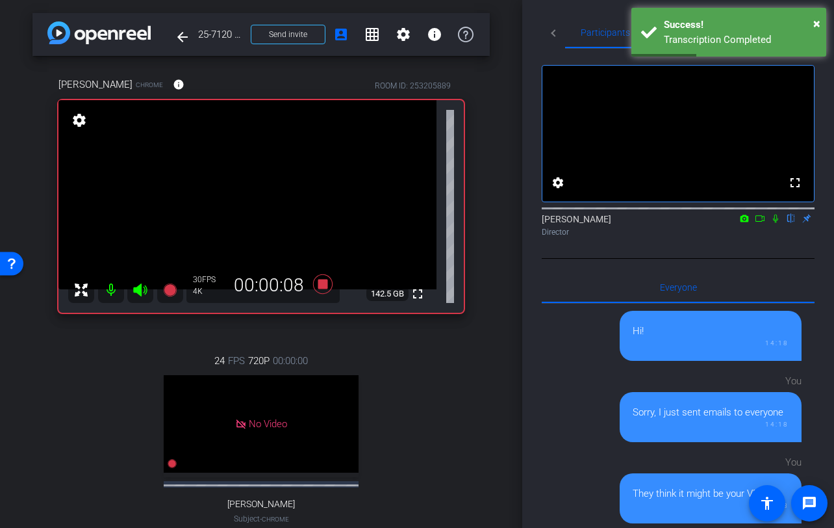
click at [776, 223] on icon at bounding box center [775, 218] width 5 height 8
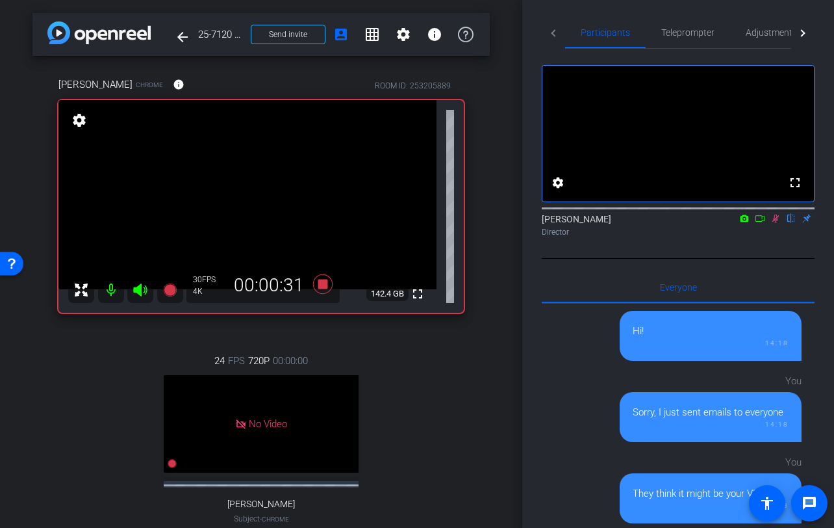
drag, startPoint x: 774, startPoint y: 236, endPoint x: 769, endPoint y: 246, distance: 11.3
click at [774, 223] on icon at bounding box center [776, 218] width 10 height 9
click at [775, 223] on icon at bounding box center [776, 218] width 10 height 9
click at [488, 319] on div "Ajinkya Raulkar Chrome info ROOM ID: 253205889 fullscreen settings 142.4 GB 30 …" at bounding box center [260, 321] width 457 height 530
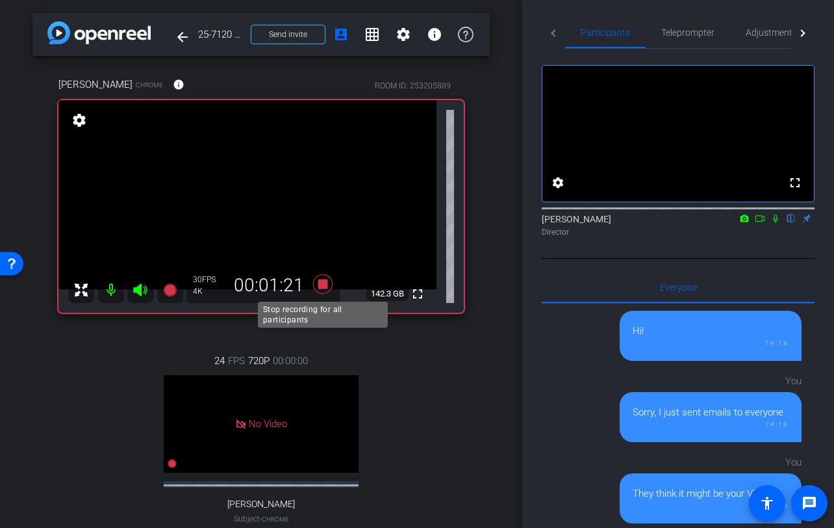
click at [322, 288] on icon at bounding box center [322, 283] width 19 height 19
drag, startPoint x: 471, startPoint y: 357, endPoint x: 281, endPoint y: 308, distance: 196.1
click at [451, 351] on div "Ajinkya Raulkar Chrome info ROOM ID: 253205889 fullscreen settings 142.3 GB 30 …" at bounding box center [260, 321] width 457 height 530
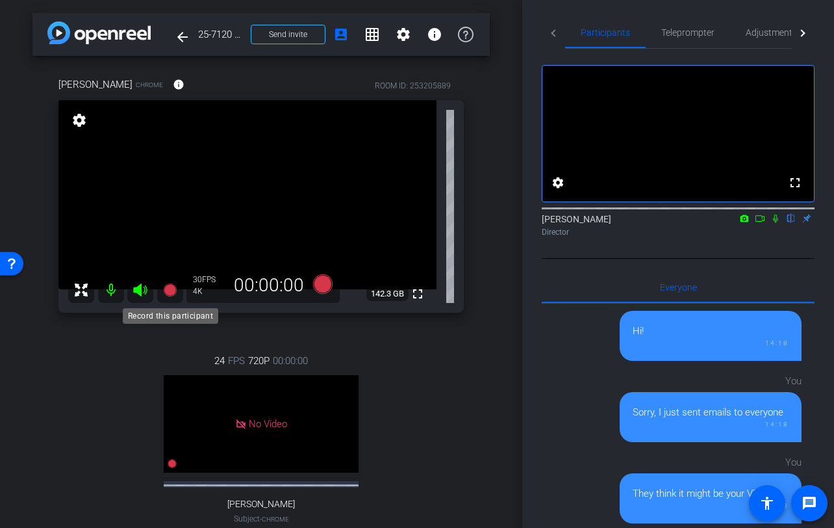
click at [172, 289] on icon at bounding box center [169, 289] width 13 height 13
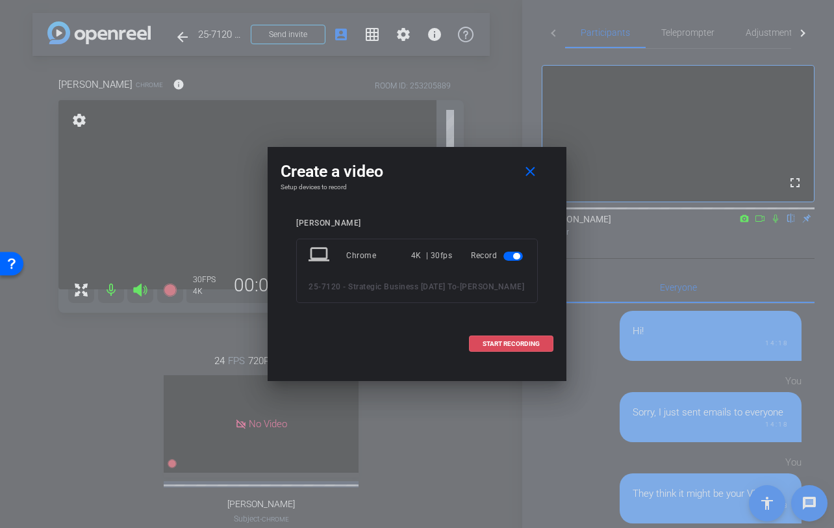
drag, startPoint x: 482, startPoint y: 356, endPoint x: 575, endPoint y: 370, distance: 94.6
click at [482, 356] on span at bounding box center [511, 343] width 83 height 31
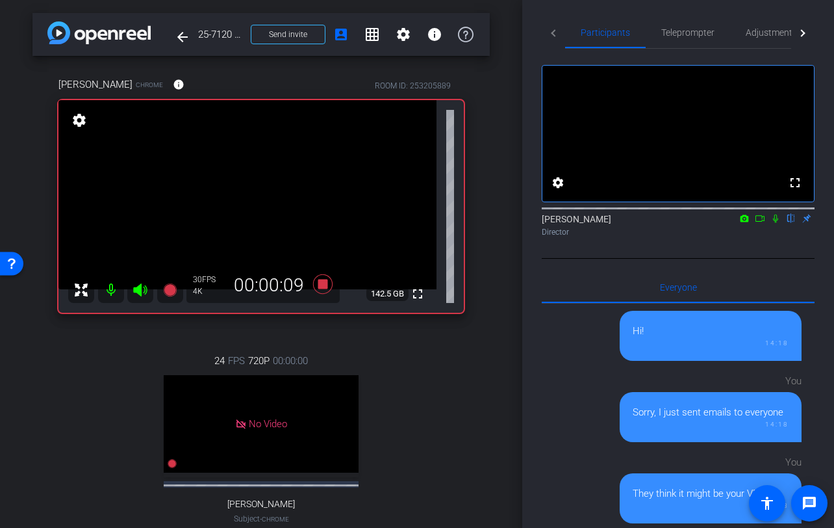
click at [773, 223] on icon at bounding box center [776, 218] width 10 height 9
click at [778, 223] on icon at bounding box center [776, 218] width 7 height 8
click at [775, 223] on icon at bounding box center [776, 218] width 10 height 9
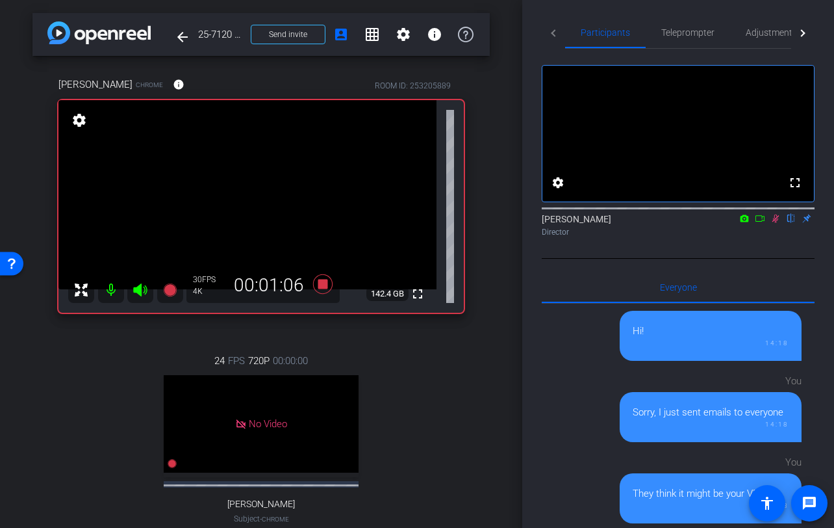
click at [777, 238] on div "Director" at bounding box center [678, 232] width 273 height 12
click at [777, 223] on icon at bounding box center [776, 218] width 10 height 9
click at [407, 368] on div "24 FPS 720P 00:00:00 No Video Tiffany Subject - Chrome settings" at bounding box center [261, 452] width 406 height 240
click at [777, 223] on icon at bounding box center [776, 218] width 10 height 9
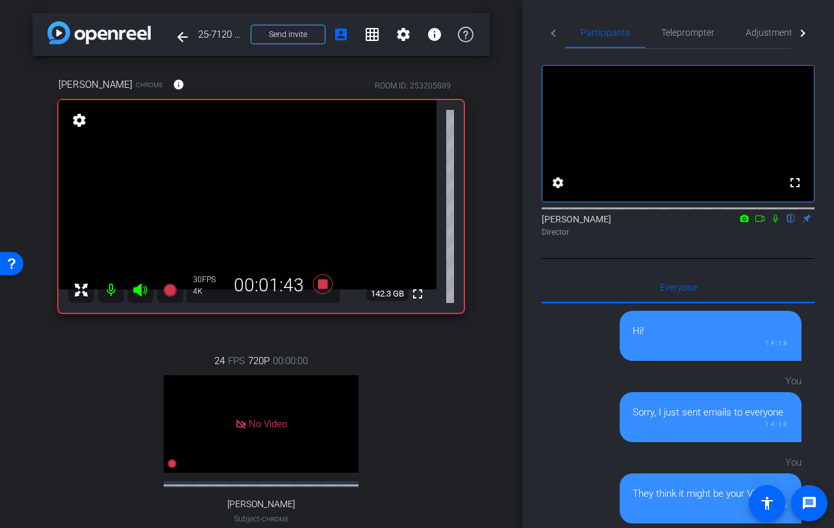
click at [777, 223] on icon at bounding box center [776, 218] width 10 height 9
click at [775, 223] on icon at bounding box center [775, 218] width 5 height 8
click at [775, 223] on icon at bounding box center [776, 218] width 10 height 9
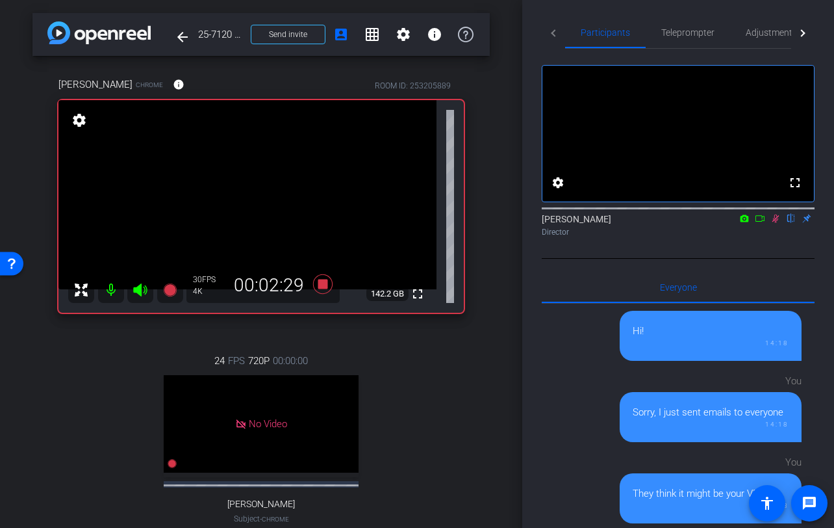
click at [775, 223] on icon at bounding box center [776, 218] width 10 height 9
click at [322, 287] on icon at bounding box center [322, 283] width 19 height 19
click at [464, 374] on div "Ajinkya Raulkar Chrome info ROOM ID: 253205889 fullscreen settings 142.2 GB 30 …" at bounding box center [260, 321] width 457 height 530
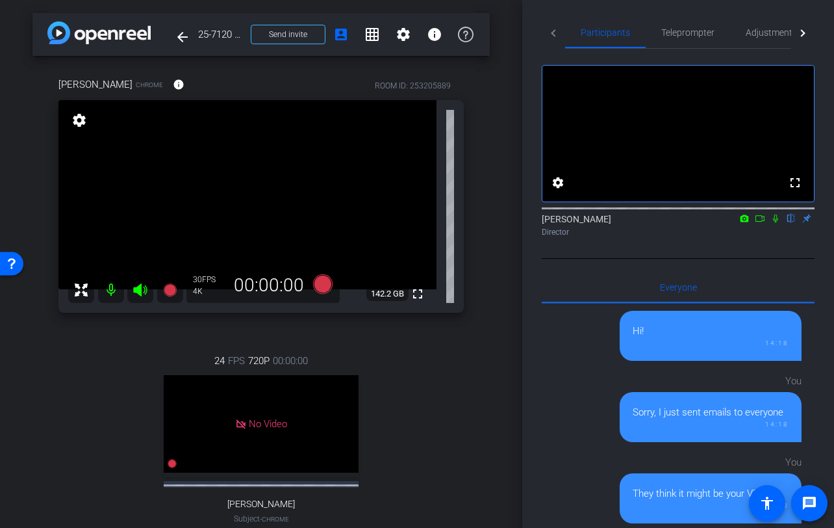
click at [473, 452] on div "Ajinkya Raulkar Chrome info ROOM ID: 253205889 fullscreen settings 142.2 GB 30 …" at bounding box center [260, 321] width 457 height 530
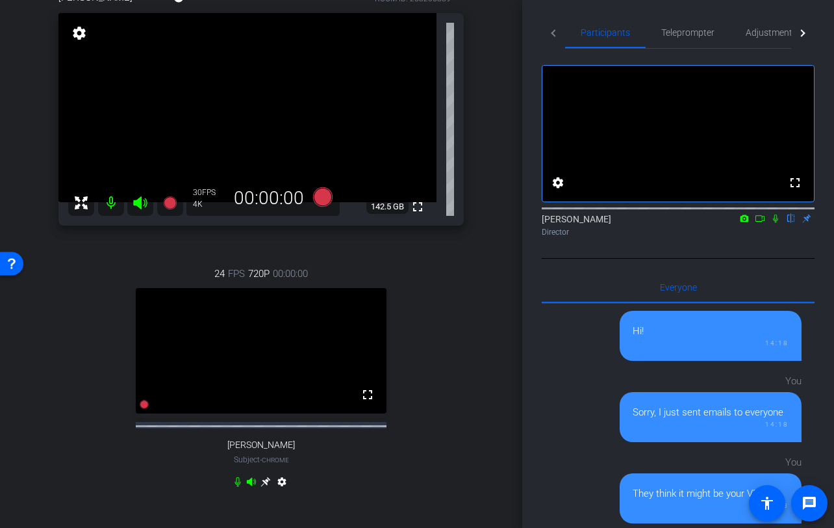
scroll to position [84, 0]
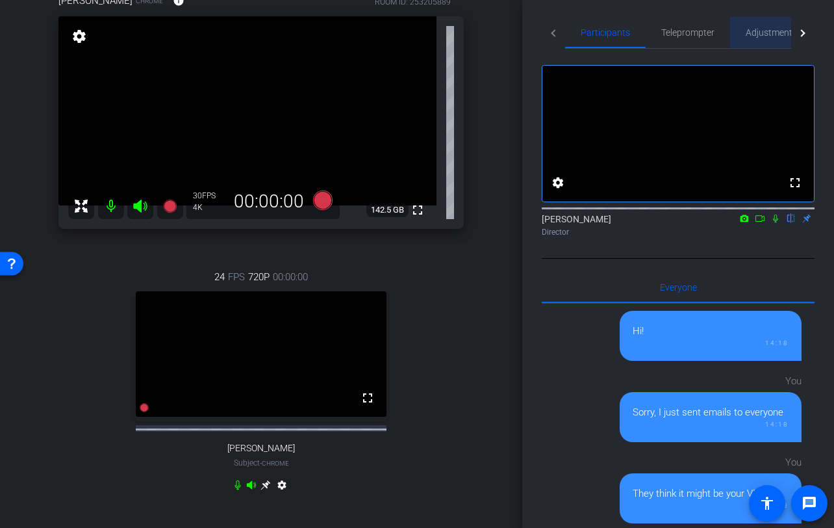
click at [746, 35] on span "Adjustments" at bounding box center [771, 32] width 51 height 9
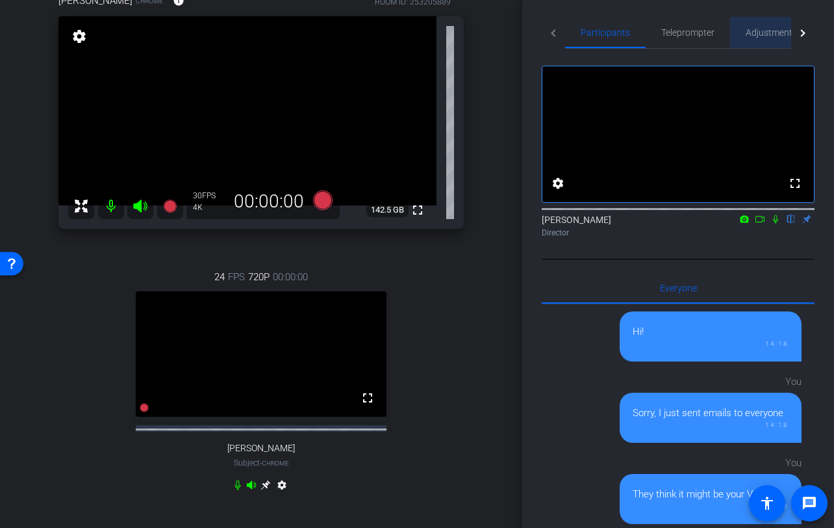
scroll to position [0, 0]
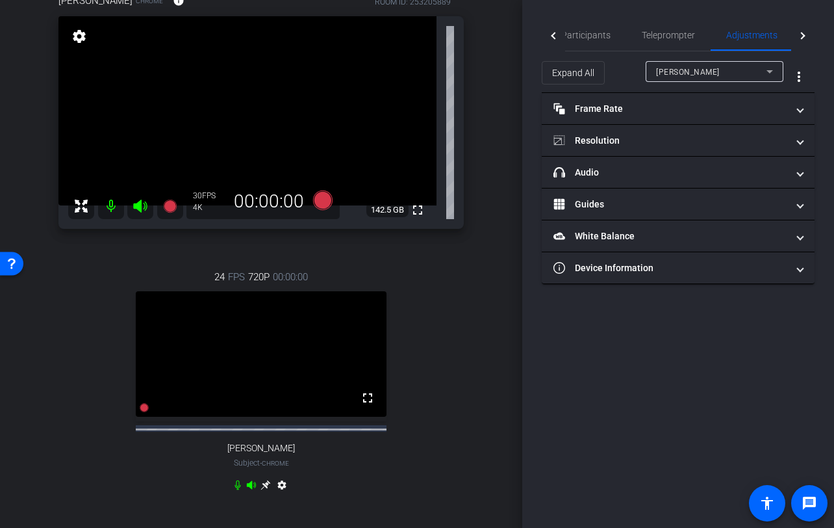
click at [703, 62] on div "Ajinkya Raulkar" at bounding box center [714, 71] width 117 height 21
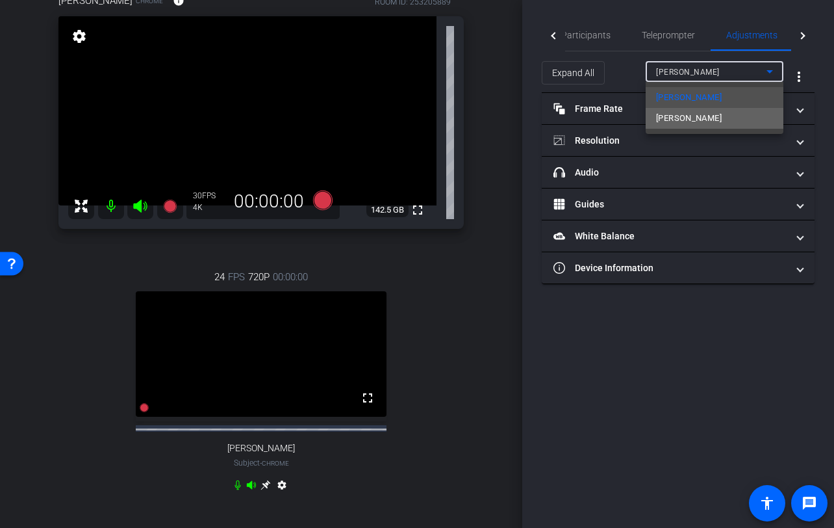
click at [680, 127] on mat-option "Tiffany" at bounding box center [715, 118] width 138 height 21
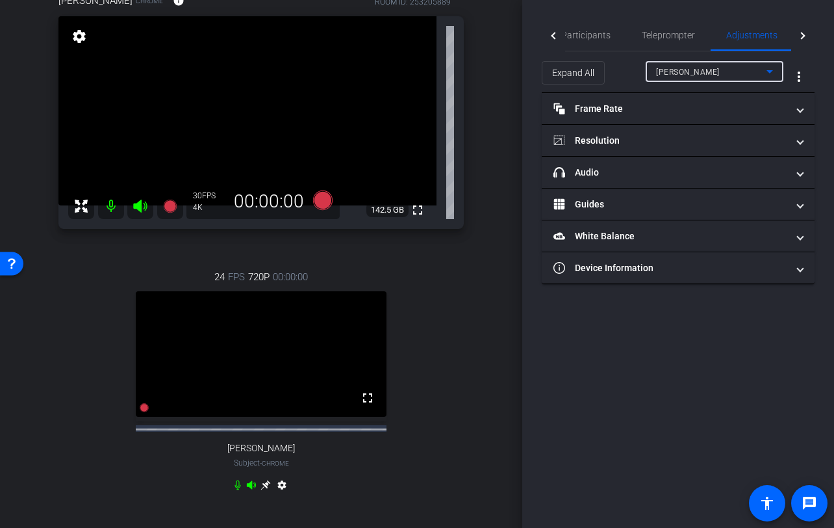
type input "11000"
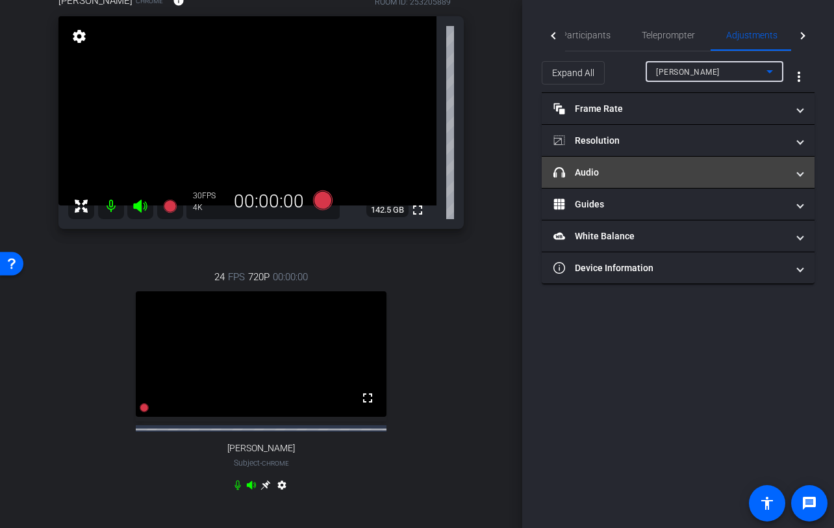
click at [636, 182] on mat-expansion-panel-header "headphone icon Audio" at bounding box center [678, 172] width 273 height 31
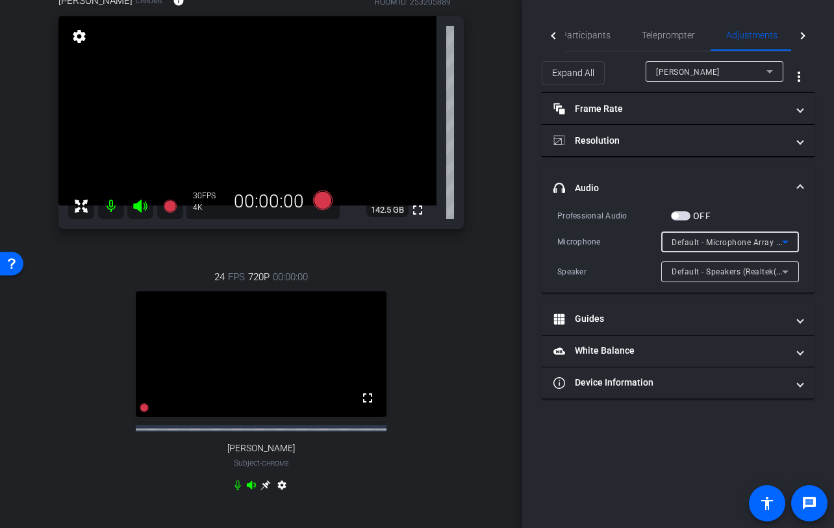
click at [743, 242] on span "Default - Microphone Array (Intel® Smart Sound Technology for Digital Microphon…" at bounding box center [833, 242] width 322 height 10
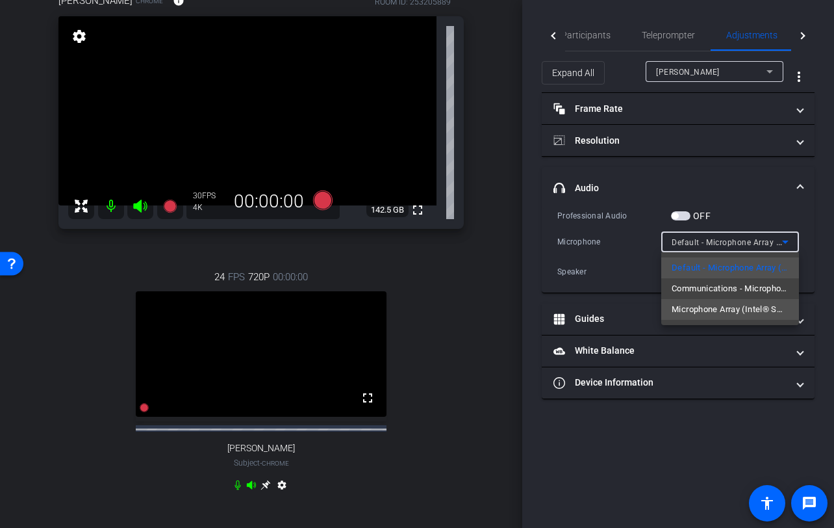
click at [747, 313] on span "Microphone Array (Intel® Smart Sound Technology for Digital Microphones)" at bounding box center [730, 310] width 117 height 16
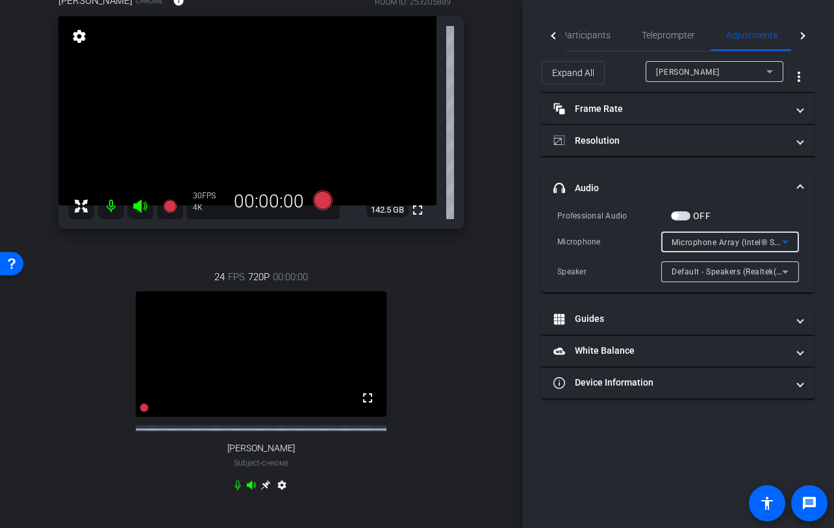
click at [745, 242] on span "Microphone Array (Intel® Smart Sound Technology for Digital Microphones)" at bounding box center [816, 242] width 288 height 10
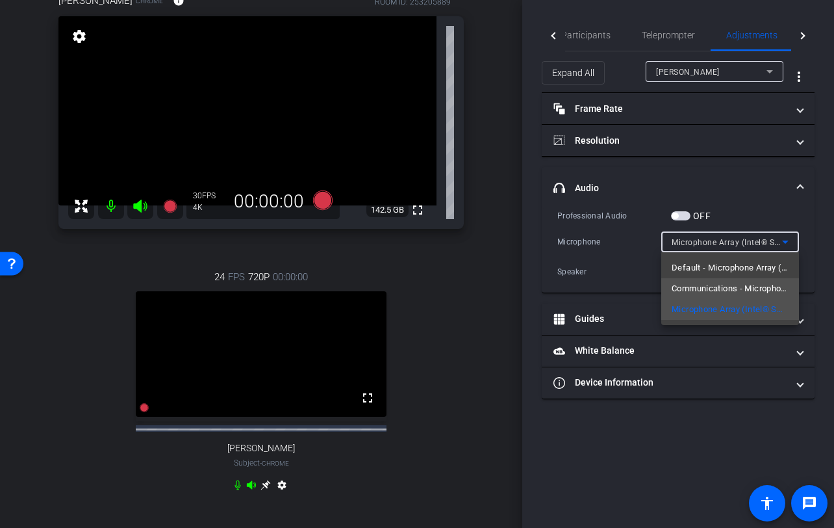
click at [728, 287] on span "Communications - Microphone Array (Intel® Smart Sound Technology for Digital Mi…" at bounding box center [730, 289] width 117 height 16
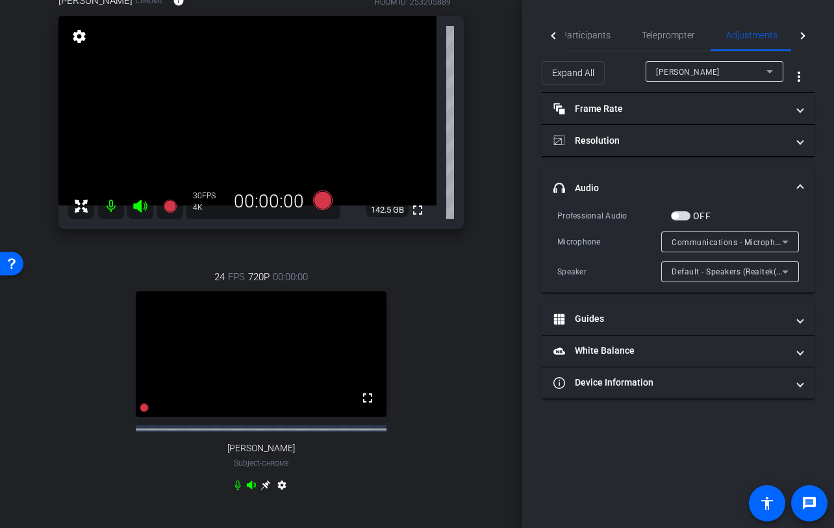
click at [461, 298] on div "24 FPS 720P 00:00:00 fullscreen Tiffany Subject - Chrome settings" at bounding box center [261, 382] width 406 height 268
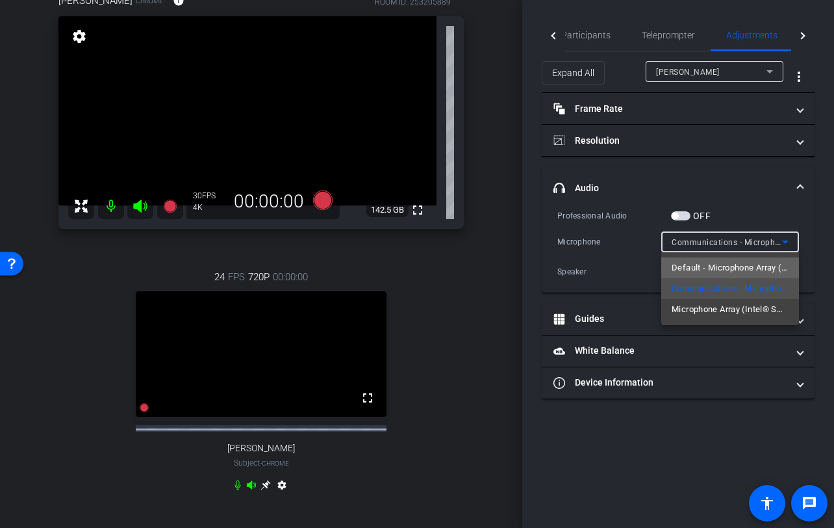
click at [693, 268] on span "Default - Microphone Array (Intel® Smart Sound Technology for Digital Microphon…" at bounding box center [730, 268] width 117 height 16
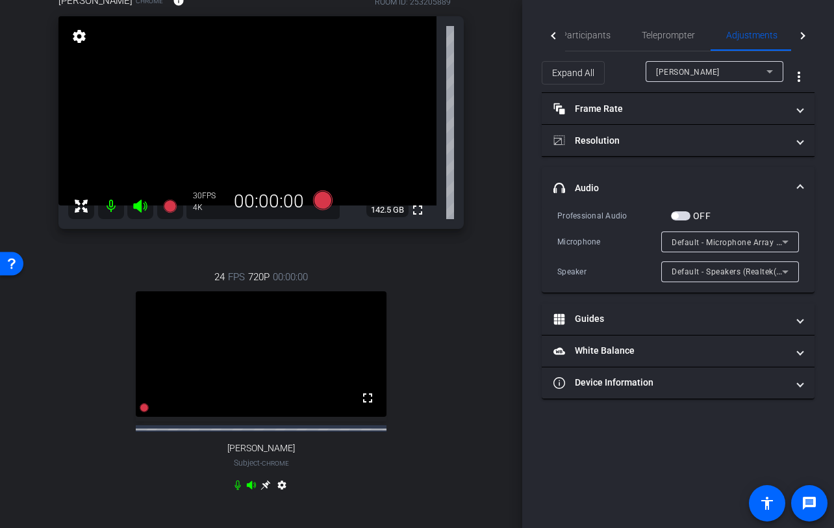
click at [470, 327] on div "Ajinkya Raulkar Chrome info ROOM ID: 253205889 fullscreen settings 142.5 GB 30 …" at bounding box center [260, 251] width 457 height 558
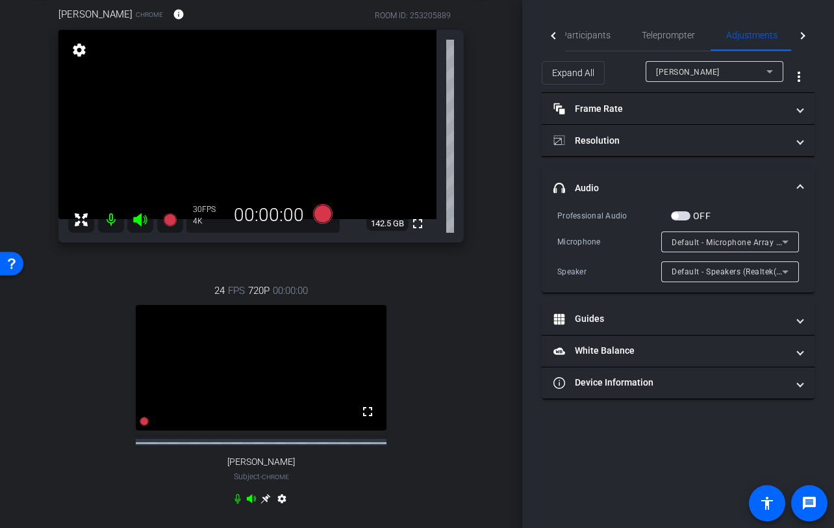
scroll to position [68, 0]
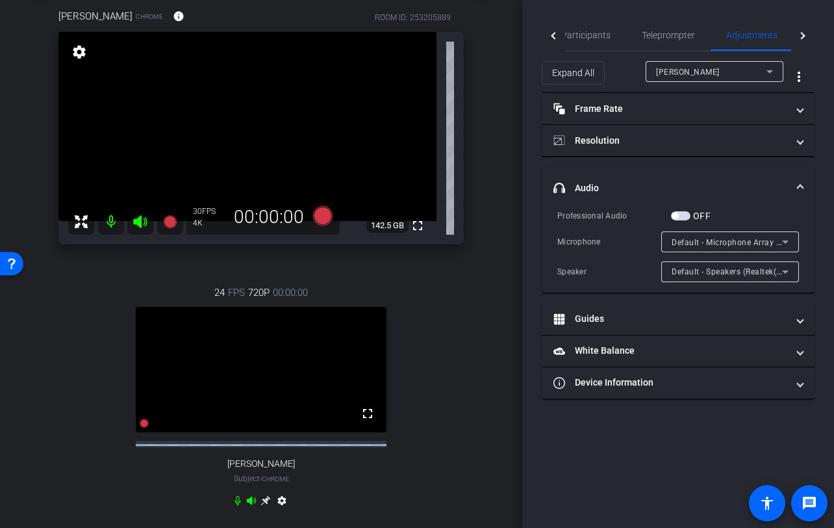
click at [474, 335] on div "Ajinkya Raulkar Chrome info ROOM ID: 253205889 fullscreen settings 142.5 GB 30 …" at bounding box center [260, 267] width 457 height 558
click at [595, 36] on span "Participants" at bounding box center [585, 35] width 49 height 9
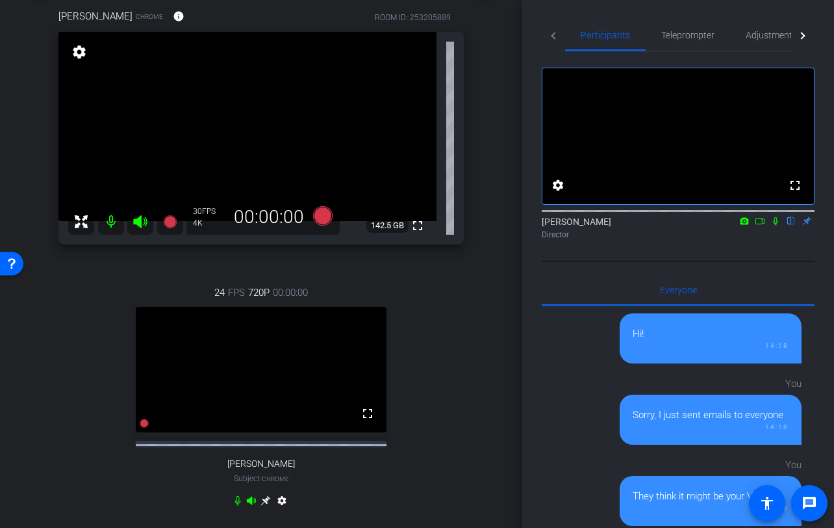
click at [451, 309] on div "24 FPS 720P 00:00:00 fullscreen Tiffany Subject - Chrome settings" at bounding box center [261, 398] width 406 height 268
click at [465, 303] on div "Ajinkya Raulkar Chrome info ROOM ID: 253205889 fullscreen settings 142.5 GB 30 …" at bounding box center [260, 267] width 457 height 558
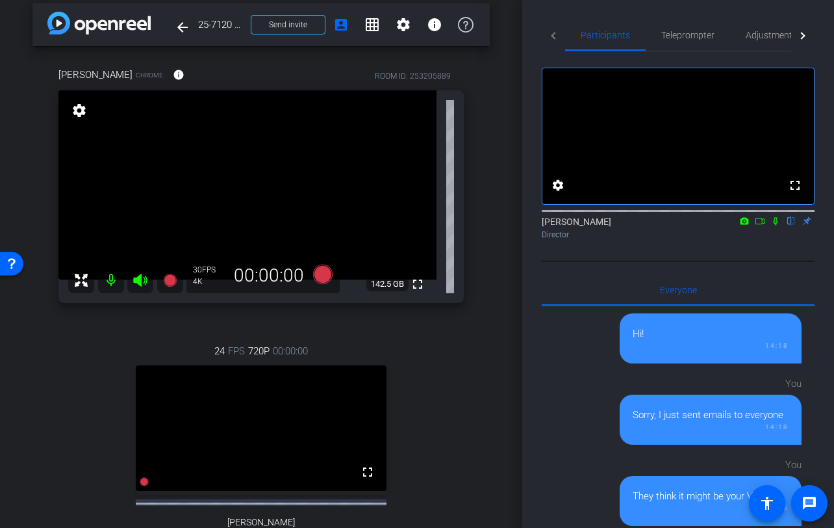
scroll to position [0, 0]
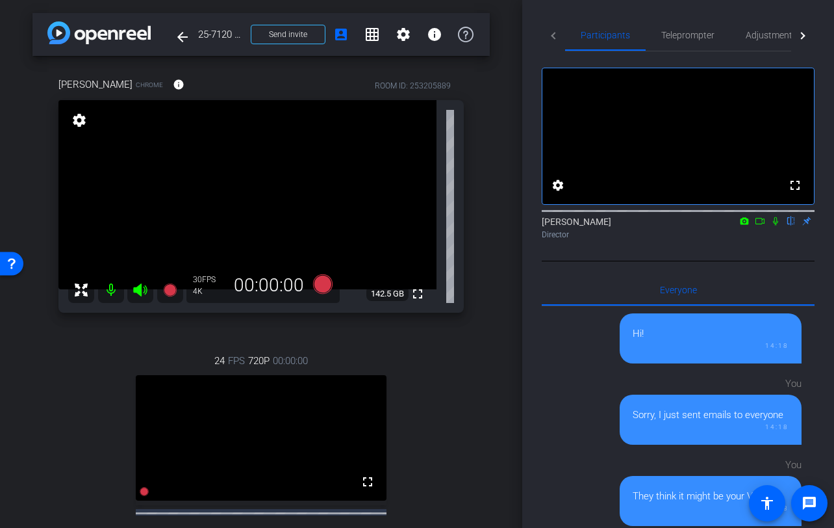
click at [485, 196] on div "Ajinkya Raulkar Chrome info ROOM ID: 253205889 fullscreen settings 142.5 GB 30 …" at bounding box center [260, 335] width 457 height 558
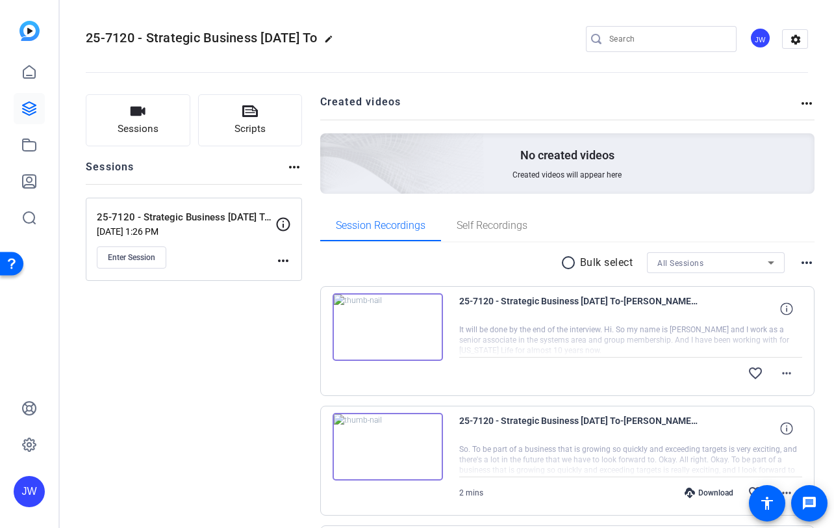
click at [415, 319] on img at bounding box center [388, 327] width 110 height 68
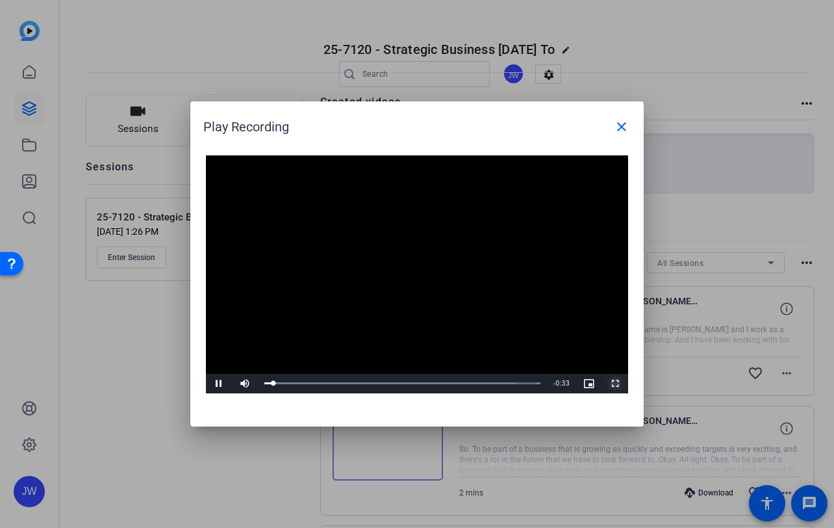
drag, startPoint x: 614, startPoint y: 381, endPoint x: 613, endPoint y: 459, distance: 78.6
click at [614, 383] on span "Video Player" at bounding box center [615, 383] width 26 height 0
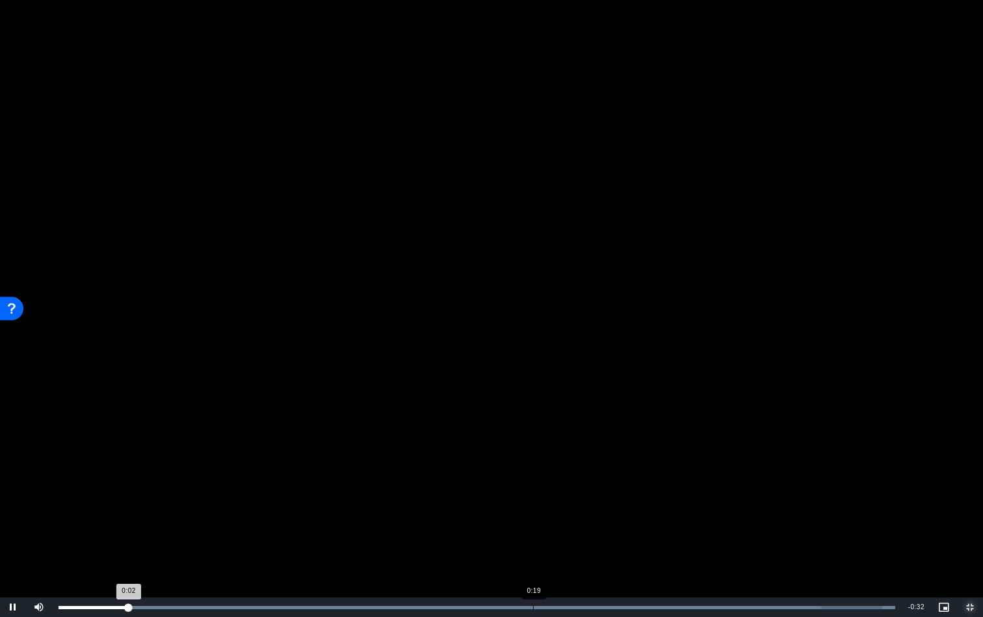
click at [533, 527] on div "Loaded : 100.00% 0:19 0:02" at bounding box center [476, 607] width 836 height 3
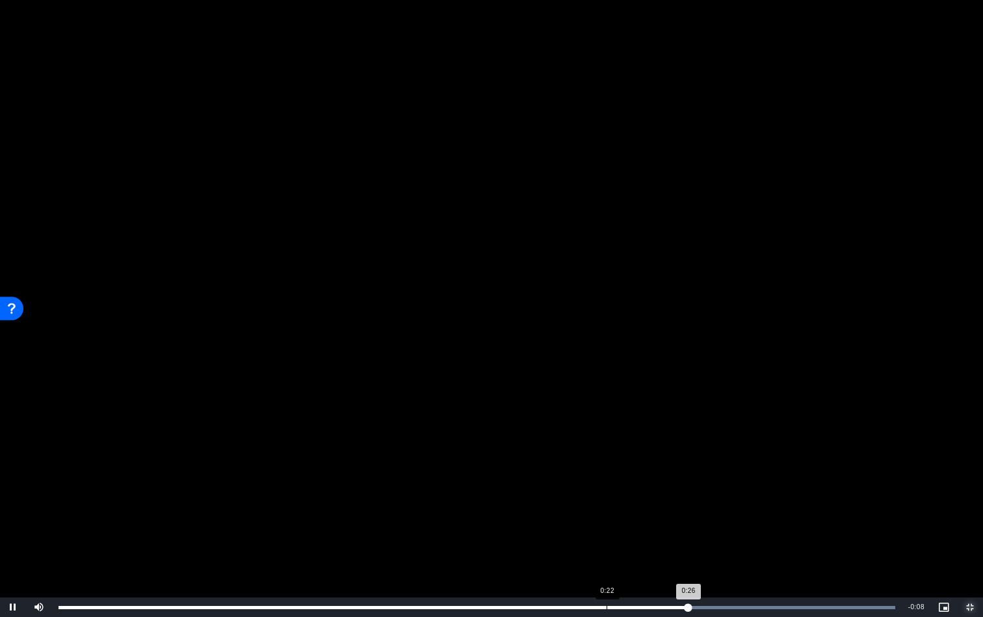
click at [604, 527] on div "Loaded : 100.00% 0:22 0:26" at bounding box center [476, 606] width 849 height 19
click at [550, 527] on div "Loaded : 100.00% 0:20 0:23" at bounding box center [476, 606] width 849 height 19
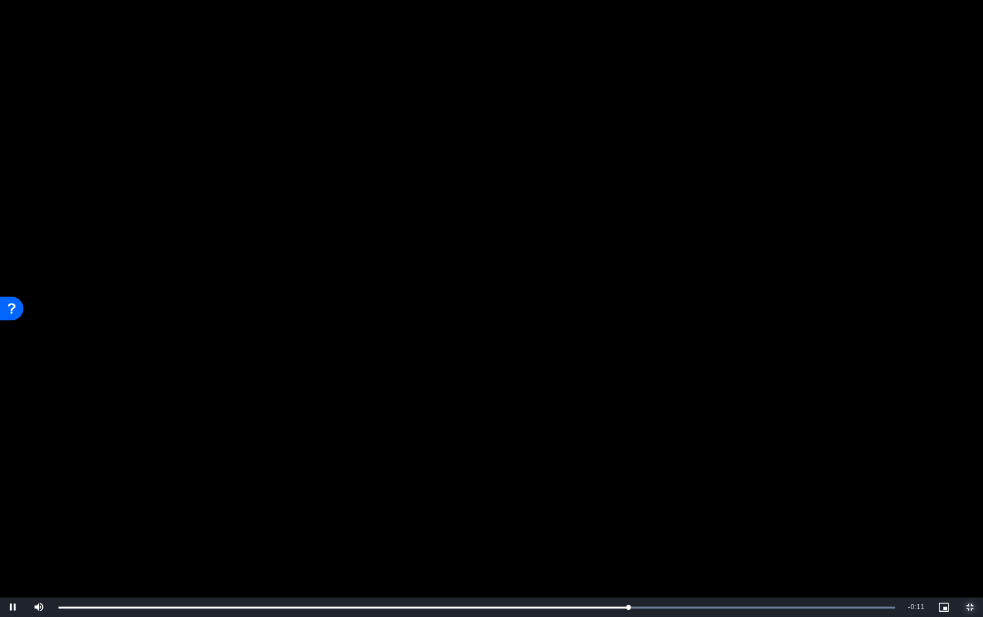
drag, startPoint x: 963, startPoint y: 602, endPoint x: 962, endPoint y: 524, distance: 78.6
click at [834, 527] on span "Video Player" at bounding box center [970, 607] width 26 height 0
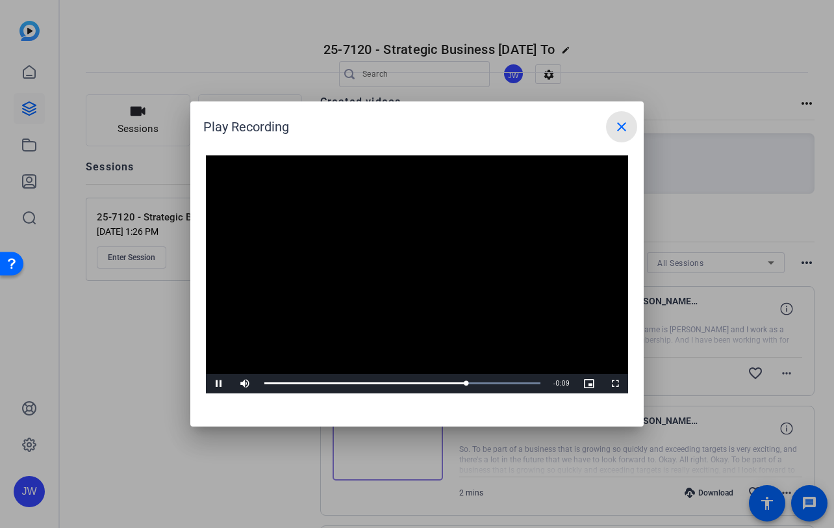
drag, startPoint x: 621, startPoint y: 123, endPoint x: 636, endPoint y: 94, distance: 32.3
click at [621, 122] on mat-icon "close" at bounding box center [622, 127] width 16 height 16
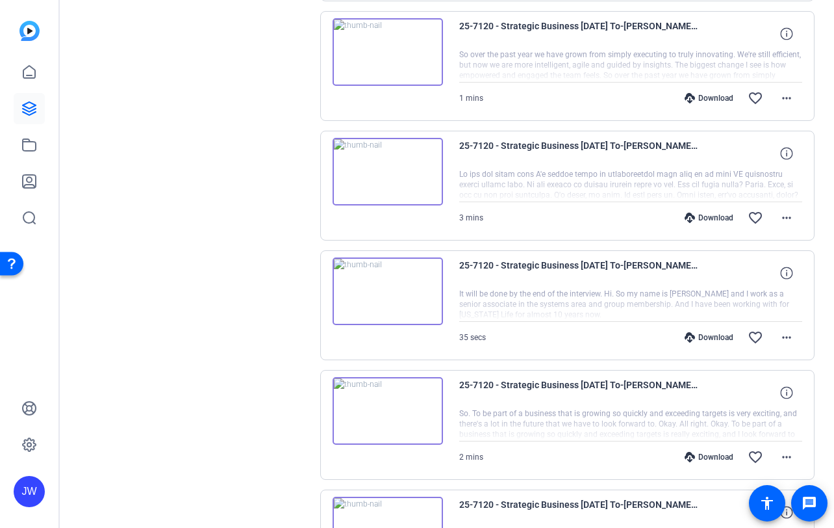
scroll to position [1025, 0]
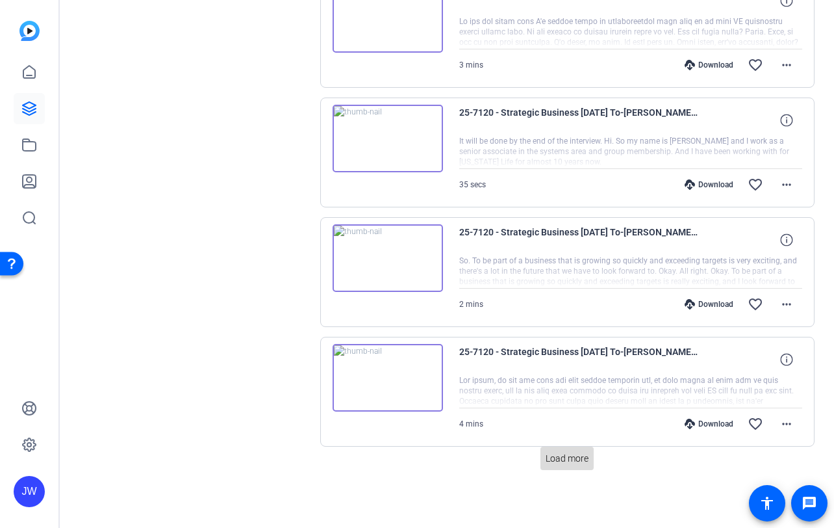
click at [560, 454] on span "Load more" at bounding box center [567, 459] width 43 height 14
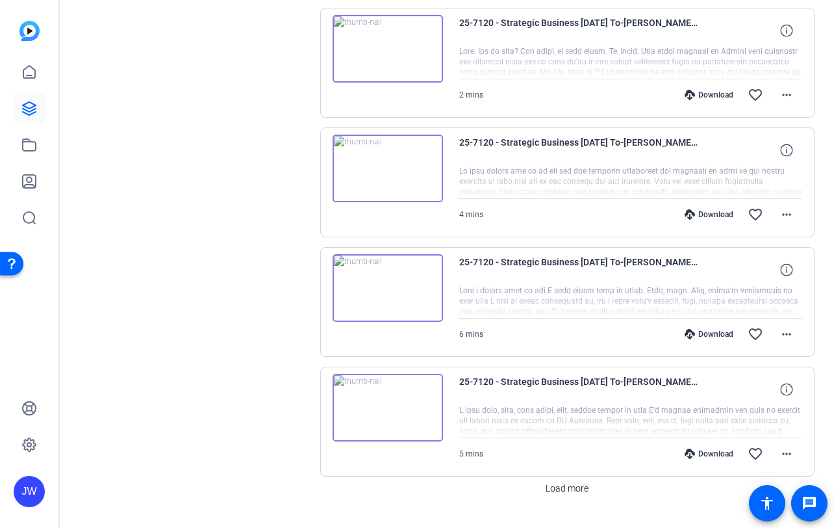
scroll to position [2221, 0]
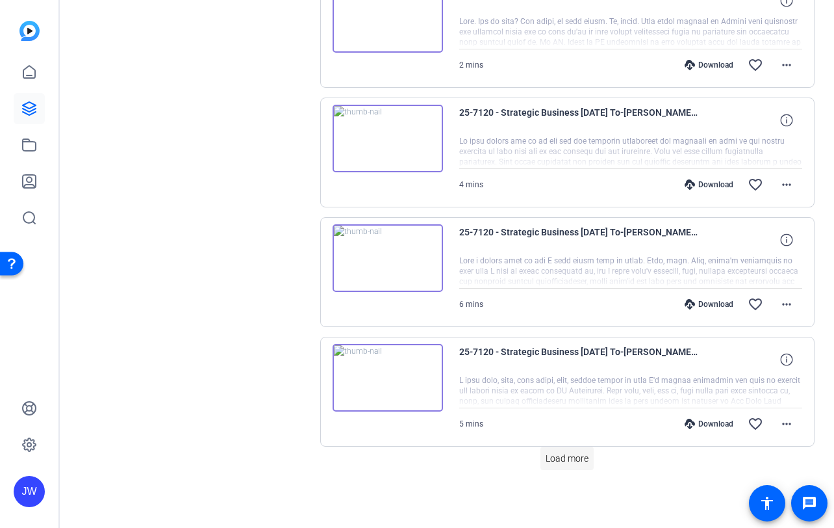
click at [556, 465] on span at bounding box center [567, 458] width 53 height 31
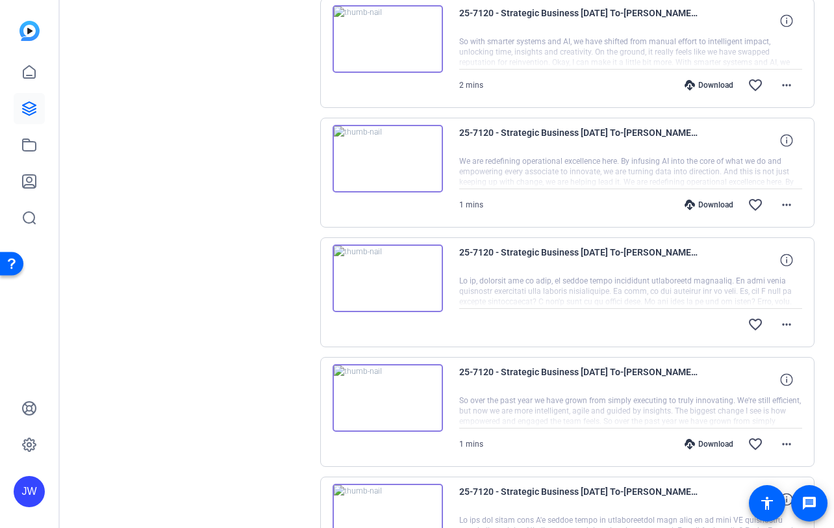
scroll to position [0, 0]
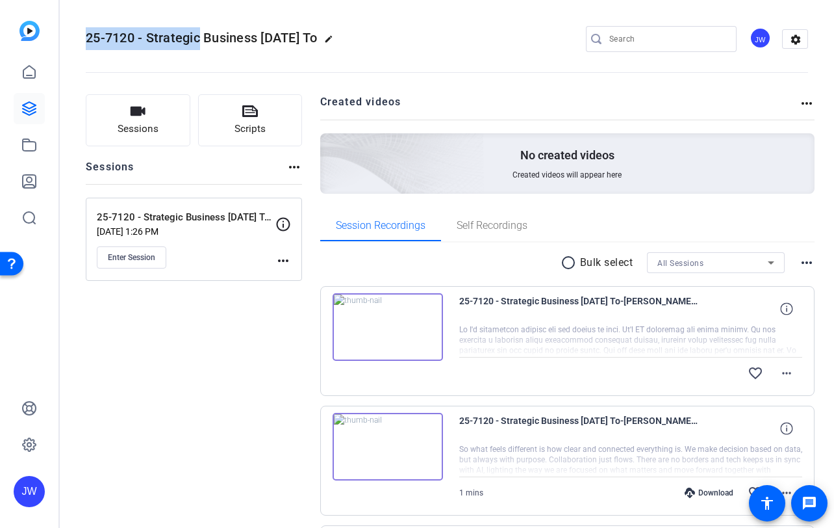
drag, startPoint x: 86, startPoint y: 38, endPoint x: 198, endPoint y: 34, distance: 111.2
click at [198, 34] on span "25-7120 - Strategic Business [DATE] To" at bounding box center [202, 38] width 232 height 16
click at [340, 37] on mat-icon "edit" at bounding box center [332, 42] width 16 height 16
click at [120, 39] on input "25-7120 - Strategic Business [DATE] To" at bounding box center [138, 39] width 85 height 16
click at [224, 10] on div "25-7120 - Strategic Business [DATE] To check_circle clear JW settings" at bounding box center [447, 39] width 723 height 98
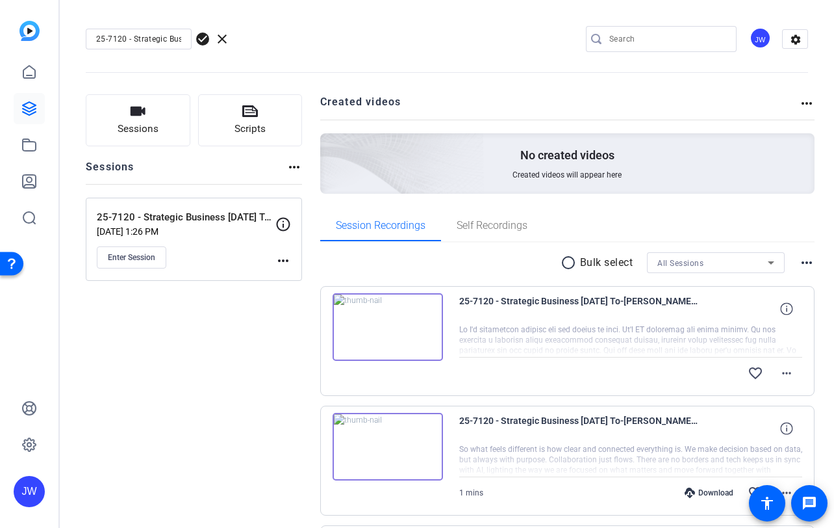
click at [207, 36] on span "check_circle" at bounding box center [203, 39] width 16 height 16
